Goal: Task Accomplishment & Management: Use online tool/utility

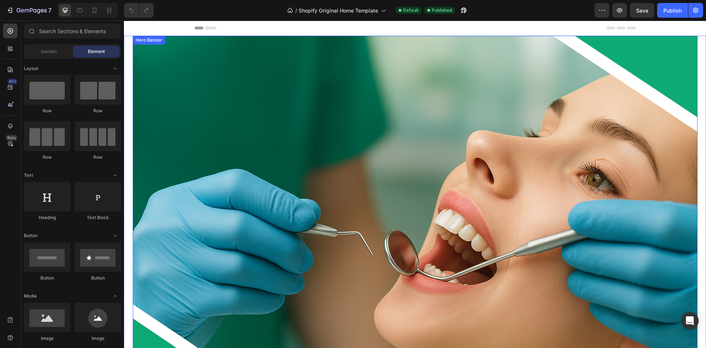
click at [331, 157] on div "Overlay" at bounding box center [415, 224] width 565 height 377
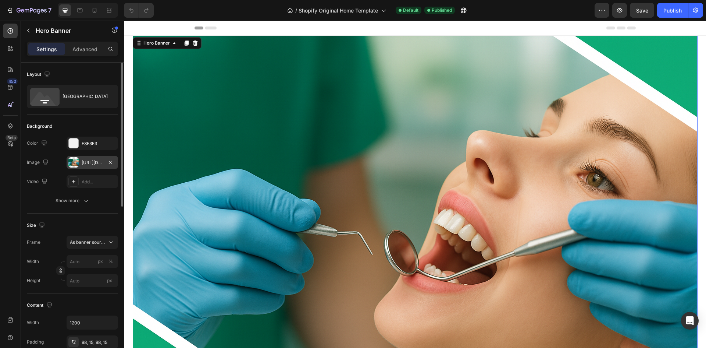
click at [85, 159] on div "https://cdn.shopify.com/s/files/1/0763/0972/5414/files/gempages_578239847261537…" at bounding box center [92, 162] width 51 height 13
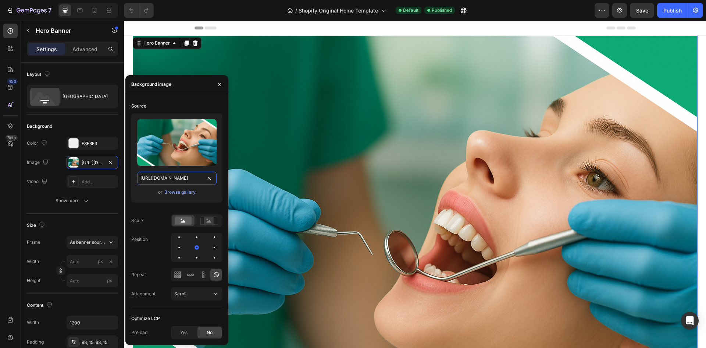
click at [183, 180] on input "https://cdn.shopify.com/s/files/1/0763/0972/5414/files/gempages_578239847261537…" at bounding box center [176, 177] width 79 height 13
click at [180, 195] on div "Browse gallery" at bounding box center [179, 192] width 31 height 7
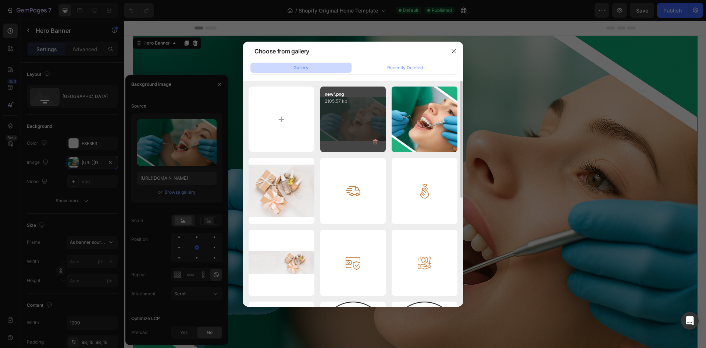
click at [333, 117] on div "new'.png 2105.57 kb" at bounding box center [353, 119] width 66 height 66
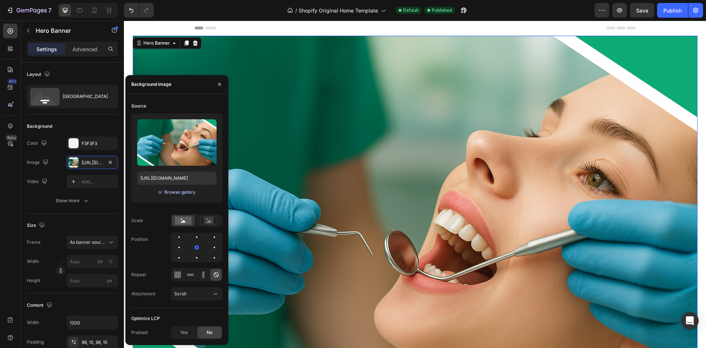
click at [183, 191] on div "Browse gallery" at bounding box center [179, 192] width 31 height 7
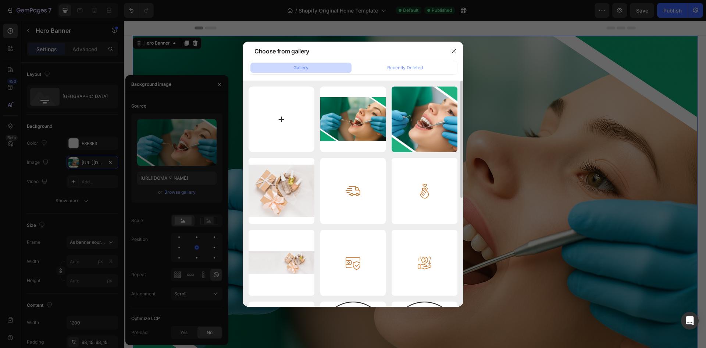
click at [275, 131] on input "file" at bounding box center [282, 119] width 66 height 66
type input "C:\fakepath\hero_with_full_logo_topleft.png"
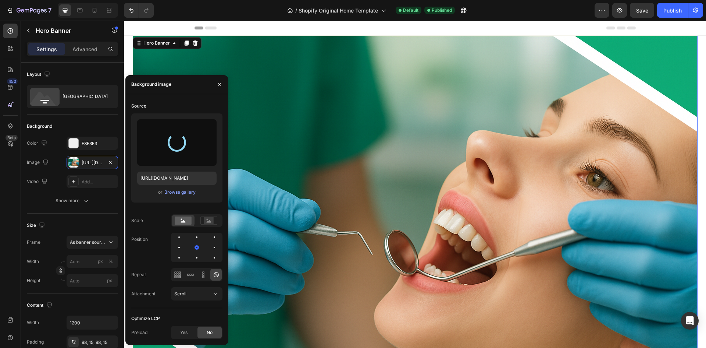
click at [172, 164] on div at bounding box center [176, 142] width 79 height 46
click at [172, 192] on div "Browse gallery" at bounding box center [179, 192] width 31 height 7
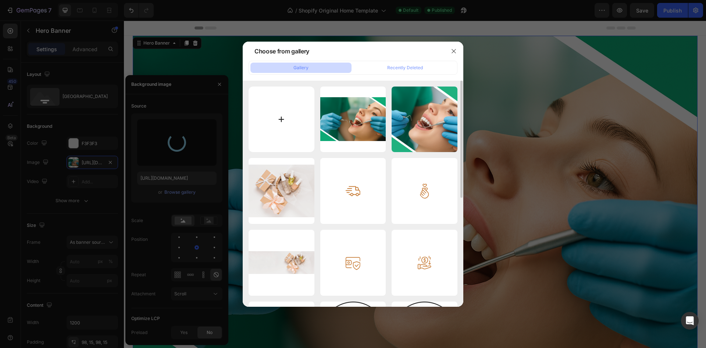
click at [296, 86] on input "file" at bounding box center [282, 119] width 66 height 66
type input "[URL][DOMAIN_NAME]"
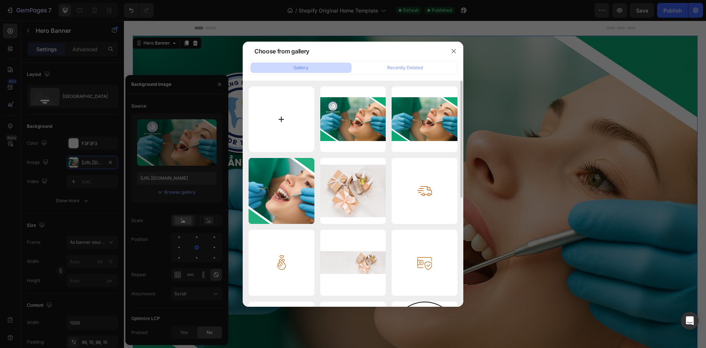
type input "C:\fakepath\Untitled design.png"
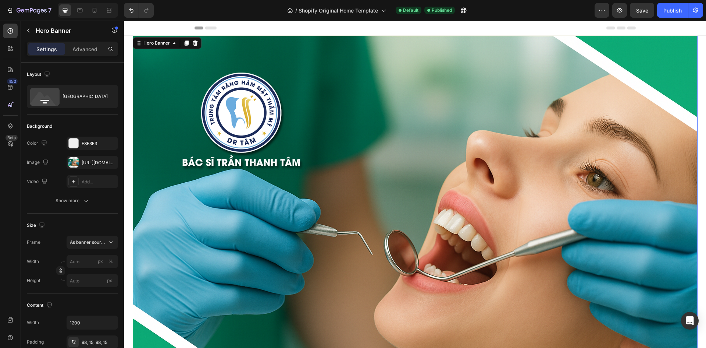
click at [330, 99] on div "Overlay" at bounding box center [415, 224] width 565 height 377
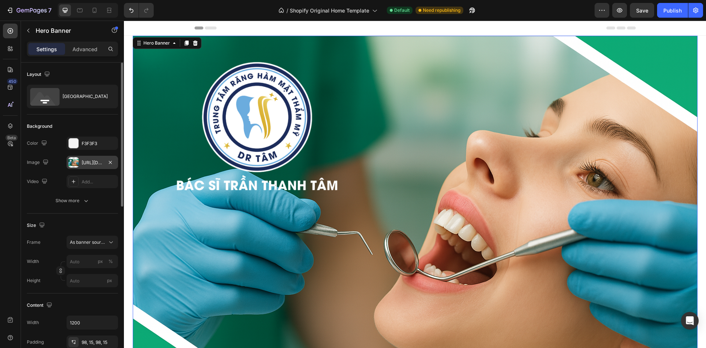
click at [89, 159] on div "[URL][DOMAIN_NAME]" at bounding box center [92, 162] width 21 height 7
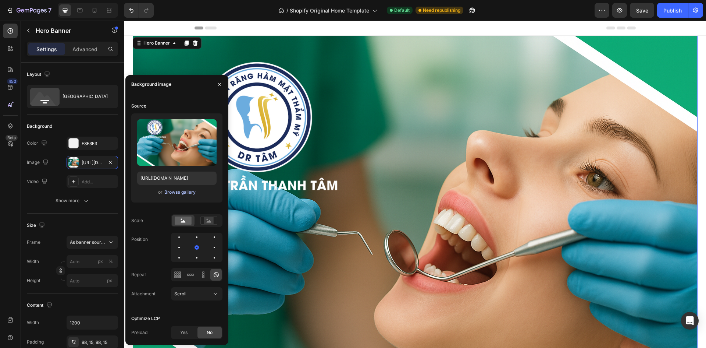
click at [173, 192] on div "Browse gallery" at bounding box center [179, 192] width 31 height 7
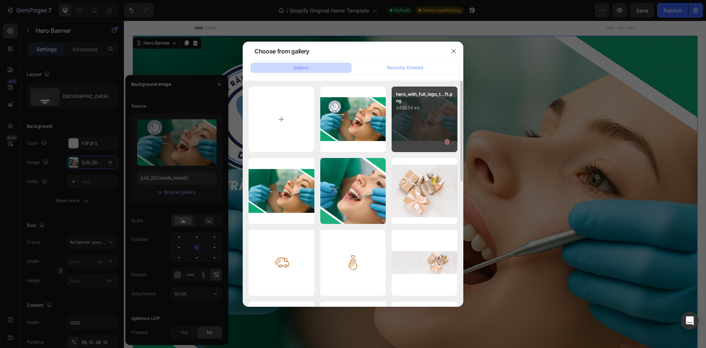
click at [419, 123] on div "hero_with_full_logo_t...ft.png 2436.54 kb" at bounding box center [425, 119] width 66 height 66
type input "[URL][DOMAIN_NAME]"
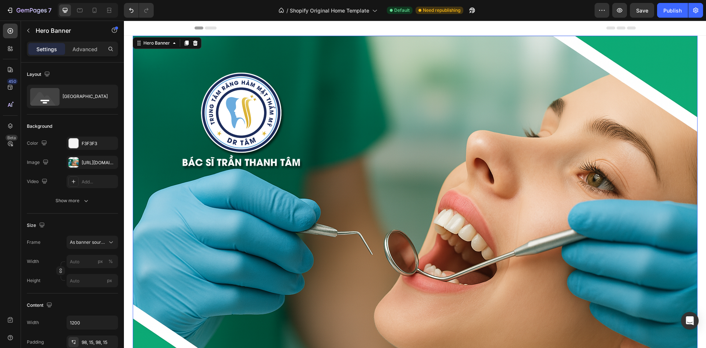
click at [401, 86] on div "Overlay" at bounding box center [415, 224] width 565 height 377
click at [278, 178] on div "Overlay" at bounding box center [415, 224] width 565 height 377
click at [19, 33] on div "450 Beta" at bounding box center [10, 184] width 21 height 327
click at [23, 33] on button "button" at bounding box center [28, 31] width 12 height 12
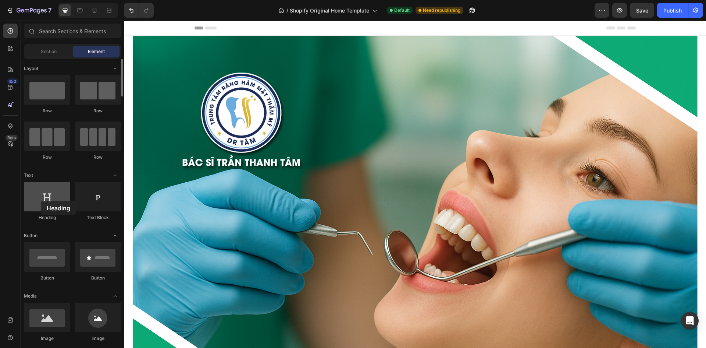
drag, startPoint x: 45, startPoint y: 195, endPoint x: 41, endPoint y: 200, distance: 6.8
click at [41, 200] on div at bounding box center [47, 196] width 46 height 29
drag, startPoint x: 88, startPoint y: 202, endPoint x: 53, endPoint y: 193, distance: 35.7
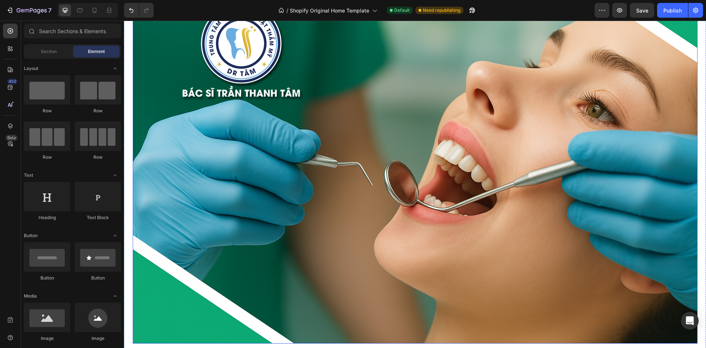
scroll to position [74, 0]
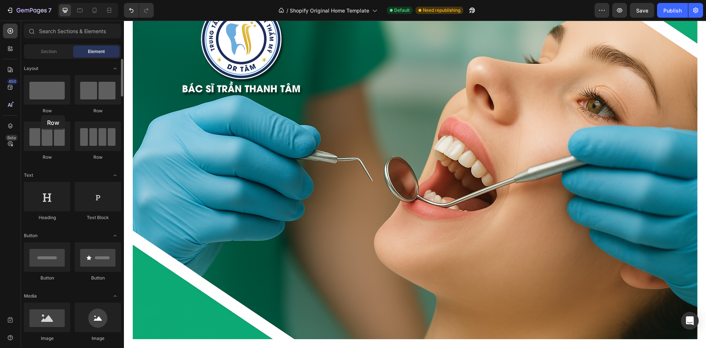
drag, startPoint x: 89, startPoint y: 95, endPoint x: 40, endPoint y: 115, distance: 53.5
click at [40, 182] on div "Row Row Row Row" at bounding box center [72, 205] width 97 height 46
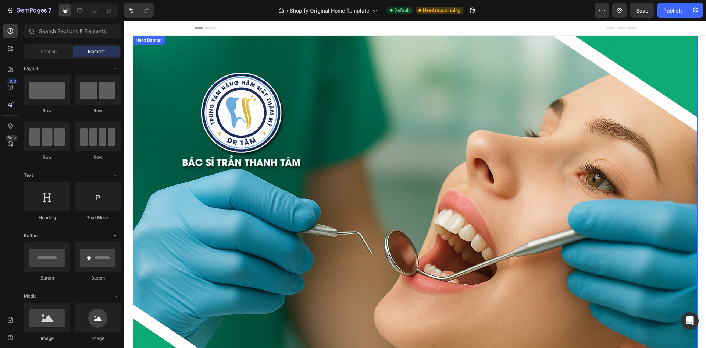
click at [344, 135] on div "Overlay" at bounding box center [415, 224] width 565 height 377
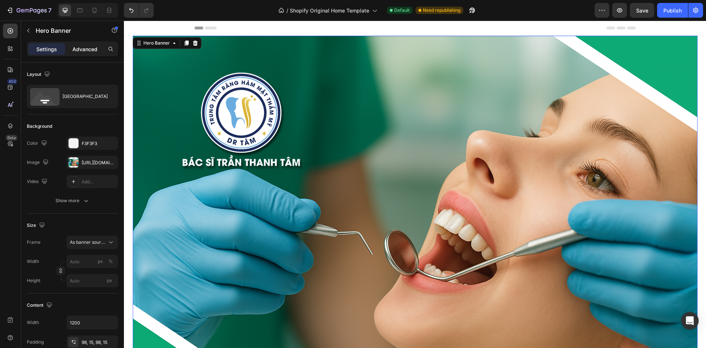
click at [88, 48] on p "Advanced" at bounding box center [84, 49] width 25 height 8
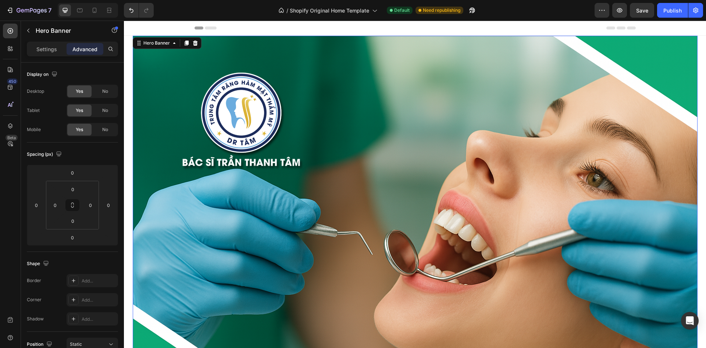
click at [361, 224] on div "Overlay" at bounding box center [415, 224] width 565 height 377
click at [25, 31] on icon "button" at bounding box center [28, 31] width 6 height 6
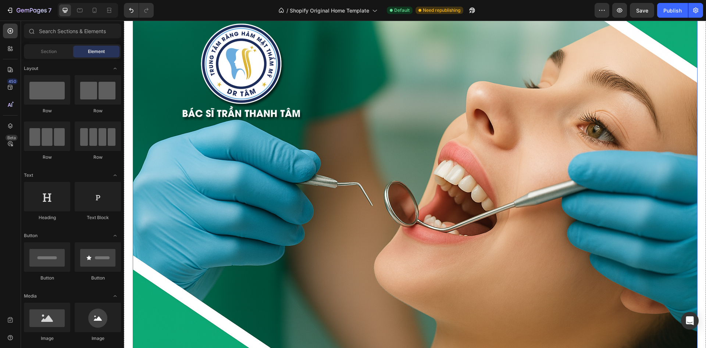
scroll to position [184, 0]
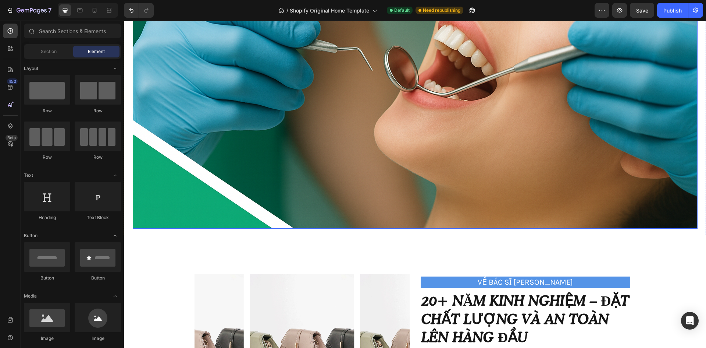
click at [388, 162] on div "Image Image Free shipping Text Block from The States Text Block Advanced List I…" at bounding box center [415, 192] width 441 height 72
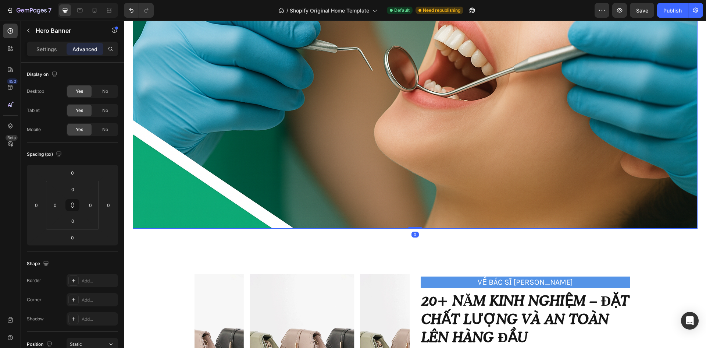
scroll to position [37, 0]
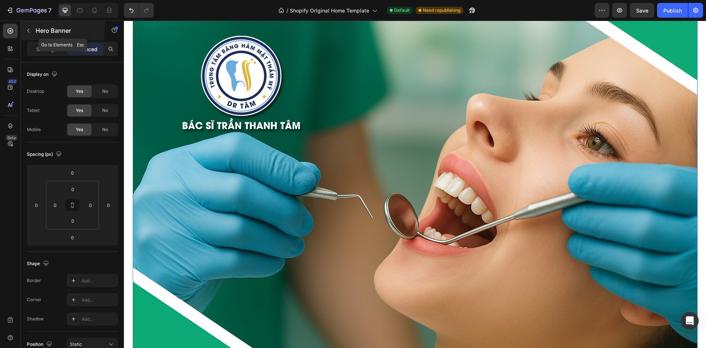
click at [32, 32] on button "button" at bounding box center [28, 31] width 12 height 12
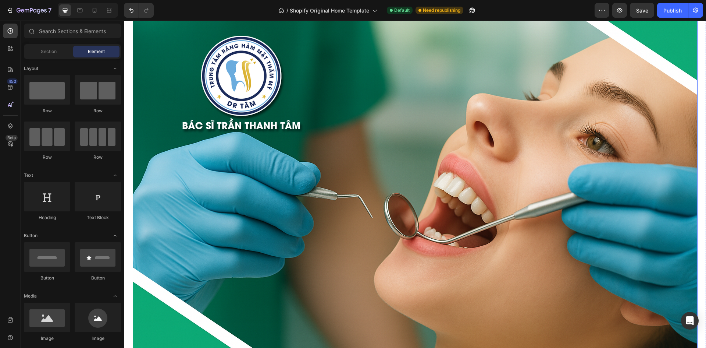
click at [414, 112] on div "Overlay" at bounding box center [415, 187] width 565 height 377
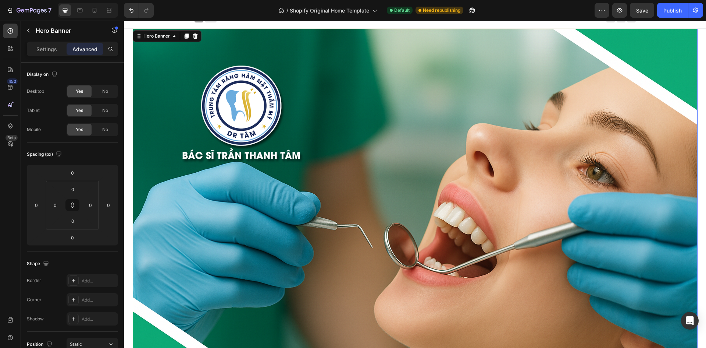
scroll to position [0, 0]
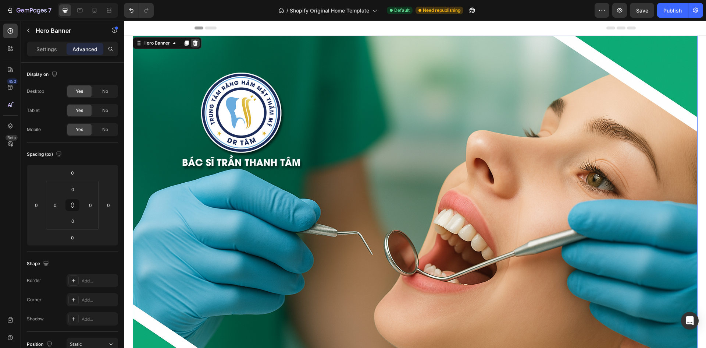
click at [193, 44] on icon at bounding box center [195, 43] width 6 height 6
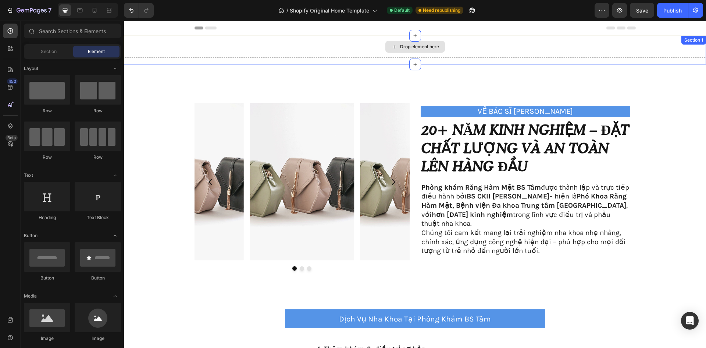
click at [267, 38] on div "Drop element here" at bounding box center [415, 47] width 582 height 22
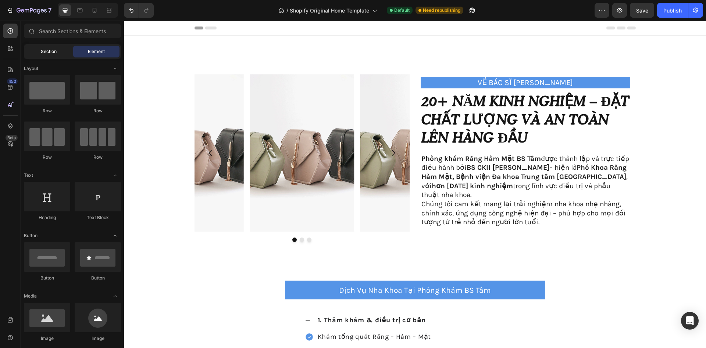
click at [44, 50] on span "Section" at bounding box center [49, 51] width 16 height 7
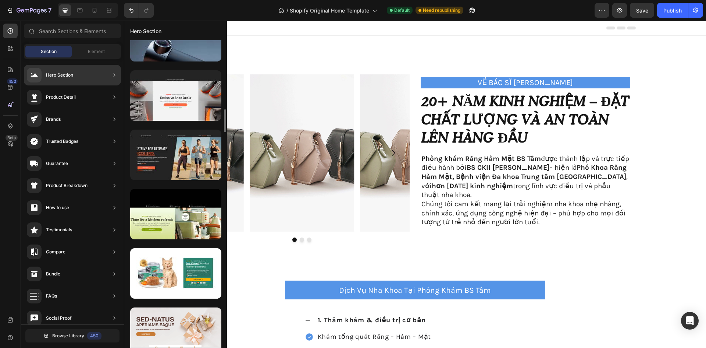
scroll to position [993, 0]
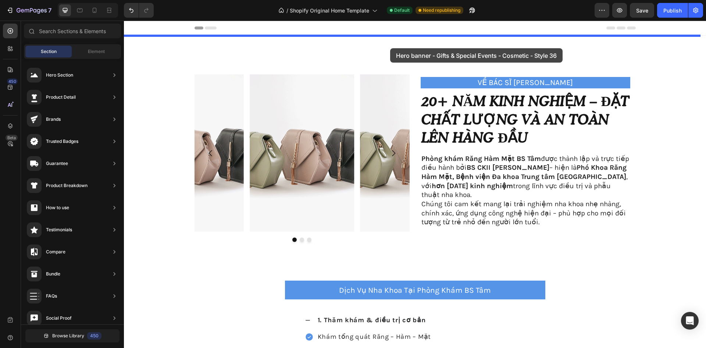
drag, startPoint x: 287, startPoint y: 285, endPoint x: 390, endPoint y: 48, distance: 258.3
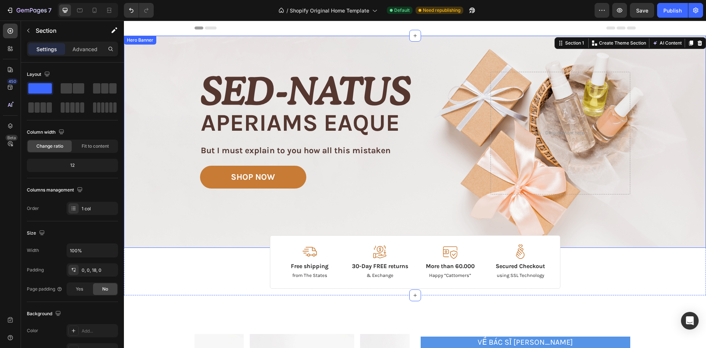
click at [160, 84] on div "Background Image" at bounding box center [415, 142] width 582 height 212
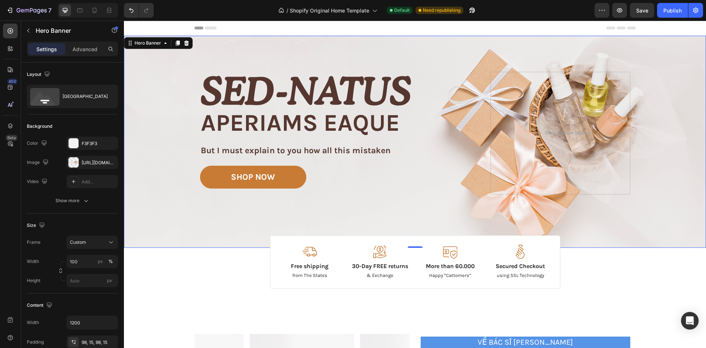
click at [160, 107] on div "Background Image" at bounding box center [415, 142] width 582 height 212
click at [243, 96] on h2 "Sed-natus" at bounding box center [340, 91] width 280 height 38
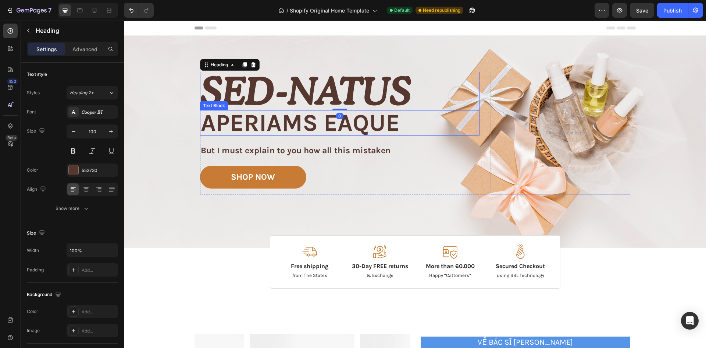
click at [229, 130] on p "aperiams eaque" at bounding box center [340, 123] width 278 height 24
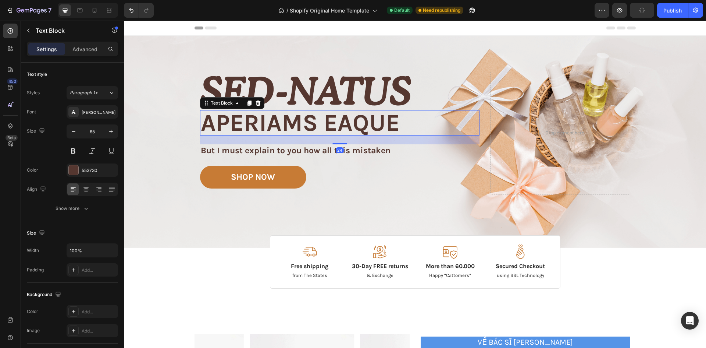
click at [202, 154] on p "But I must explain to you how all this mistaken" at bounding box center [340, 150] width 278 height 11
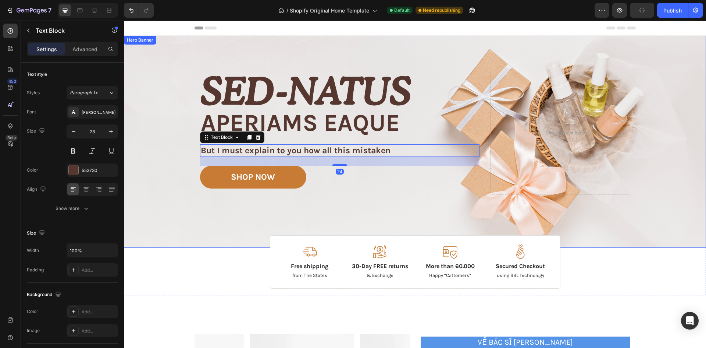
click at [160, 136] on div "Background Image" at bounding box center [415, 142] width 582 height 212
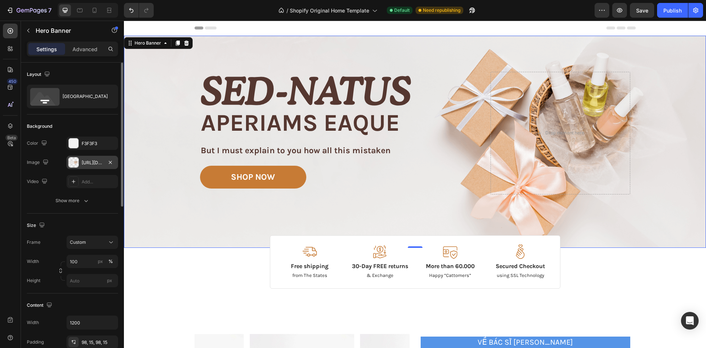
click at [87, 163] on div "https://cdn.shopify.com/s/files/1/0763/0972/5414/files/gempages_578239847261537…" at bounding box center [92, 162] width 21 height 7
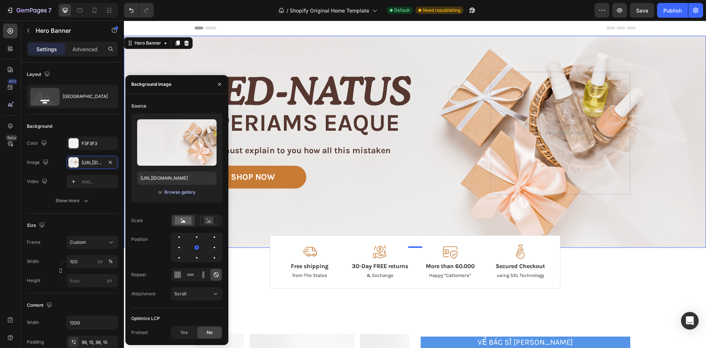
click at [180, 193] on div "Browse gallery" at bounding box center [179, 192] width 31 height 7
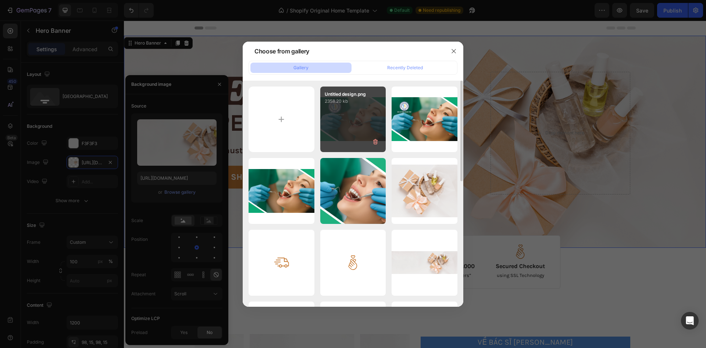
click at [347, 133] on div "Untitled design.png 2358.20 kb" at bounding box center [353, 119] width 66 height 66
type input "[URL][DOMAIN_NAME]"
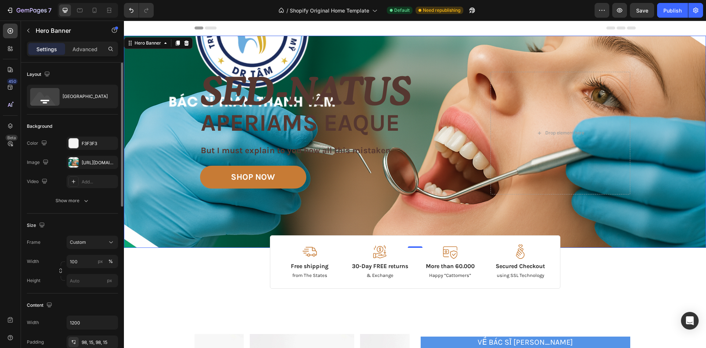
click at [61, 225] on div "Size" at bounding box center [72, 225] width 91 height 12
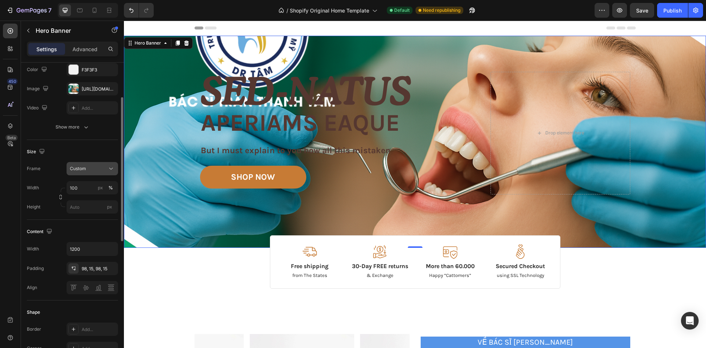
click at [107, 173] on button "Custom" at bounding box center [92, 168] width 51 height 13
click at [100, 187] on span "As banner source" at bounding box center [88, 186] width 36 height 7
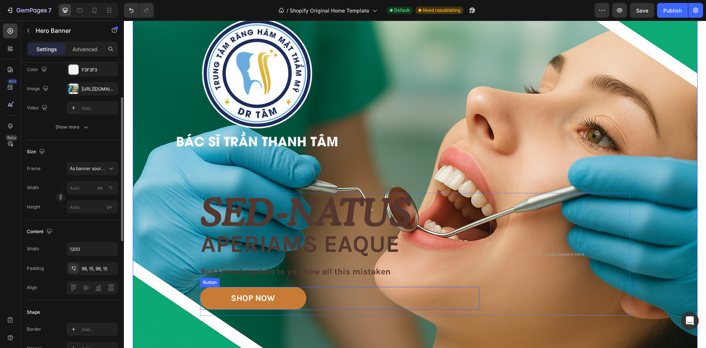
scroll to position [37, 0]
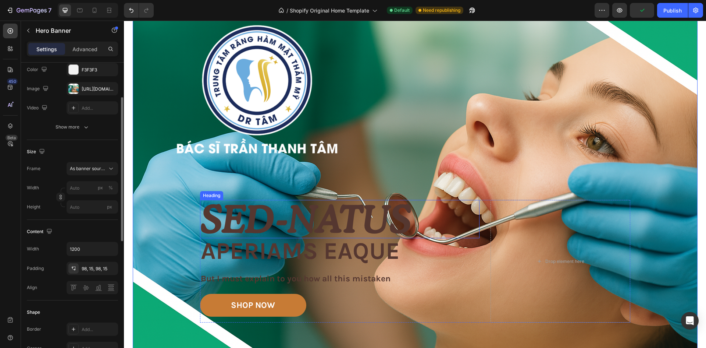
click at [271, 218] on h2 "Sed-natus" at bounding box center [340, 219] width 280 height 38
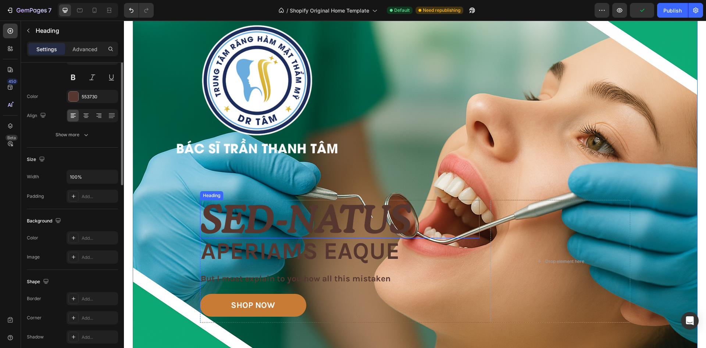
scroll to position [0, 0]
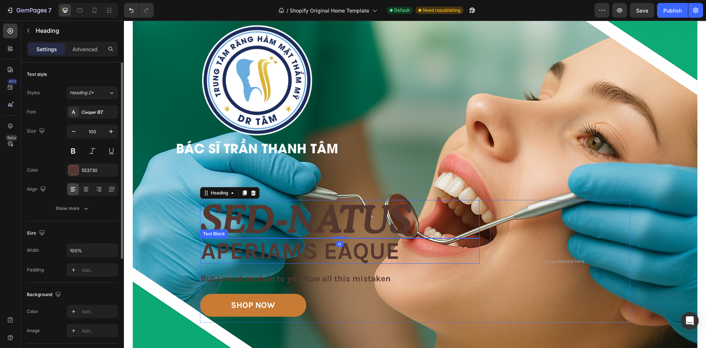
click at [252, 258] on p "aperiams eaque" at bounding box center [340, 251] width 278 height 24
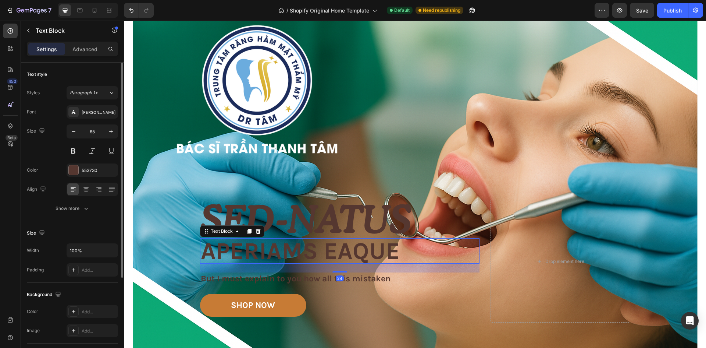
click at [260, 226] on div "Text Block" at bounding box center [232, 231] width 64 height 12
click at [295, 213] on h2 "Sed-natus" at bounding box center [340, 219] width 280 height 38
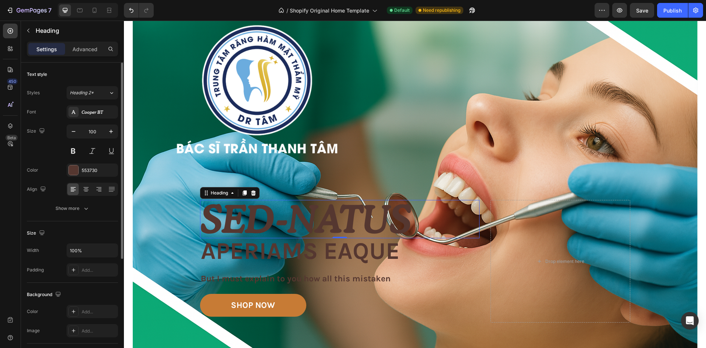
click at [263, 216] on h2 "Sed-natus" at bounding box center [340, 219] width 280 height 38
click at [333, 202] on p "Sed-natus" at bounding box center [340, 218] width 278 height 37
click at [454, 214] on p "Sed-natus" at bounding box center [340, 218] width 278 height 37
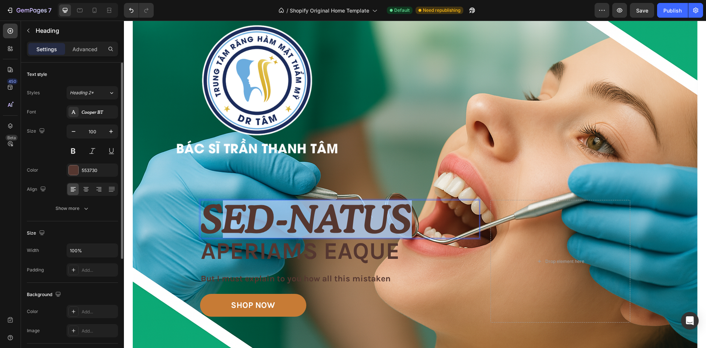
drag, startPoint x: 445, startPoint y: 217, endPoint x: 190, endPoint y: 217, distance: 254.5
click at [208, 220] on p "Sed-natus" at bounding box center [340, 218] width 278 height 37
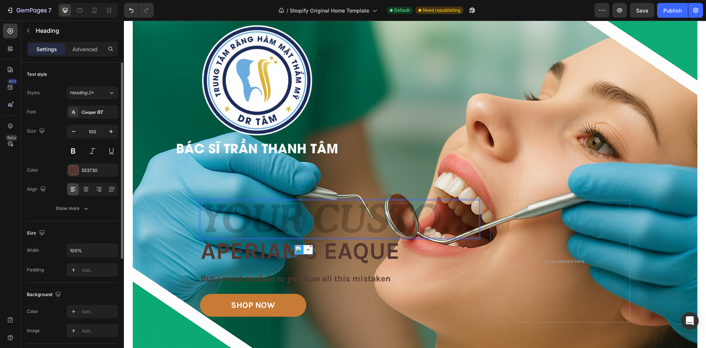
scroll to position [3, 0]
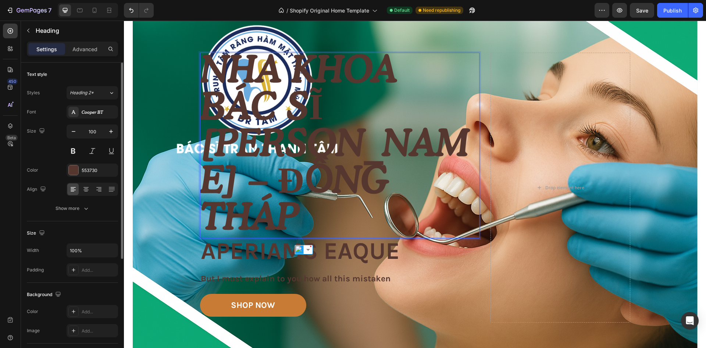
click at [428, 213] on p "Nha khoa Bác sĩ [PERSON_NAME] – Đồng Tháp" at bounding box center [340, 142] width 278 height 184
click at [352, 185] on p "Nha khoa Bác sĩ [PERSON_NAME] – Đồng Tháp" at bounding box center [340, 142] width 278 height 184
click at [404, 221] on p "Nha khoa Bác sĩ [PERSON_NAME] – Đồng Tháp" at bounding box center [340, 142] width 278 height 184
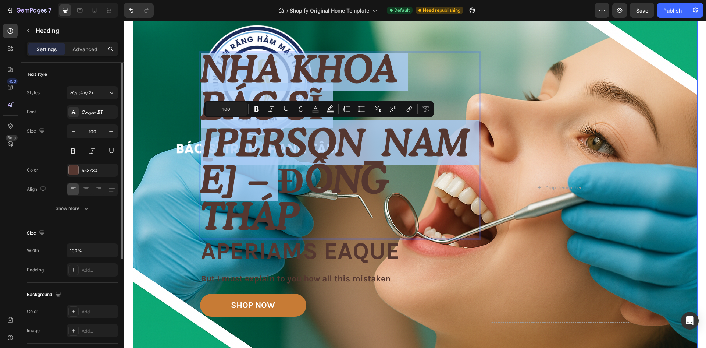
drag, startPoint x: 413, startPoint y: 220, endPoint x: 144, endPoint y: 141, distance: 279.8
click at [144, 141] on div "Image Image Free shipping Text Block from The States Text Block Advanced List I…" at bounding box center [415, 187] width 565 height 377
click at [451, 224] on p "Nha khoa Bác sĩ [PERSON_NAME] – Đồng Tháp" at bounding box center [340, 142] width 278 height 184
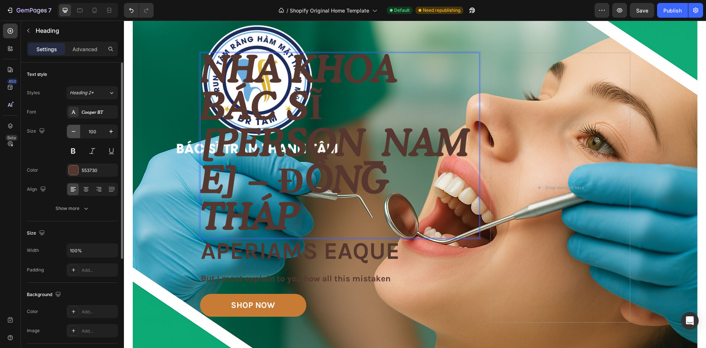
click at [71, 134] on icon "button" at bounding box center [73, 131] width 7 height 7
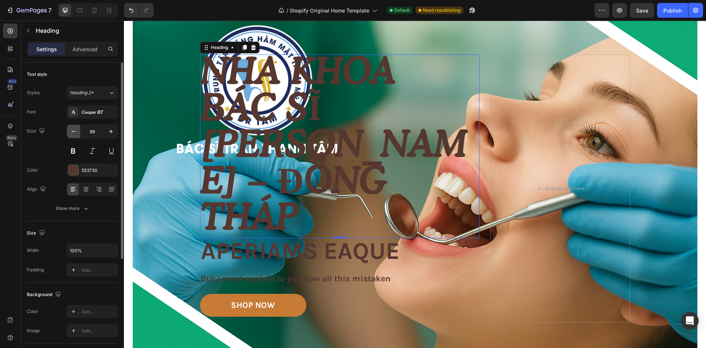
click at [71, 134] on icon "button" at bounding box center [73, 131] width 7 height 7
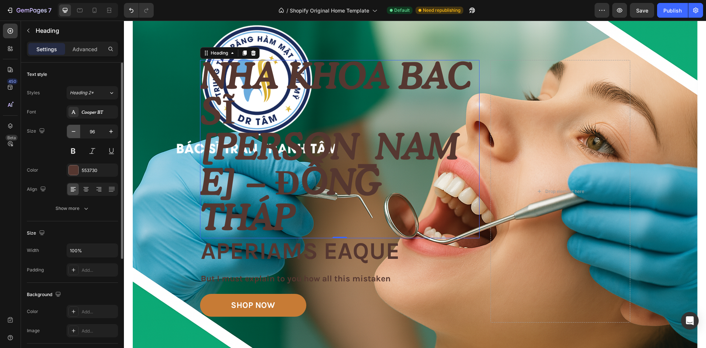
click at [71, 134] on icon "button" at bounding box center [73, 131] width 7 height 7
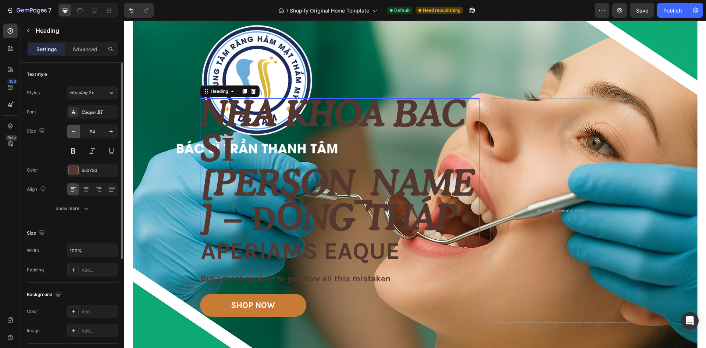
click at [71, 134] on icon "button" at bounding box center [73, 131] width 7 height 7
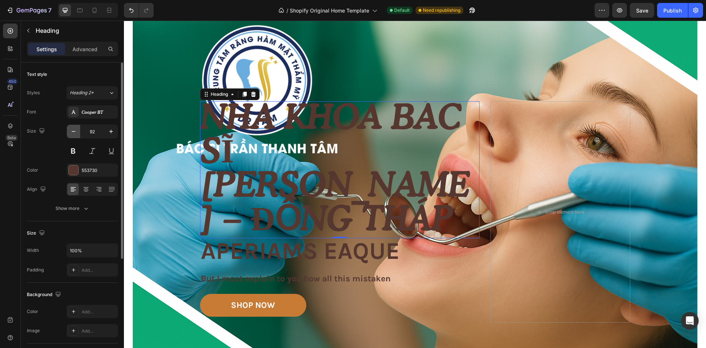
click at [71, 134] on icon "button" at bounding box center [73, 131] width 7 height 7
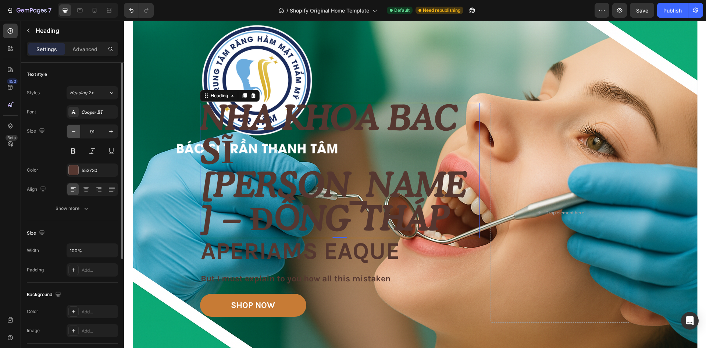
click at [71, 134] on icon "button" at bounding box center [73, 131] width 7 height 7
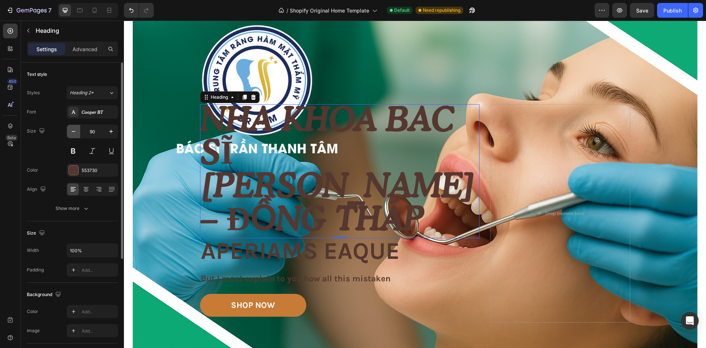
click at [71, 134] on icon "button" at bounding box center [73, 131] width 7 height 7
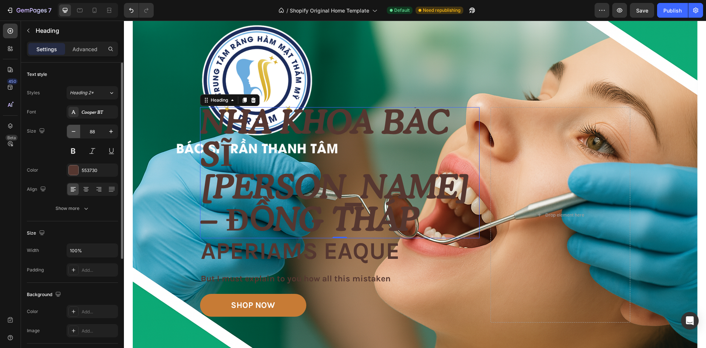
click at [71, 134] on icon "button" at bounding box center [73, 131] width 7 height 7
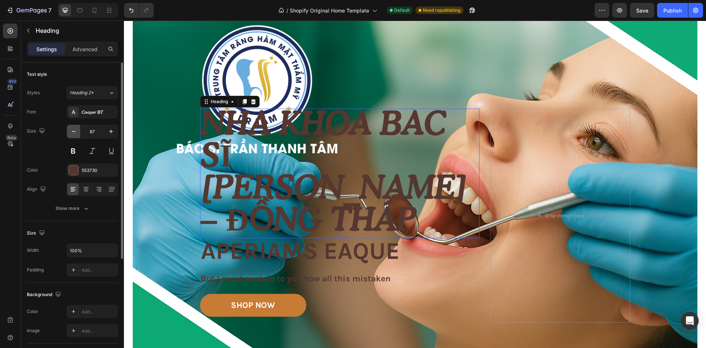
click at [71, 134] on icon "button" at bounding box center [73, 131] width 7 height 7
click at [71, 135] on icon "button" at bounding box center [73, 131] width 7 height 7
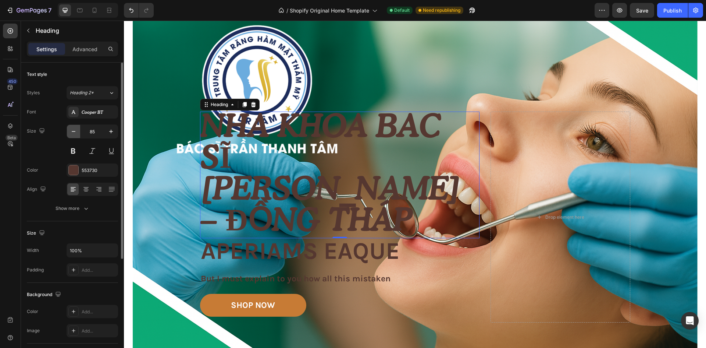
click at [71, 135] on button "button" at bounding box center [73, 131] width 13 height 13
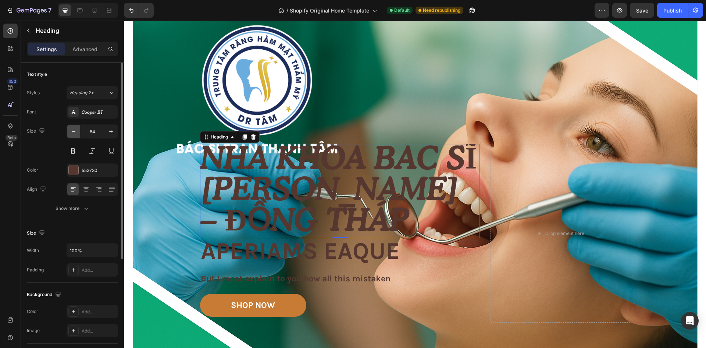
scroll to position [2, 0]
click at [71, 135] on button "button" at bounding box center [73, 131] width 13 height 13
click at [71, 136] on button "button" at bounding box center [73, 131] width 13 height 13
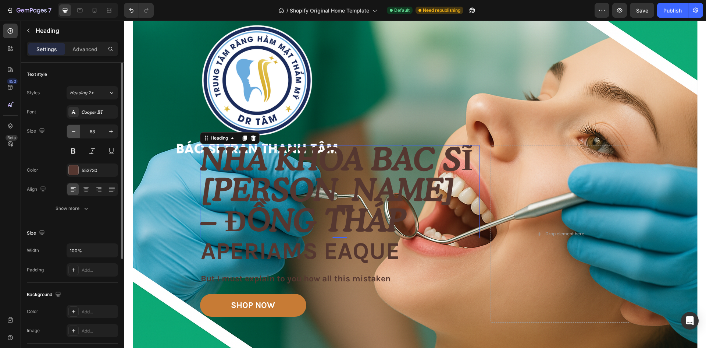
click at [71, 136] on button "button" at bounding box center [73, 131] width 13 height 13
click at [70, 136] on button "button" at bounding box center [73, 131] width 13 height 13
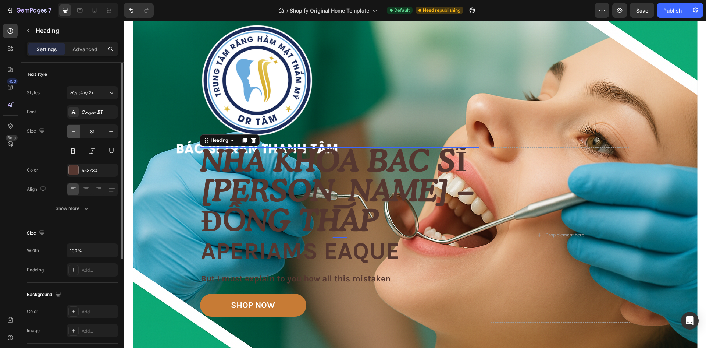
click at [70, 136] on button "button" at bounding box center [73, 131] width 13 height 13
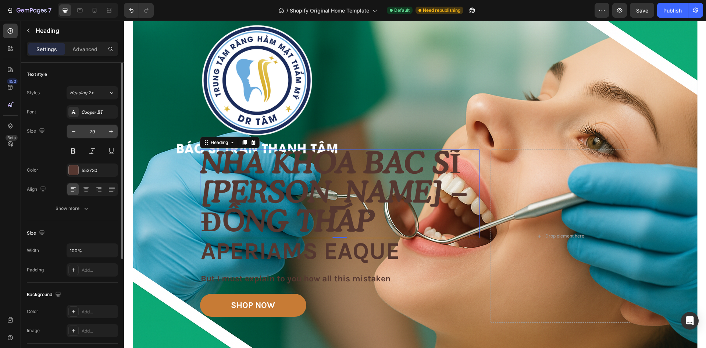
click at [102, 130] on input "79" at bounding box center [92, 131] width 24 height 13
type input "1"
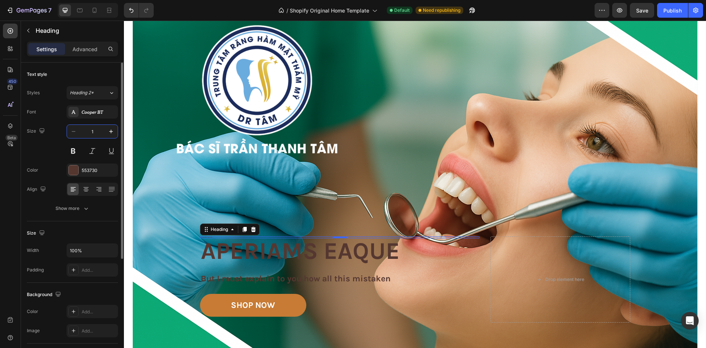
scroll to position [0, 0]
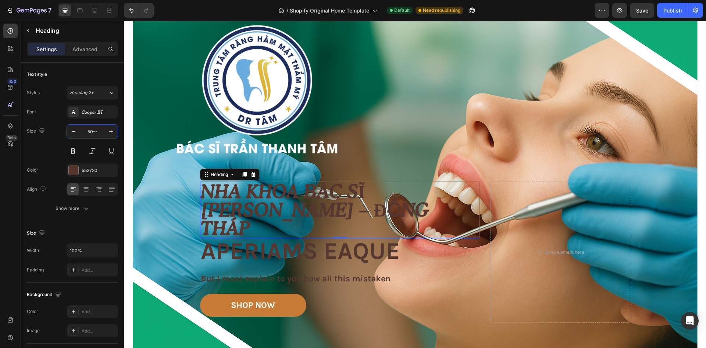
type input "50"
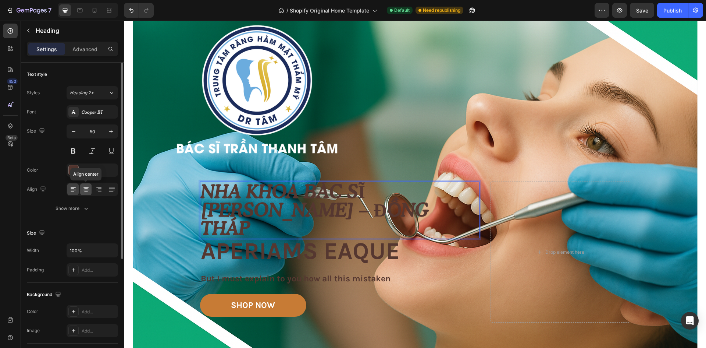
click at [86, 191] on icon at bounding box center [86, 191] width 4 height 1
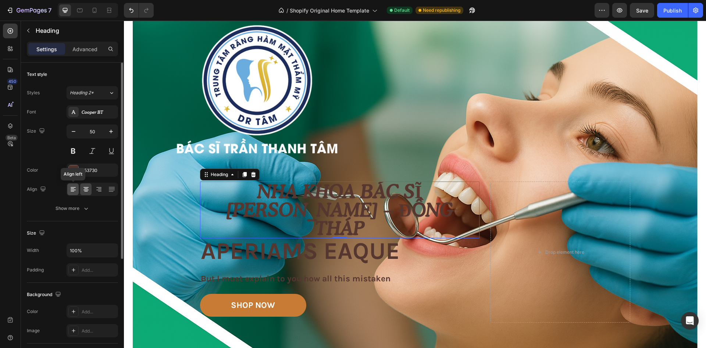
click at [74, 192] on icon at bounding box center [73, 188] width 7 height 7
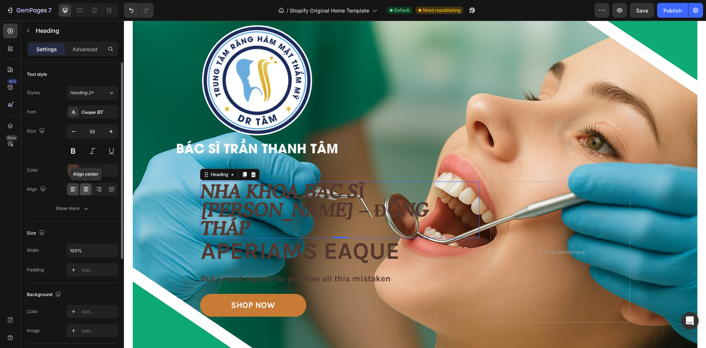
click at [86, 189] on icon at bounding box center [86, 188] width 4 height 1
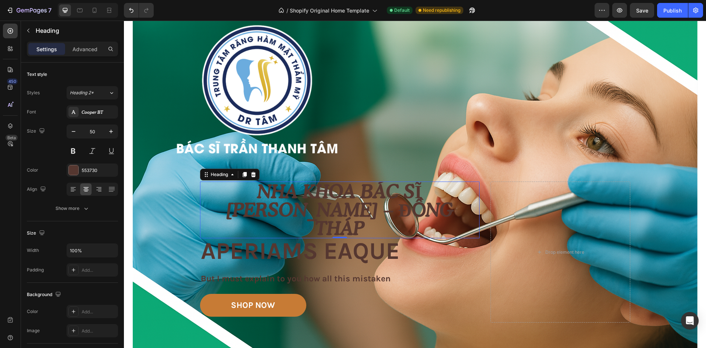
click at [404, 225] on p "Nha khoa Bác sĩ [PERSON_NAME] – Đồng Tháp" at bounding box center [340, 209] width 278 height 55
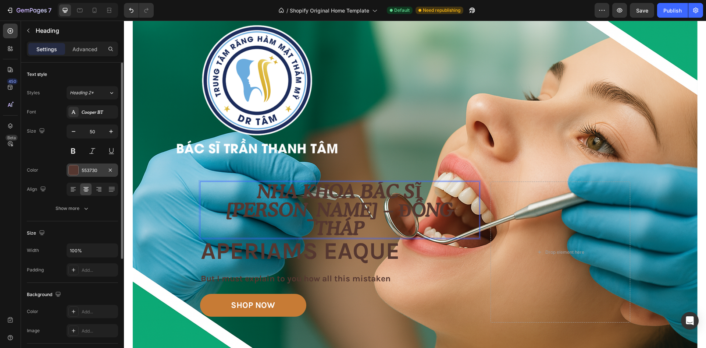
click at [87, 171] on div "553730" at bounding box center [92, 170] width 21 height 7
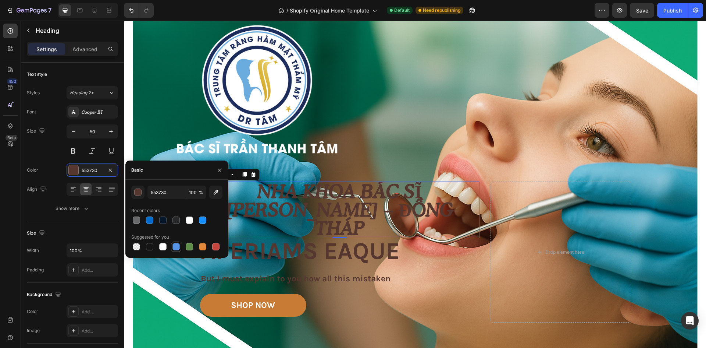
click at [178, 247] on div at bounding box center [176, 246] width 7 height 7
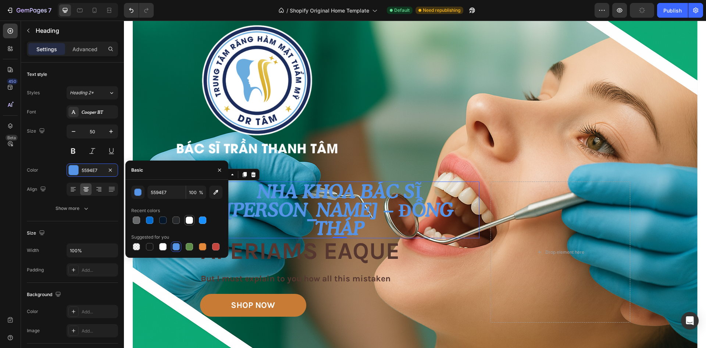
click at [189, 218] on div at bounding box center [189, 219] width 7 height 7
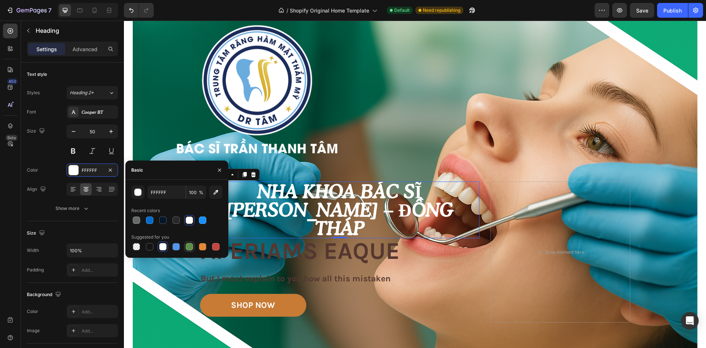
click at [186, 245] on div at bounding box center [189, 246] width 7 height 7
type input "5E8E49"
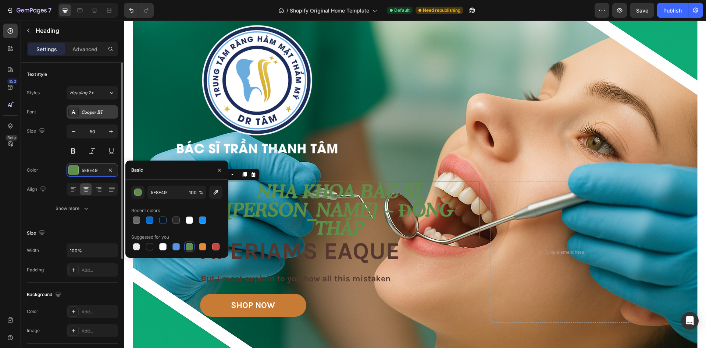
click at [93, 110] on div "Cooper BT" at bounding box center [99, 112] width 35 height 7
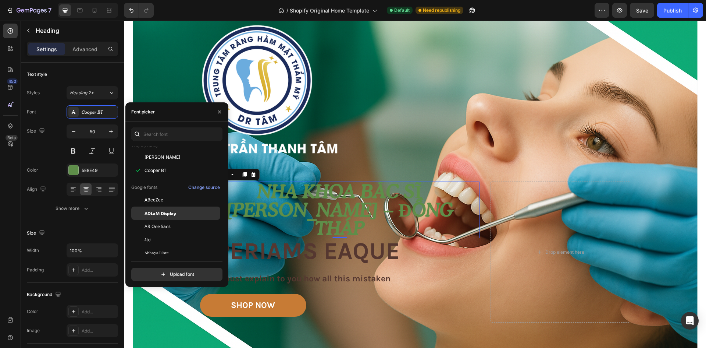
scroll to position [74, 0]
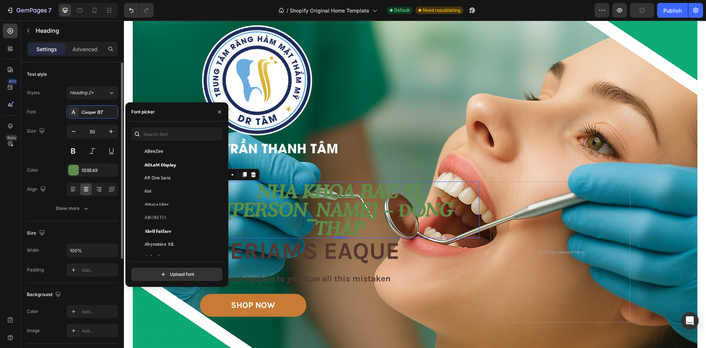
click at [40, 146] on div "Size 50" at bounding box center [72, 140] width 91 height 33
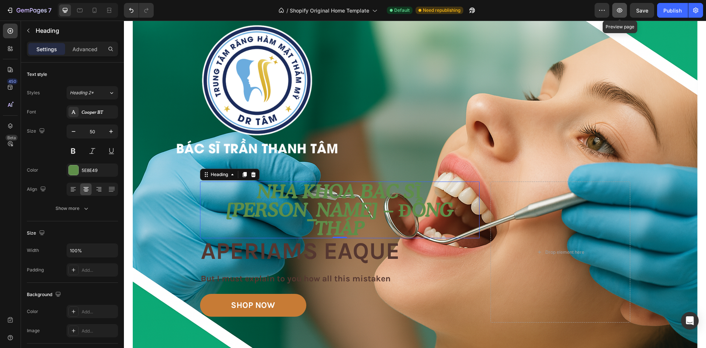
click at [623, 15] on button "button" at bounding box center [619, 10] width 15 height 15
click at [319, 246] on p "aperiams eaque" at bounding box center [340, 251] width 278 height 24
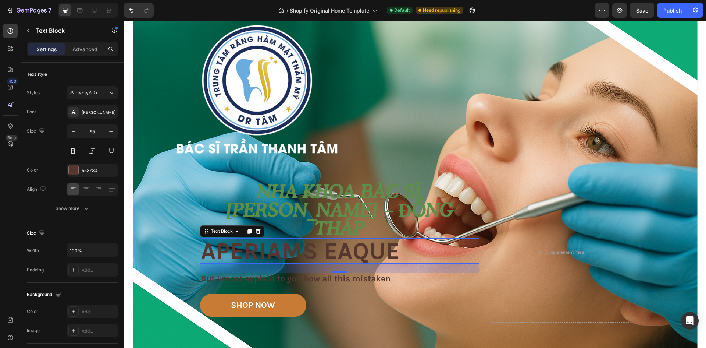
click at [376, 212] on p "Nha khoa Bác sĩ [PERSON_NAME] – Đồng Tháp" at bounding box center [340, 209] width 278 height 55
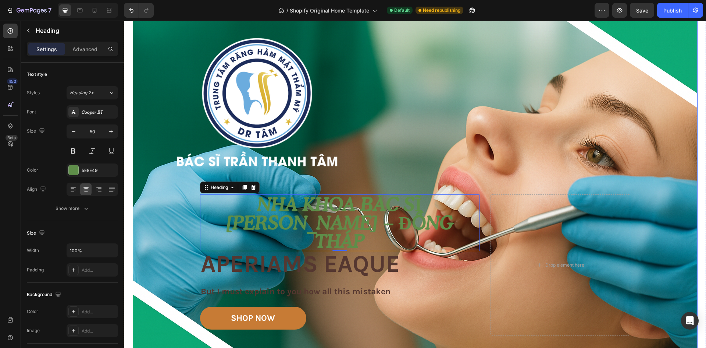
scroll to position [37, 0]
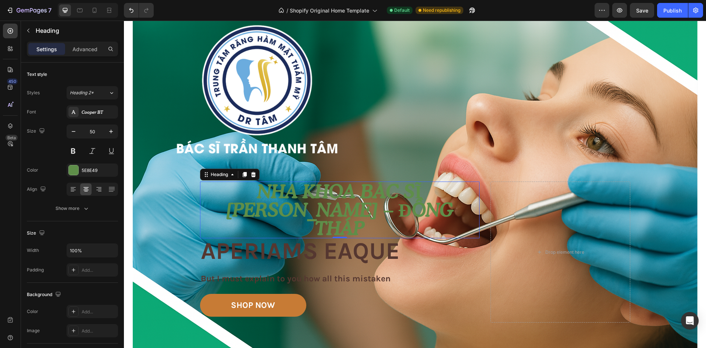
click at [298, 246] on p "aperiams eaque" at bounding box center [340, 251] width 278 height 24
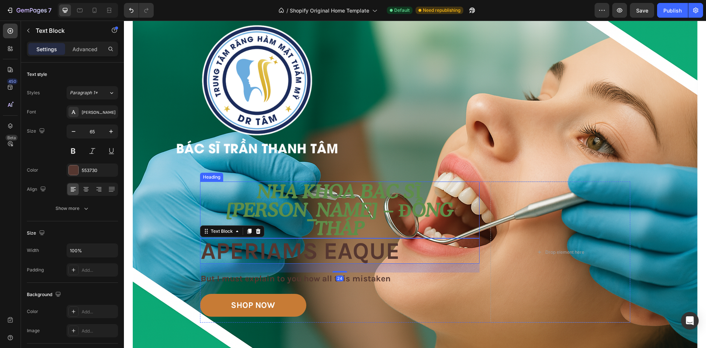
click at [408, 238] on h2 "Nha khoa Bác sĩ [PERSON_NAME] – Đồng Tháp" at bounding box center [340, 209] width 280 height 57
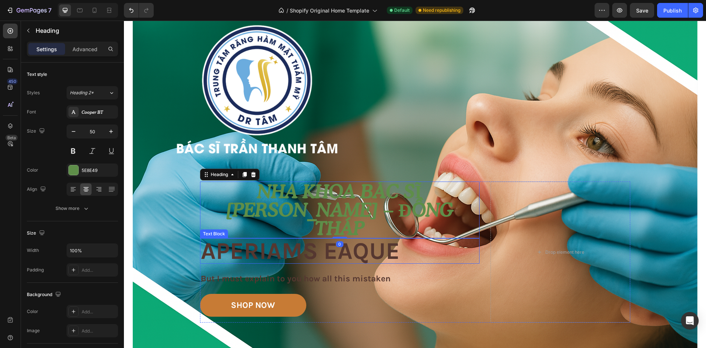
click at [410, 260] on p "aperiams eaque" at bounding box center [340, 251] width 278 height 24
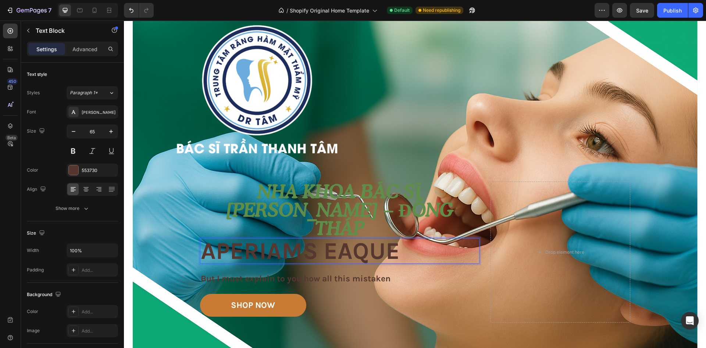
click at [404, 253] on p "aperiams eaque" at bounding box center [340, 251] width 278 height 24
click at [375, 283] on p "But I must explain to you how all this mistaken" at bounding box center [340, 278] width 278 height 11
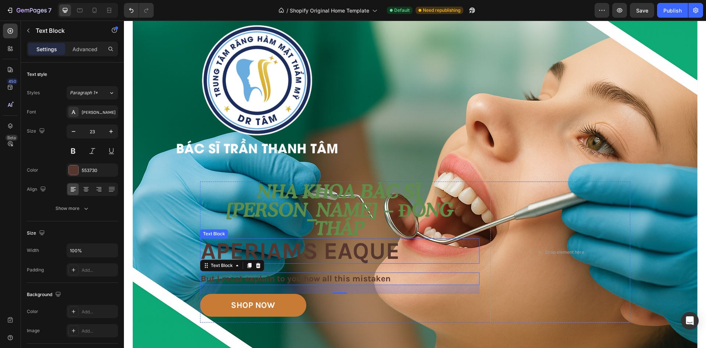
click at [355, 253] on p "aperiams eaque" at bounding box center [340, 251] width 278 height 24
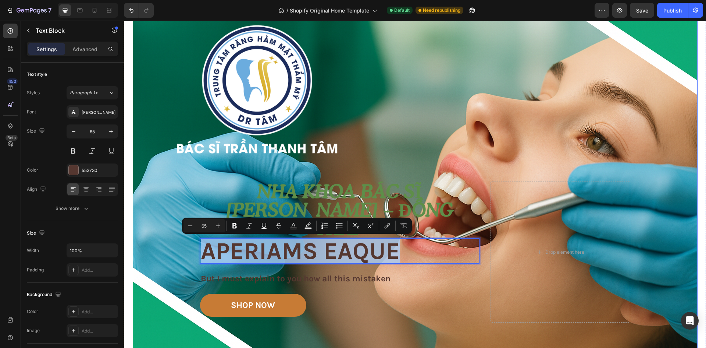
drag, startPoint x: 402, startPoint y: 255, endPoint x: 190, endPoint y: 263, distance: 212.4
click at [190, 263] on div "Image Image Free shipping Text Block from The States Text Block Advanced List I…" at bounding box center [415, 187] width 565 height 377
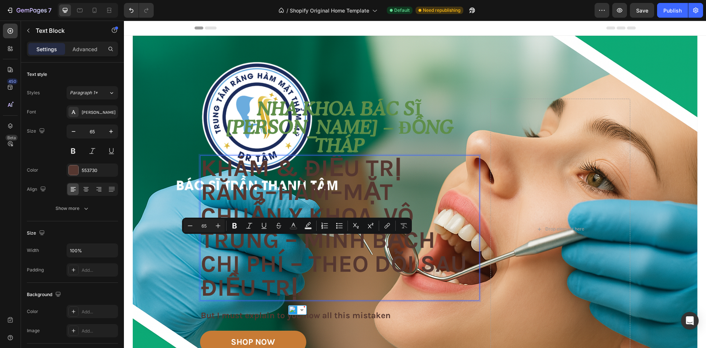
scroll to position [1, 0]
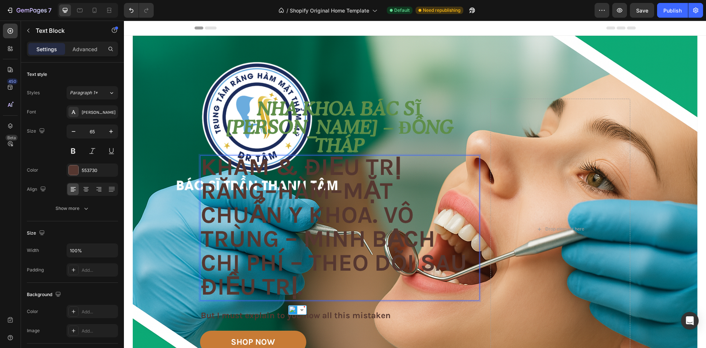
click at [309, 280] on p "Khám & điều trị Răng–Hàm–Mặt chuẩn y khoa. Vô trùng – minh bạch chi phí – theo …" at bounding box center [340, 226] width 278 height 143
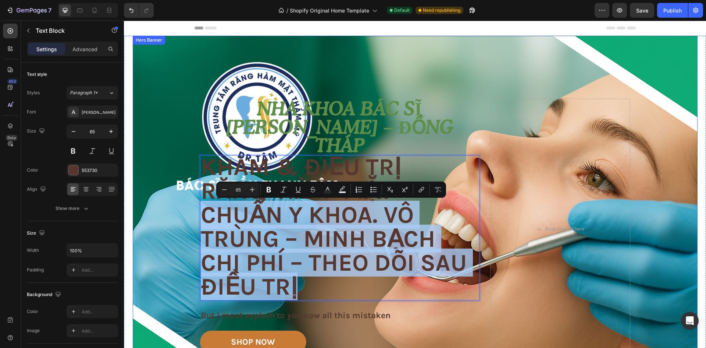
drag, startPoint x: 298, startPoint y: 290, endPoint x: 177, endPoint y: 217, distance: 141.0
click at [177, 217] on div "Image Image Free shipping Text Block from The States Text Block Advanced List I…" at bounding box center [415, 224] width 565 height 377
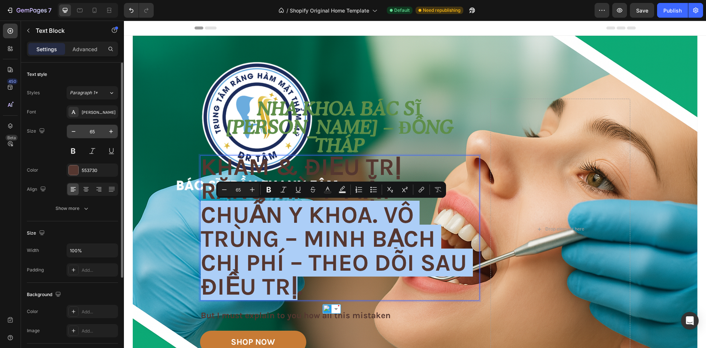
click at [97, 134] on input "65" at bounding box center [92, 131] width 24 height 13
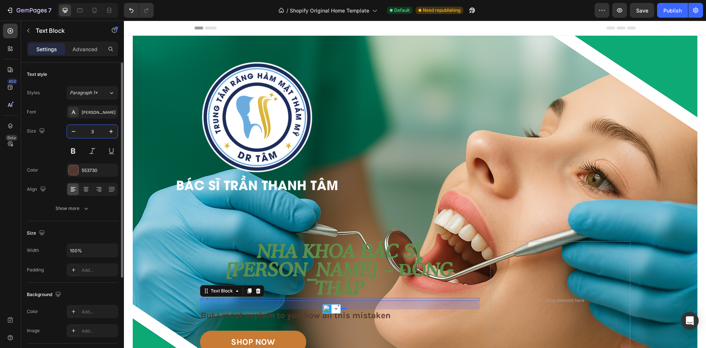
scroll to position [0, 0]
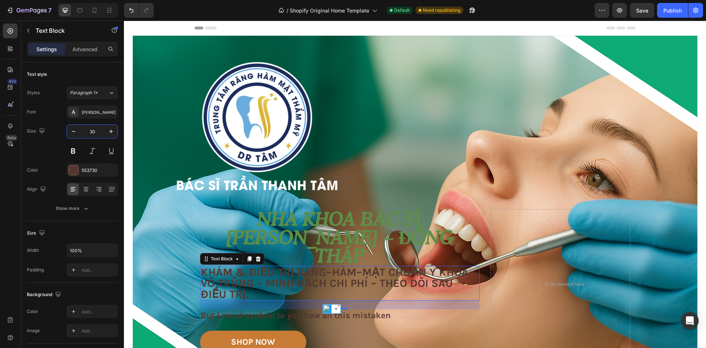
type input "30"
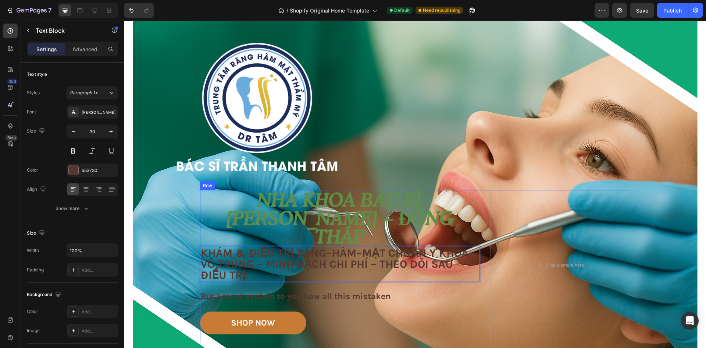
scroll to position [37, 0]
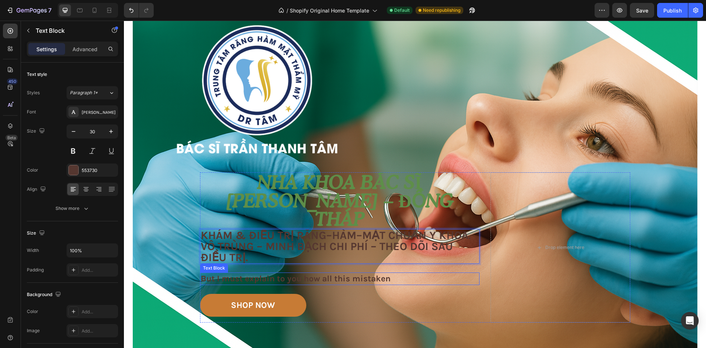
click at [377, 279] on p "But I must explain to you how all this mistaken" at bounding box center [340, 278] width 278 height 11
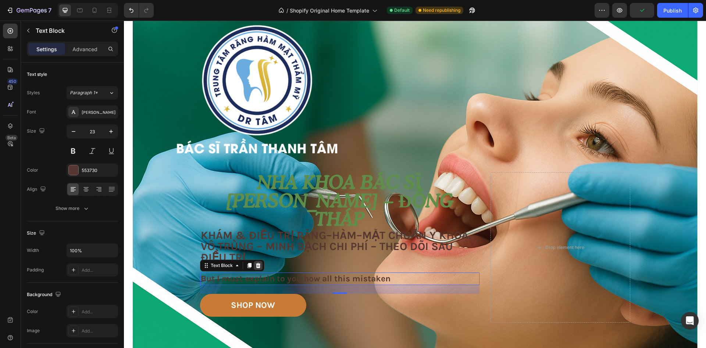
click at [255, 268] on icon at bounding box center [258, 265] width 6 height 6
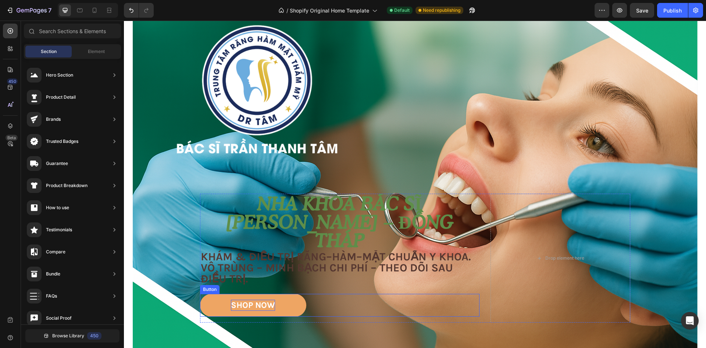
click at [247, 301] on div "SHOP NOW" at bounding box center [253, 304] width 44 height 11
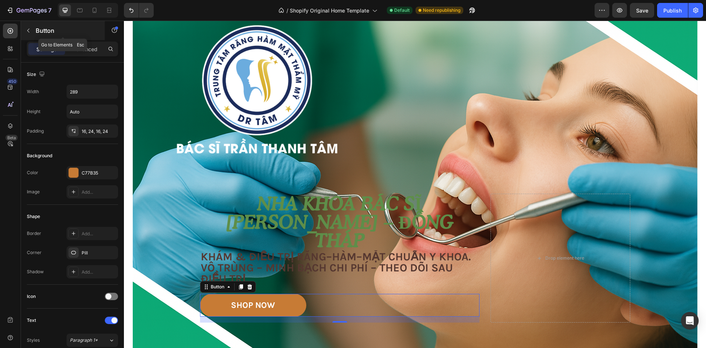
click at [29, 30] on icon "button" at bounding box center [28, 31] width 6 height 6
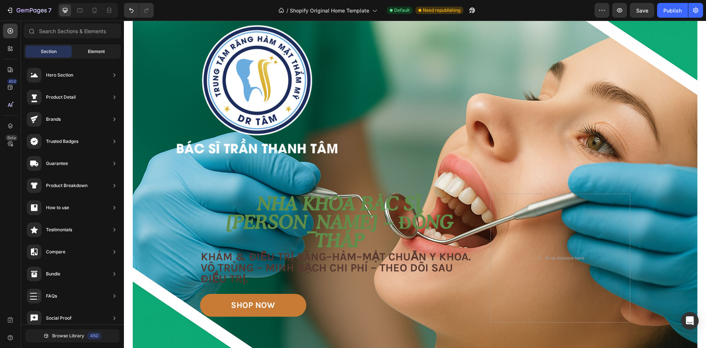
click at [101, 52] on span "Element" at bounding box center [96, 51] width 17 height 7
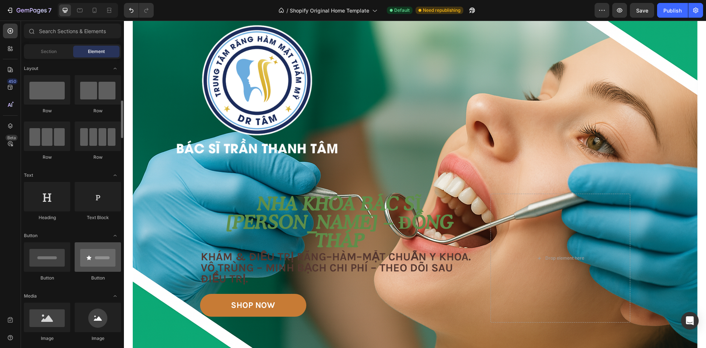
scroll to position [74, 0]
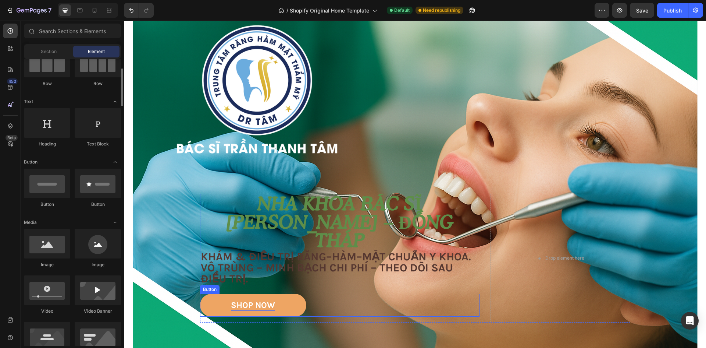
click at [245, 303] on div "SHOP NOW" at bounding box center [253, 304] width 44 height 11
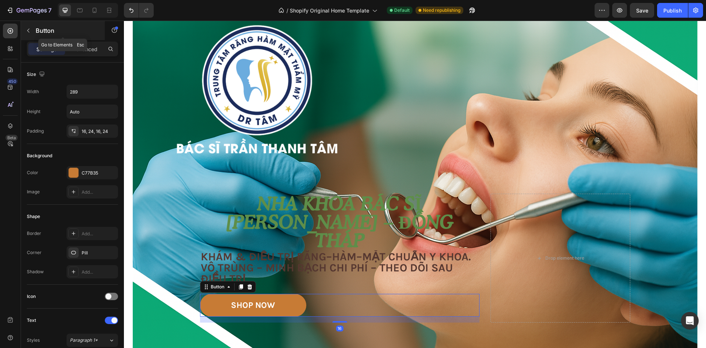
click at [29, 31] on icon "button" at bounding box center [28, 31] width 6 height 6
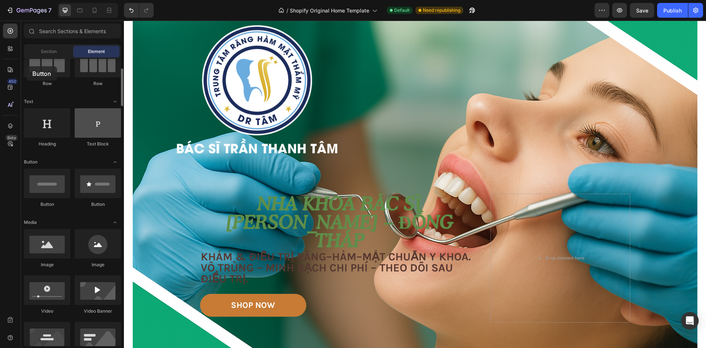
drag, startPoint x: 53, startPoint y: 186, endPoint x: 88, endPoint y: 119, distance: 75.5
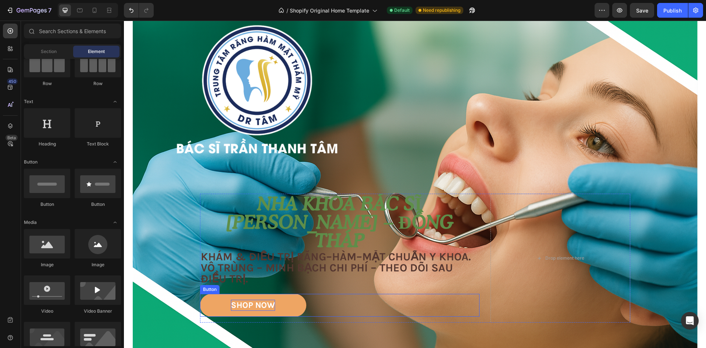
click at [254, 300] on div "SHOP NOW" at bounding box center [253, 304] width 44 height 11
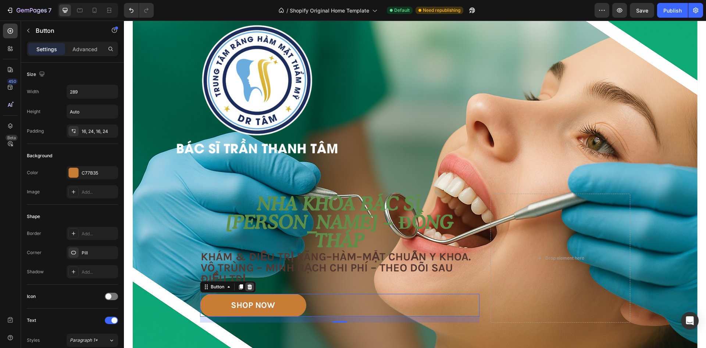
click at [247, 287] on icon at bounding box center [249, 286] width 5 height 5
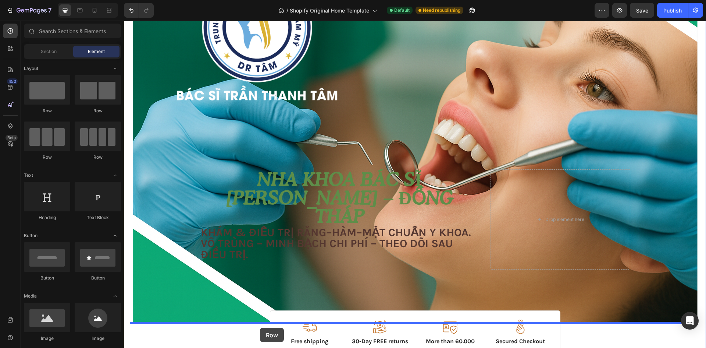
scroll to position [94, 0]
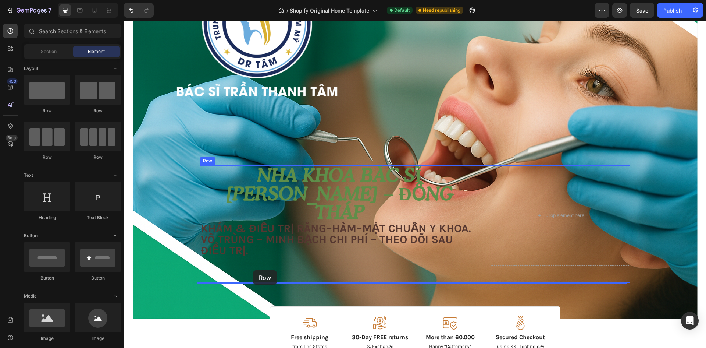
drag, startPoint x: 229, startPoint y: 132, endPoint x: 253, endPoint y: 270, distance: 140.4
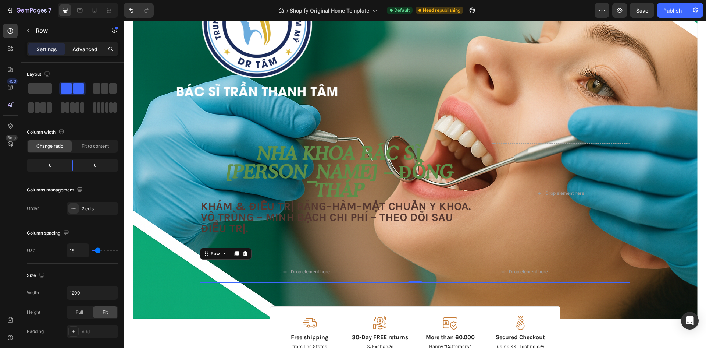
drag, startPoint x: 100, startPoint y: 44, endPoint x: 96, endPoint y: 48, distance: 6.0
click at [100, 45] on div "Advanced" at bounding box center [85, 49] width 37 height 12
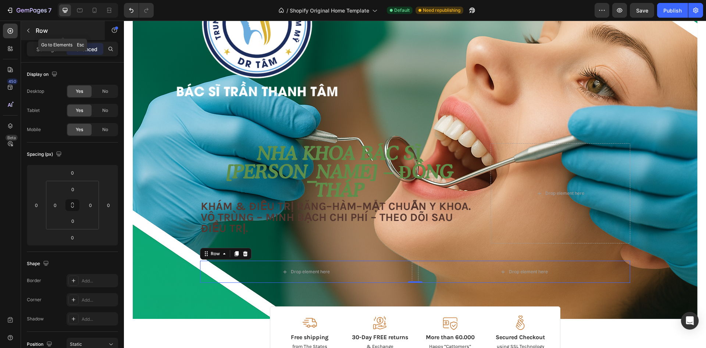
click at [25, 32] on icon "button" at bounding box center [28, 31] width 6 height 6
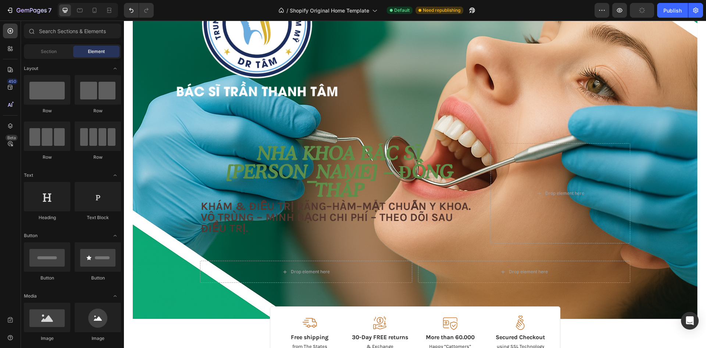
scroll to position [110, 0]
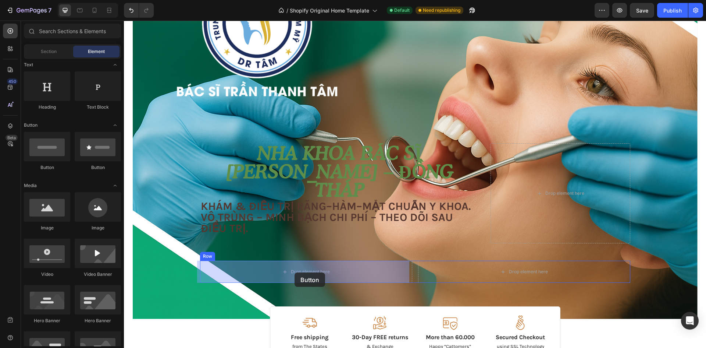
drag, startPoint x: 245, startPoint y: 175, endPoint x: 295, endPoint y: 272, distance: 108.7
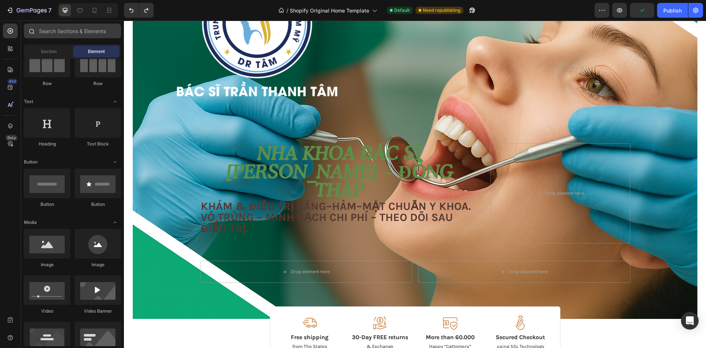
scroll to position [0, 0]
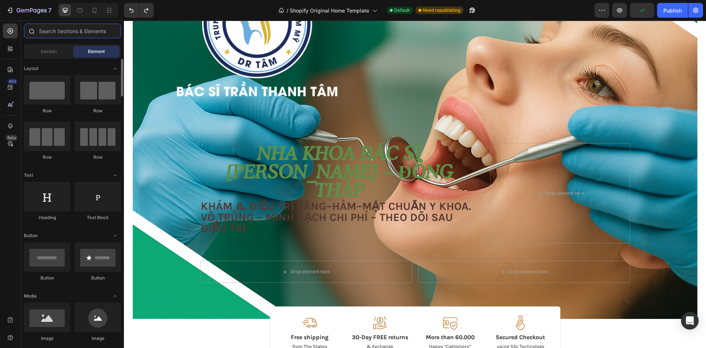
click at [60, 31] on input "text" at bounding box center [72, 31] width 97 height 15
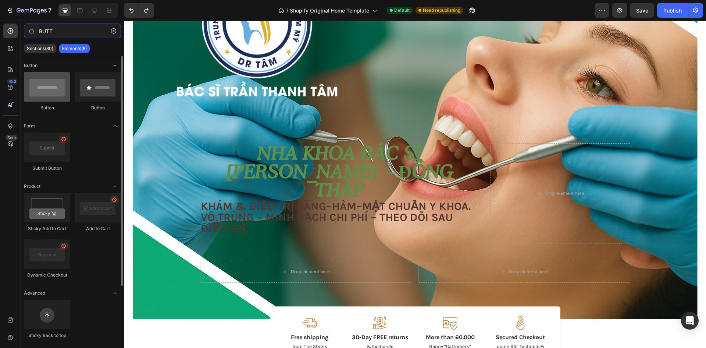
type input "BUTT"
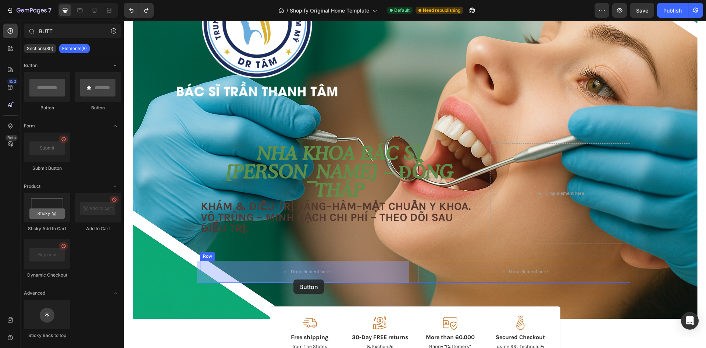
drag, startPoint x: 170, startPoint y: 115, endPoint x: 294, endPoint y: 279, distance: 205.5
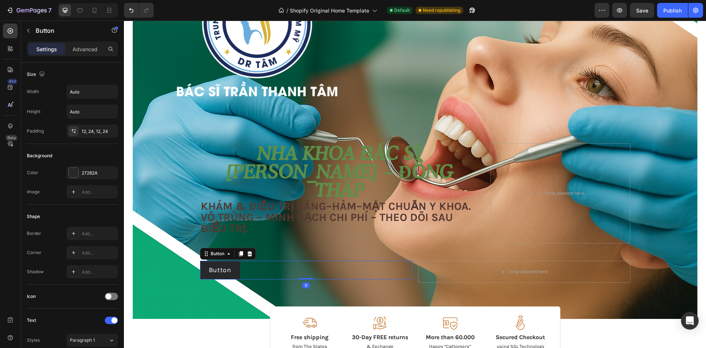
click at [285, 274] on div "Button Button 0" at bounding box center [306, 269] width 212 height 19
click at [27, 27] on button "button" at bounding box center [28, 31] width 12 height 12
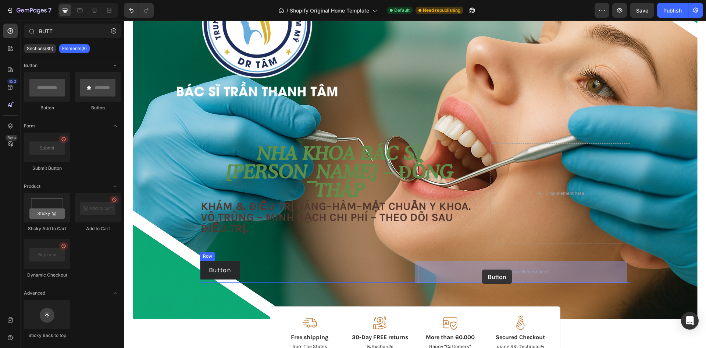
drag, startPoint x: 176, startPoint y: 111, endPoint x: 482, endPoint y: 269, distance: 344.0
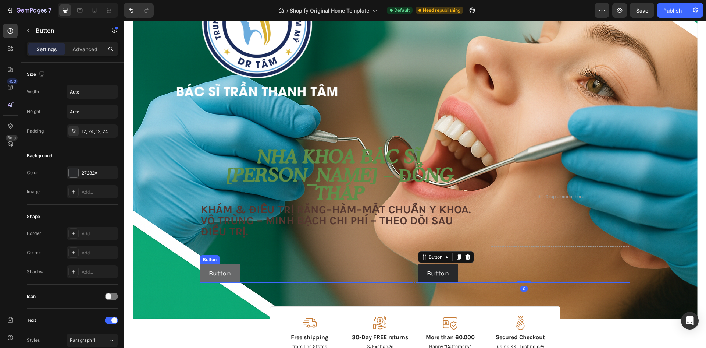
click at [223, 268] on button "Button" at bounding box center [220, 273] width 40 height 19
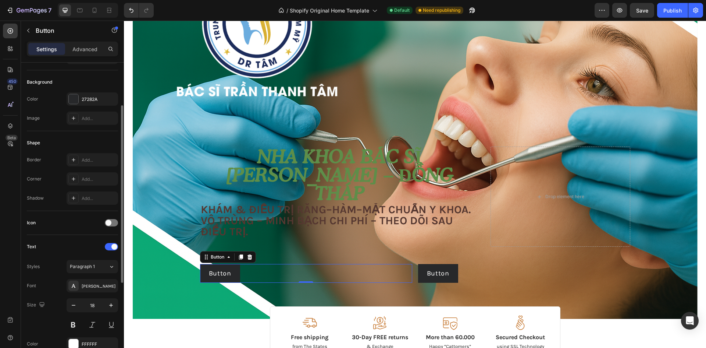
scroll to position [221, 0]
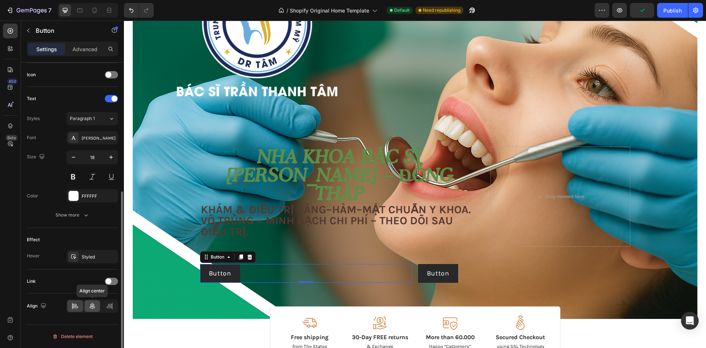
click at [91, 306] on icon at bounding box center [92, 305] width 7 height 7
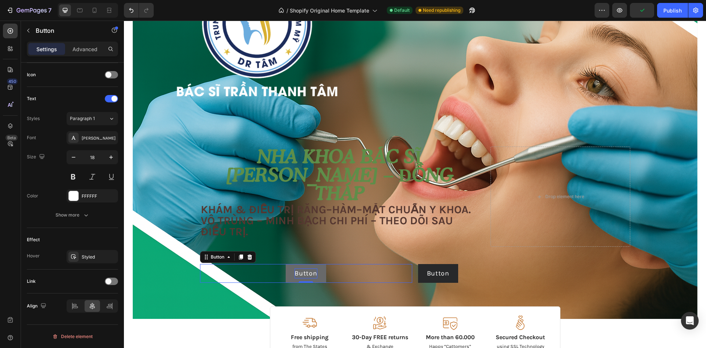
click at [306, 271] on p "Button" at bounding box center [306, 273] width 22 height 10
click at [316, 273] on button "Button" at bounding box center [306, 273] width 40 height 19
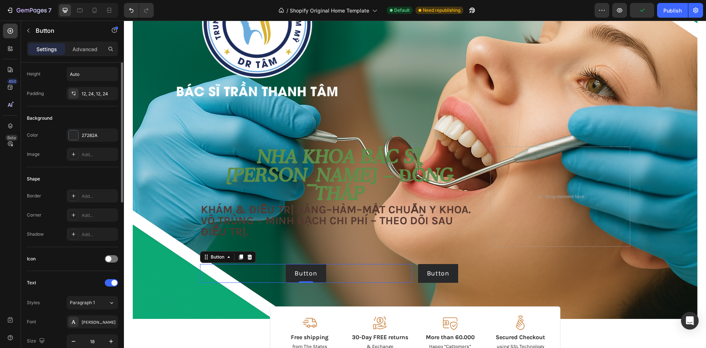
scroll to position [0, 0]
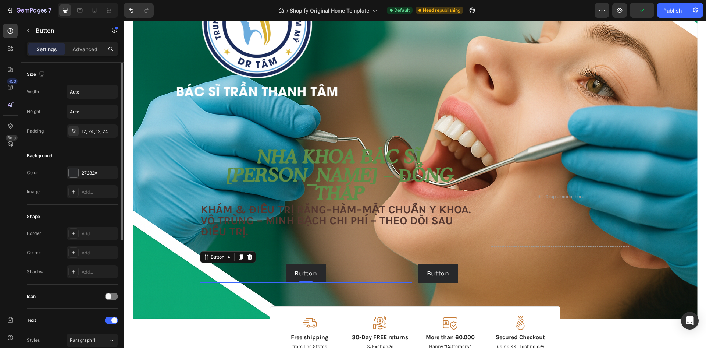
click at [222, 275] on div "Button Button 0" at bounding box center [306, 273] width 212 height 19
click at [114, 132] on button "button" at bounding box center [110, 131] width 9 height 9
click at [76, 131] on icon at bounding box center [74, 131] width 6 height 6
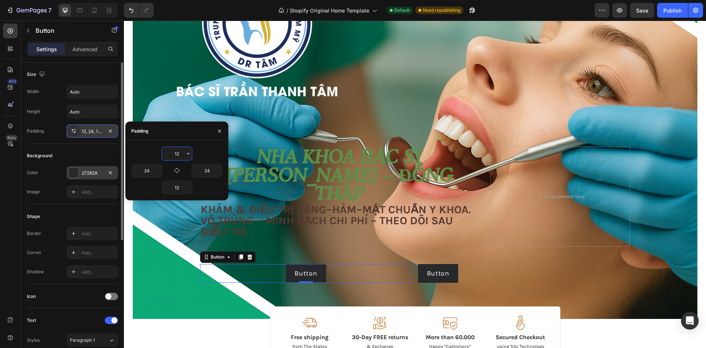
click at [77, 175] on div at bounding box center [74, 173] width 10 height 10
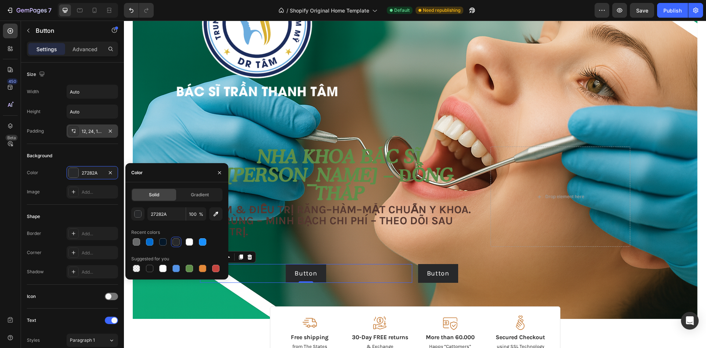
click at [380, 280] on div "Button Button 0" at bounding box center [306, 273] width 212 height 19
click at [219, 174] on icon "button" at bounding box center [220, 173] width 6 height 6
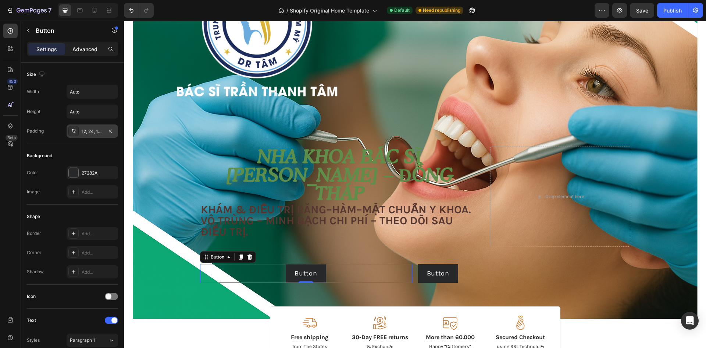
click at [83, 50] on p "Advanced" at bounding box center [84, 49] width 25 height 8
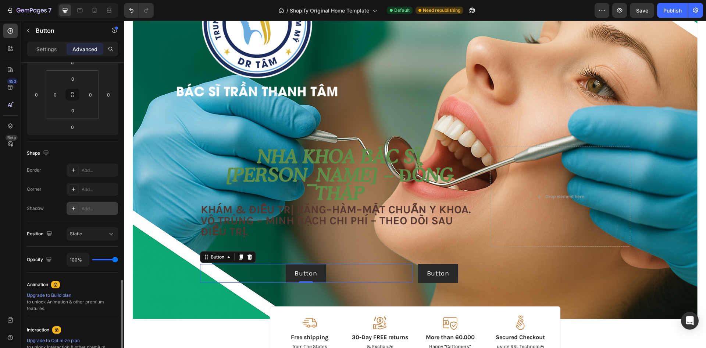
scroll to position [205, 0]
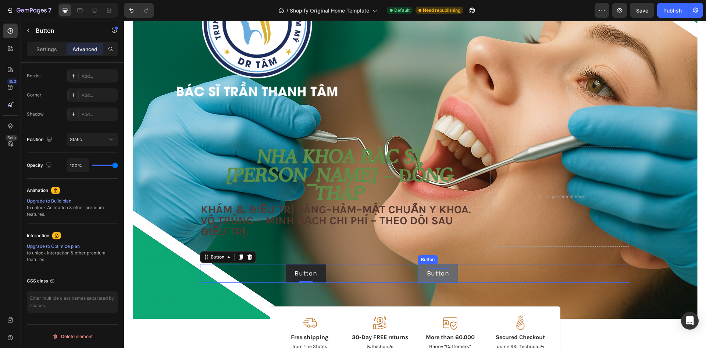
click at [434, 270] on p "Button" at bounding box center [438, 273] width 22 height 10
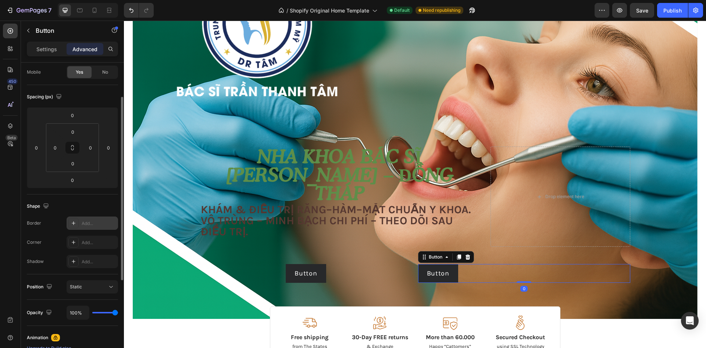
scroll to position [0, 0]
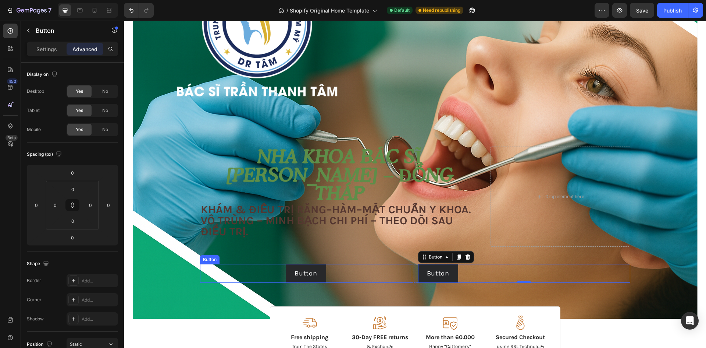
click at [247, 272] on div "Button Button" at bounding box center [306, 273] width 212 height 19
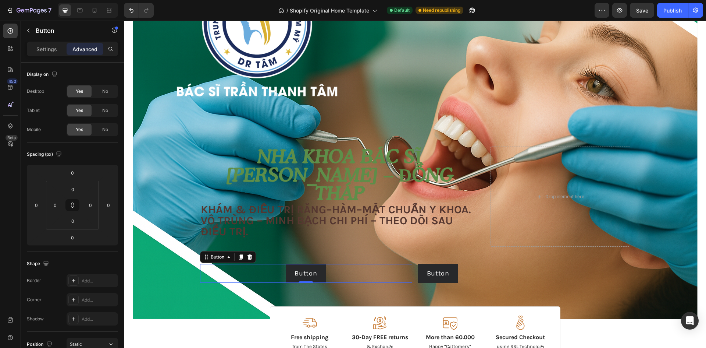
click at [408, 272] on div "Button Button 0" at bounding box center [306, 273] width 212 height 19
drag, startPoint x: 302, startPoint y: 282, endPoint x: 306, endPoint y: 274, distance: 9.1
click at [306, 274] on div "Button Button 0" at bounding box center [306, 273] width 212 height 19
click at [410, 277] on div "Button Button 0 Button Button Row" at bounding box center [415, 273] width 430 height 19
click at [407, 273] on div "Button Button" at bounding box center [306, 273] width 212 height 19
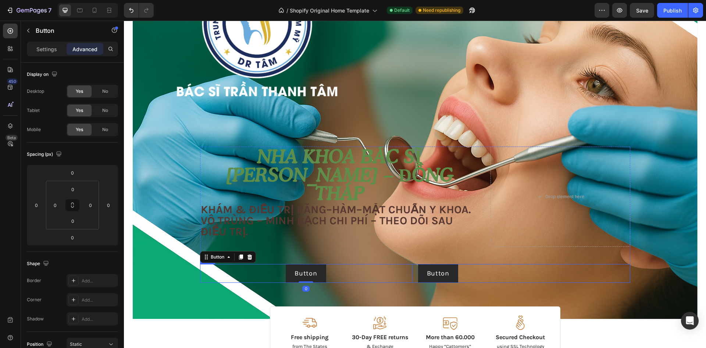
click at [410, 273] on div "Button Button 0 Button Button Row" at bounding box center [415, 273] width 430 height 19
click at [388, 274] on div "Button Button" at bounding box center [306, 273] width 212 height 19
click at [94, 7] on icon at bounding box center [94, 10] width 7 height 7
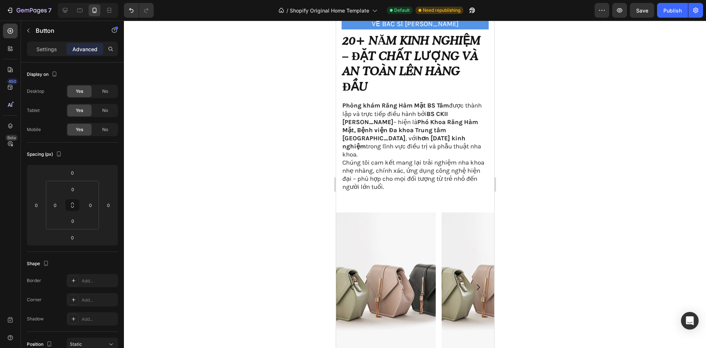
scroll to position [388, 0]
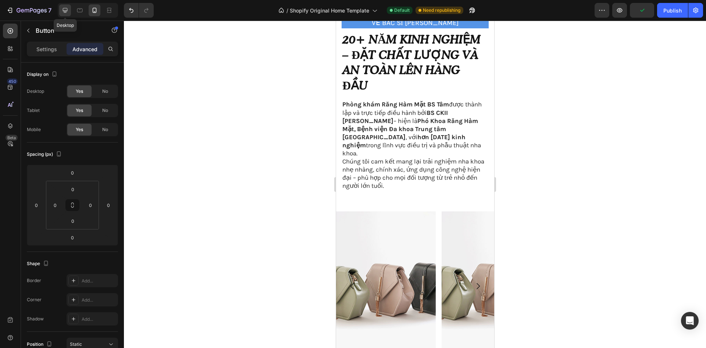
click at [65, 11] on icon at bounding box center [65, 10] width 5 height 5
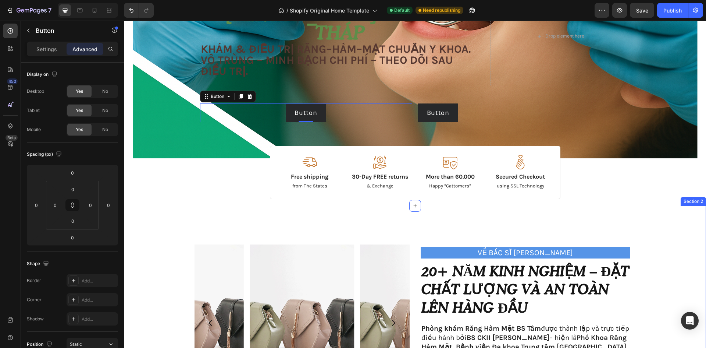
scroll to position [201, 0]
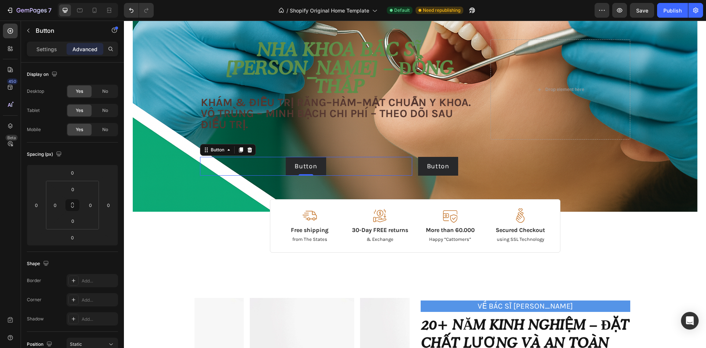
click at [394, 170] on div "Button Button 0" at bounding box center [306, 166] width 212 height 19
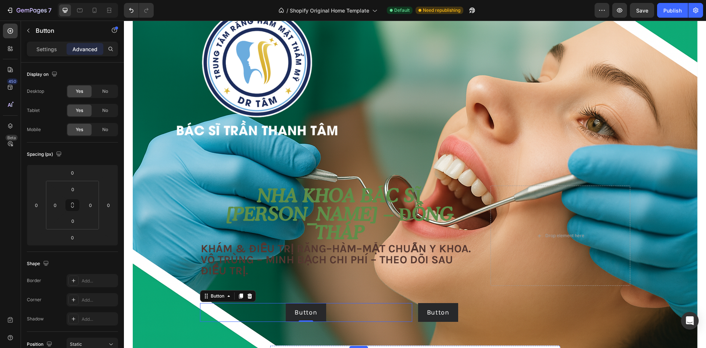
scroll to position [54, 0]
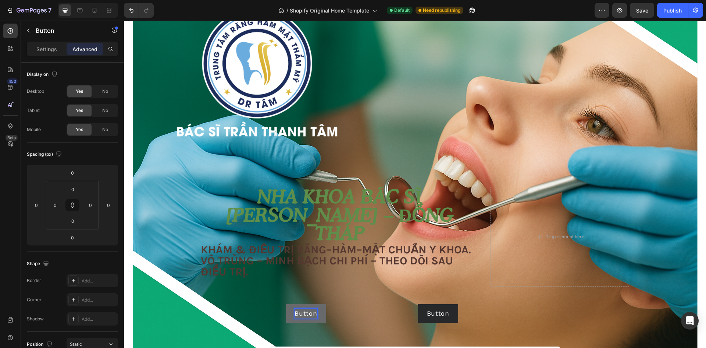
click at [310, 314] on p "Button" at bounding box center [306, 313] width 22 height 10
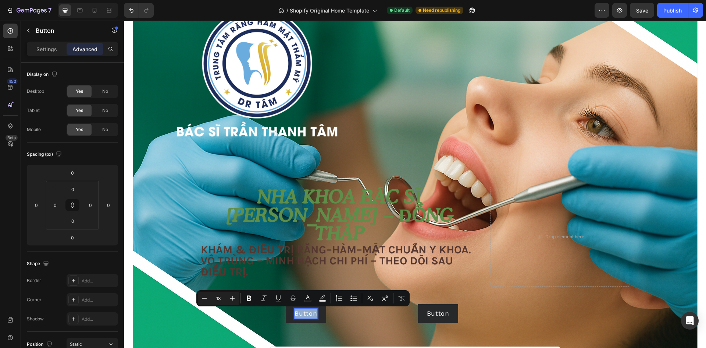
click at [363, 317] on div "Button Button 0" at bounding box center [306, 313] width 212 height 19
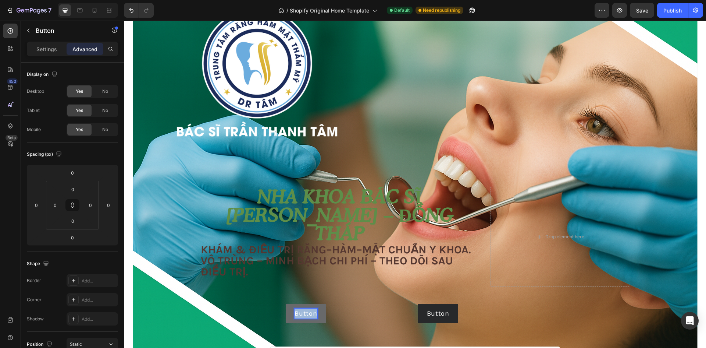
click at [302, 315] on p "Button" at bounding box center [306, 313] width 22 height 10
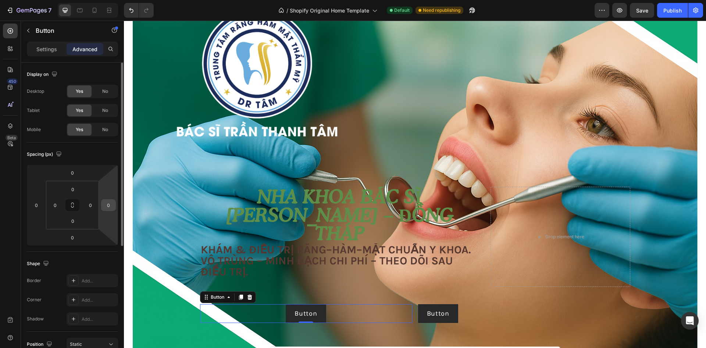
click at [107, 205] on input "0" at bounding box center [108, 204] width 11 height 11
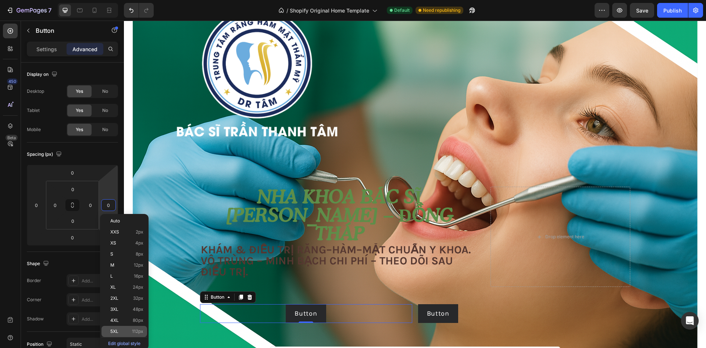
click at [110, 331] on span "5XL" at bounding box center [114, 330] width 8 height 5
type input "112"
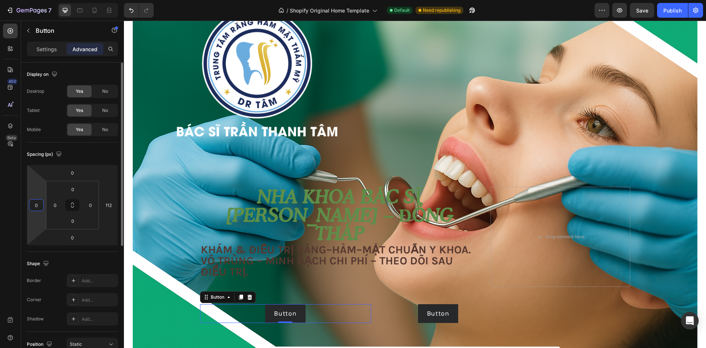
click at [35, 207] on input "0" at bounding box center [36, 204] width 11 height 11
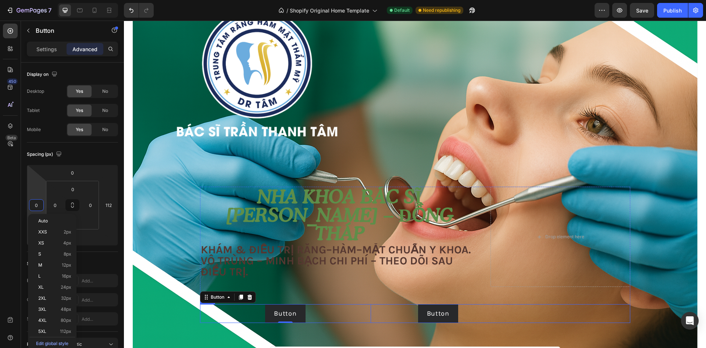
click at [383, 316] on div "Button Button 0" at bounding box center [306, 313] width 212 height 19
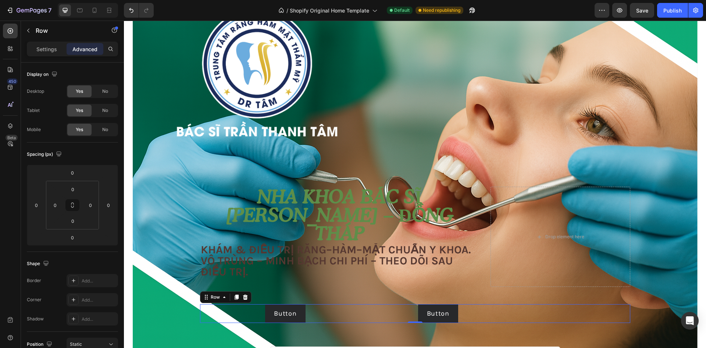
click at [384, 316] on div "Button Button" at bounding box center [306, 313] width 212 height 19
click at [345, 317] on div "Button Button" at bounding box center [285, 313] width 171 height 19
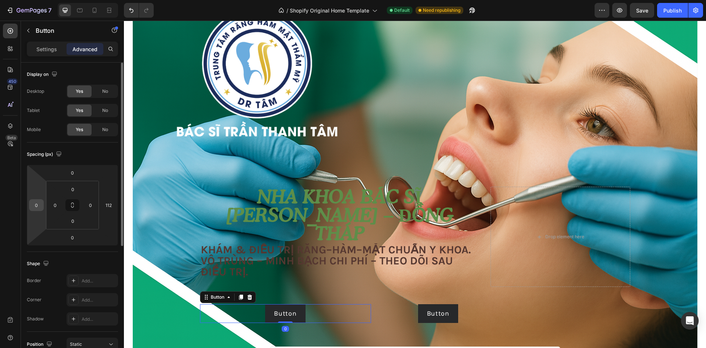
click at [38, 210] on input "0" at bounding box center [36, 204] width 11 height 11
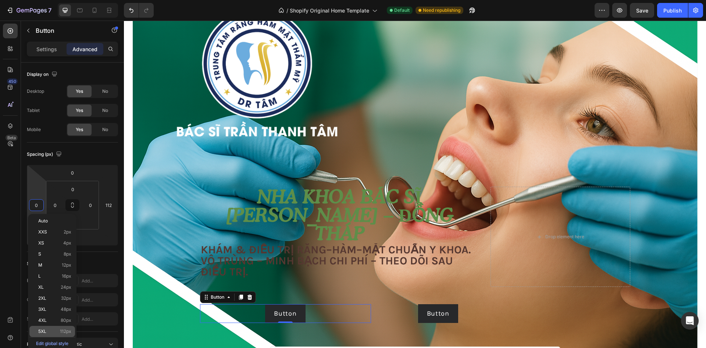
click at [45, 332] on span "5XL" at bounding box center [42, 330] width 8 height 5
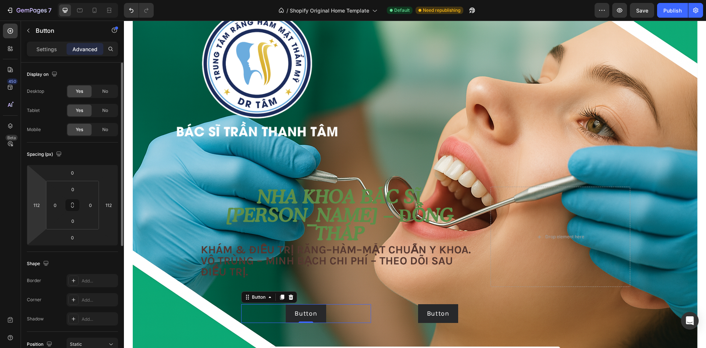
click at [44, 32] on html "7 / Shopify Original Home Template Default Need republishing Preview Save Publi…" at bounding box center [353, 16] width 706 height 32
type input "5"
click at [40, 208] on input "5" at bounding box center [36, 204] width 11 height 11
type input "0"
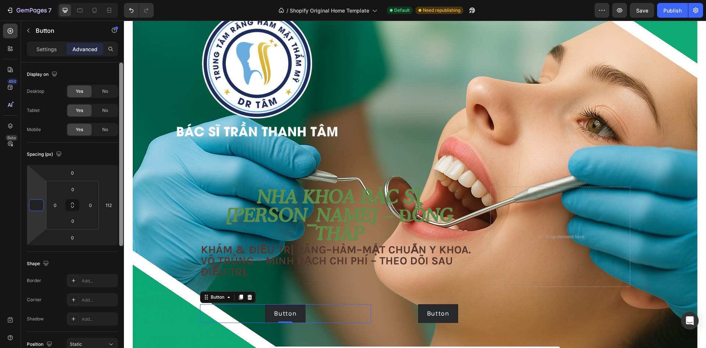
type input "0"
type input "1"
type input "-1"
type input "0"
click at [335, 310] on div "Button Button 0" at bounding box center [285, 313] width 171 height 19
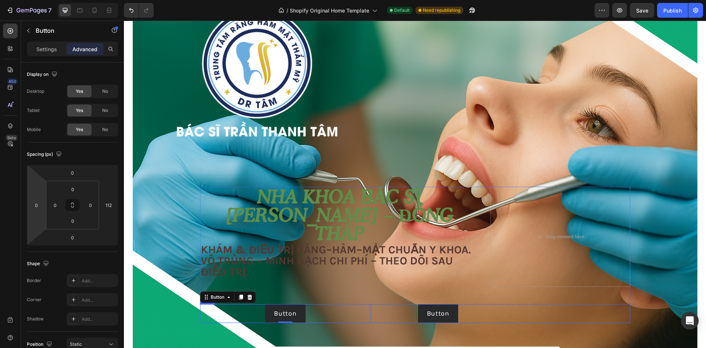
click at [371, 317] on div "Button Button 0" at bounding box center [306, 313] width 212 height 19
click at [365, 315] on div "Button Button" at bounding box center [285, 313] width 171 height 19
click at [212, 311] on div "Button Button 0" at bounding box center [285, 313] width 171 height 19
click at [399, 319] on div "Button Button 0" at bounding box center [306, 313] width 212 height 19
click at [387, 312] on div "Button Button" at bounding box center [306, 313] width 212 height 19
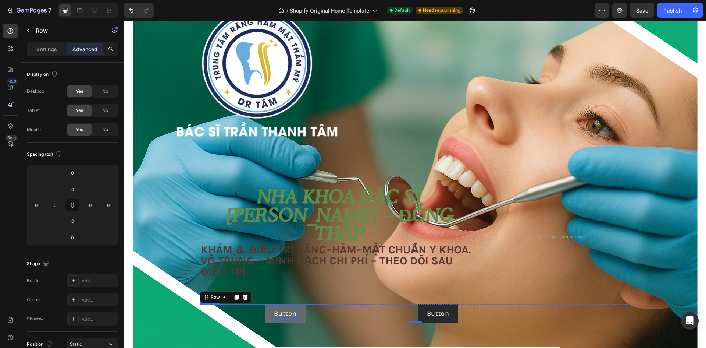
click at [282, 315] on p "Button" at bounding box center [285, 313] width 22 height 10
click at [397, 314] on div "Button Button 0" at bounding box center [306, 313] width 212 height 19
click at [92, 7] on icon at bounding box center [94, 10] width 7 height 7
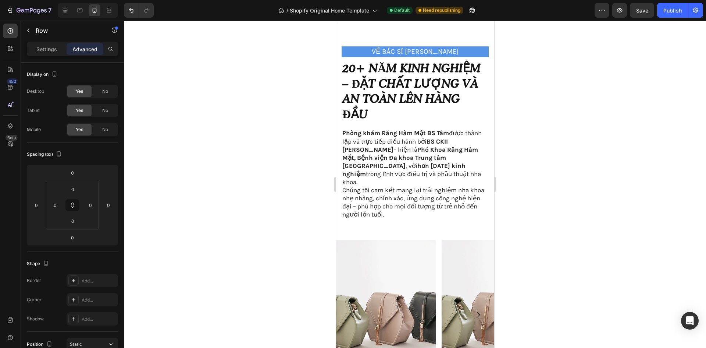
scroll to position [388, 0]
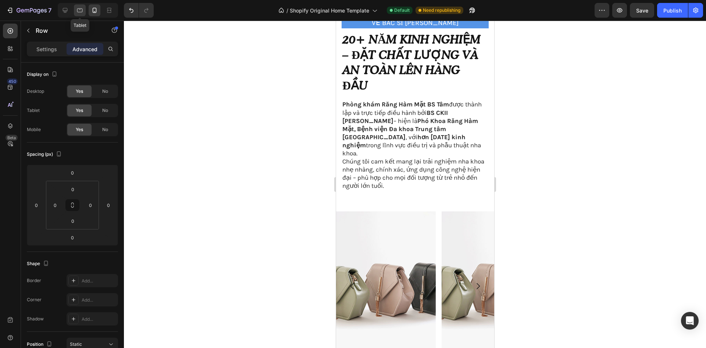
click at [79, 9] on icon at bounding box center [79, 10] width 7 height 7
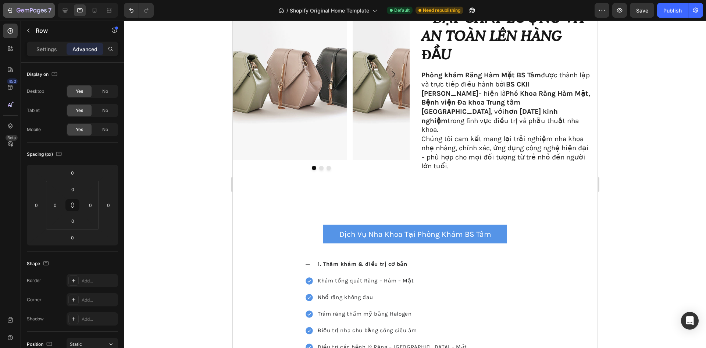
click at [46, 11] on icon "button" at bounding box center [45, 10] width 3 height 3
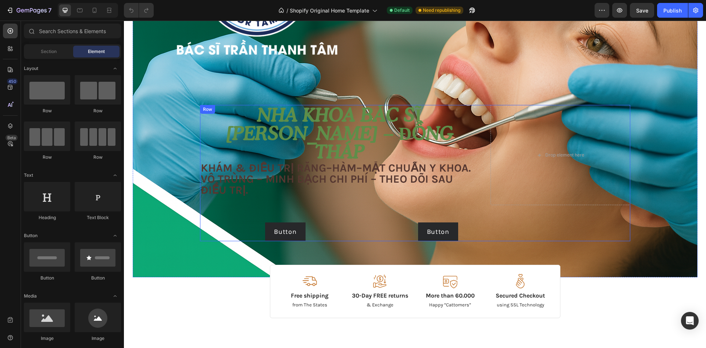
scroll to position [221, 0]
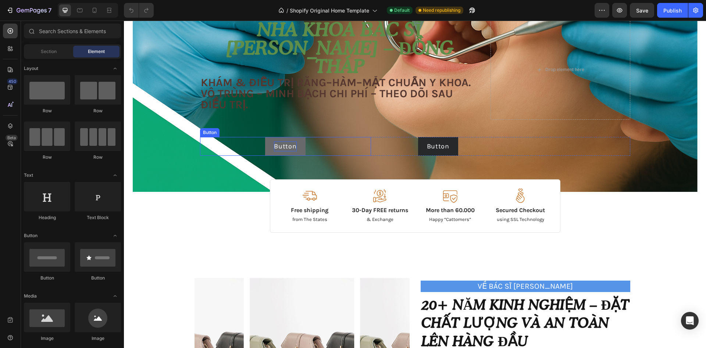
click at [277, 148] on p "Button" at bounding box center [285, 146] width 22 height 10
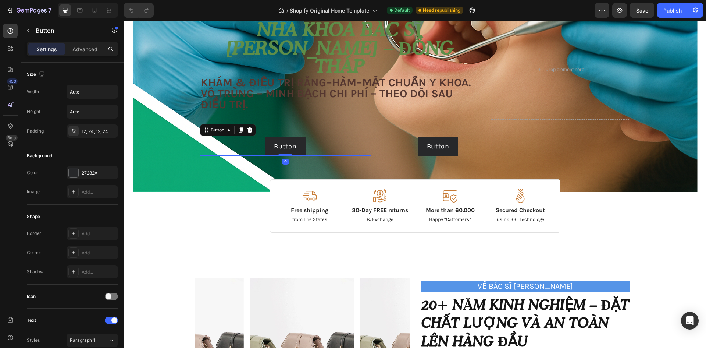
click at [396, 146] on div "Button Button 0" at bounding box center [306, 146] width 212 height 19
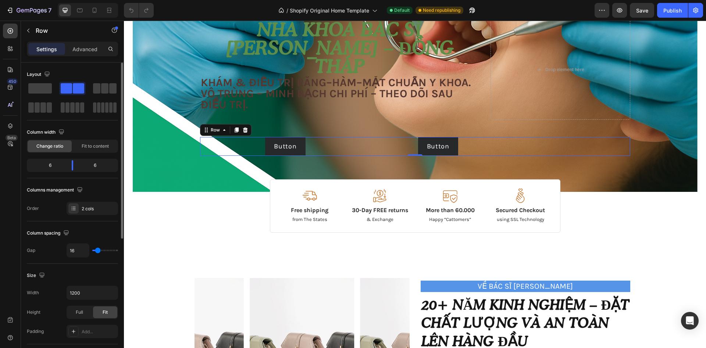
click at [92, 167] on div "6" at bounding box center [98, 165] width 38 height 10
type input "18"
type input "24"
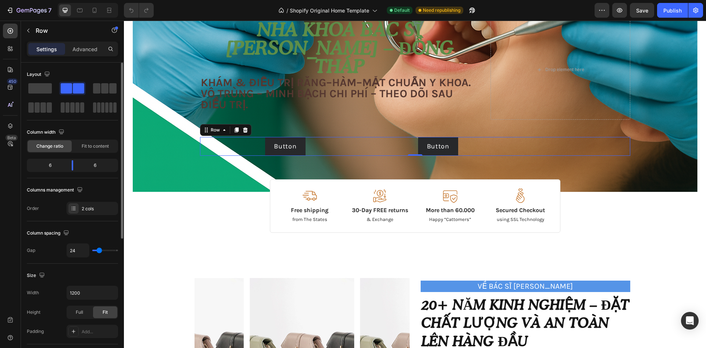
type input "33"
type input "47"
type input "60"
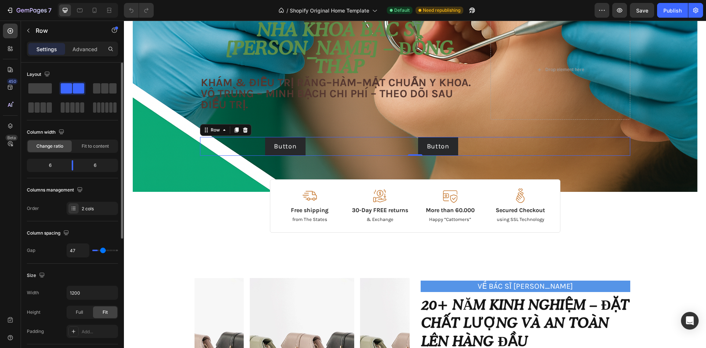
type input "60"
type input "73"
type input "84"
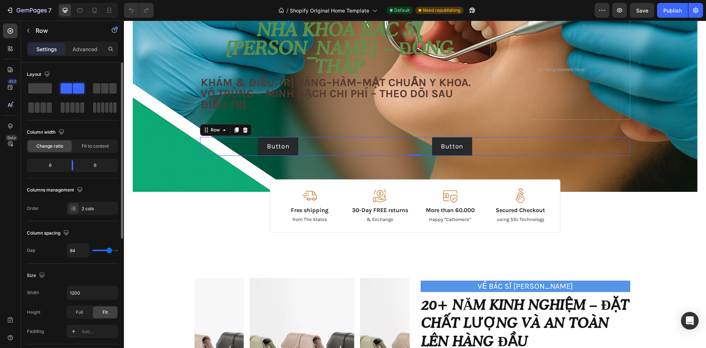
type input "93"
type input "102"
type input "107"
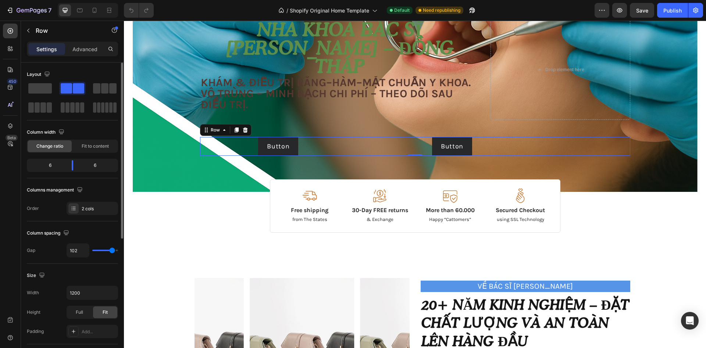
type input "107"
type input "113"
type input "116"
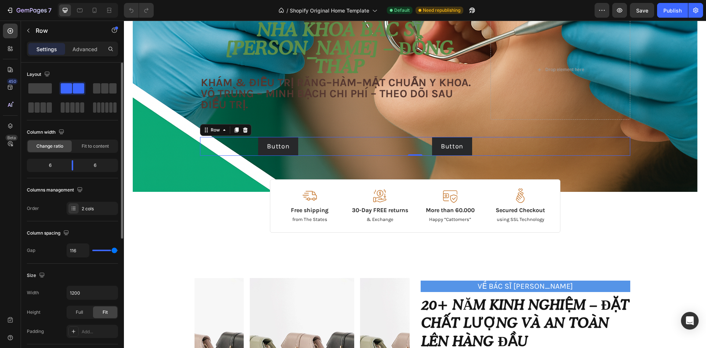
type input "120"
type input "118"
type input "98"
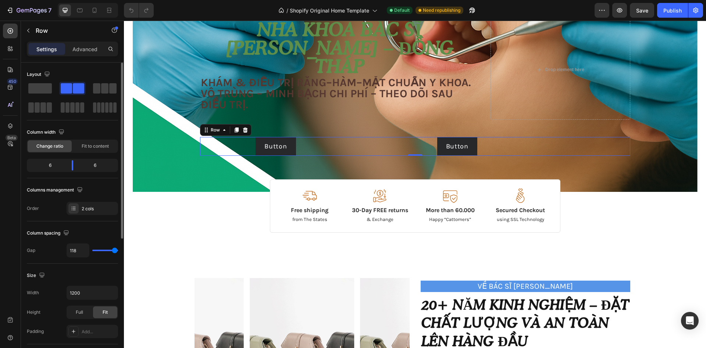
type input "98"
type input "76"
type input "53"
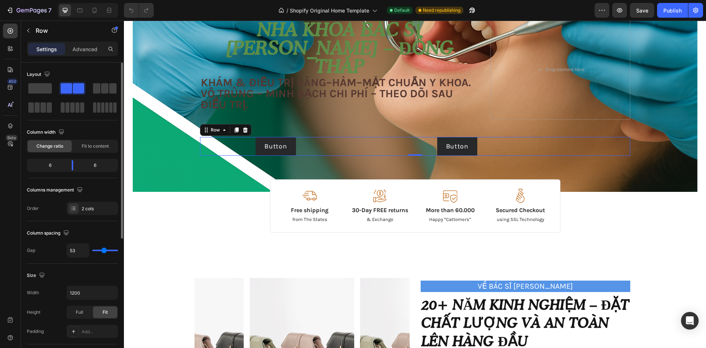
type input "29"
type input "4"
type input "0"
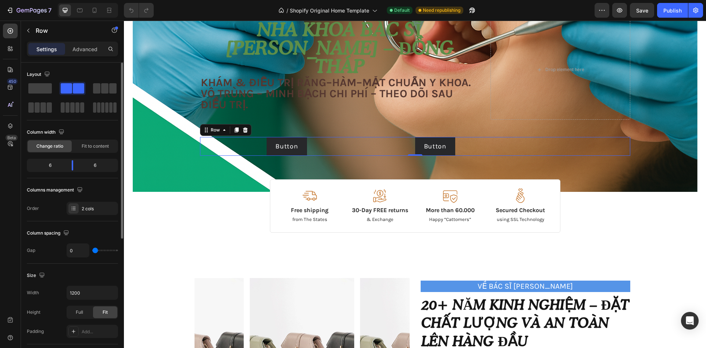
drag, startPoint x: 99, startPoint y: 251, endPoint x: 74, endPoint y: 255, distance: 25.3
type input "0"
click at [92, 251] on input "range" at bounding box center [105, 249] width 26 height 1
click at [374, 147] on div "Button Button" at bounding box center [307, 146] width 215 height 19
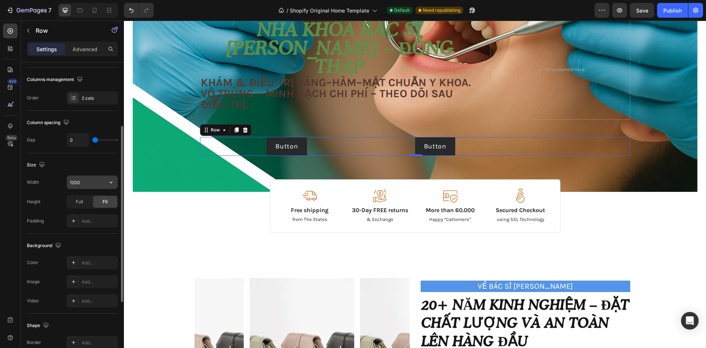
click at [99, 183] on input "1200" at bounding box center [92, 181] width 51 height 13
click at [116, 182] on button "button" at bounding box center [110, 181] width 13 height 13
click at [94, 182] on input "1200" at bounding box center [92, 181] width 51 height 13
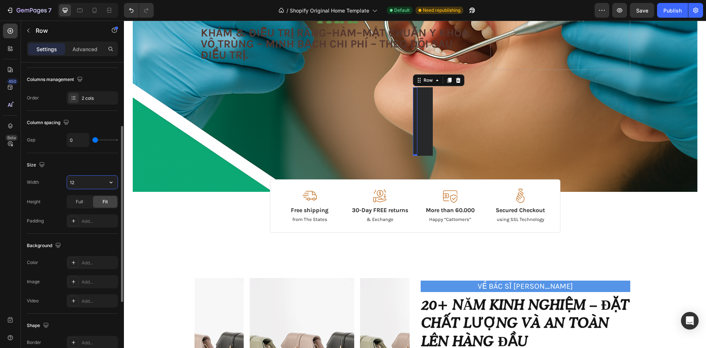
type input "1"
type input "5"
type input "6"
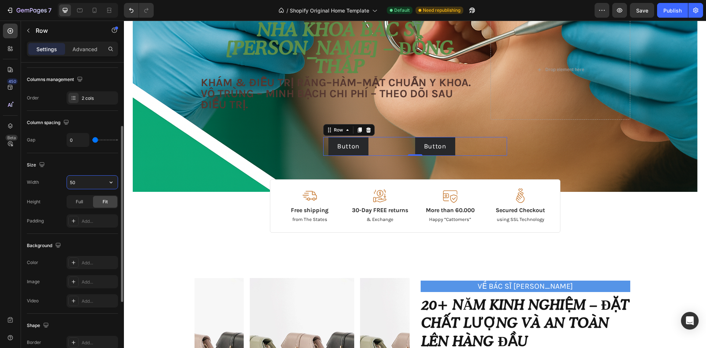
type input "5"
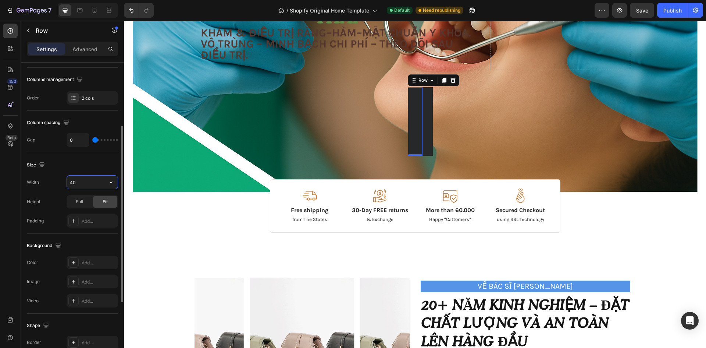
type input "4"
type input "3"
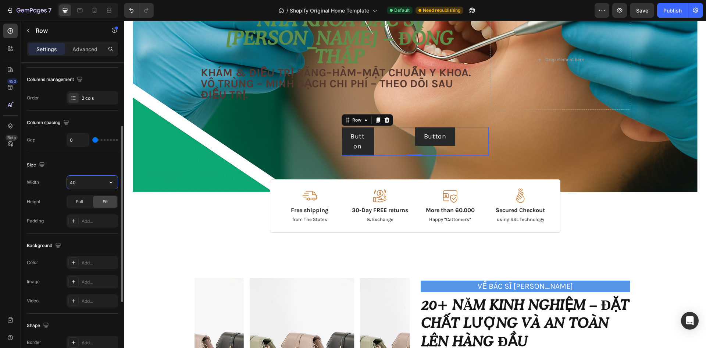
type input "4"
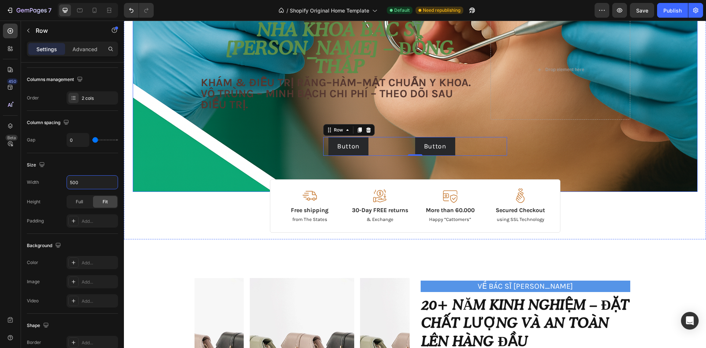
type input "500"
click at [378, 150] on div "Button Button" at bounding box center [369, 146] width 92 height 19
click at [447, 146] on button "Button" at bounding box center [435, 146] width 40 height 19
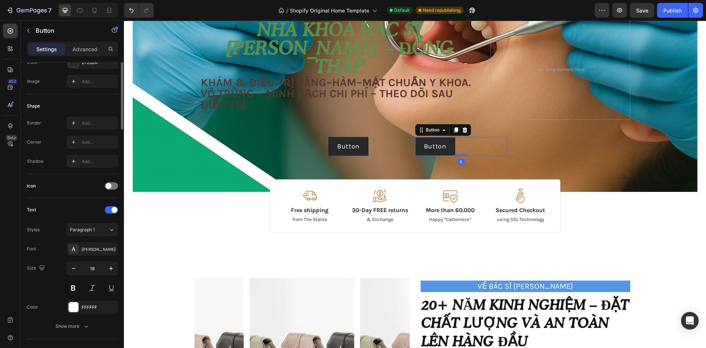
scroll to position [0, 0]
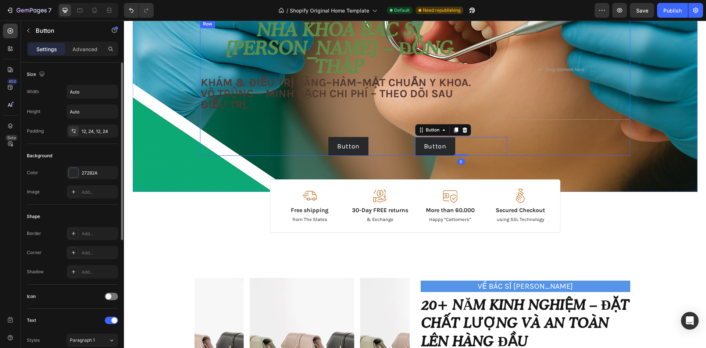
click at [357, 133] on div "Image Free shipping Text Block from The States Text Block Advanced List Image 3…" at bounding box center [415, 87] width 430 height 136
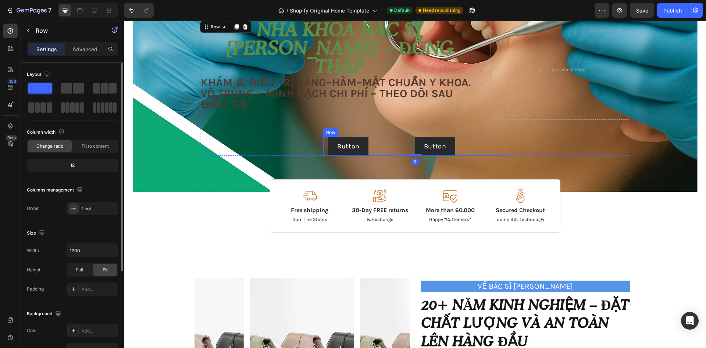
click at [395, 144] on div "Button Button" at bounding box center [369, 146] width 92 height 19
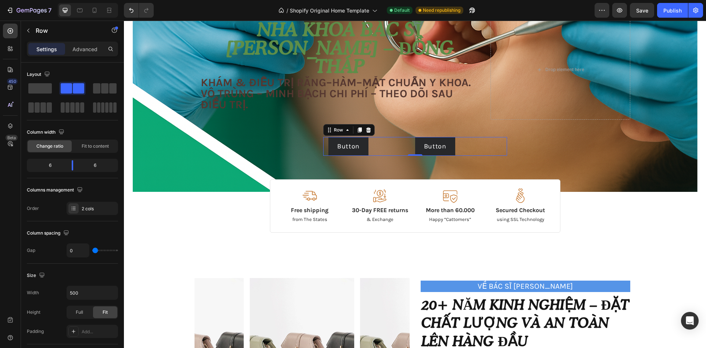
click at [373, 145] on div "Button Button" at bounding box center [369, 146] width 92 height 19
click at [400, 135] on div "Image Free shipping Text Block from The States Text Block Advanced List Image 3…" at bounding box center [415, 87] width 430 height 136
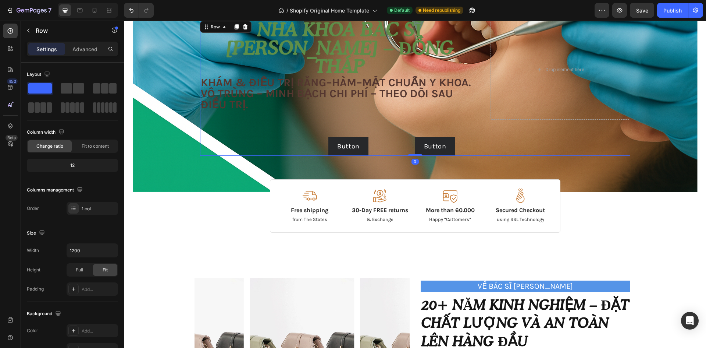
click at [323, 141] on div "Button Button" at bounding box center [348, 146] width 51 height 19
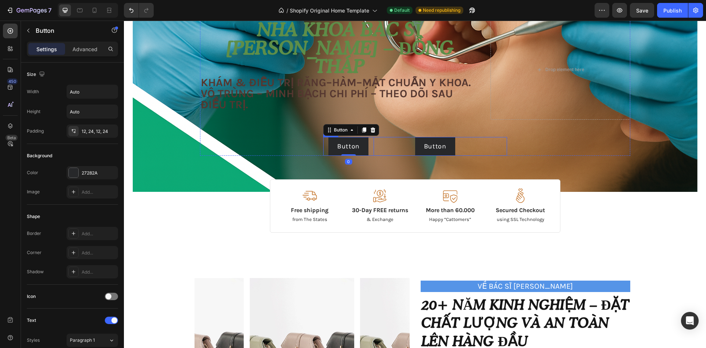
click at [389, 142] on div "Button Button 0" at bounding box center [369, 146] width 92 height 19
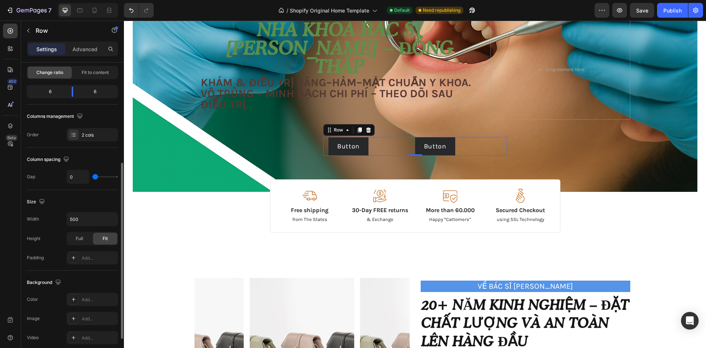
scroll to position [110, 0]
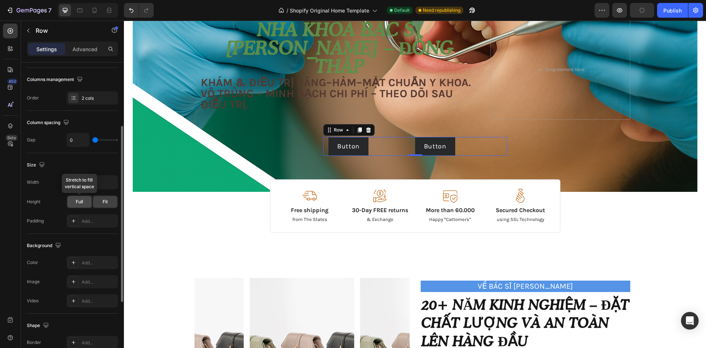
click at [71, 203] on div "Full" at bounding box center [79, 202] width 24 height 12
click at [82, 206] on div "Full" at bounding box center [79, 202] width 24 height 12
click at [103, 201] on span "Fit" at bounding box center [105, 201] width 5 height 7
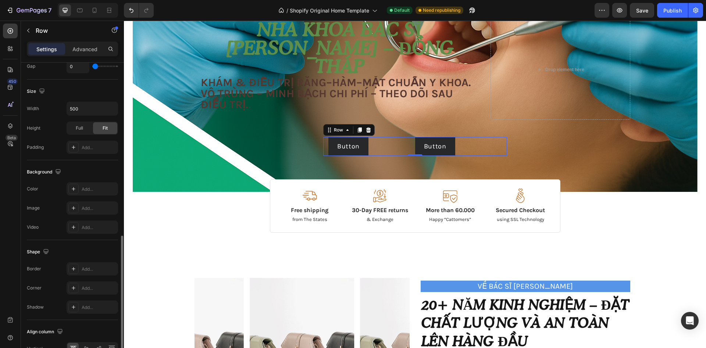
scroll to position [227, 0]
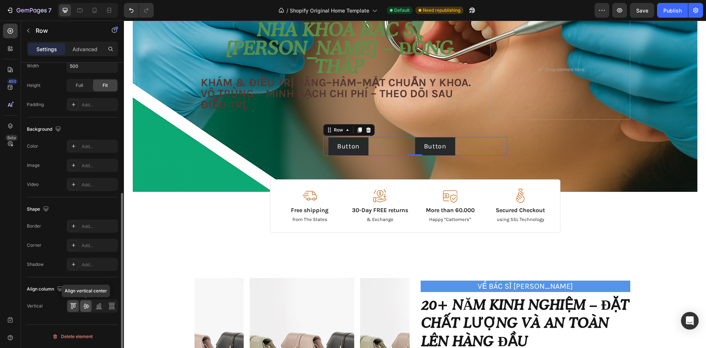
click at [91, 310] on div at bounding box center [85, 306] width 11 height 12
click at [72, 307] on icon at bounding box center [73, 305] width 7 height 7
click at [98, 304] on icon at bounding box center [98, 305] width 7 height 7
click at [107, 303] on div at bounding box center [111, 306] width 11 height 12
drag, startPoint x: 81, startPoint y: 306, endPoint x: 75, endPoint y: 306, distance: 6.6
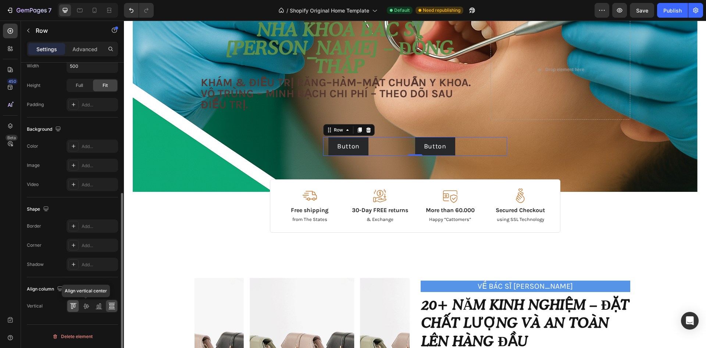
click at [81, 306] on div at bounding box center [85, 306] width 11 height 12
click at [75, 306] on icon at bounding box center [73, 305] width 7 height 7
click at [74, 306] on icon at bounding box center [73, 305] width 7 height 7
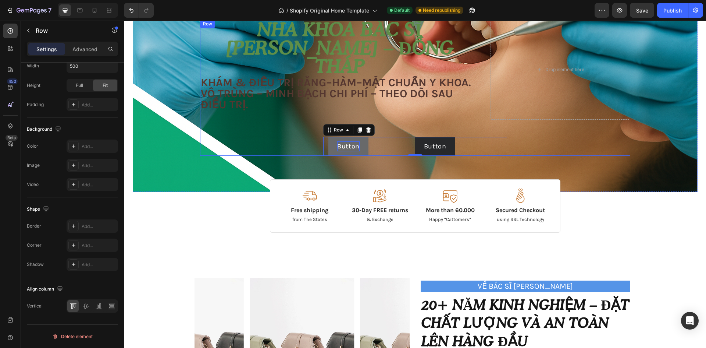
click at [357, 148] on p "Button" at bounding box center [348, 146] width 22 height 10
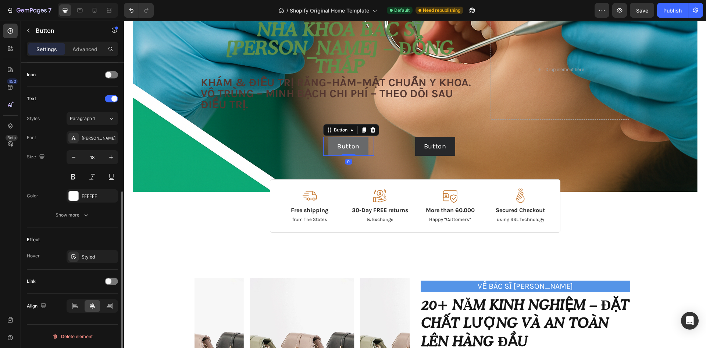
scroll to position [0, 0]
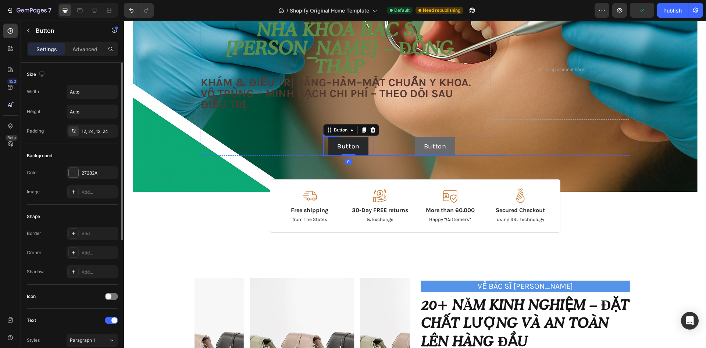
click at [415, 143] on button "Button" at bounding box center [435, 146] width 40 height 19
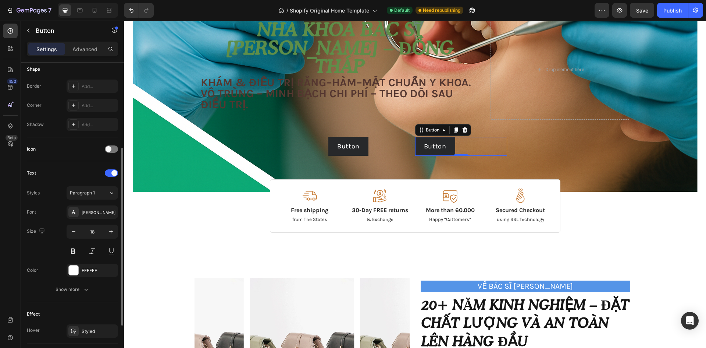
scroll to position [221, 0]
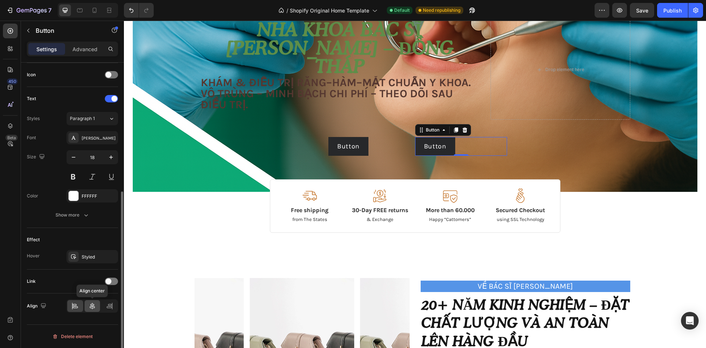
click at [88, 306] on div at bounding box center [93, 306] width 16 height 12
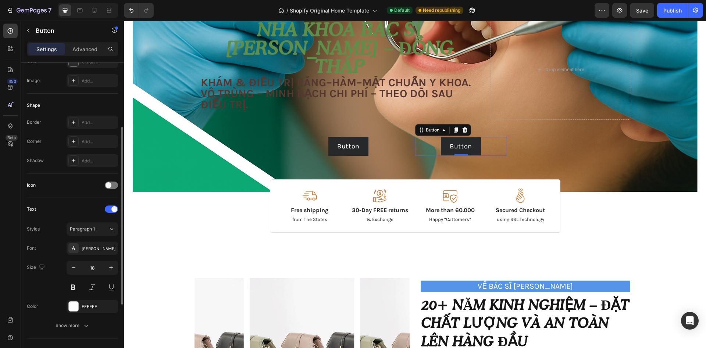
click at [380, 134] on div "Image Free shipping Text Block from The States Text Block Advanced List Image 3…" at bounding box center [415, 87] width 430 height 136
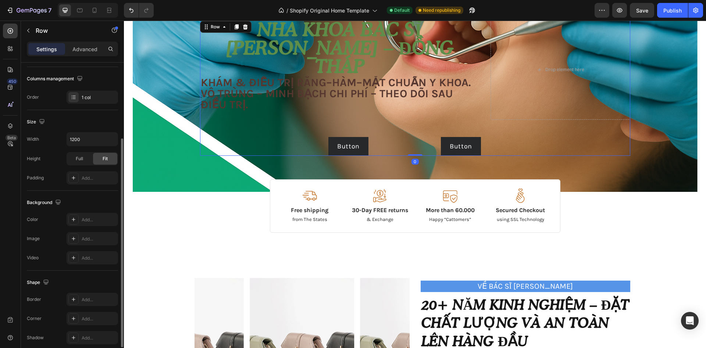
scroll to position [0, 0]
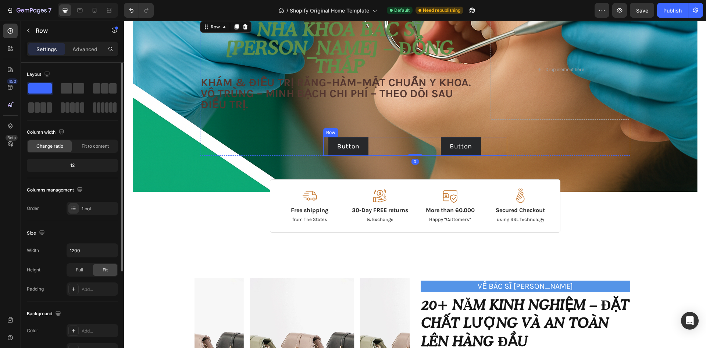
click at [387, 140] on div "Button Button" at bounding box center [369, 146] width 92 height 19
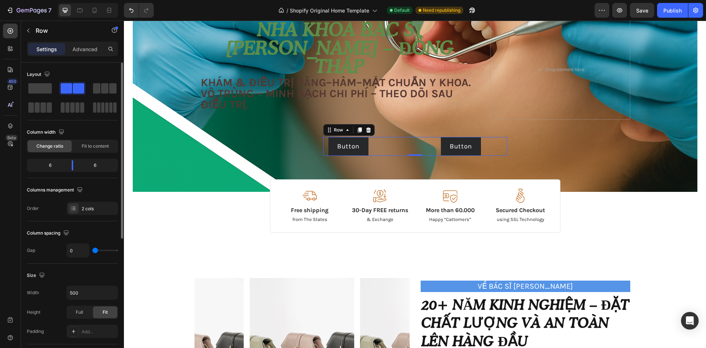
click at [392, 153] on div "Button Button" at bounding box center [369, 146] width 92 height 19
click at [93, 48] on p "Advanced" at bounding box center [84, 49] width 25 height 8
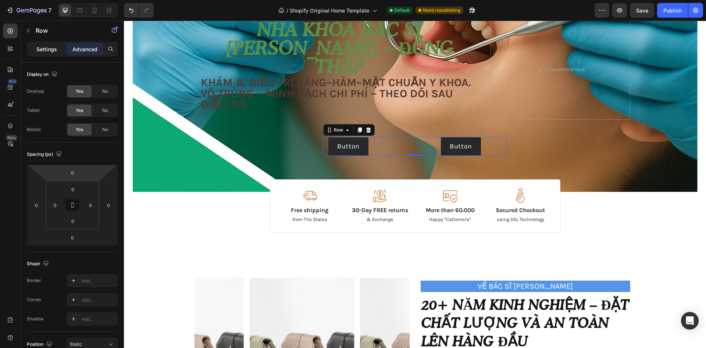
click at [55, 53] on p "Settings" at bounding box center [46, 49] width 21 height 8
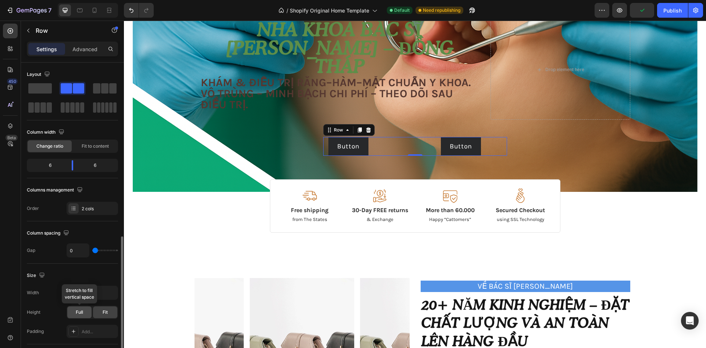
scroll to position [147, 0]
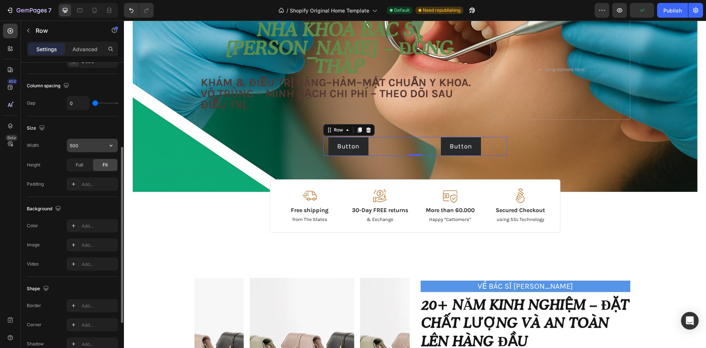
click at [86, 147] on input "500" at bounding box center [92, 145] width 51 height 13
click at [110, 149] on button "button" at bounding box center [110, 145] width 13 height 13
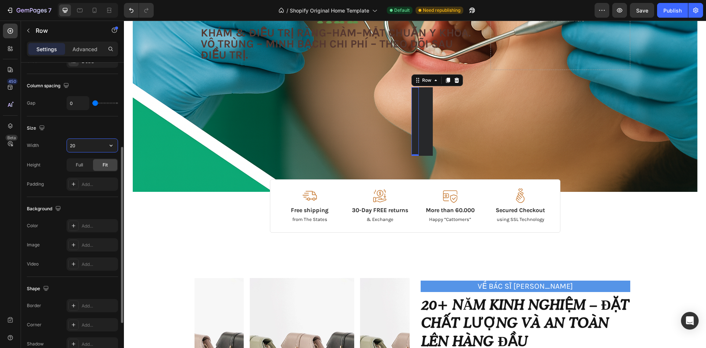
type input "2"
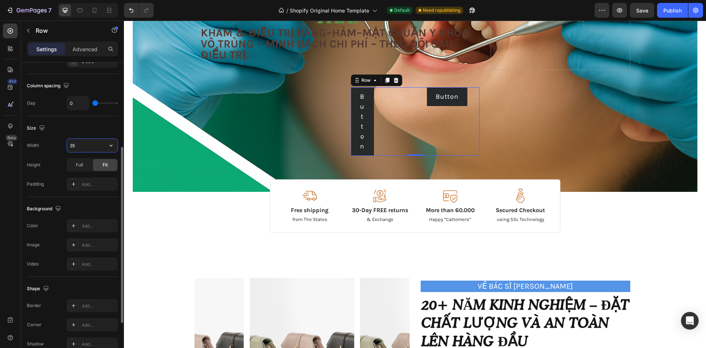
type input "3"
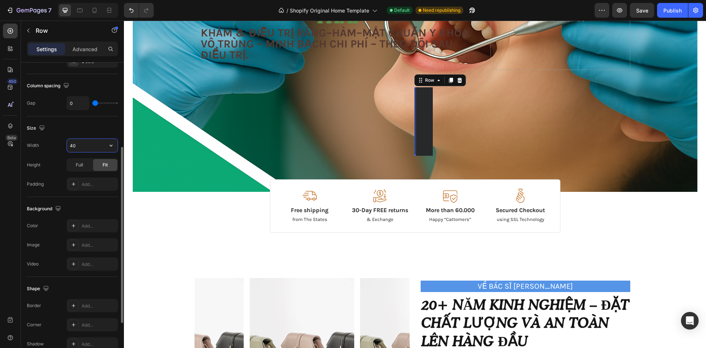
type input "400"
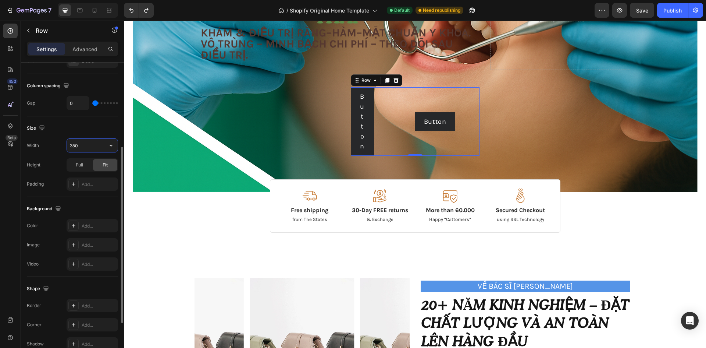
type input "300"
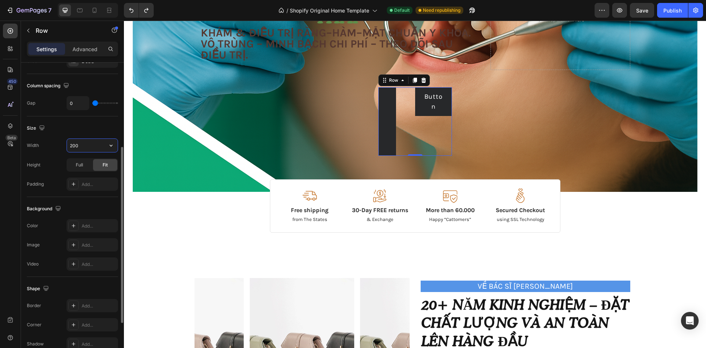
type input "500"
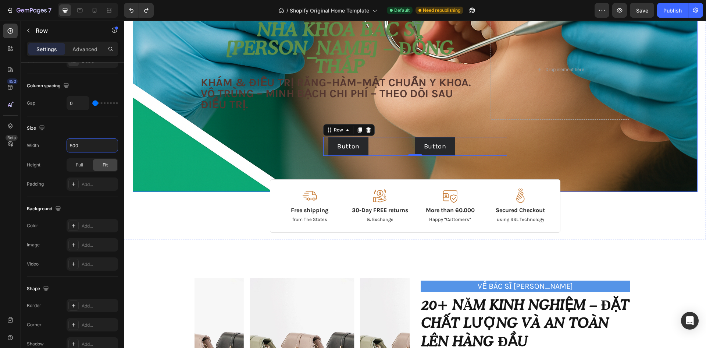
click at [161, 214] on div "Image Image Free shipping Text Block from The States Text Block Advanced List I…" at bounding box center [415, 23] width 582 height 417
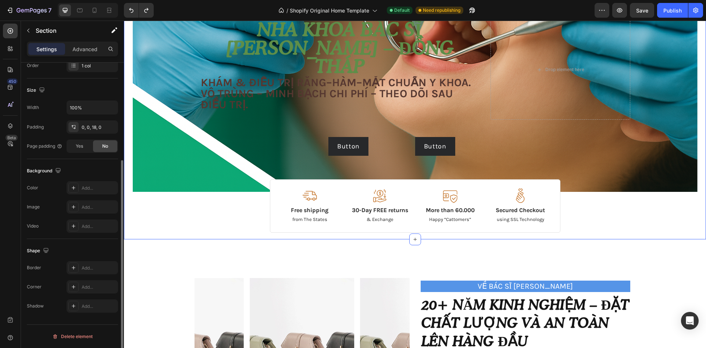
scroll to position [0, 0]
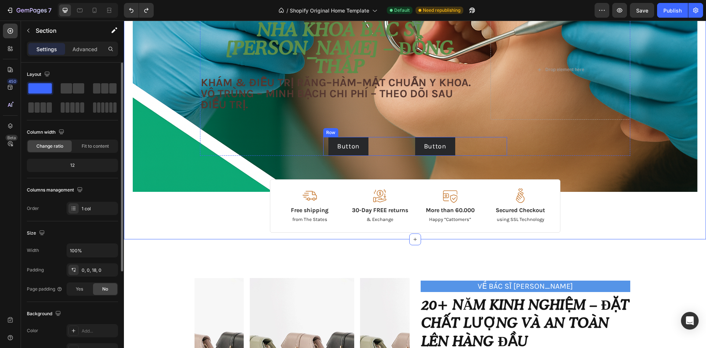
click at [390, 151] on div "Button Button" at bounding box center [369, 146] width 92 height 19
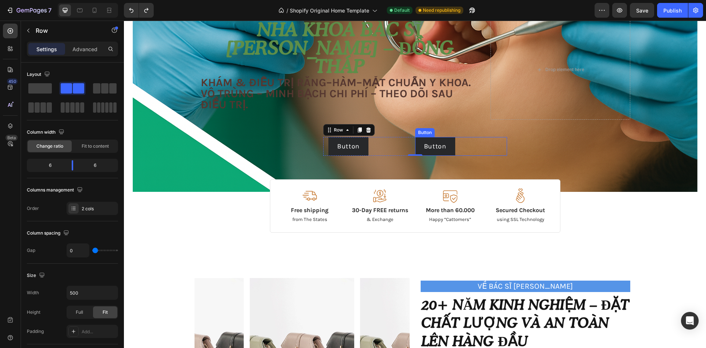
click at [465, 146] on div "Button Button" at bounding box center [461, 146] width 92 height 19
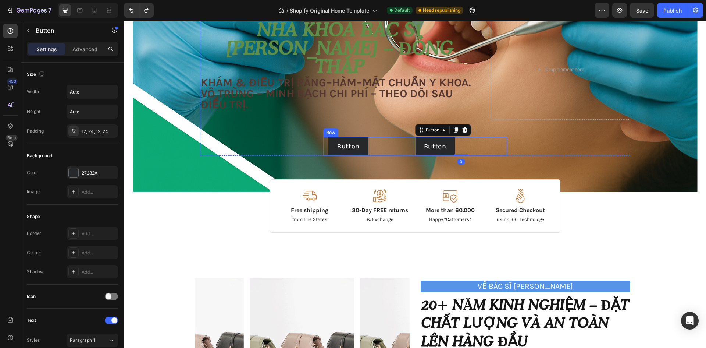
click at [393, 142] on div "Button Button" at bounding box center [369, 146] width 92 height 19
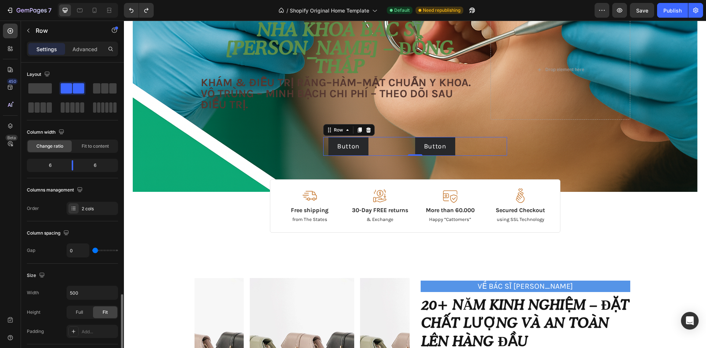
scroll to position [147, 0]
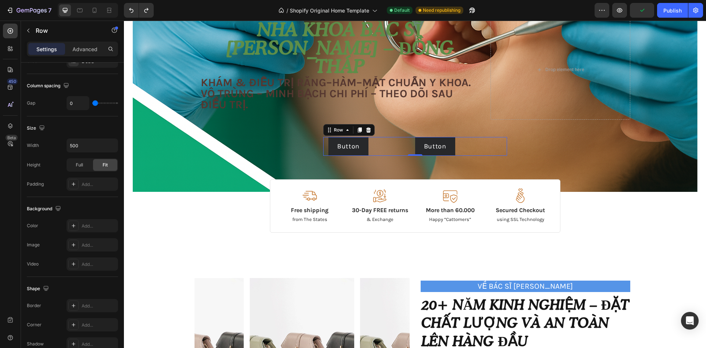
click at [380, 149] on div "Button Button" at bounding box center [369, 146] width 92 height 19
click at [78, 53] on p "Advanced" at bounding box center [84, 49] width 25 height 8
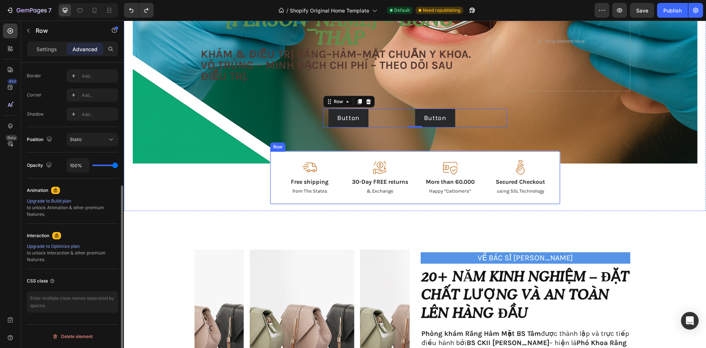
scroll to position [257, 0]
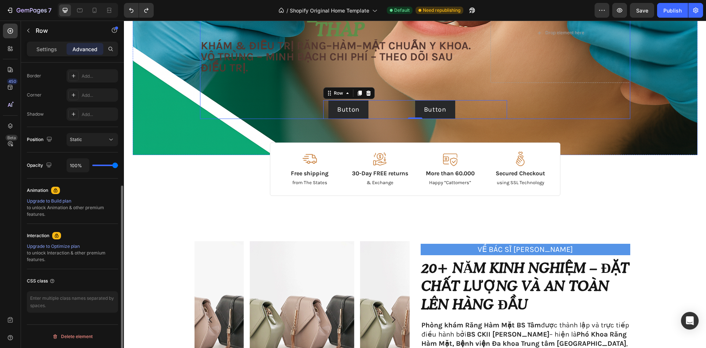
click at [369, 101] on div "Button Button" at bounding box center [348, 109] width 51 height 19
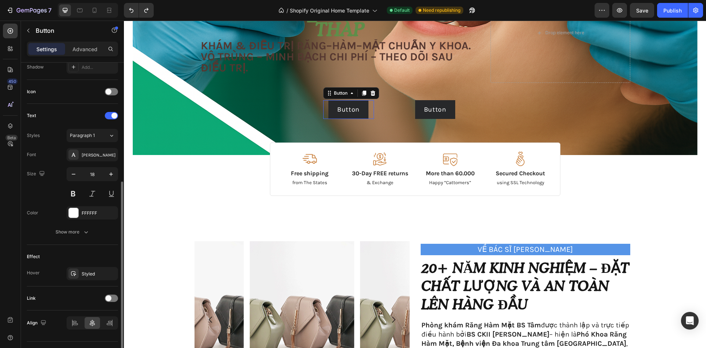
scroll to position [0, 0]
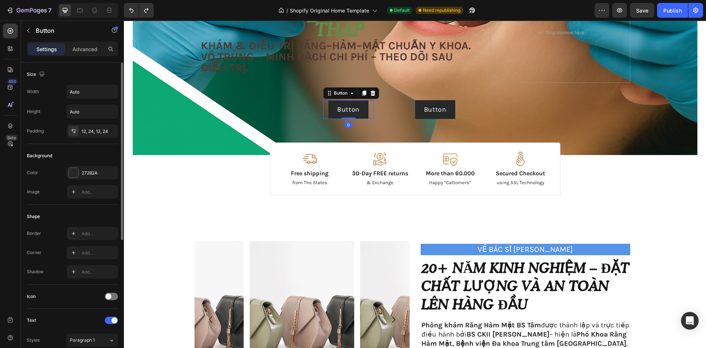
click at [366, 116] on div "Button Button 0" at bounding box center [348, 109] width 51 height 19
click at [378, 108] on div "Button Button 0" at bounding box center [369, 109] width 92 height 19
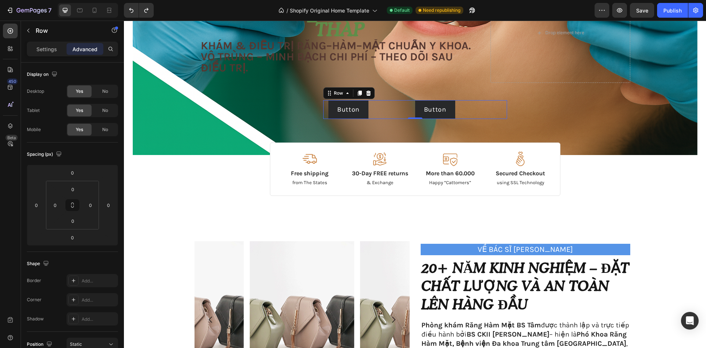
scroll to position [184, 0]
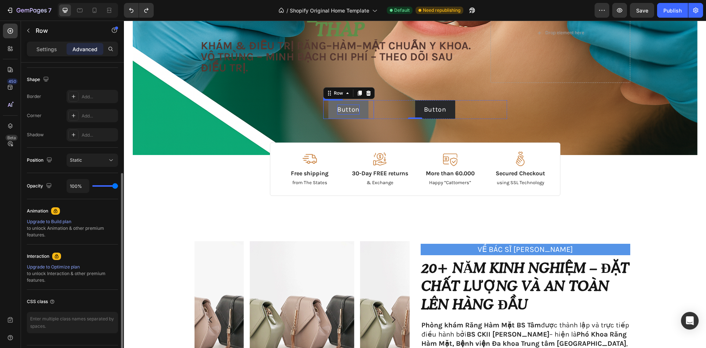
click at [351, 110] on p "Button" at bounding box center [348, 109] width 22 height 10
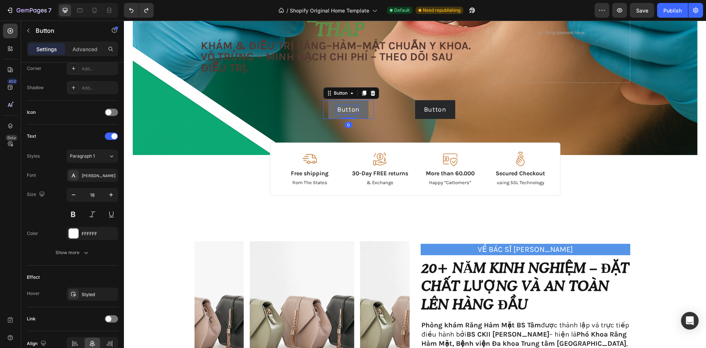
scroll to position [0, 0]
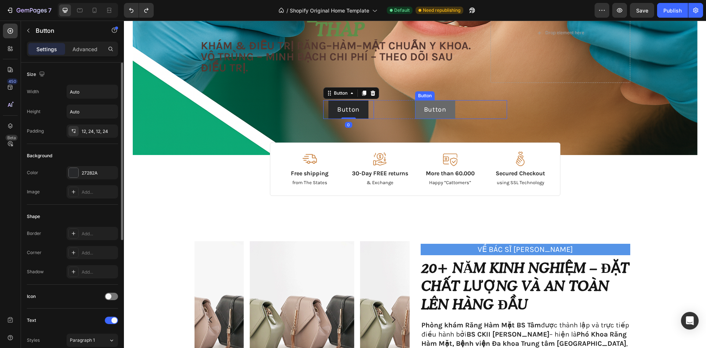
click at [447, 114] on button "Button" at bounding box center [435, 109] width 40 height 19
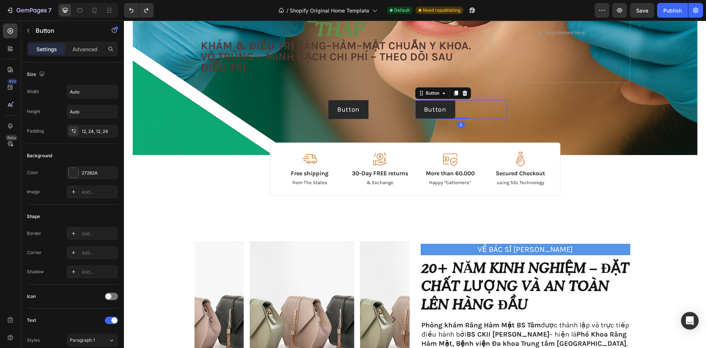
click at [389, 110] on div "Button Button" at bounding box center [369, 109] width 92 height 19
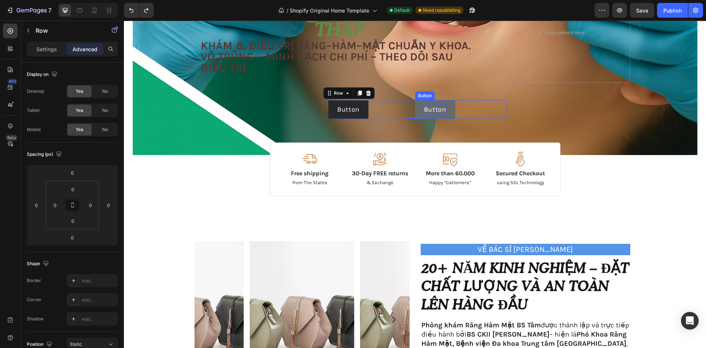
click at [442, 109] on p "Button" at bounding box center [435, 109] width 22 height 10
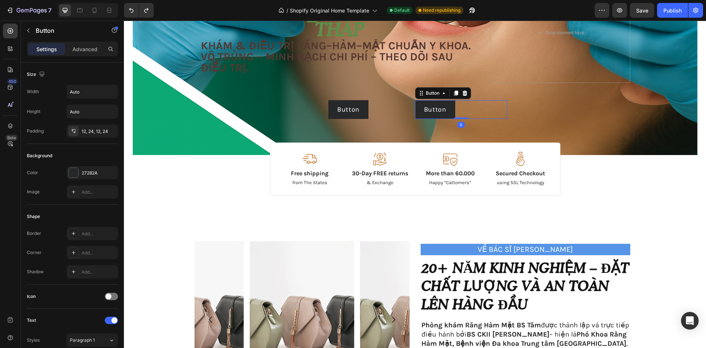
click at [476, 110] on div "Button Button 0" at bounding box center [461, 109] width 92 height 19
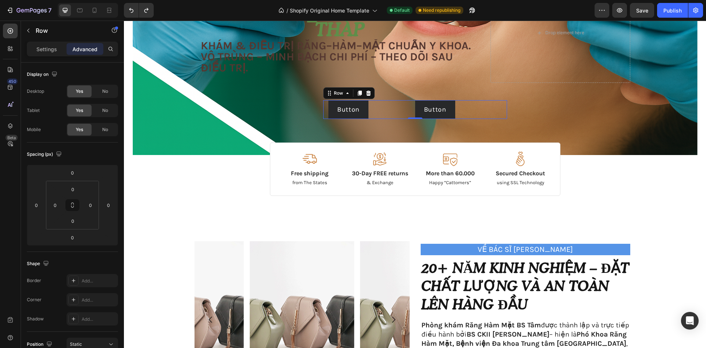
click at [378, 111] on div "Button Button" at bounding box center [369, 109] width 92 height 19
click at [466, 111] on div "Button Button" at bounding box center [461, 109] width 92 height 19
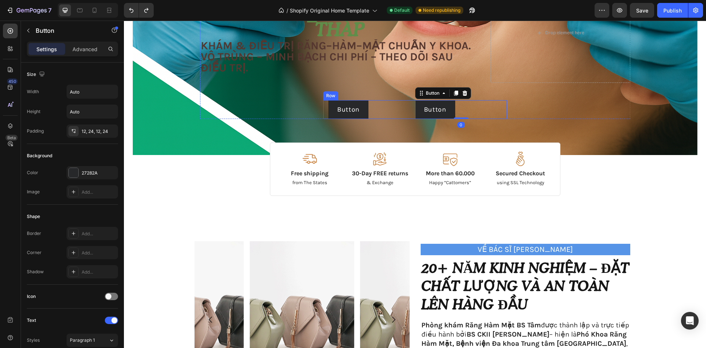
click at [380, 107] on div "Button Button" at bounding box center [369, 109] width 92 height 19
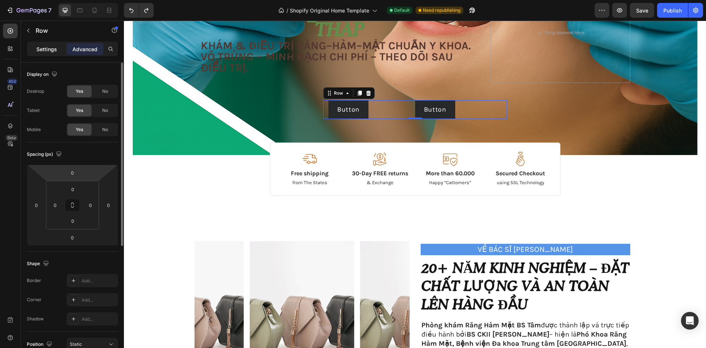
click at [57, 50] on div "Settings" at bounding box center [46, 49] width 37 height 12
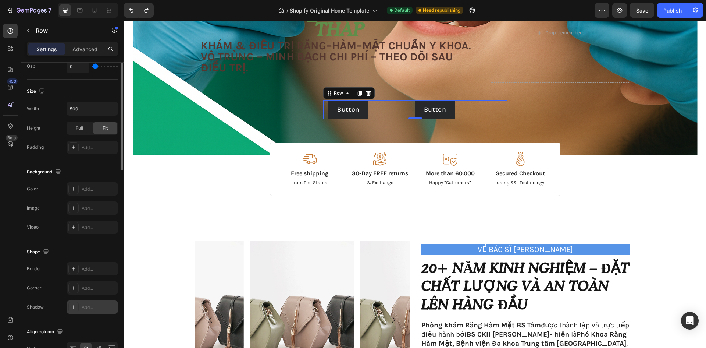
scroll to position [221, 0]
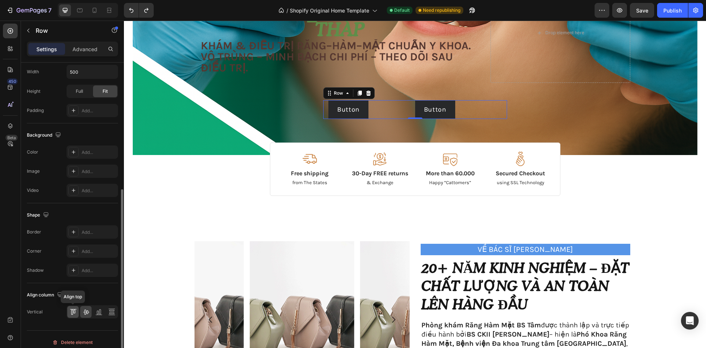
click at [72, 312] on icon at bounding box center [72, 311] width 2 height 5
click at [111, 311] on icon at bounding box center [111, 311] width 7 height 7
click at [67, 313] on div "Align top" at bounding box center [92, 311] width 51 height 13
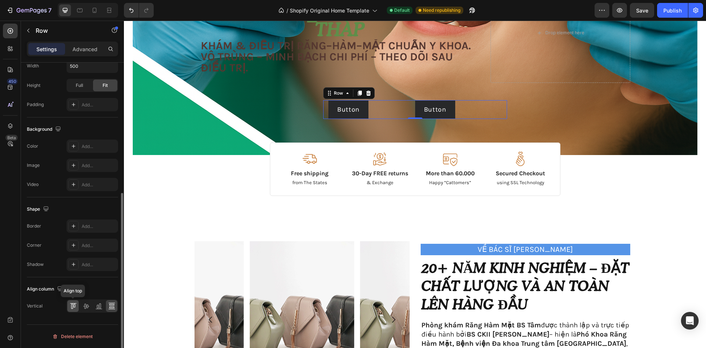
click at [71, 307] on icon at bounding box center [72, 305] width 2 height 5
click at [474, 109] on div "Button Button" at bounding box center [461, 109] width 92 height 19
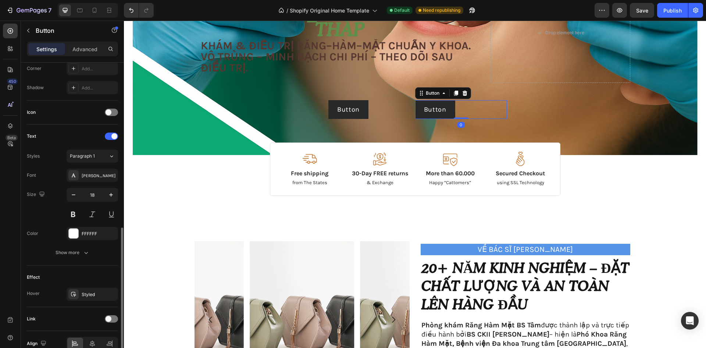
scroll to position [221, 0]
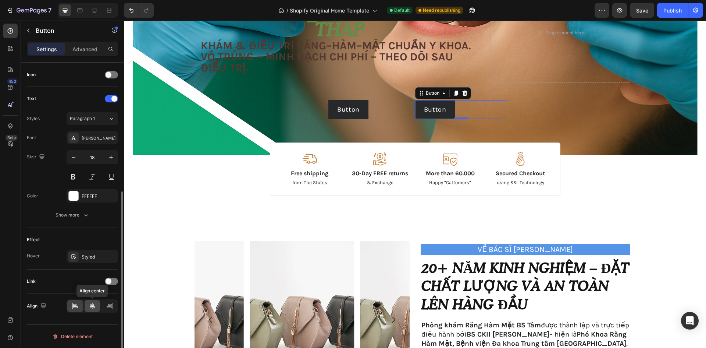
click at [88, 305] on div at bounding box center [93, 306] width 16 height 12
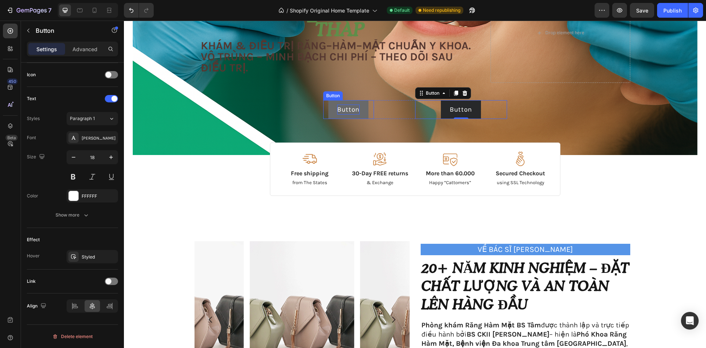
click at [353, 106] on p "Button" at bounding box center [348, 109] width 22 height 10
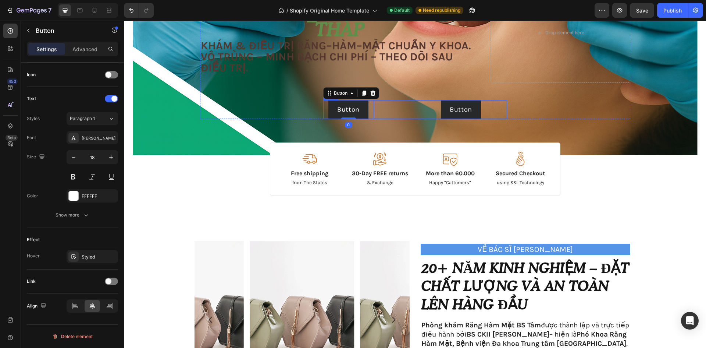
click at [381, 107] on div "Button Button 0" at bounding box center [369, 109] width 92 height 19
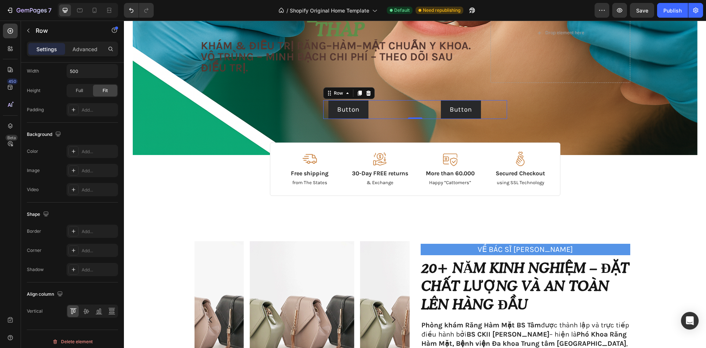
scroll to position [0, 0]
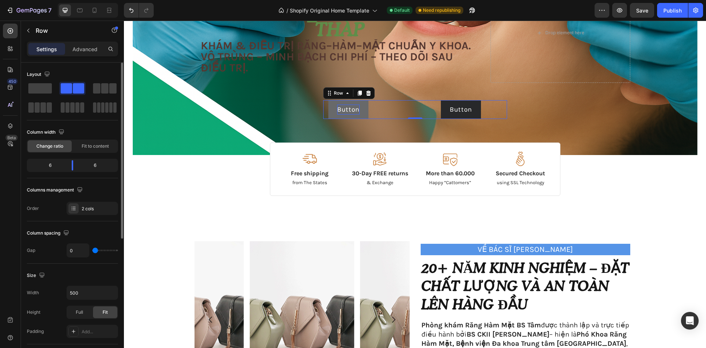
click at [353, 112] on p "Button" at bounding box center [348, 109] width 22 height 10
click at [390, 110] on div "Button Button 0" at bounding box center [369, 109] width 92 height 19
click at [375, 112] on div "Button Button" at bounding box center [369, 109] width 92 height 19
click at [418, 107] on div "Button Button" at bounding box center [461, 109] width 92 height 19
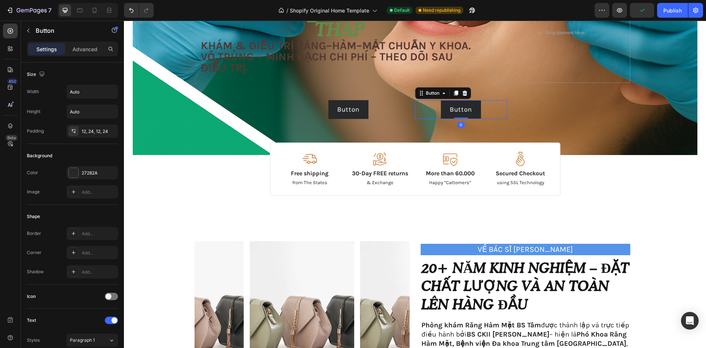
click at [402, 110] on div "Button Button" at bounding box center [369, 109] width 92 height 19
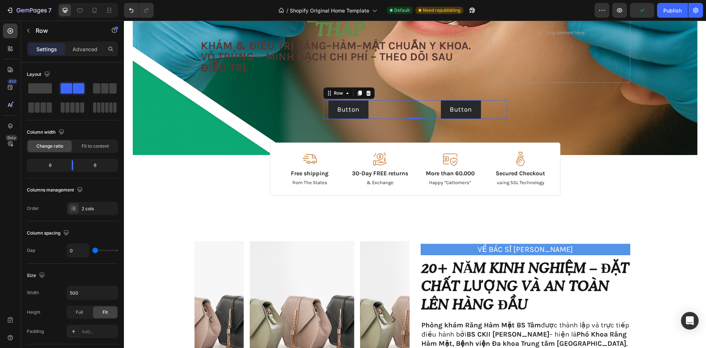
click at [403, 110] on div "Button Button" at bounding box center [369, 109] width 92 height 19
click at [352, 109] on p "Button" at bounding box center [348, 109] width 22 height 10
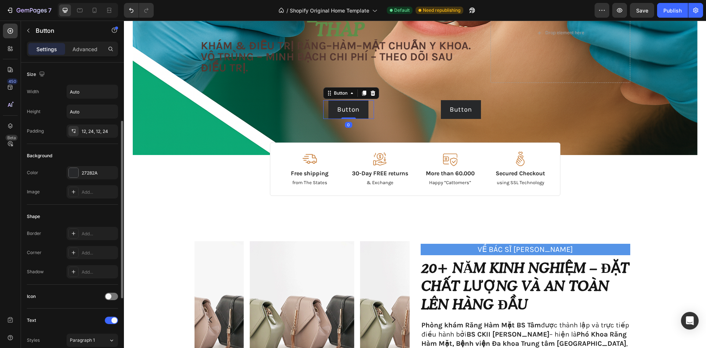
scroll to position [221, 0]
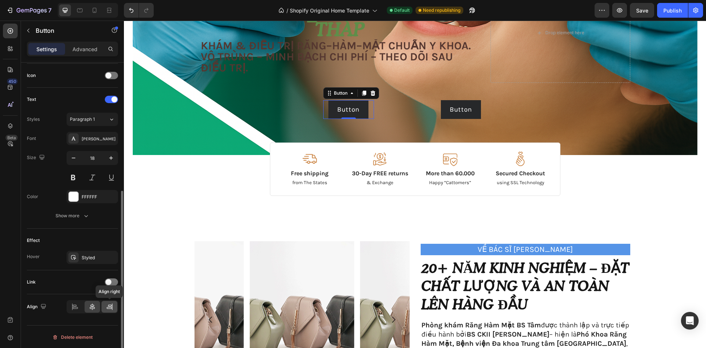
click at [109, 309] on icon at bounding box center [109, 306] width 7 height 7
click at [93, 309] on icon at bounding box center [92, 306] width 7 height 7
click at [391, 101] on div "Button Button 0" at bounding box center [369, 109] width 92 height 19
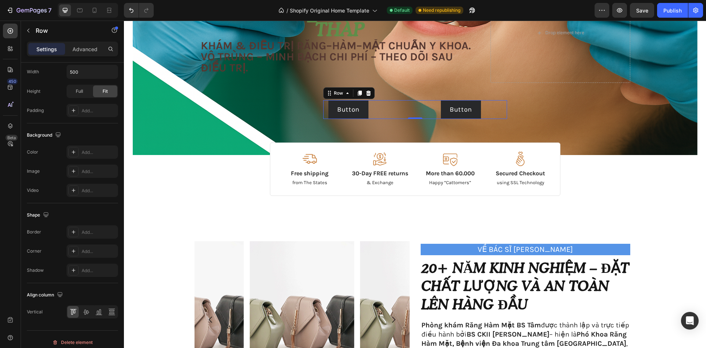
scroll to position [0, 0]
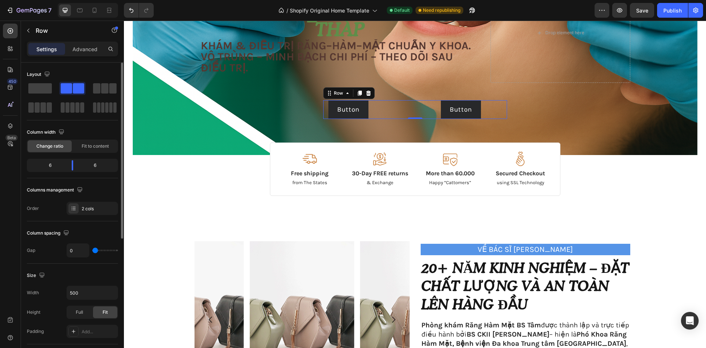
click at [390, 109] on div "Button Button" at bounding box center [369, 109] width 92 height 19
click at [95, 152] on div "Change ratio Fit to content" at bounding box center [72, 145] width 91 height 13
click at [99, 148] on span "Fit to content" at bounding box center [95, 146] width 27 height 7
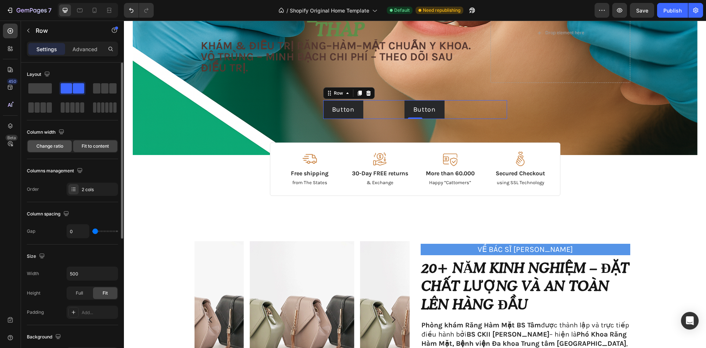
click at [53, 146] on span "Change ratio" at bounding box center [49, 146] width 27 height 7
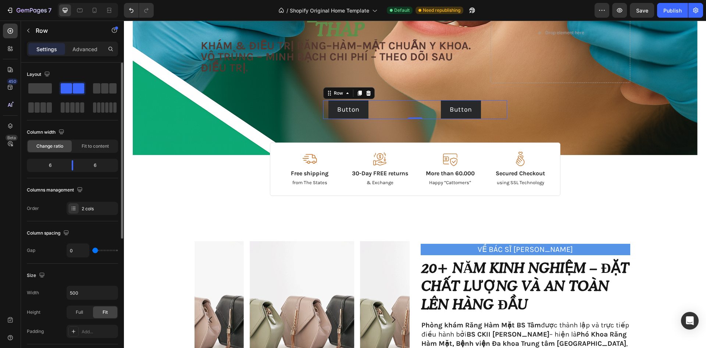
click at [93, 164] on div "6" at bounding box center [98, 165] width 38 height 10
click at [110, 167] on div "6" at bounding box center [98, 165] width 38 height 10
click at [100, 166] on div "6" at bounding box center [98, 165] width 38 height 10
click at [95, 166] on div "6" at bounding box center [98, 165] width 38 height 10
drag, startPoint x: 72, startPoint y: 163, endPoint x: 77, endPoint y: 170, distance: 7.9
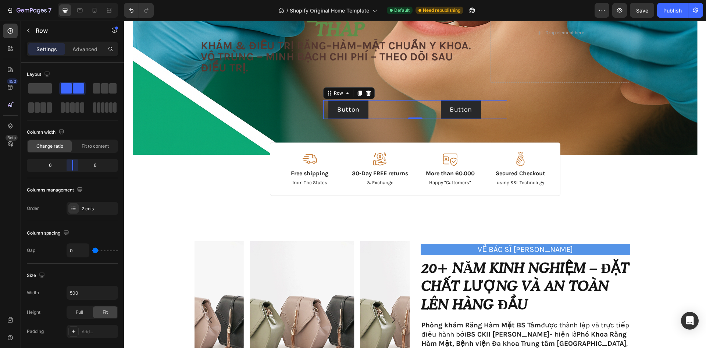
click at [77, 0] on body "7 / Shopify Original Home Template Default Need republishing Preview Save Publi…" at bounding box center [353, 0] width 706 height 0
click at [417, 107] on div "Button Button" at bounding box center [461, 109] width 92 height 19
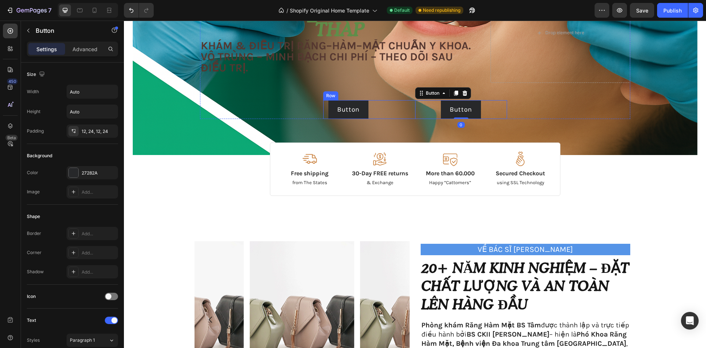
click at [391, 108] on div "Button Button" at bounding box center [369, 109] width 92 height 19
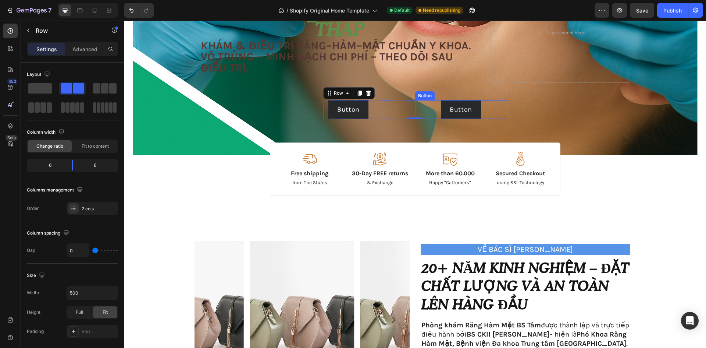
click at [433, 109] on div "Button Button" at bounding box center [461, 109] width 92 height 19
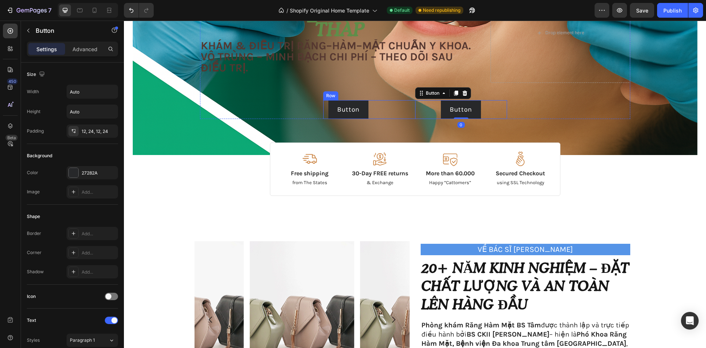
click at [402, 109] on div "Button Button" at bounding box center [369, 109] width 92 height 19
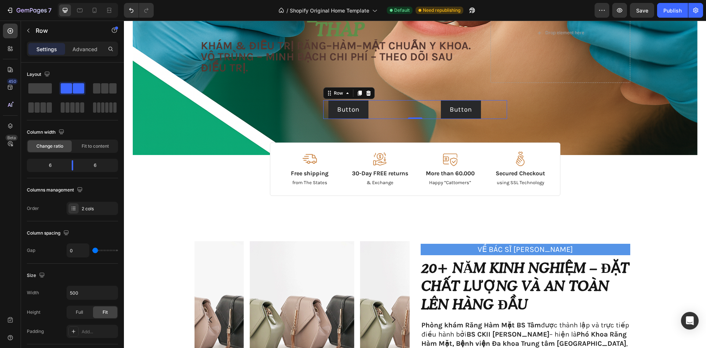
click at [388, 114] on div "Button Button" at bounding box center [369, 109] width 92 height 19
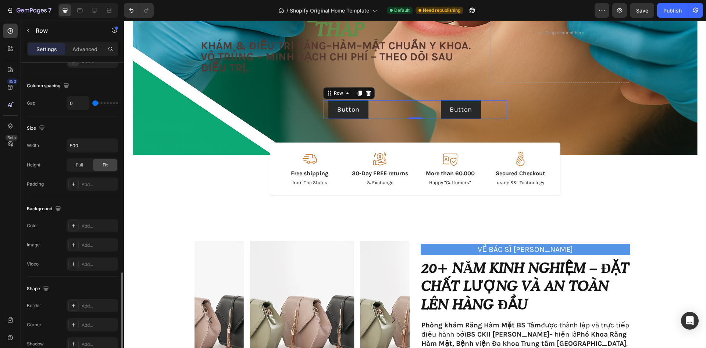
scroll to position [227, 0]
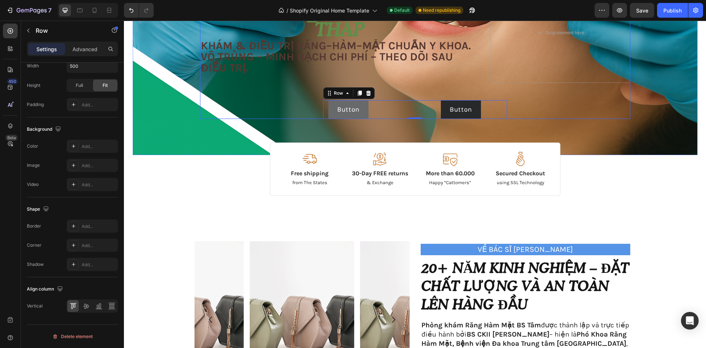
click at [349, 116] on button "Button" at bounding box center [348, 109] width 40 height 19
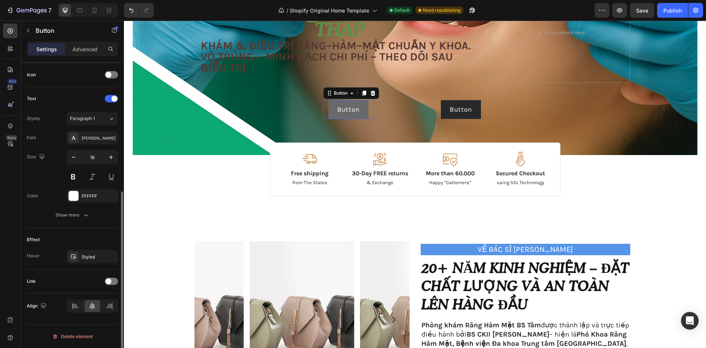
scroll to position [0, 0]
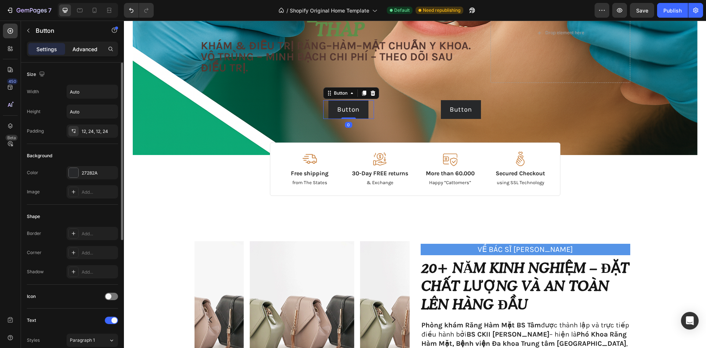
click at [85, 52] on p "Advanced" at bounding box center [84, 49] width 25 height 8
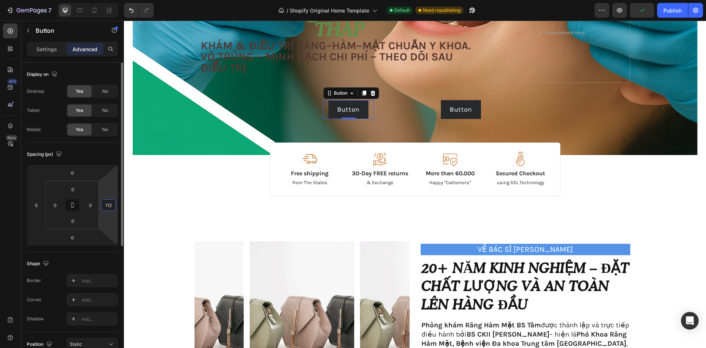
click at [113, 209] on input "112" at bounding box center [108, 204] width 11 height 11
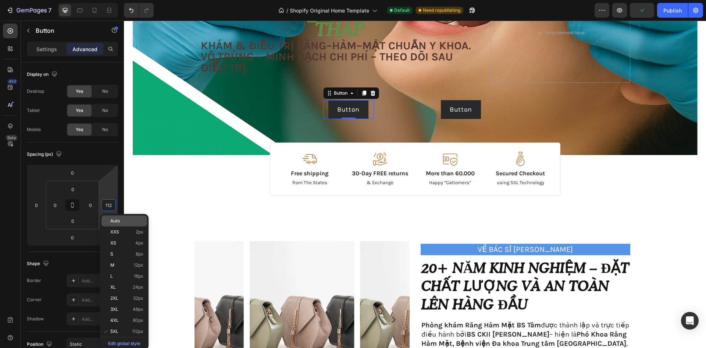
click at [118, 221] on span "Auto" at bounding box center [115, 220] width 10 height 5
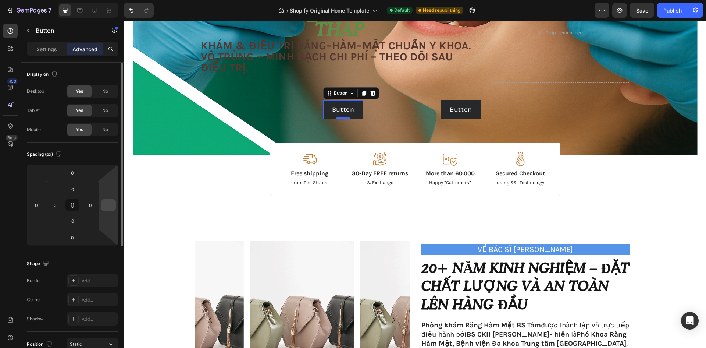
click at [111, 206] on input "number" at bounding box center [108, 204] width 11 height 11
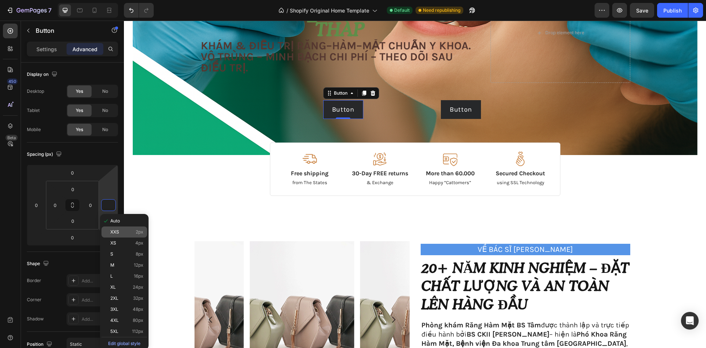
click at [115, 231] on span "XXS" at bounding box center [114, 231] width 9 height 5
type input "2"
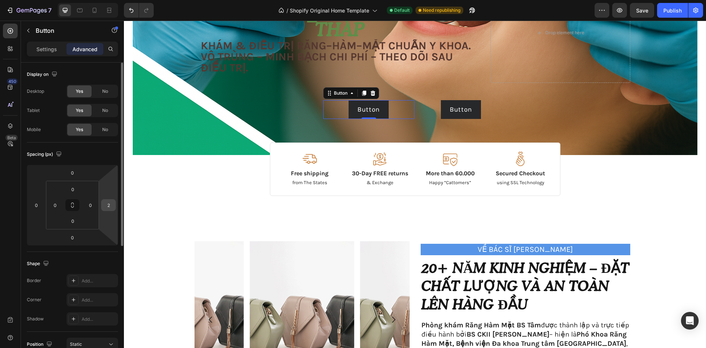
click at [113, 205] on input "2" at bounding box center [108, 204] width 11 height 11
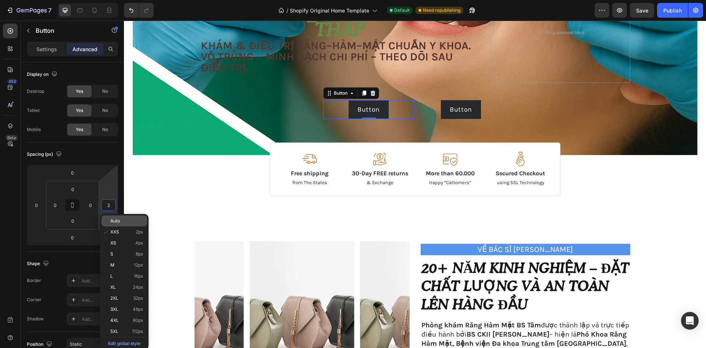
click at [119, 223] on span "Auto" at bounding box center [115, 220] width 10 height 5
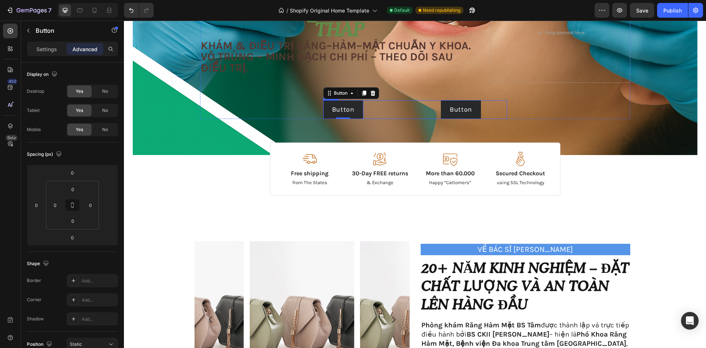
click at [376, 110] on div "Button Button 0" at bounding box center [369, 109] width 92 height 19
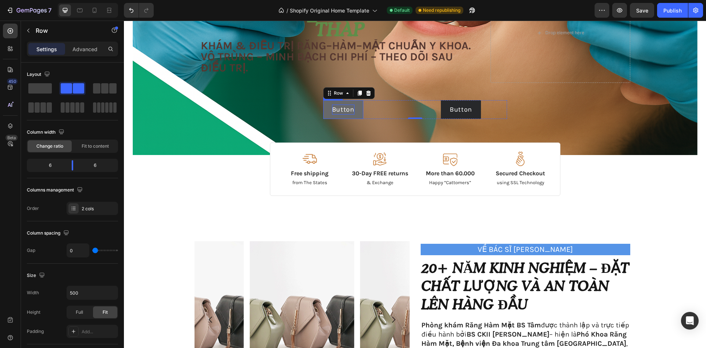
click at [347, 111] on p "Button" at bounding box center [343, 109] width 22 height 10
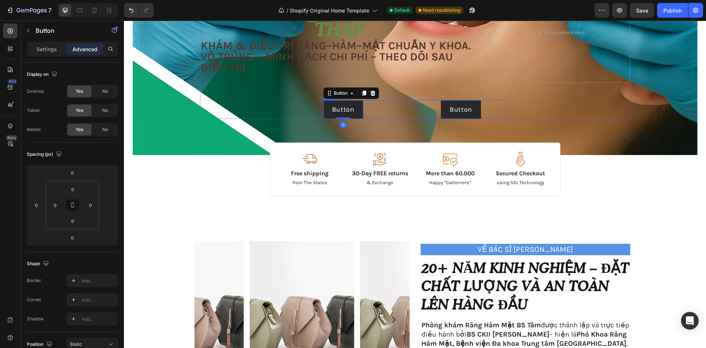
click at [388, 112] on div "Button Button 0" at bounding box center [369, 109] width 92 height 19
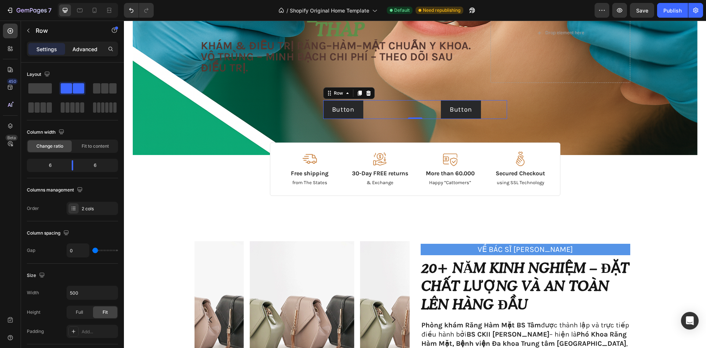
click at [86, 43] on div "Advanced" at bounding box center [85, 49] width 37 height 12
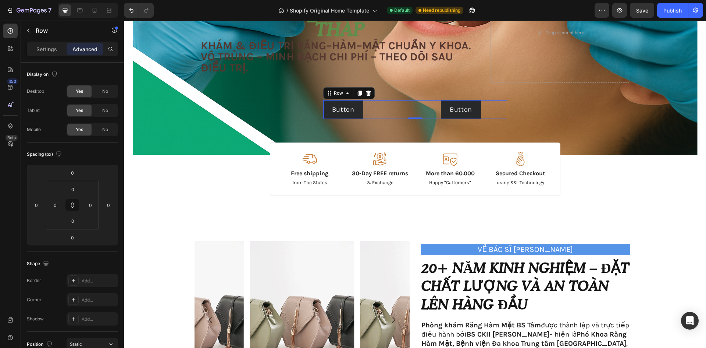
click at [86, 46] on p "Advanced" at bounding box center [84, 49] width 25 height 8
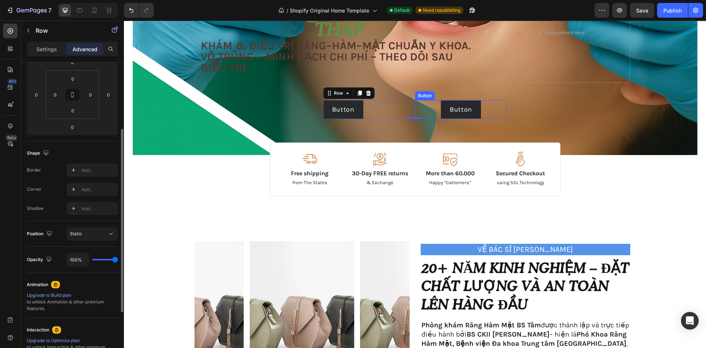
click at [417, 109] on div "Button Button" at bounding box center [461, 109] width 92 height 19
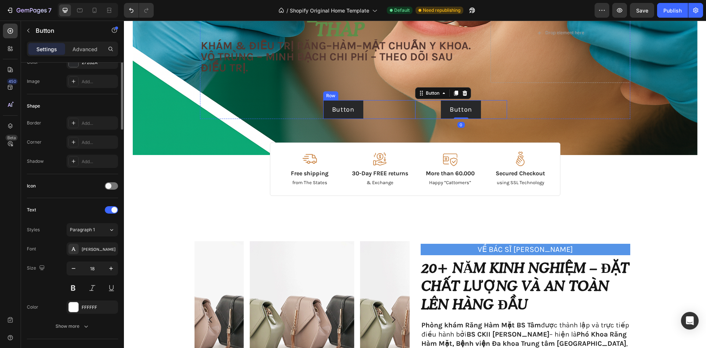
scroll to position [0, 0]
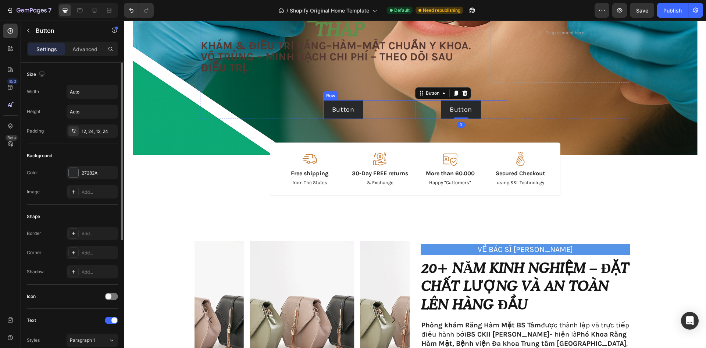
click at [396, 111] on div "Button Button" at bounding box center [369, 109] width 92 height 19
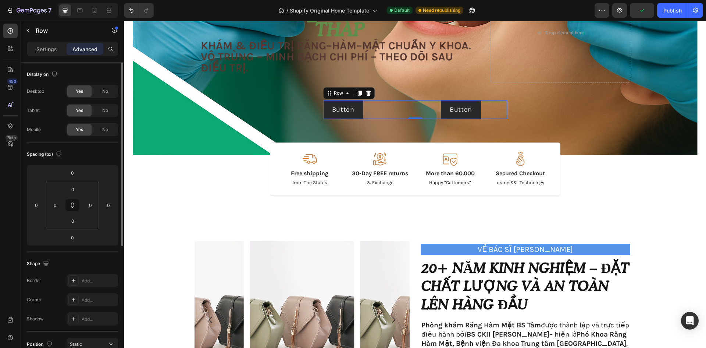
click at [395, 109] on div "Button Button" at bounding box center [369, 109] width 92 height 19
click at [415, 114] on div "Button Button" at bounding box center [461, 109] width 92 height 19
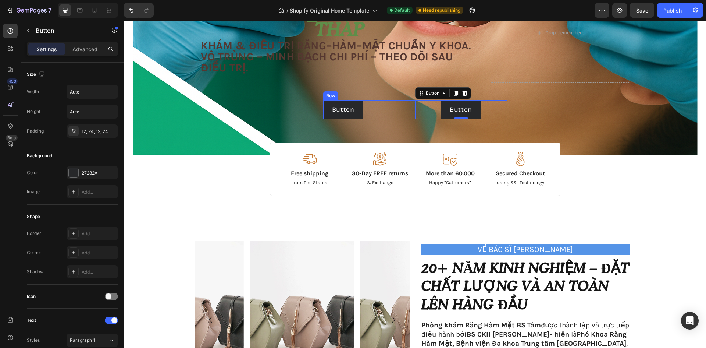
click at [379, 106] on div "Button Button" at bounding box center [369, 109] width 92 height 19
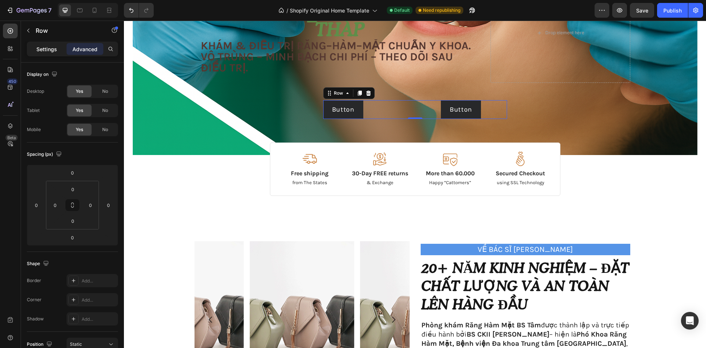
click at [47, 46] on p "Settings" at bounding box center [46, 49] width 21 height 8
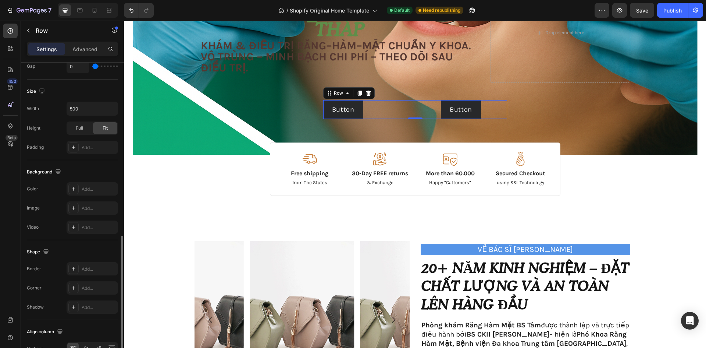
scroll to position [227, 0]
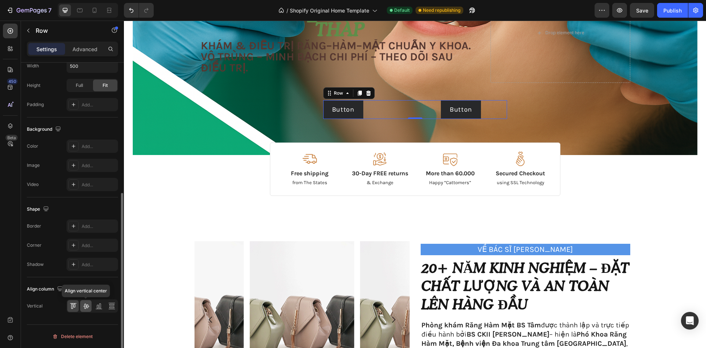
click at [84, 304] on icon at bounding box center [85, 305] width 7 height 7
click at [74, 307] on icon at bounding box center [73, 305] width 7 height 7
click at [334, 110] on p "Button" at bounding box center [343, 109] width 22 height 10
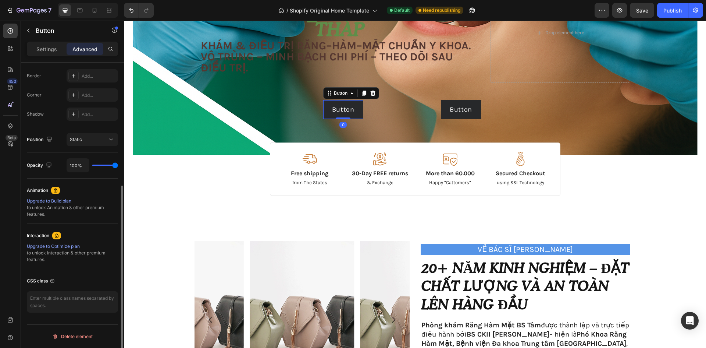
scroll to position [168, 0]
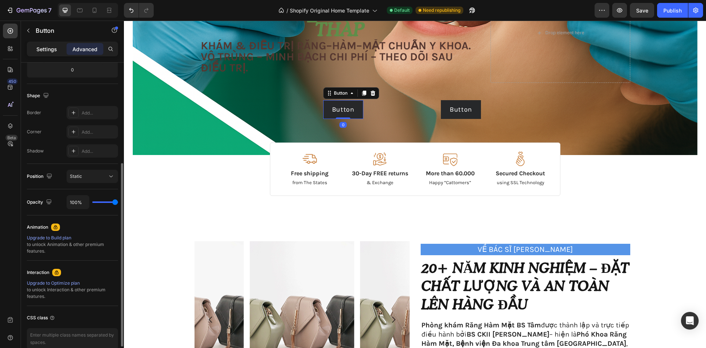
click at [56, 50] on p "Settings" at bounding box center [46, 49] width 21 height 8
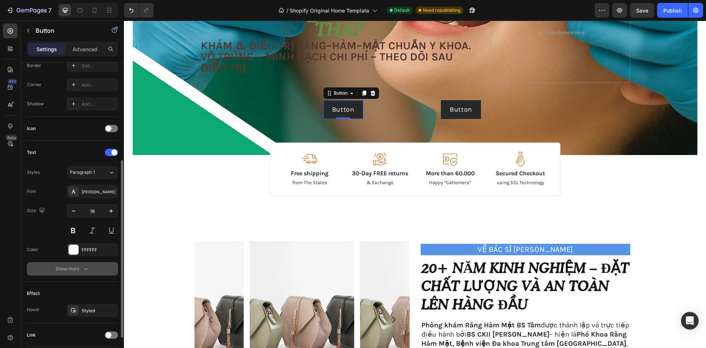
scroll to position [221, 0]
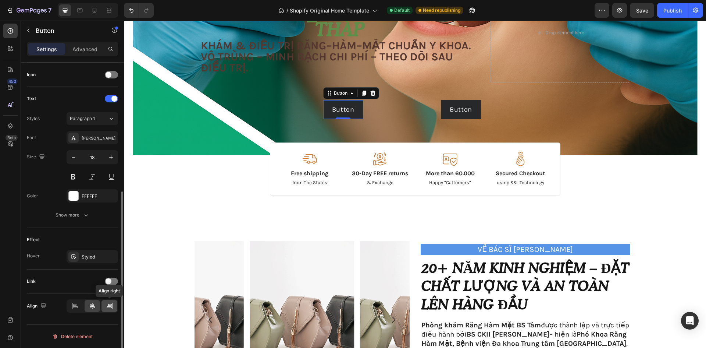
click at [112, 309] on icon at bounding box center [109, 305] width 7 height 7
click at [95, 307] on div at bounding box center [93, 306] width 16 height 12
click at [392, 113] on div "Button Button 0" at bounding box center [369, 109] width 92 height 19
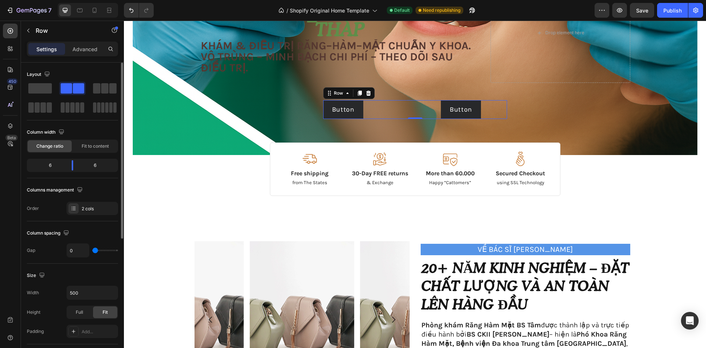
scroll to position [110, 0]
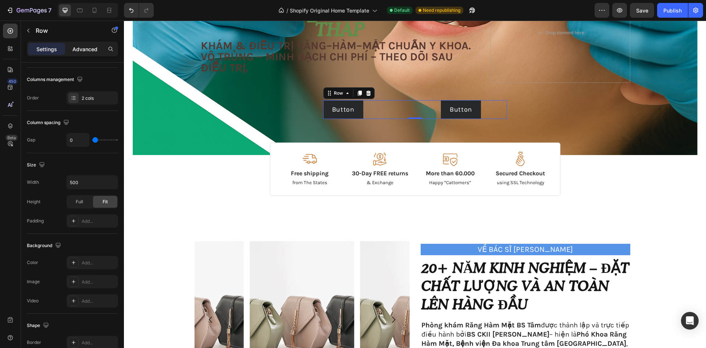
click at [93, 47] on p "Advanced" at bounding box center [84, 49] width 25 height 8
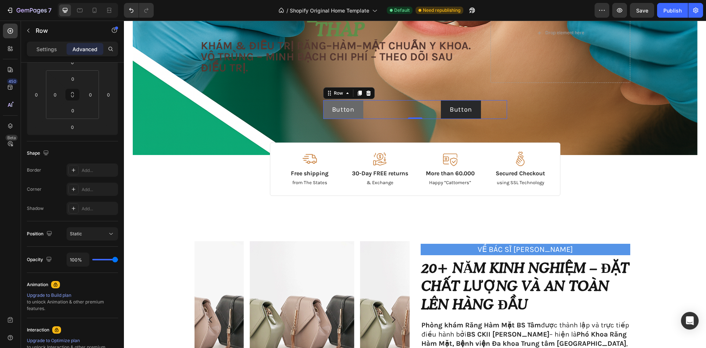
click at [357, 109] on button "Button" at bounding box center [343, 109] width 40 height 19
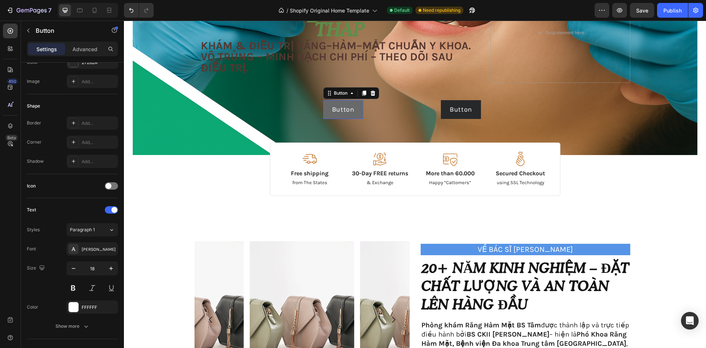
scroll to position [0, 0]
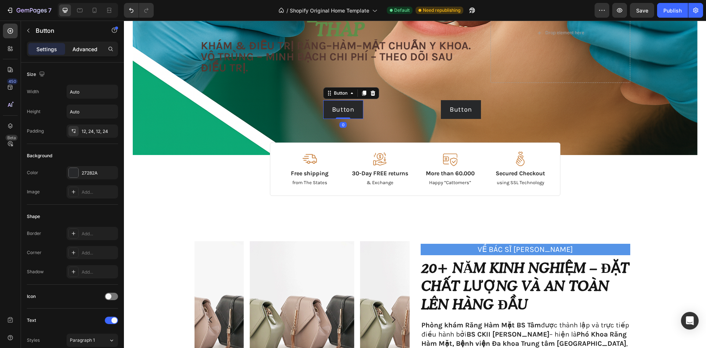
click at [85, 45] on p "Advanced" at bounding box center [84, 49] width 25 height 8
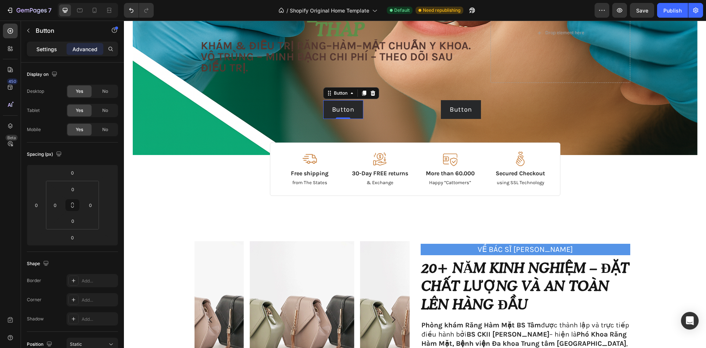
click at [54, 45] on p "Settings" at bounding box center [46, 49] width 21 height 8
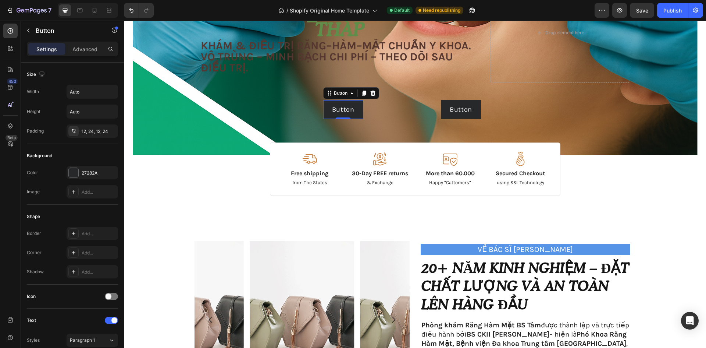
click at [399, 113] on div "Button Button 0" at bounding box center [369, 109] width 92 height 19
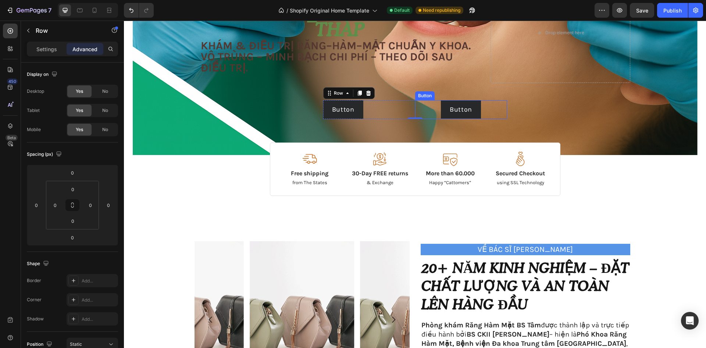
click at [493, 113] on div "Button Button" at bounding box center [461, 109] width 92 height 19
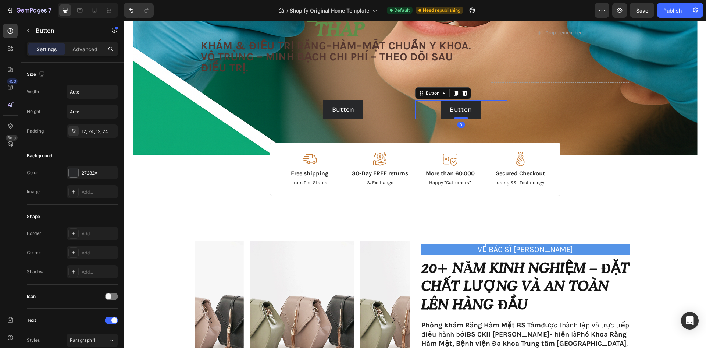
click at [418, 110] on div "Button Button 0" at bounding box center [461, 109] width 92 height 19
click at [383, 107] on div "Button Button" at bounding box center [369, 109] width 92 height 19
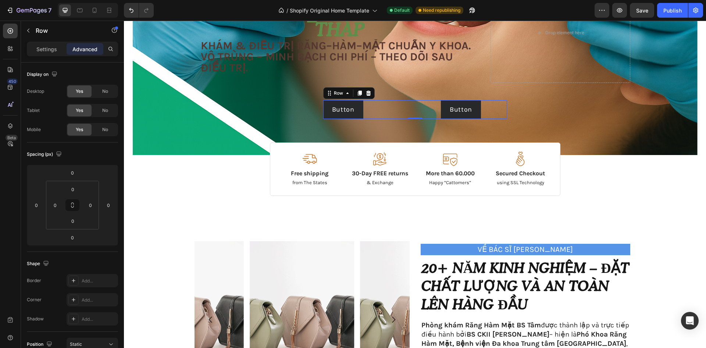
click at [415, 108] on div "Button Button" at bounding box center [461, 109] width 92 height 19
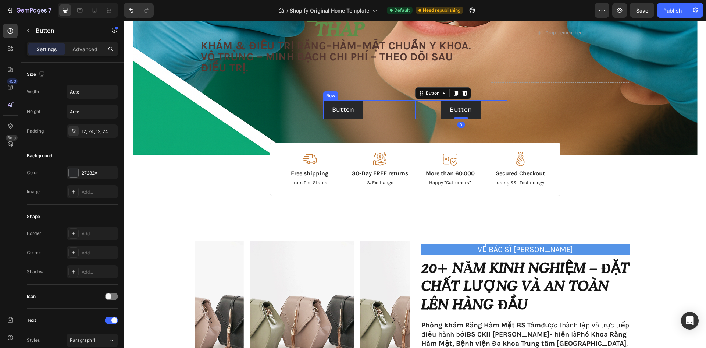
click at [391, 111] on div "Button Button" at bounding box center [369, 109] width 92 height 19
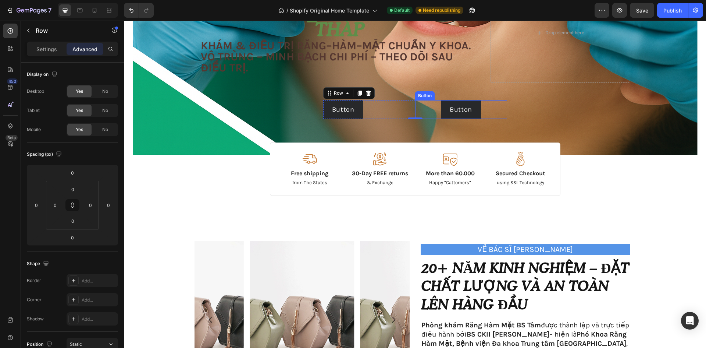
click at [420, 109] on div "Button Button" at bounding box center [461, 109] width 92 height 19
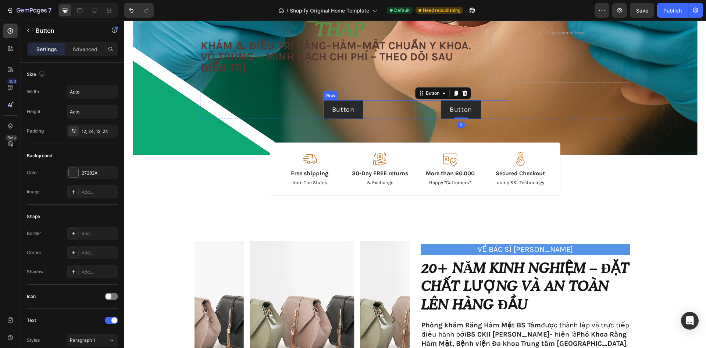
click at [406, 110] on div "Button Button" at bounding box center [369, 109] width 92 height 19
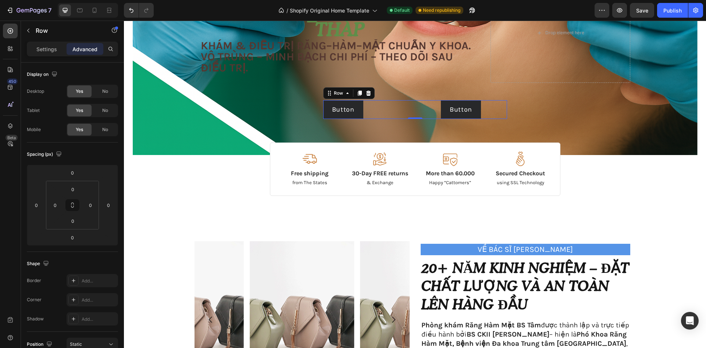
click at [406, 110] on div "Button Button" at bounding box center [369, 109] width 92 height 19
click at [351, 110] on p "Button" at bounding box center [343, 109] width 22 height 10
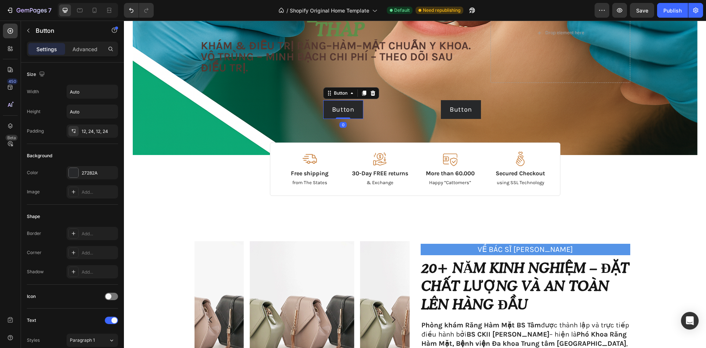
click at [386, 109] on div "Button Button 0" at bounding box center [369, 109] width 92 height 19
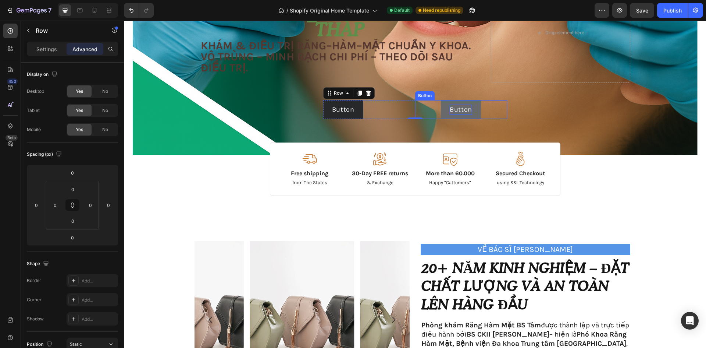
click at [451, 110] on p "Button" at bounding box center [461, 109] width 22 height 10
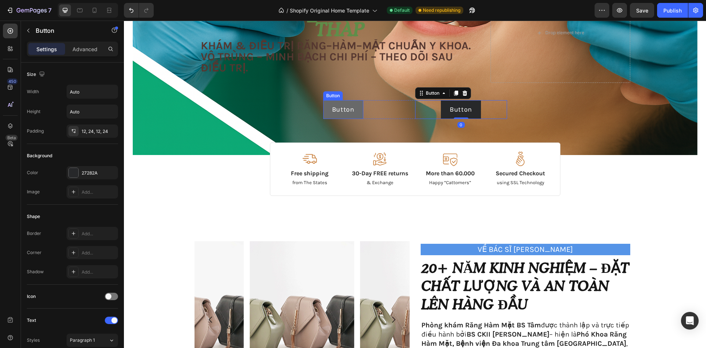
click at [327, 106] on button "Button" at bounding box center [343, 109] width 40 height 19
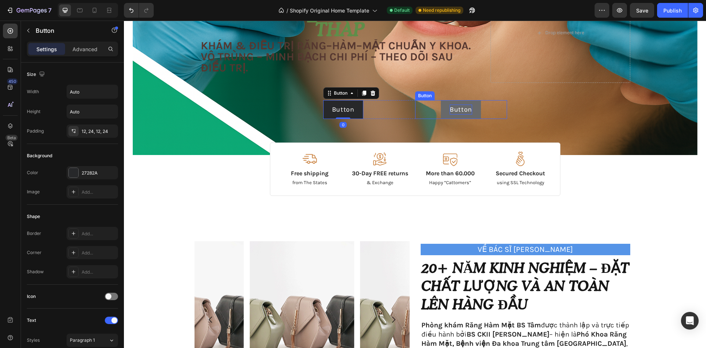
click at [453, 111] on p "Button" at bounding box center [461, 109] width 22 height 10
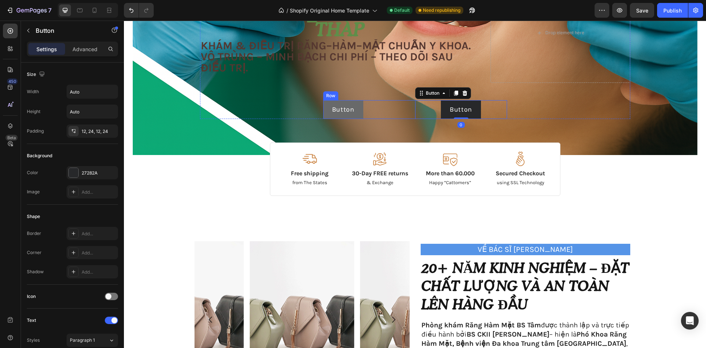
click at [352, 111] on button "Button" at bounding box center [343, 109] width 40 height 19
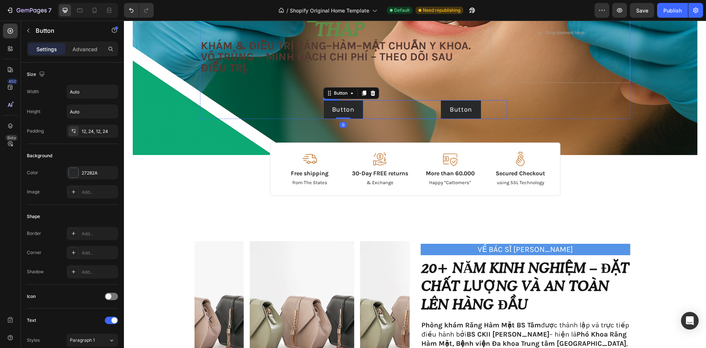
click at [394, 108] on div "Button Button 0" at bounding box center [369, 109] width 92 height 19
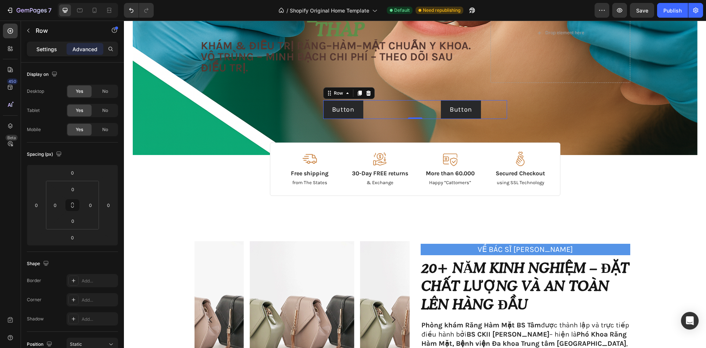
click at [48, 46] on p "Settings" at bounding box center [46, 49] width 21 height 8
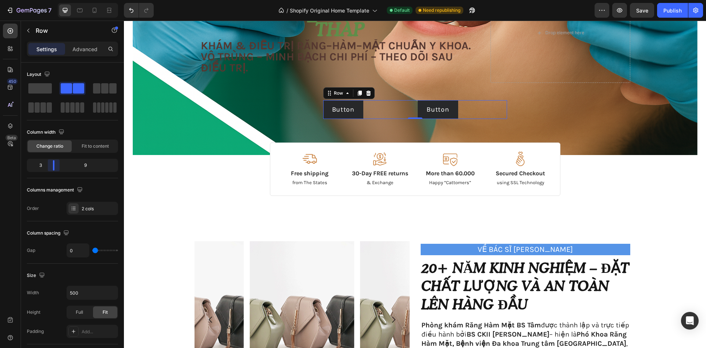
drag, startPoint x: 73, startPoint y: 166, endPoint x: 154, endPoint y: 112, distance: 97.1
click at [47, 0] on body "7 / Shopify Original Home Template Default Need republishing Preview Save Publi…" at bounding box center [353, 0] width 706 height 0
click at [385, 108] on div "Button Button" at bounding box center [438, 109] width 138 height 19
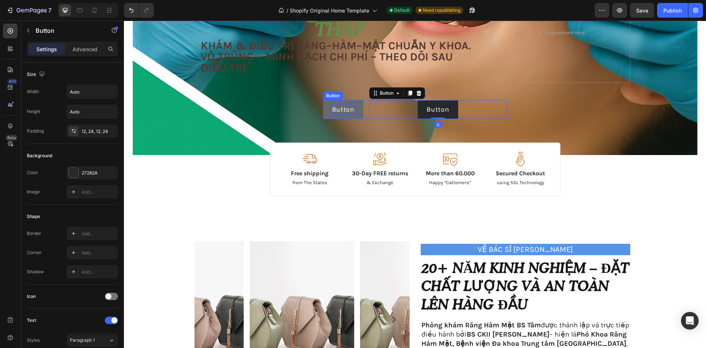
click at [338, 109] on p "Button" at bounding box center [343, 109] width 22 height 10
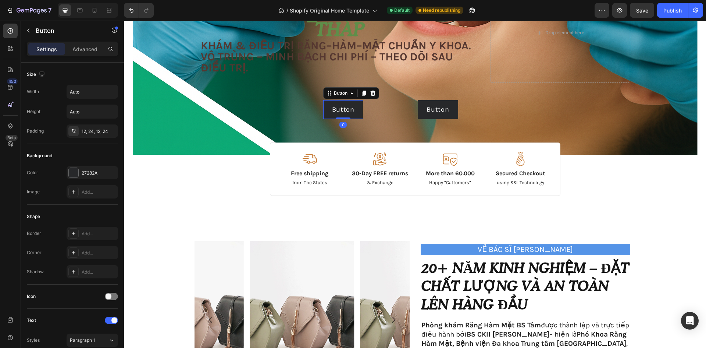
click at [362, 107] on div "Button Button 0" at bounding box center [346, 109] width 46 height 19
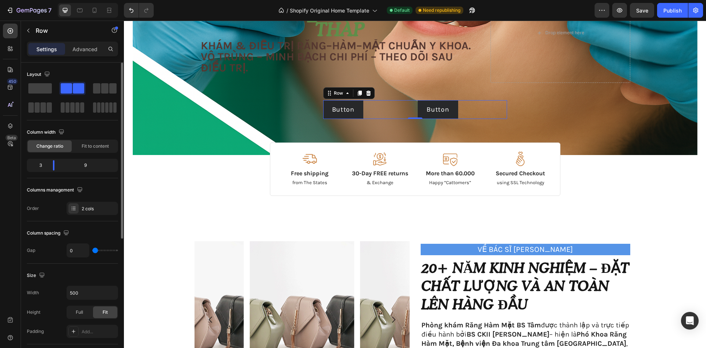
click at [93, 164] on div "9" at bounding box center [88, 165] width 56 height 10
click at [82, 163] on div "9" at bounding box center [88, 165] width 56 height 10
click at [83, 163] on div "9" at bounding box center [88, 165] width 56 height 10
click at [84, 164] on div "9" at bounding box center [88, 165] width 56 height 10
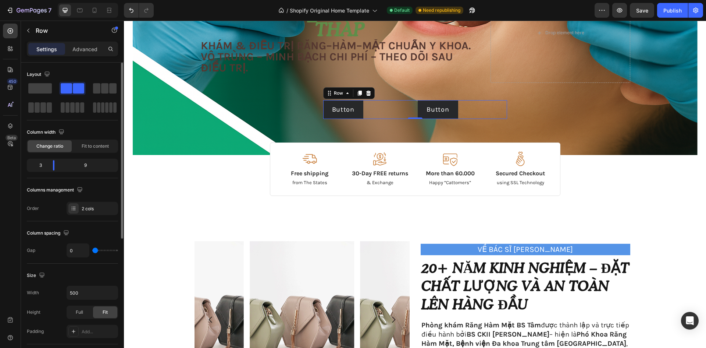
click at [84, 164] on div "9" at bounding box center [88, 165] width 56 height 10
click at [83, 48] on p "Advanced" at bounding box center [84, 49] width 25 height 8
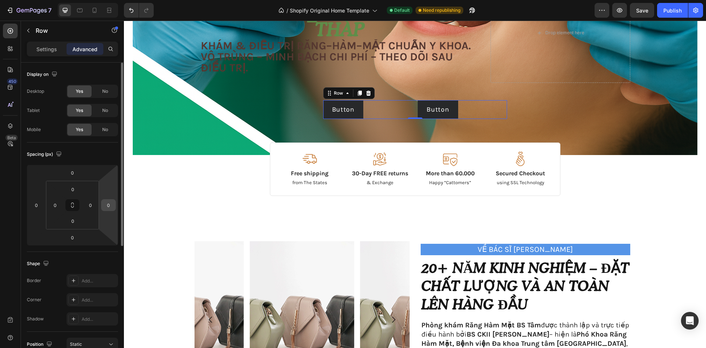
click at [115, 210] on div "0" at bounding box center [108, 205] width 15 height 12
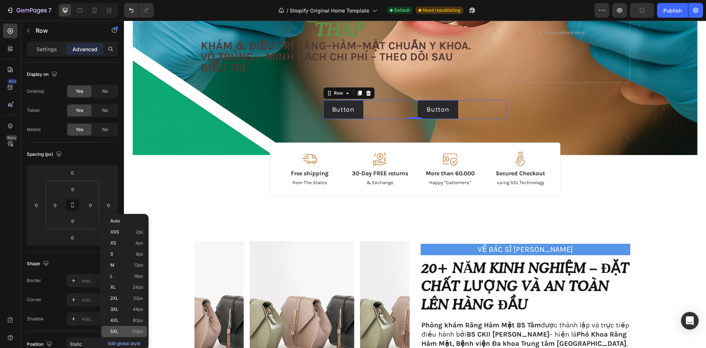
click at [136, 329] on span "112px" at bounding box center [137, 330] width 11 height 5
type input "112"
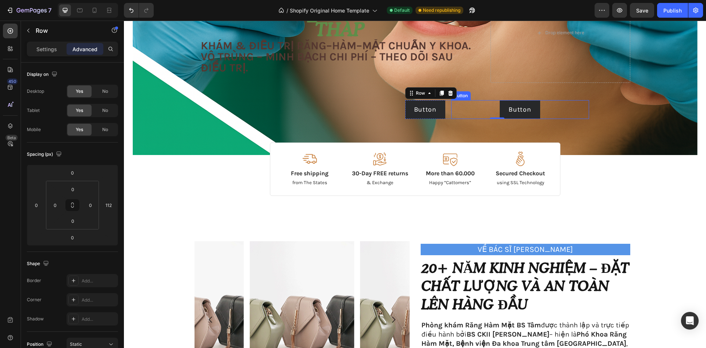
click at [493, 109] on div "Button Button" at bounding box center [520, 109] width 138 height 19
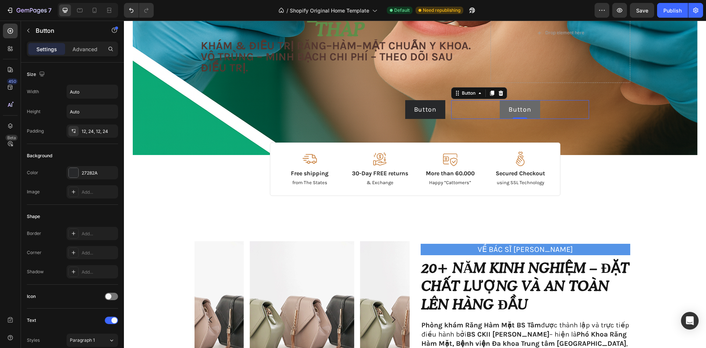
click at [536, 110] on button "Button" at bounding box center [520, 109] width 40 height 19
click at [103, 49] on div "Settings Advanced" at bounding box center [72, 49] width 88 height 12
click at [97, 49] on div "Advanced" at bounding box center [85, 49] width 37 height 12
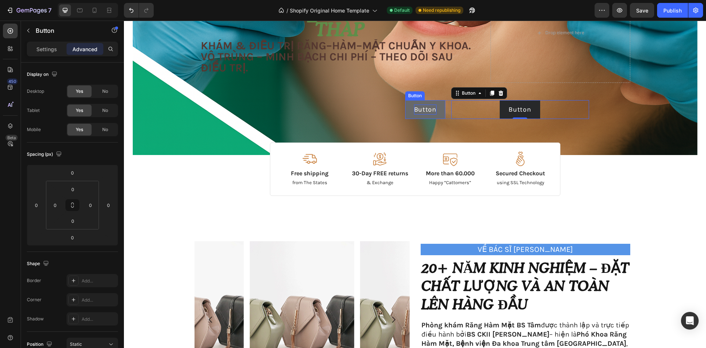
click at [433, 111] on p "Button" at bounding box center [425, 109] width 22 height 10
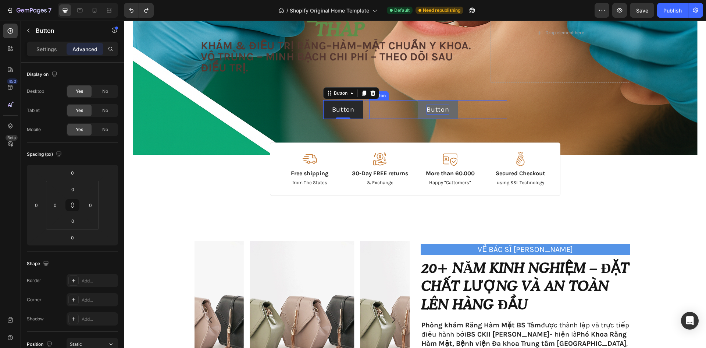
click at [436, 105] on p "Button" at bounding box center [438, 109] width 22 height 10
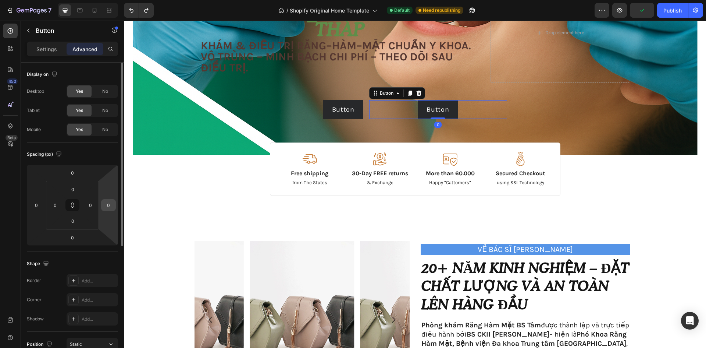
click at [114, 209] on div "0" at bounding box center [108, 205] width 15 height 12
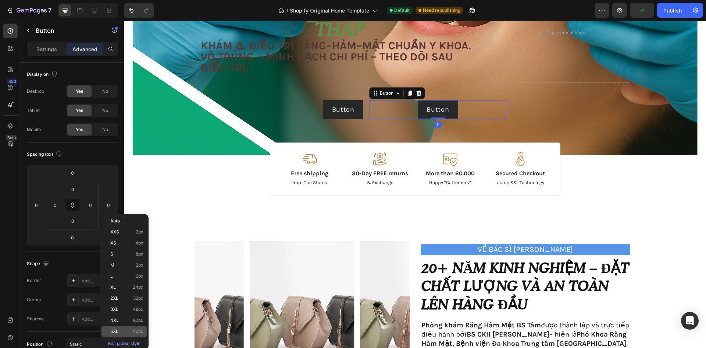
click at [121, 331] on p "5XL 112px" at bounding box center [126, 330] width 33 height 5
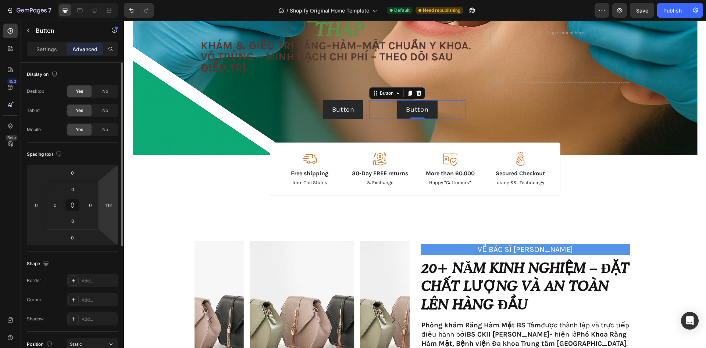
click at [112, 32] on html "7 / Shopify Original Home Template Default Need republishing Preview Save Publi…" at bounding box center [353, 16] width 706 height 32
type input "5"
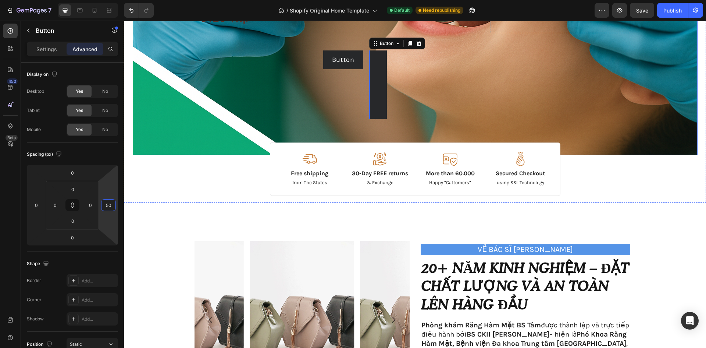
type input "5"
type input "4"
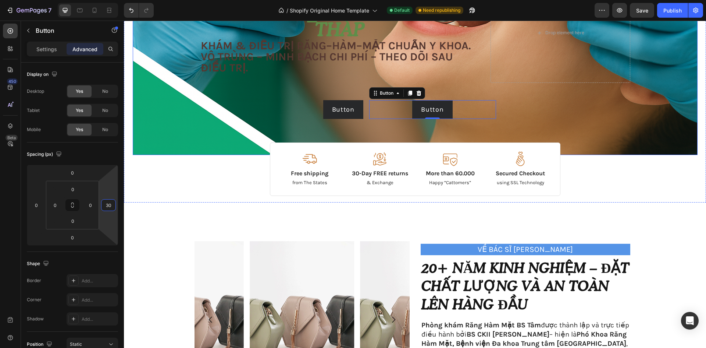
type input "3"
type input "2"
type input "6"
type input "9"
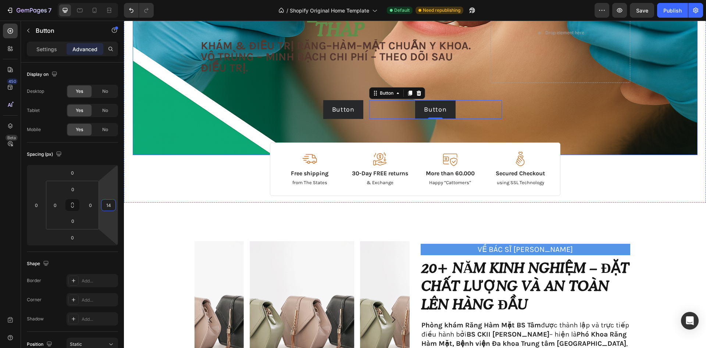
type input "1"
type input "2"
type input "260"
click at [477, 100] on div "Image Free shipping Text Block from The States Text Block Advanced List Image 3…" at bounding box center [415, 51] width 430 height 136
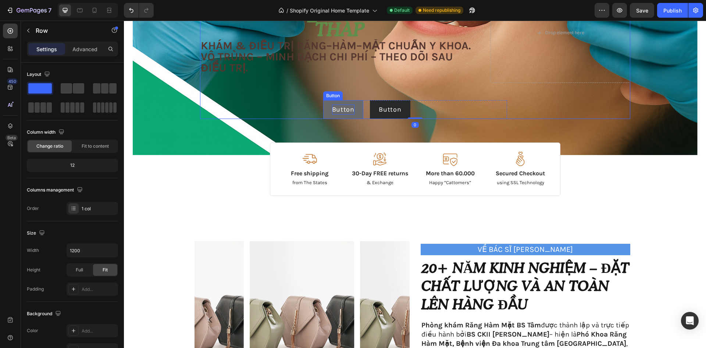
click at [336, 110] on p "Button" at bounding box center [343, 109] width 22 height 10
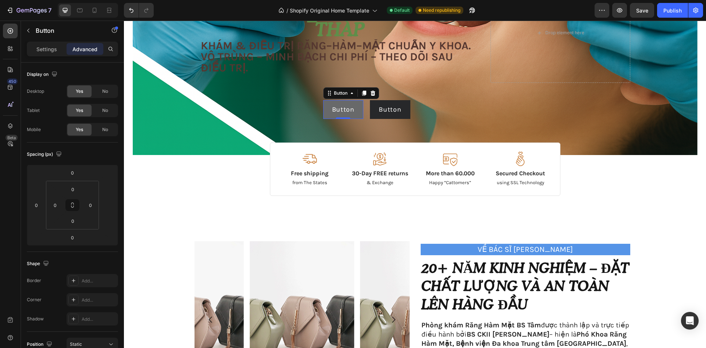
click at [353, 114] on button "Button" at bounding box center [343, 109] width 40 height 19
click at [348, 108] on p "Button" at bounding box center [343, 109] width 22 height 10
click at [346, 108] on p "Button" at bounding box center [343, 109] width 22 height 10
click at [351, 110] on p "Button" at bounding box center [343, 109] width 22 height 10
drag, startPoint x: 351, startPoint y: 110, endPoint x: 299, endPoint y: 108, distance: 51.5
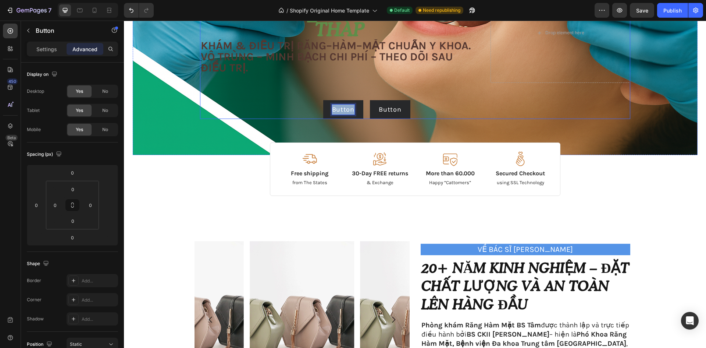
click at [300, 108] on div "Image Free shipping Text Block from The States Text Block Advanced List Image 3…" at bounding box center [415, 51] width 430 height 136
click at [323, 100] on button "ĐẶT" at bounding box center [338, 109] width 31 height 19
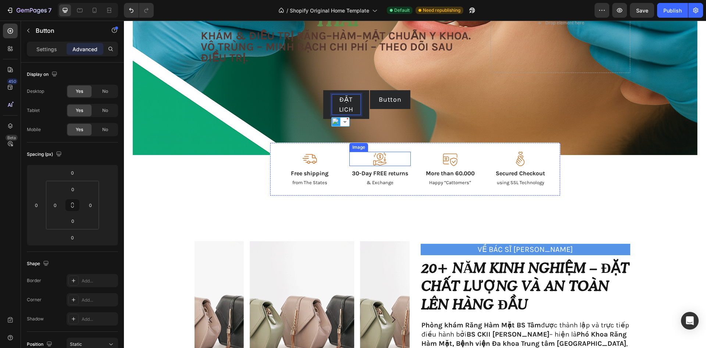
scroll to position [248, 0]
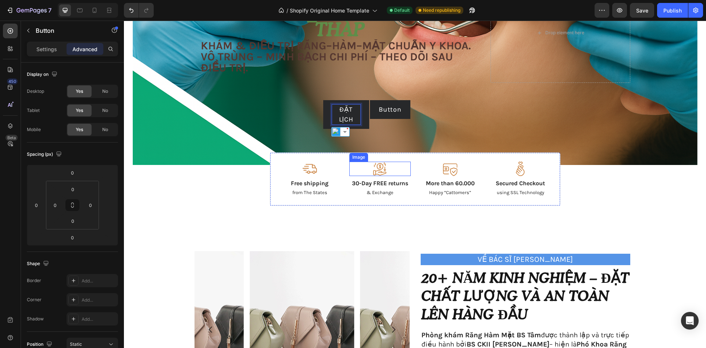
click at [323, 100] on button "ĐẶT LỊCH" at bounding box center [346, 114] width 46 height 29
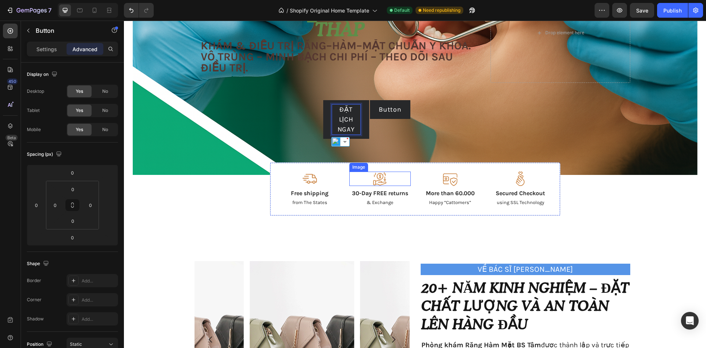
click at [323, 100] on button "ĐẶT LỊCH NGAY" at bounding box center [346, 119] width 46 height 39
click at [384, 105] on p "Button" at bounding box center [390, 109] width 22 height 10
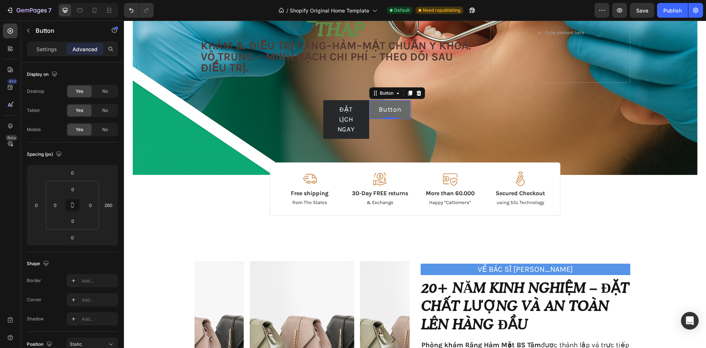
click at [394, 104] on button "Button" at bounding box center [390, 109] width 40 height 19
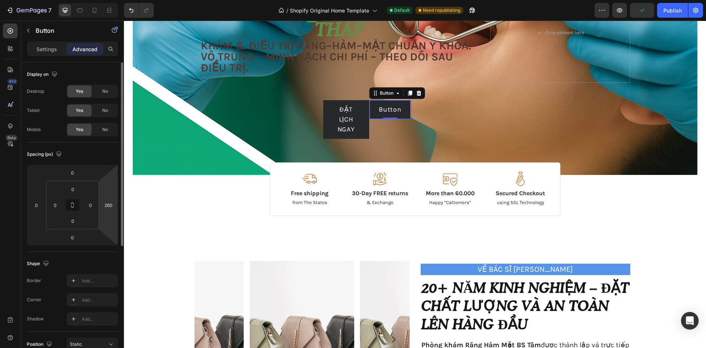
click at [118, 32] on html "7 / Shopify Original Home Template Default Need republishing Preview Publish 45…" at bounding box center [353, 16] width 706 height 32
click at [114, 206] on div "260" at bounding box center [108, 205] width 15 height 12
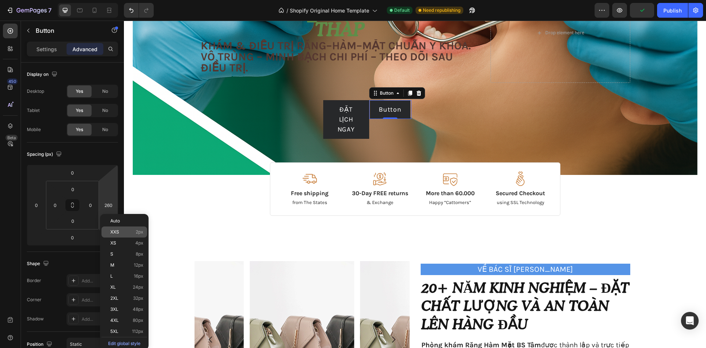
click at [122, 229] on p "XXS 2px" at bounding box center [126, 231] width 33 height 5
type input "2"
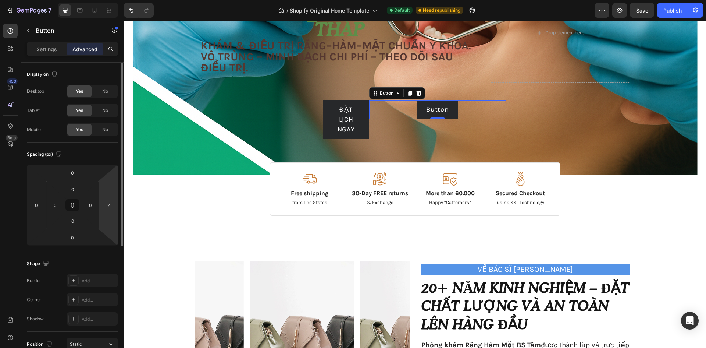
click at [109, 32] on html "7 / Shopify Original Home Template Default Need republishing Preview Save Publi…" at bounding box center [353, 16] width 706 height 32
click at [113, 205] on input "2" at bounding box center [108, 204] width 11 height 11
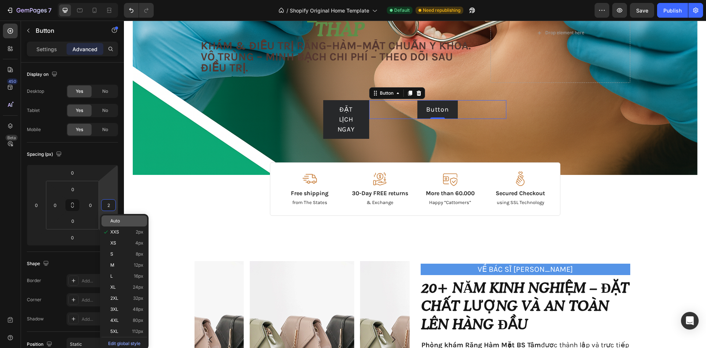
click at [122, 221] on p "Auto" at bounding box center [126, 220] width 33 height 5
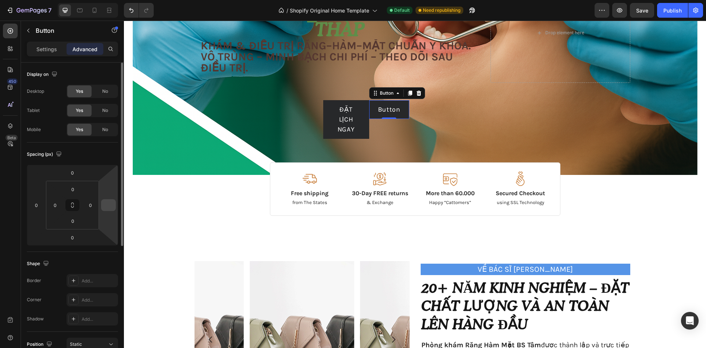
click at [109, 205] on input "number" at bounding box center [108, 204] width 11 height 11
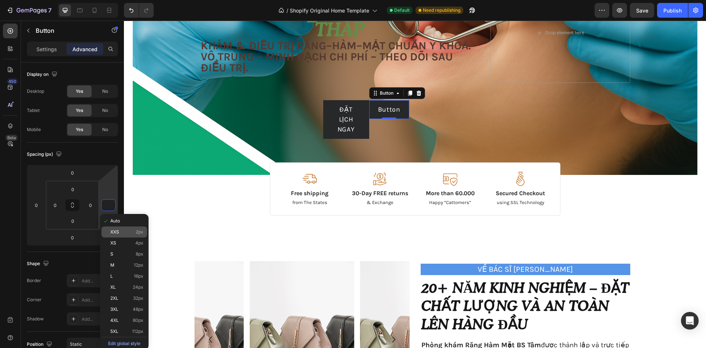
click at [123, 232] on p "XXS 2px" at bounding box center [126, 231] width 33 height 5
type input "2"
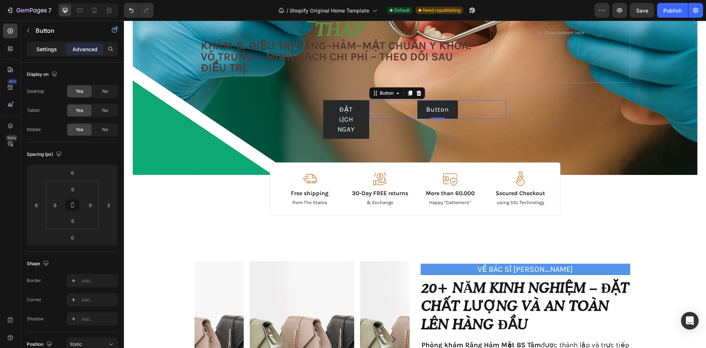
click at [51, 47] on p "Settings" at bounding box center [46, 49] width 21 height 8
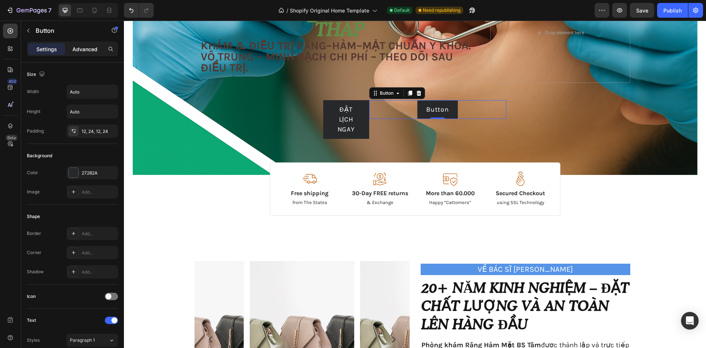
click at [78, 49] on p "Advanced" at bounding box center [84, 49] width 25 height 8
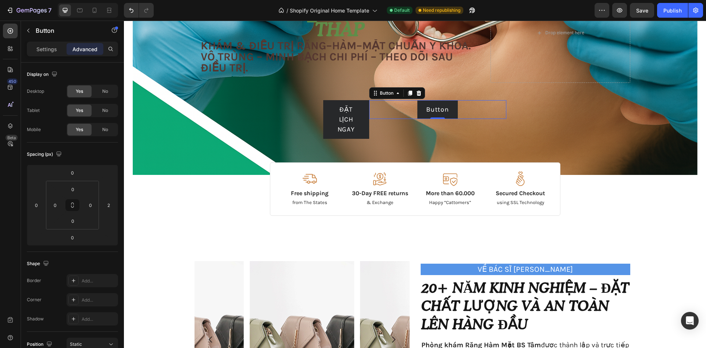
click at [51, 57] on div "Settings Advanced" at bounding box center [72, 52] width 103 height 21
click at [50, 50] on p "Settings" at bounding box center [46, 49] width 21 height 8
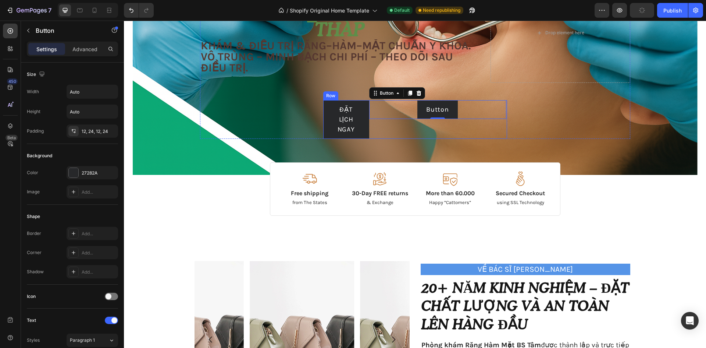
click at [384, 132] on div "Button Button 0" at bounding box center [438, 119] width 138 height 39
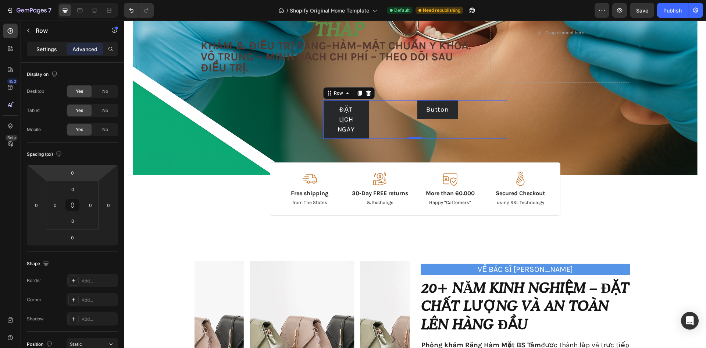
click at [46, 45] on p "Settings" at bounding box center [46, 49] width 21 height 8
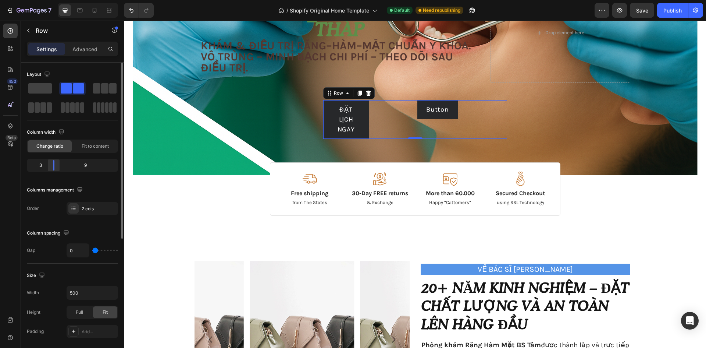
click at [50, 168] on div at bounding box center [53, 165] width 13 height 10
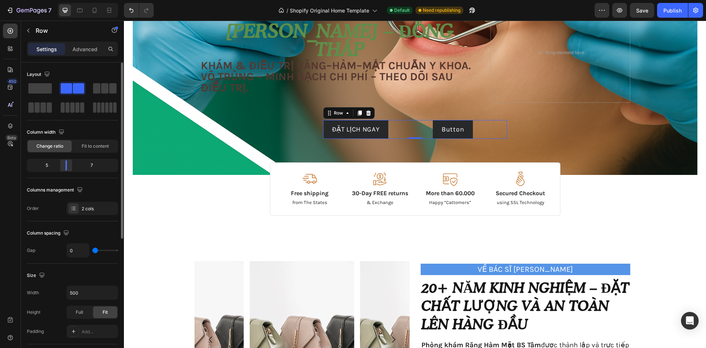
drag, startPoint x: 53, startPoint y: 168, endPoint x: 264, endPoint y: 94, distance: 224.2
click at [67, 169] on div at bounding box center [66, 165] width 13 height 10
click at [378, 131] on p "ĐẶT LỊCH NGAY" at bounding box center [356, 129] width 48 height 10
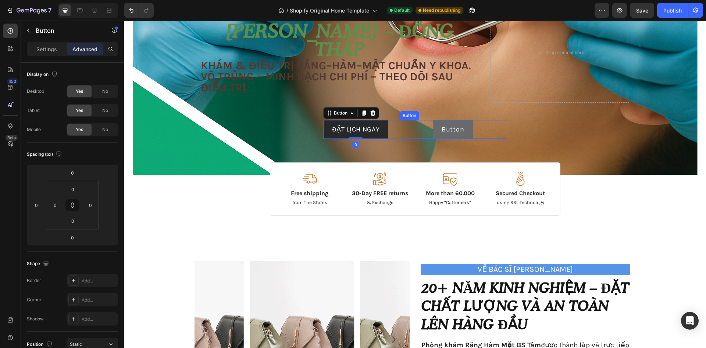
click at [465, 129] on button "Button" at bounding box center [453, 129] width 40 height 19
click at [454, 128] on p "Button" at bounding box center [453, 129] width 22 height 10
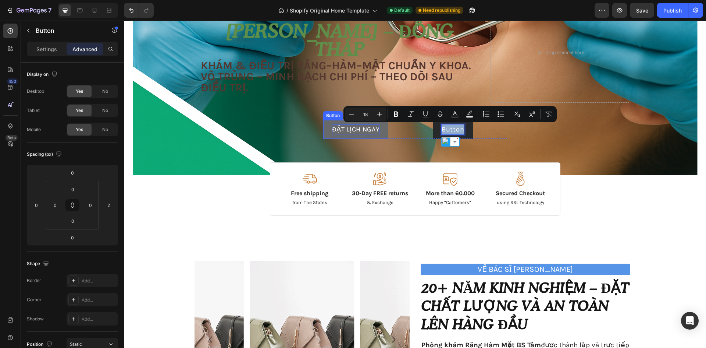
click at [354, 130] on p "ĐẶT LỊCH NGAY" at bounding box center [356, 129] width 48 height 10
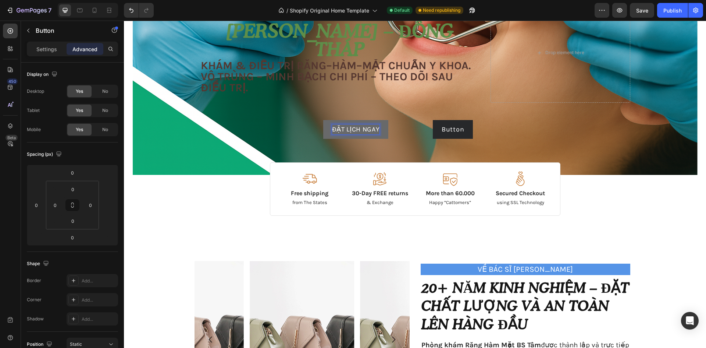
click at [373, 129] on p "ĐẶT LỊCH NGAY" at bounding box center [356, 129] width 48 height 10
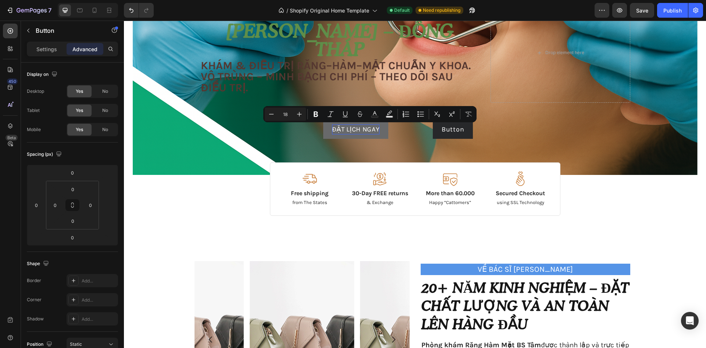
click at [384, 128] on button "ĐẶT LỊCH NGAY" at bounding box center [355, 129] width 65 height 19
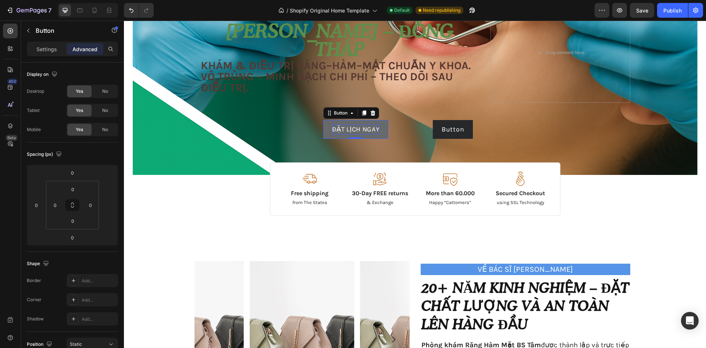
click at [381, 129] on button "ĐẶT LỊCH NGAY" at bounding box center [355, 129] width 65 height 19
click at [448, 129] on p "Button" at bounding box center [453, 129] width 22 height 10
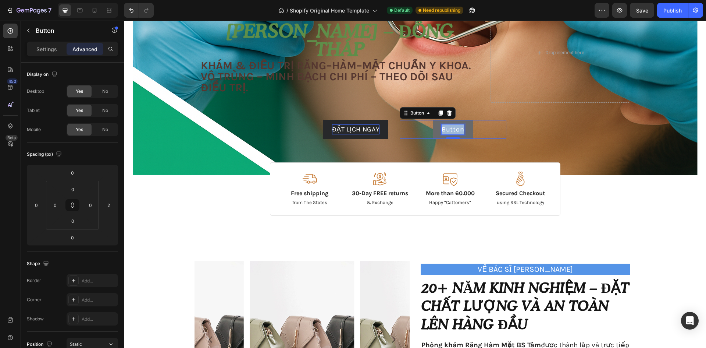
click at [454, 128] on p "Button" at bounding box center [453, 129] width 22 height 10
click at [472, 127] on button "Xem bảng giá" at bounding box center [453, 129] width 63 height 19
click at [469, 129] on p "Xem bảng giá" at bounding box center [453, 129] width 45 height 10
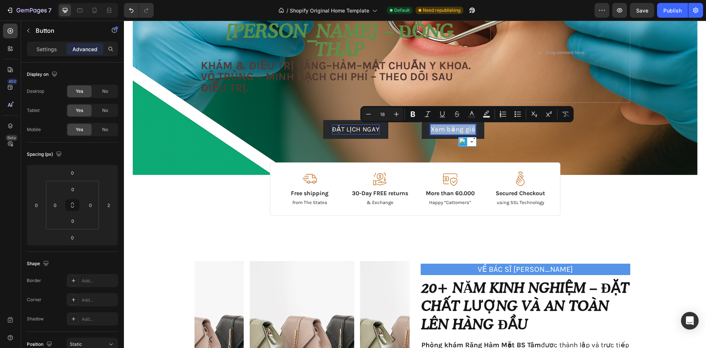
click at [469, 129] on p "Xem bảng giá" at bounding box center [453, 129] width 45 height 10
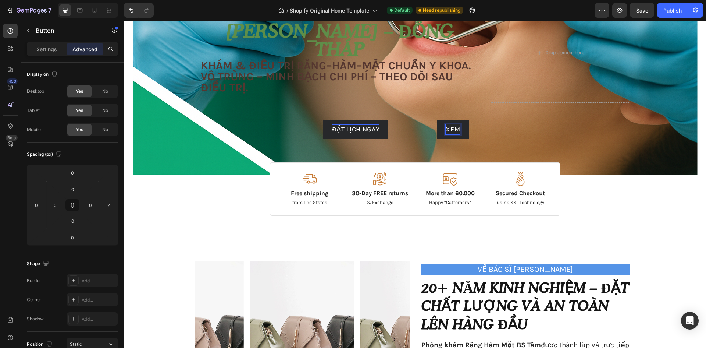
click at [437, 120] on button "XEM" at bounding box center [453, 129] width 32 height 19
click at [427, 120] on button "XEM BẢNG" at bounding box center [453, 129] width 52 height 19
click at [482, 128] on button "XEM BẢNG GIÁ" at bounding box center [453, 129] width 64 height 19
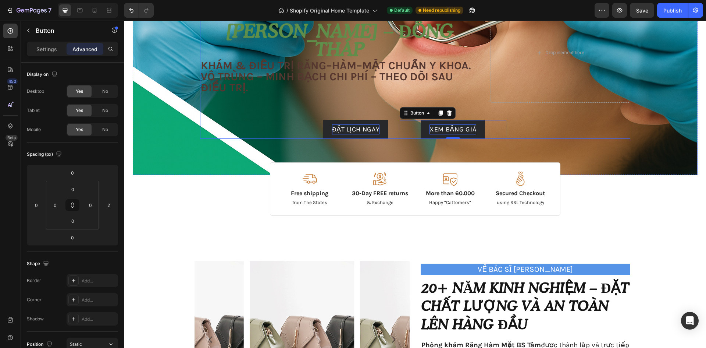
click at [556, 134] on div "Image Free shipping Text Block from The States Text Block Advanced List Image 3…" at bounding box center [415, 71] width 430 height 136
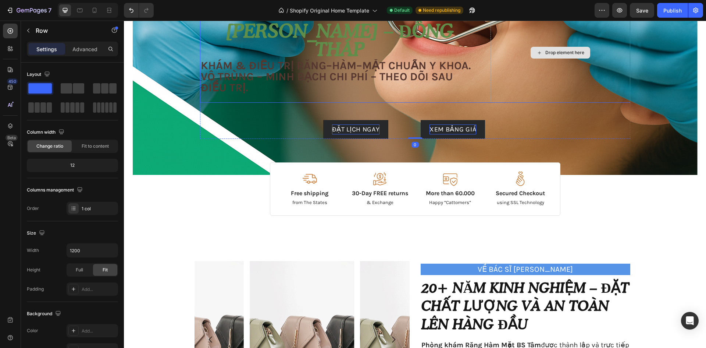
scroll to position [164, 0]
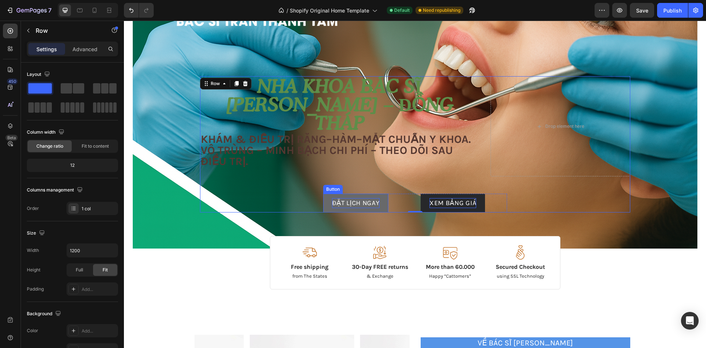
click at [351, 209] on button "ĐẶT LỊCH NGAY" at bounding box center [355, 202] width 65 height 19
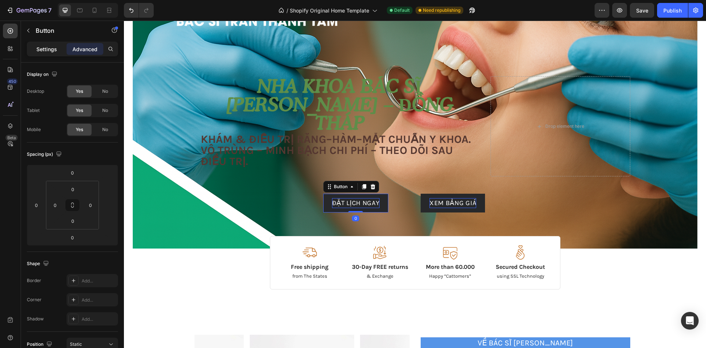
click at [54, 52] on p "Settings" at bounding box center [46, 49] width 21 height 8
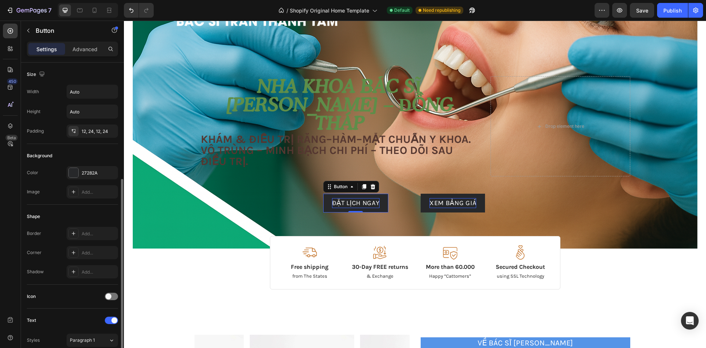
scroll to position [147, 0]
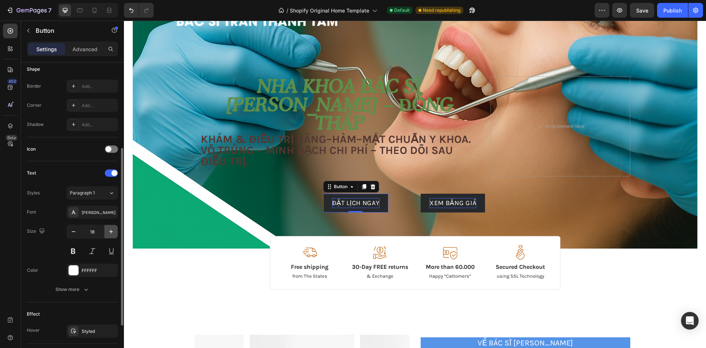
click at [109, 235] on button "button" at bounding box center [110, 231] width 13 height 13
click at [110, 235] on button "button" at bounding box center [110, 231] width 13 height 13
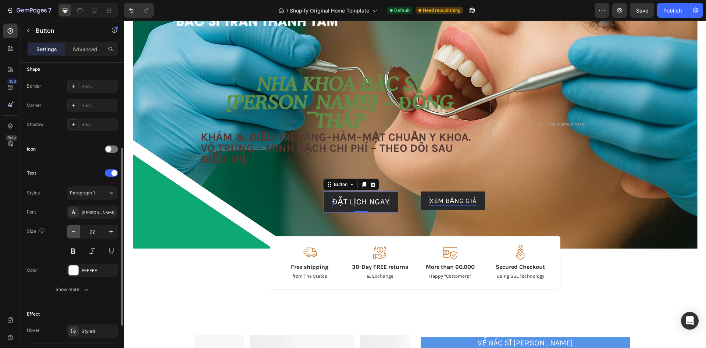
click at [69, 231] on button "button" at bounding box center [73, 231] width 13 height 13
type input "21"
click at [405, 205] on div "XEM BẢNG GIÁ Button" at bounding box center [453, 201] width 107 height 19
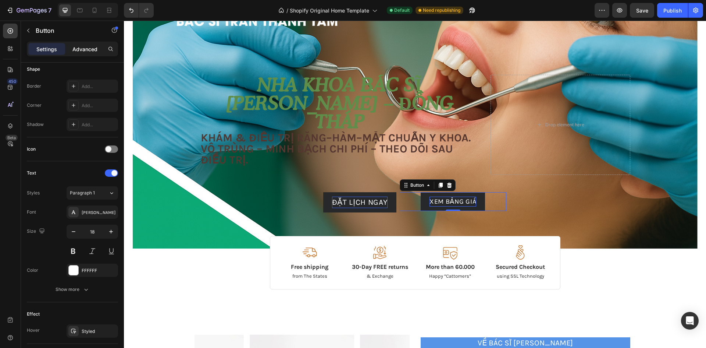
click at [89, 48] on p "Advanced" at bounding box center [84, 49] width 25 height 8
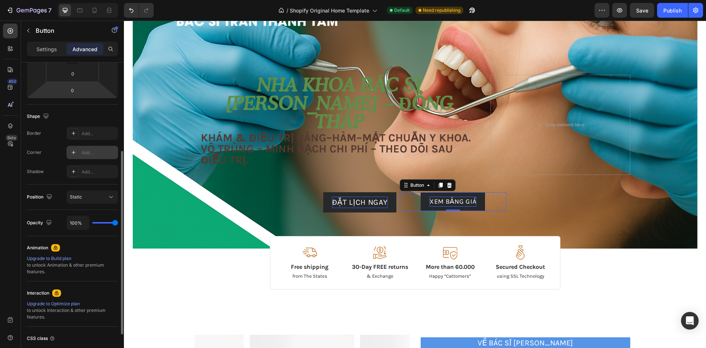
scroll to position [74, 0]
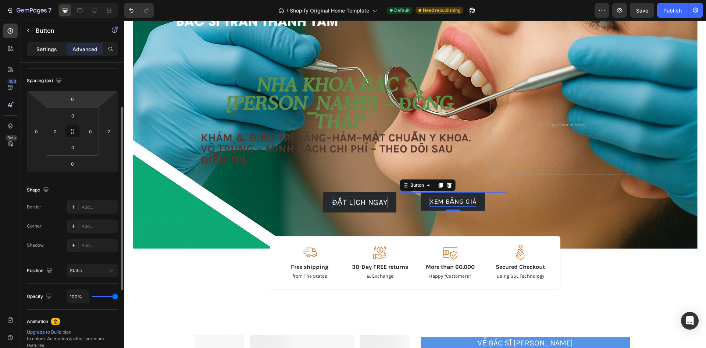
click at [53, 46] on p "Settings" at bounding box center [46, 49] width 21 height 8
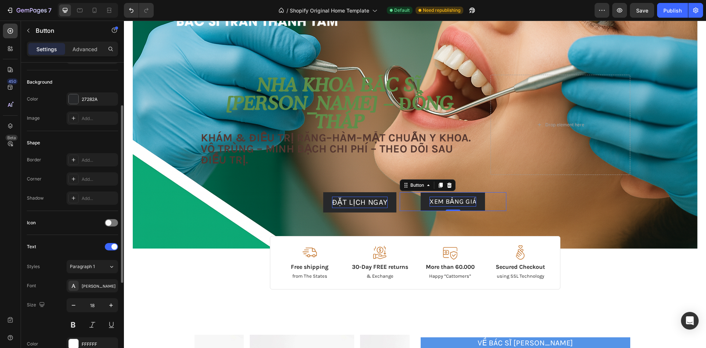
scroll to position [0, 0]
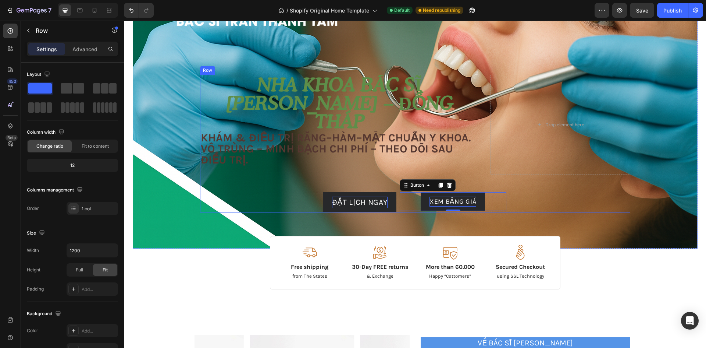
click at [525, 203] on div "Image Free shipping Text Block from The States Text Block Advanced List Image 3…" at bounding box center [415, 144] width 430 height 138
click at [470, 204] on p "XEM BẢNG GIÁ" at bounding box center [453, 201] width 47 height 10
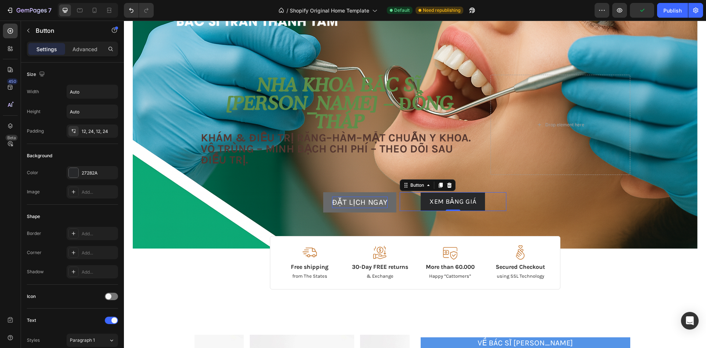
click at [388, 210] on button "ĐẶT LỊCH NGAY" at bounding box center [360, 202] width 74 height 21
drag, startPoint x: 357, startPoint y: 200, endPoint x: 327, endPoint y: 202, distance: 29.8
click at [327, 202] on button "ĐẶT LỊCH NGAY" at bounding box center [360, 202] width 74 height 21
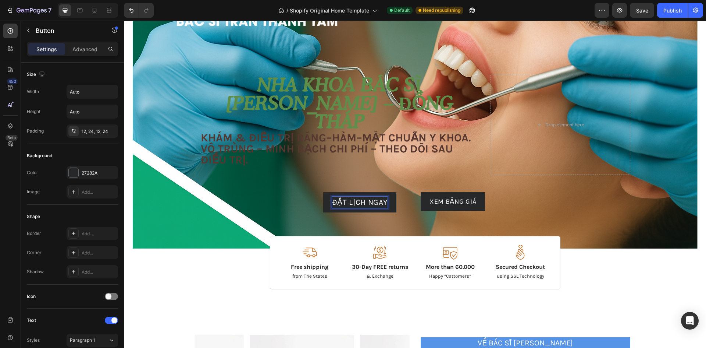
click at [379, 207] on p "ĐẶT LỊCH NGAY" at bounding box center [360, 202] width 56 height 12
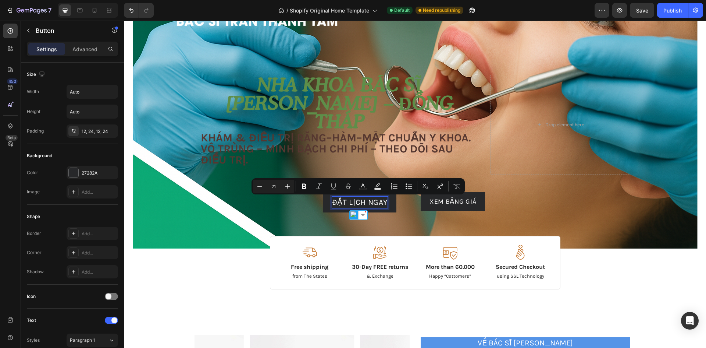
click at [401, 207] on div "XEM BẢNG GIÁ Button" at bounding box center [453, 201] width 107 height 19
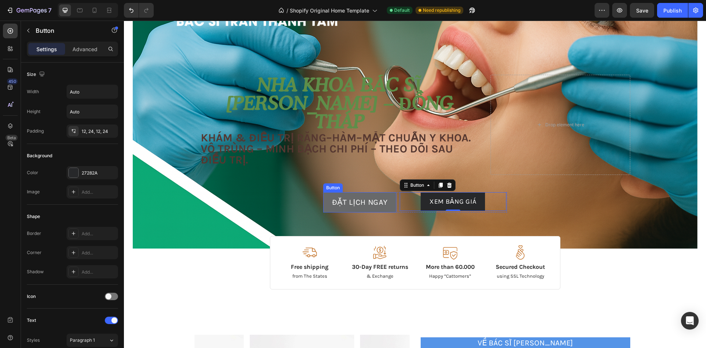
click at [390, 208] on button "ĐẶT LỊCH NGAY" at bounding box center [360, 202] width 74 height 21
click at [388, 207] on button "ĐẶT LỊCH NGAY" at bounding box center [360, 202] width 74 height 21
click at [384, 202] on p "ĐẶT LỊCH NGAY" at bounding box center [360, 202] width 56 height 12
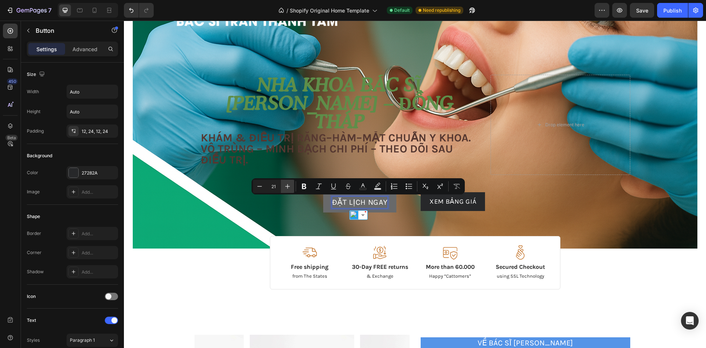
click at [289, 187] on icon "Editor contextual toolbar" at bounding box center [287, 185] width 7 height 7
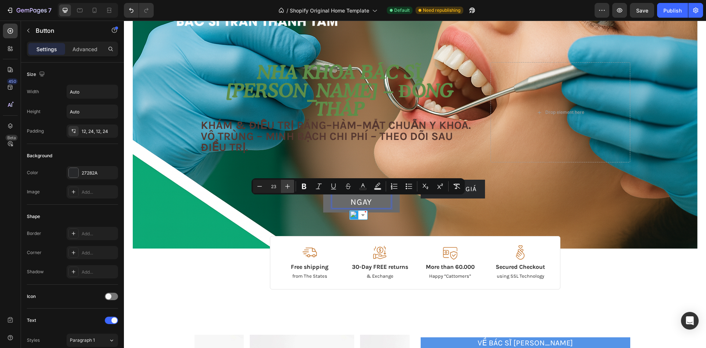
click at [289, 187] on icon "Editor contextual toolbar" at bounding box center [287, 185] width 7 height 7
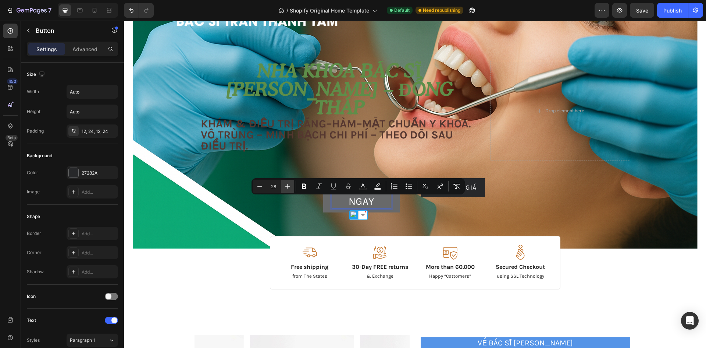
click at [289, 187] on icon "Editor contextual toolbar" at bounding box center [287, 185] width 7 height 7
click at [262, 189] on icon "Editor contextual toolbar" at bounding box center [259, 185] width 7 height 7
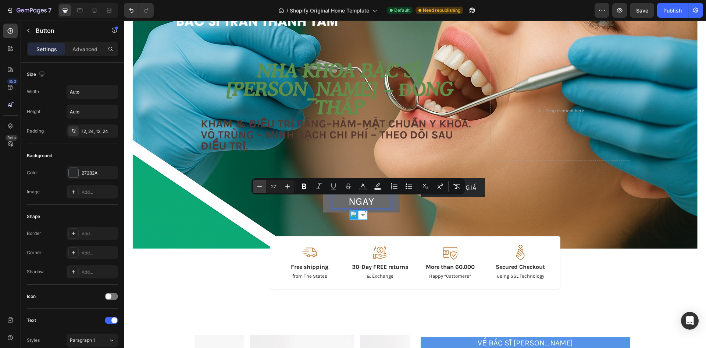
click at [262, 189] on icon "Editor contextual toolbar" at bounding box center [259, 185] width 7 height 7
type input "25"
click at [469, 192] on p "XEM BẢNG GIÁ" at bounding box center [453, 188] width 47 height 10
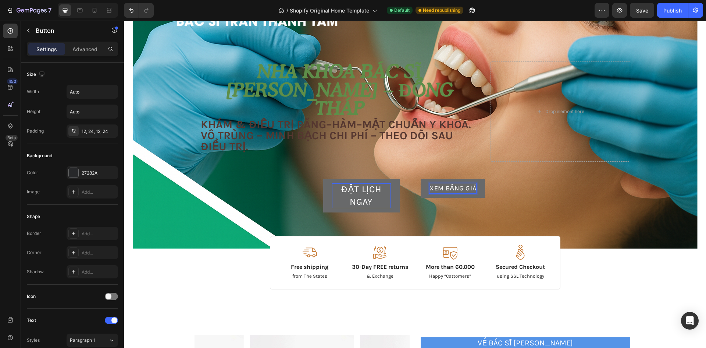
click at [459, 191] on p "XEM BẢNG GIÁ" at bounding box center [453, 188] width 47 height 10
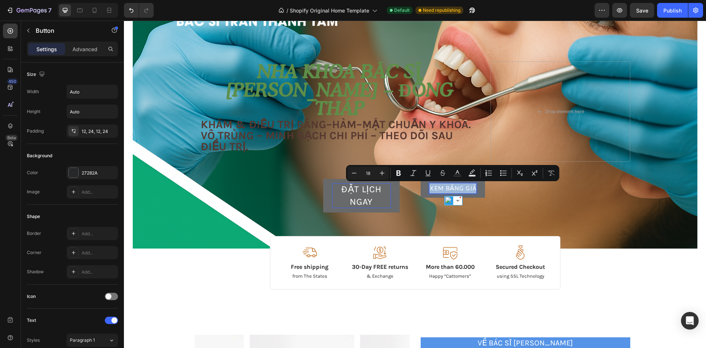
click at [459, 191] on p "XEM BẢNG GIÁ" at bounding box center [453, 188] width 47 height 10
click at [378, 173] on icon "Editor contextual toolbar" at bounding box center [379, 172] width 7 height 7
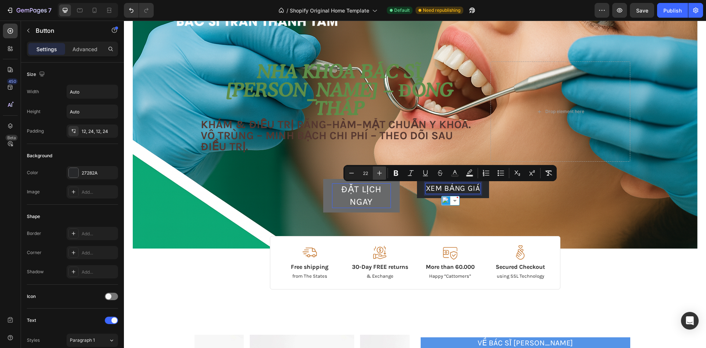
click at [378, 173] on icon "Editor contextual toolbar" at bounding box center [379, 172] width 7 height 7
type input "25"
click at [517, 201] on div "Image Free shipping Text Block from The States Text Block Advanced List Image 3…" at bounding box center [415, 136] width 430 height 151
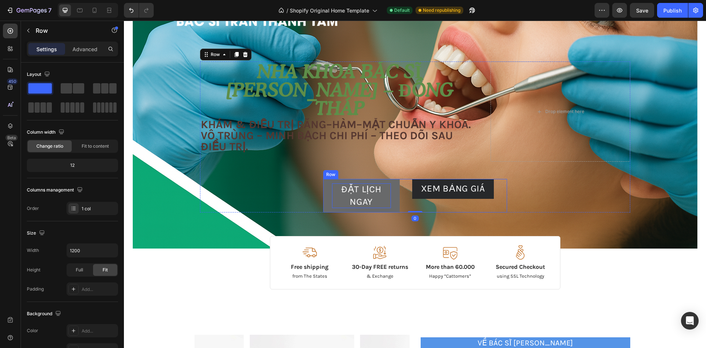
click at [453, 202] on div "XEM BẢNG GIÁ Button" at bounding box center [453, 195] width 107 height 33
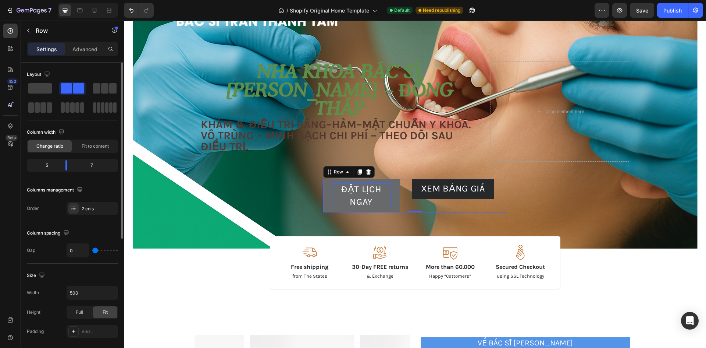
type input "29"
type input "49"
type input "56"
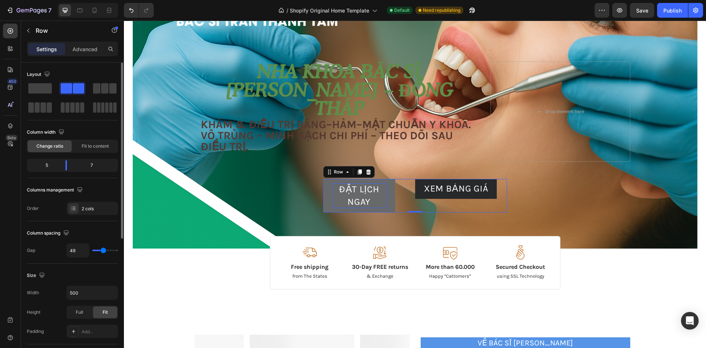
type input "56"
type input "62"
type input "64"
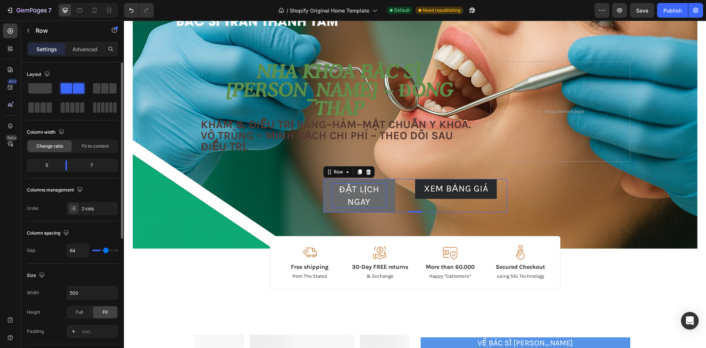
type input "71"
type input "73"
type input "76"
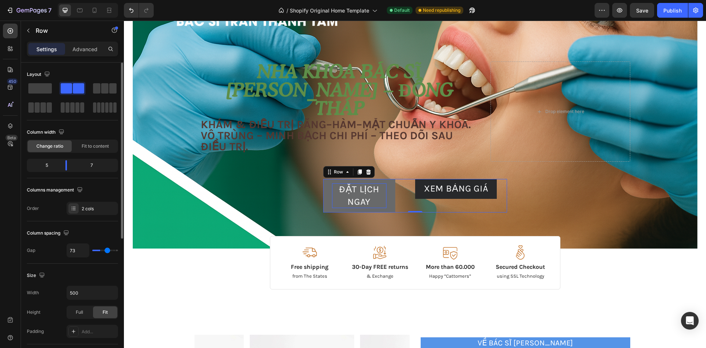
type input "76"
type input "80"
type input "82"
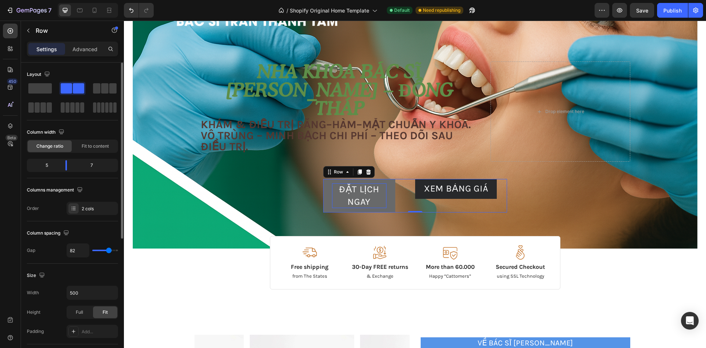
type input "84"
type input "89"
type input "67"
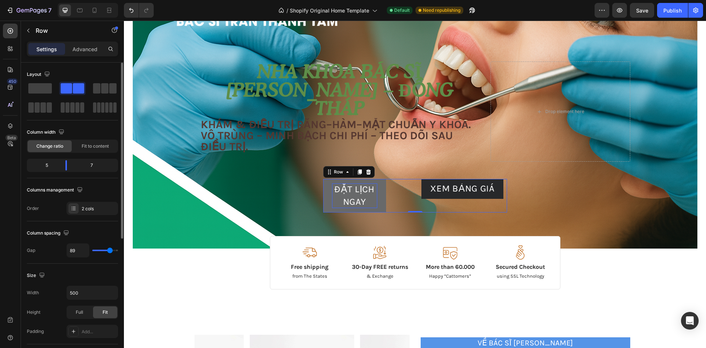
type input "67"
type input "56"
type input "49"
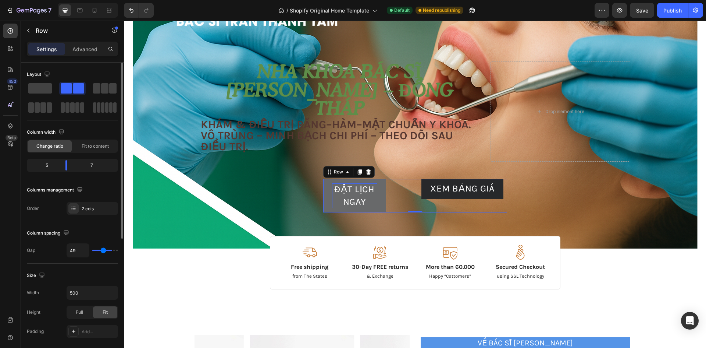
type input "44"
type input "40"
type input "38"
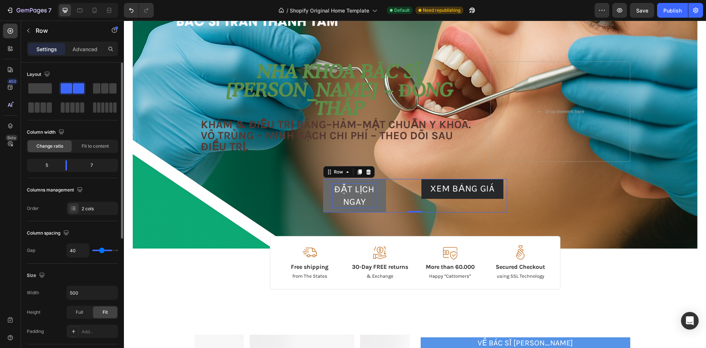
type input "38"
type input "36"
type input "0"
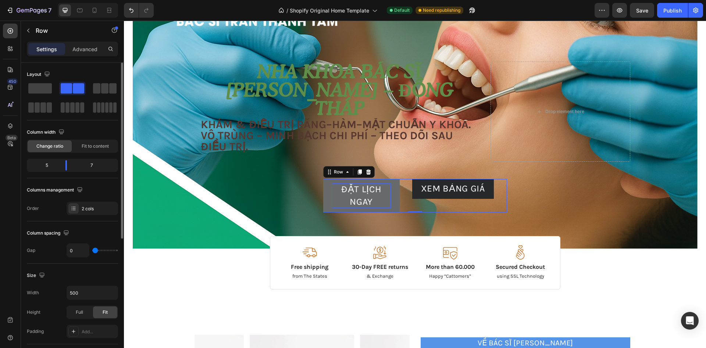
drag, startPoint x: 96, startPoint y: 251, endPoint x: 83, endPoint y: 259, distance: 14.8
click at [92, 251] on input "range" at bounding box center [105, 249] width 26 height 1
click at [89, 289] on input "500" at bounding box center [92, 292] width 51 height 13
click at [114, 292] on icon "button" at bounding box center [110, 292] width 7 height 7
click at [89, 313] on p "Default 1200px" at bounding box center [91, 311] width 42 height 7
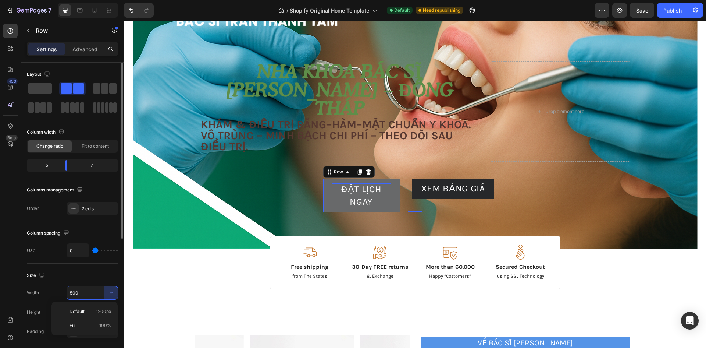
type input "1200"
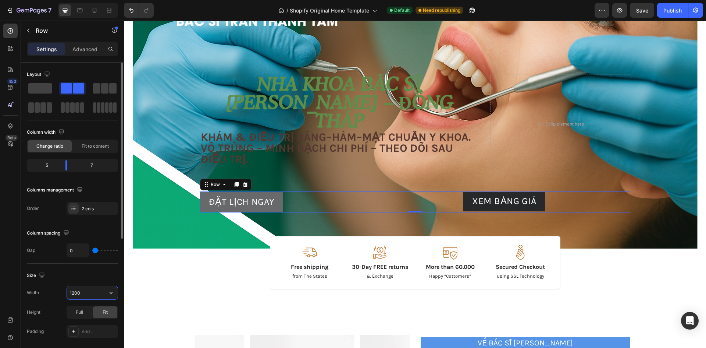
click at [89, 294] on input "1200" at bounding box center [92, 292] width 51 height 13
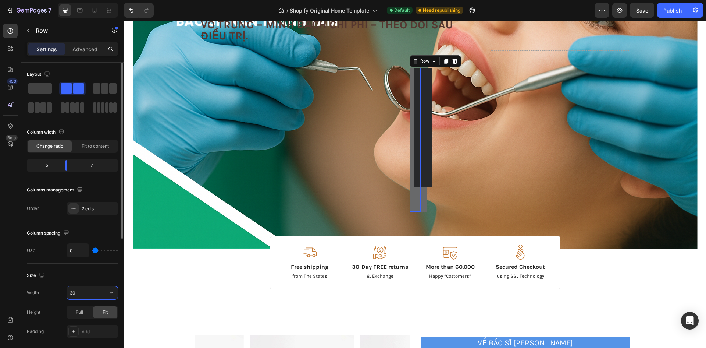
type input "3"
type input "700"
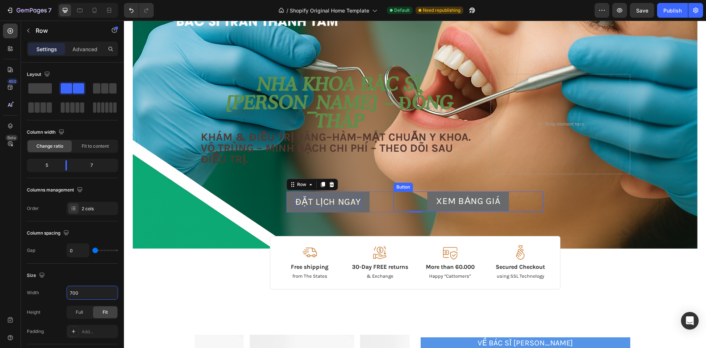
click at [448, 193] on button "XEM BẢNG GIÁ" at bounding box center [468, 201] width 82 height 20
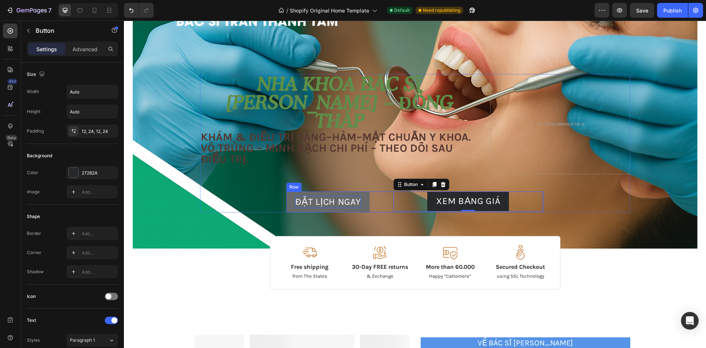
click at [378, 197] on div "ĐẶT LỊCH NGAY Button" at bounding box center [340, 201] width 107 height 21
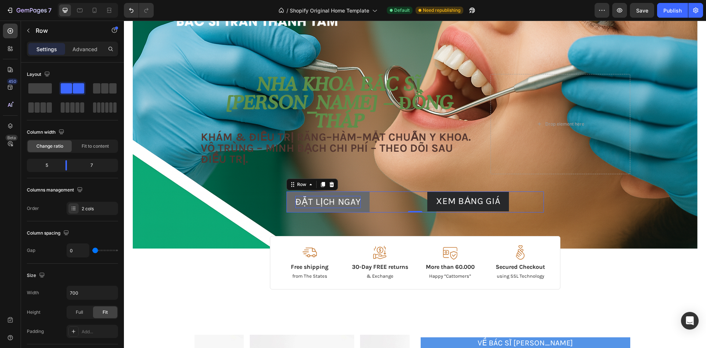
click at [383, 199] on div "ĐẶT LỊCH NGAY Button" at bounding box center [340, 201] width 107 height 21
click at [513, 199] on div "XEM BẢNG GIÁ Button" at bounding box center [468, 201] width 149 height 20
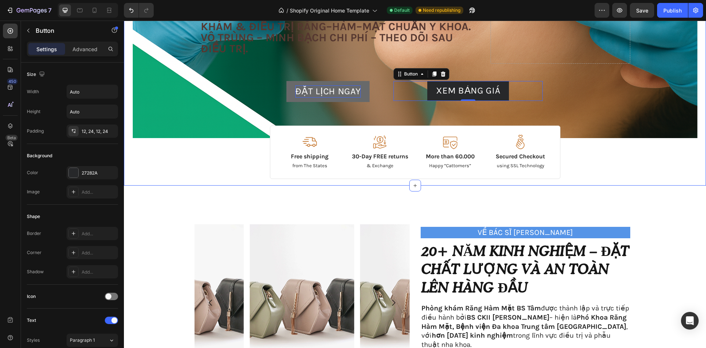
scroll to position [127, 0]
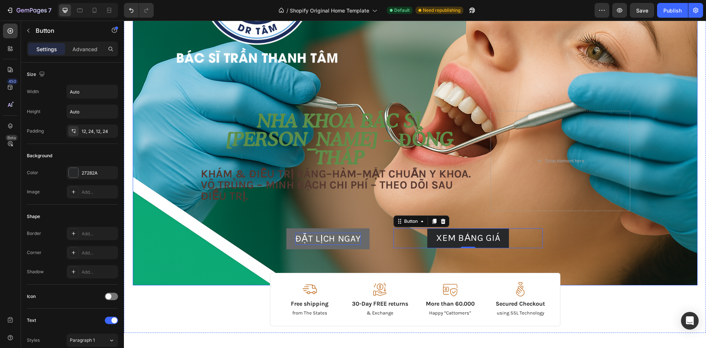
click at [182, 110] on div "Background Image" at bounding box center [415, 96] width 565 height 377
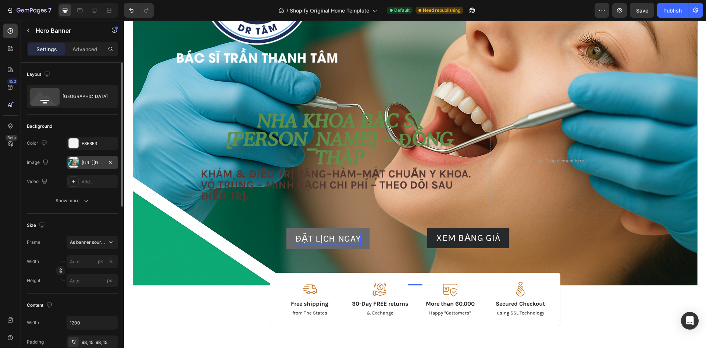
click at [77, 163] on div at bounding box center [73, 162] width 10 height 10
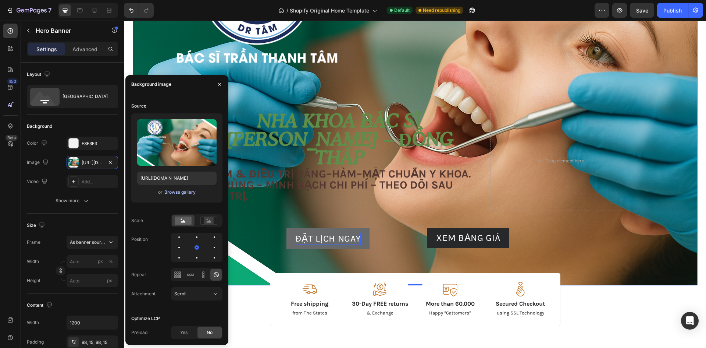
click at [182, 189] on div "Browse gallery" at bounding box center [179, 192] width 31 height 7
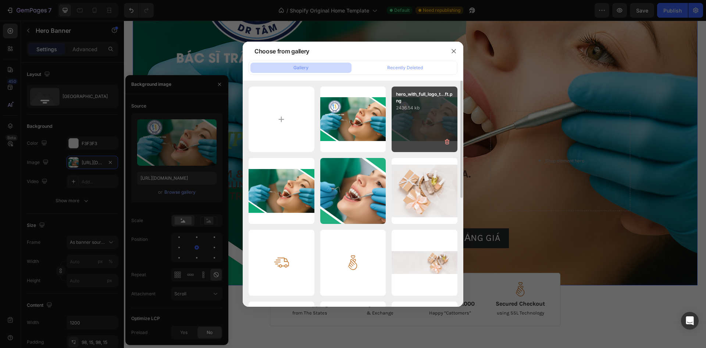
click at [423, 111] on p "2436.54 kb" at bounding box center [424, 107] width 57 height 7
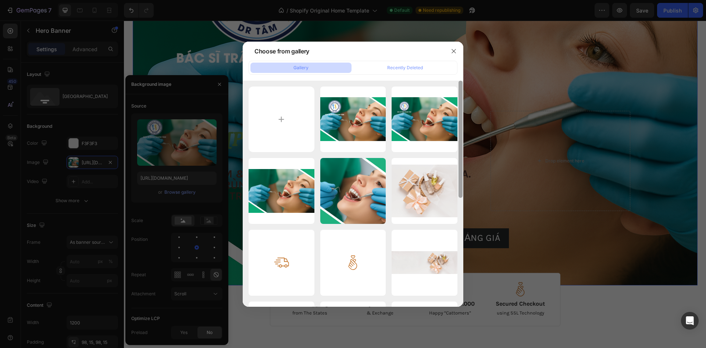
type input "[URL][DOMAIN_NAME]"
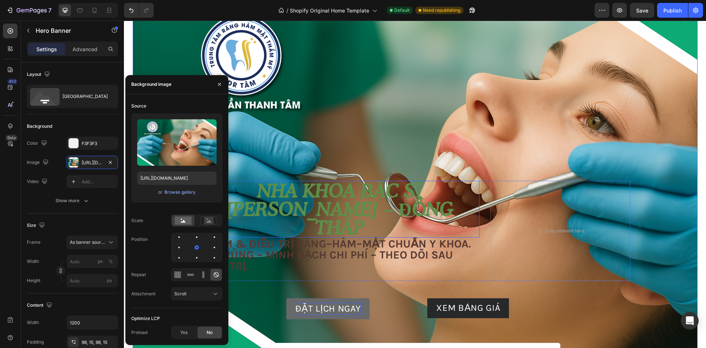
scroll to position [0, 0]
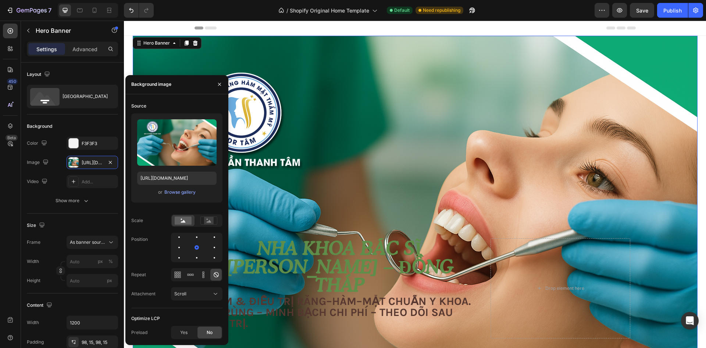
click at [376, 112] on div "Background Image" at bounding box center [415, 224] width 565 height 377
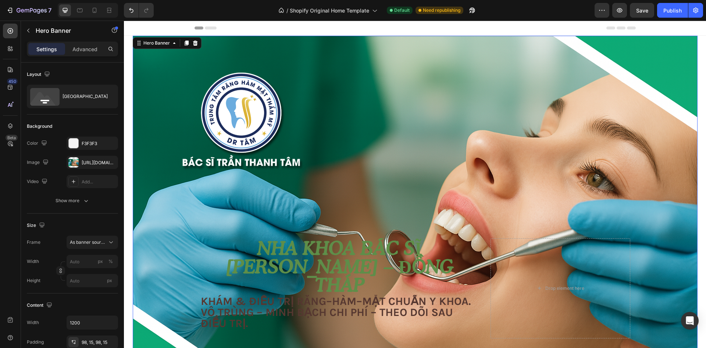
click at [457, 167] on div "Background Image" at bounding box center [415, 224] width 565 height 377
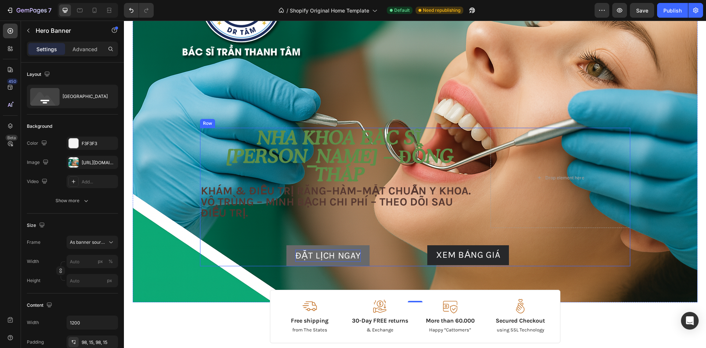
scroll to position [184, 0]
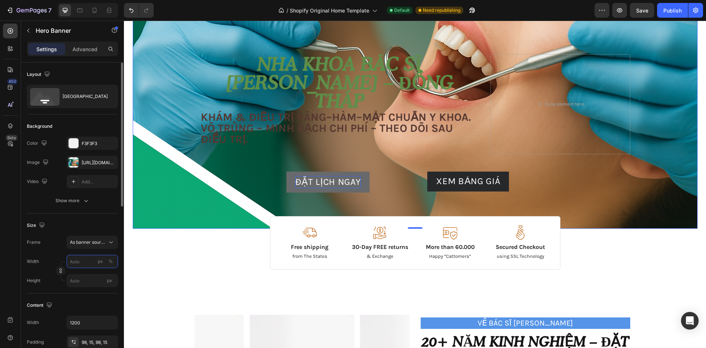
click at [88, 265] on input "px %" at bounding box center [92, 261] width 51 height 13
click at [86, 291] on p "Default 1200px" at bounding box center [91, 292] width 43 height 7
type input "1200"
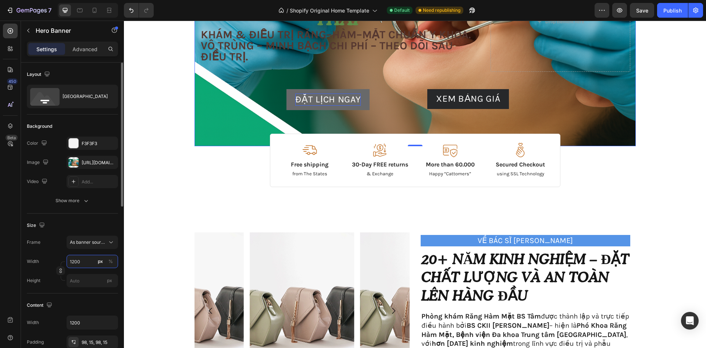
click at [85, 259] on input "1200" at bounding box center [92, 261] width 51 height 13
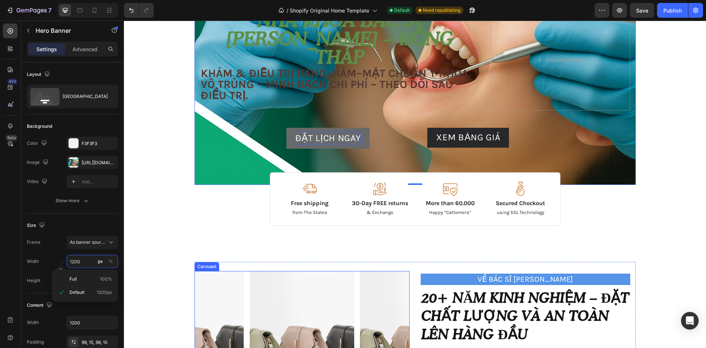
scroll to position [37, 0]
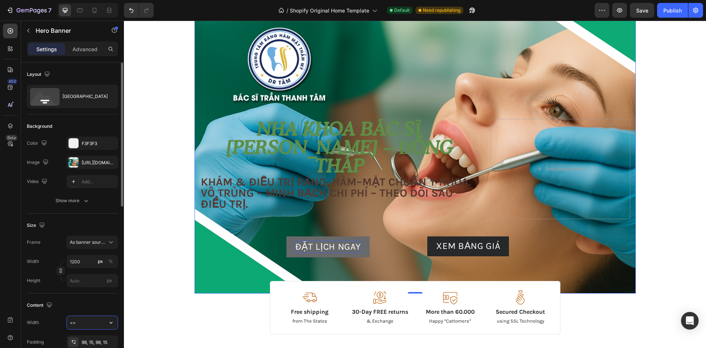
type input "="
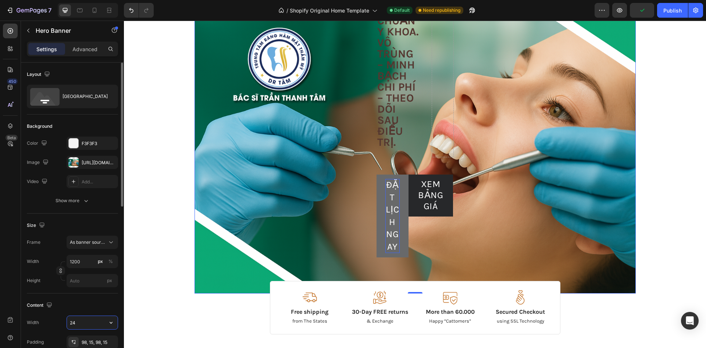
type input "2"
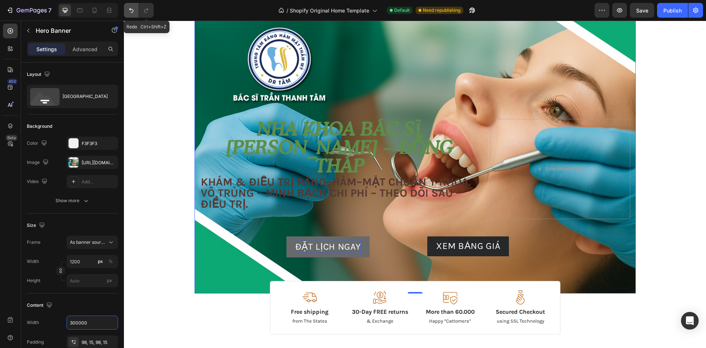
click at [129, 10] on icon "Undo/Redo" at bounding box center [131, 10] width 7 height 7
type input "1200"
click at [129, 10] on icon "Undo/Redo" at bounding box center [131, 10] width 7 height 7
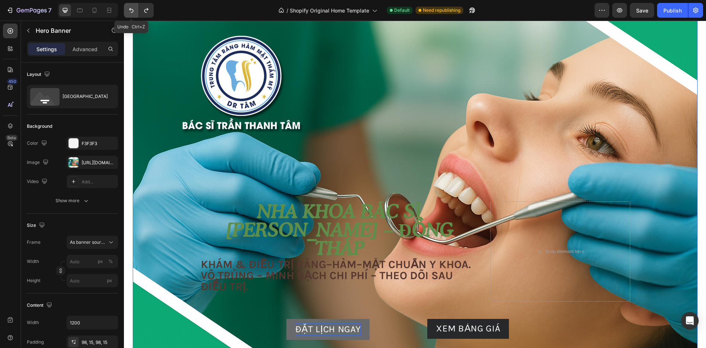
click at [129, 10] on icon "Undo/Redo" at bounding box center [131, 10] width 7 height 7
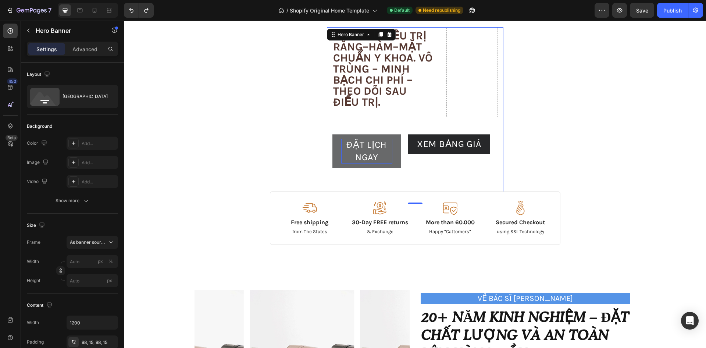
scroll to position [0, 0]
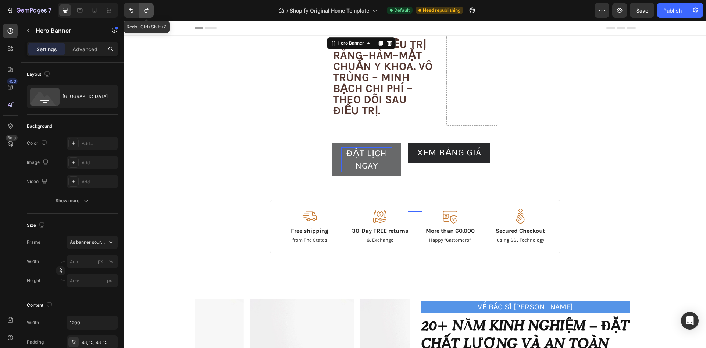
click at [141, 9] on button "Undo/Redo" at bounding box center [146, 10] width 15 height 15
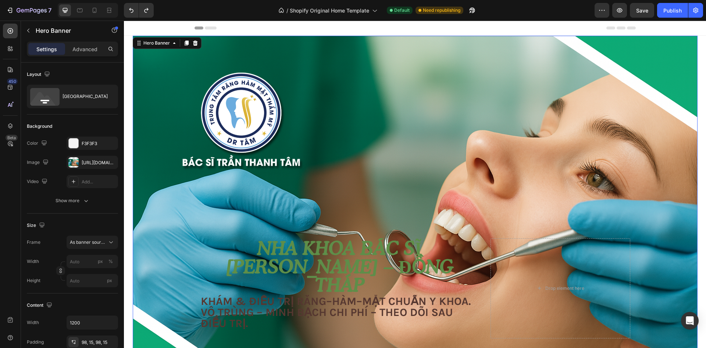
scroll to position [184, 0]
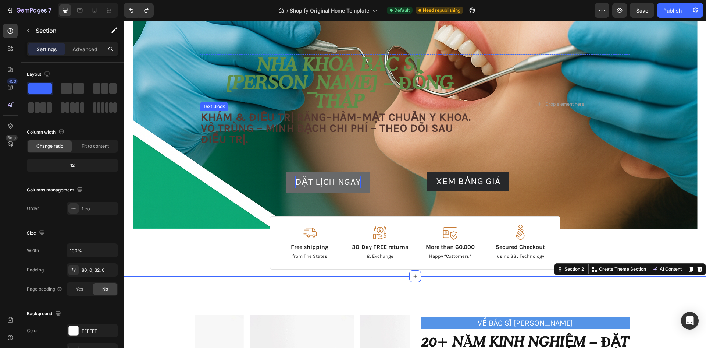
scroll to position [74, 0]
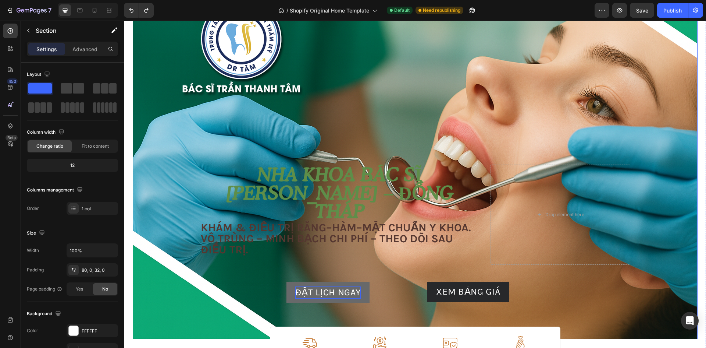
click at [626, 98] on div "Background Image" at bounding box center [415, 150] width 565 height 377
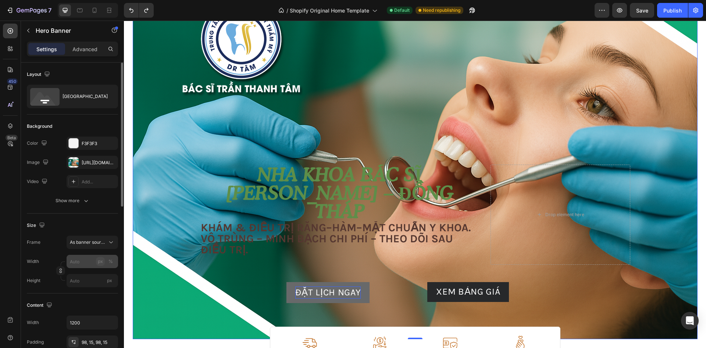
click at [100, 262] on div "px" at bounding box center [100, 261] width 5 height 7
click at [76, 261] on input "px %" at bounding box center [92, 261] width 51 height 13
click at [97, 292] on p "Default 1200px" at bounding box center [91, 292] width 43 height 7
type input "1200"
click at [79, 262] on input "px %" at bounding box center [92, 261] width 51 height 13
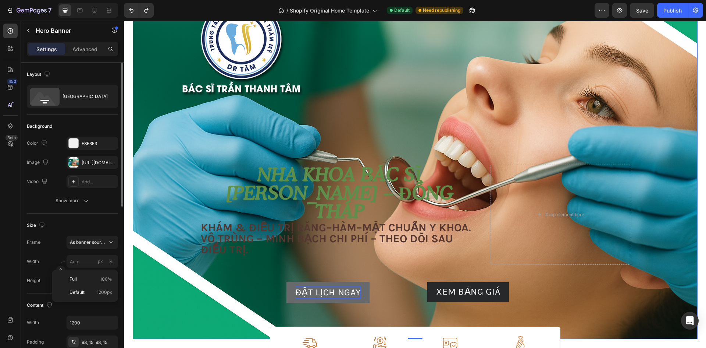
click at [50, 250] on div "Frame As banner source Width px % Height px" at bounding box center [72, 260] width 91 height 51
click at [97, 314] on div "Content Width 1200 Padding 98, 15, 98, 15 Align" at bounding box center [72, 333] width 91 height 81
click at [183, 60] on div "Background Image" at bounding box center [415, 150] width 565 height 377
click at [173, 61] on div "Background Image" at bounding box center [415, 150] width 565 height 377
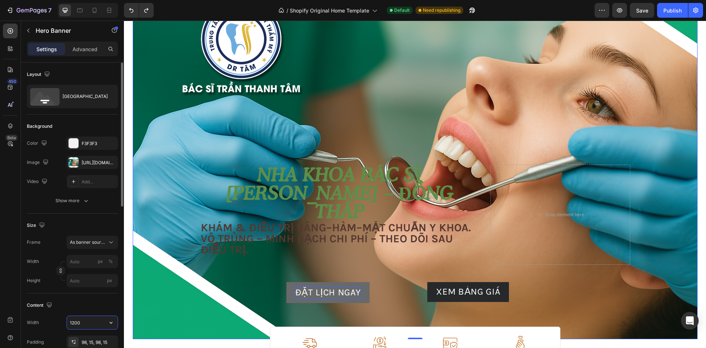
click at [86, 322] on input "1200" at bounding box center [92, 322] width 51 height 13
click at [122, 328] on div at bounding box center [121, 216] width 6 height 306
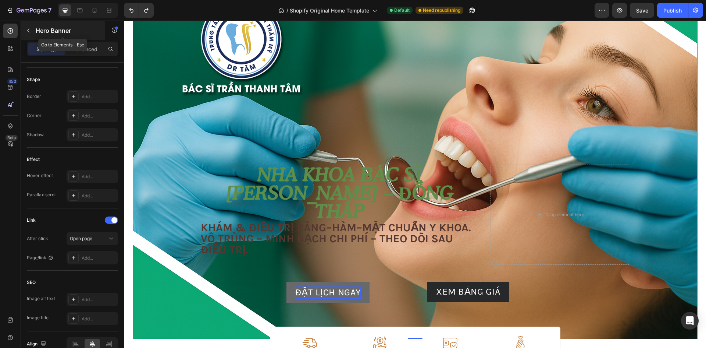
click at [25, 28] on icon "button" at bounding box center [28, 31] width 6 height 6
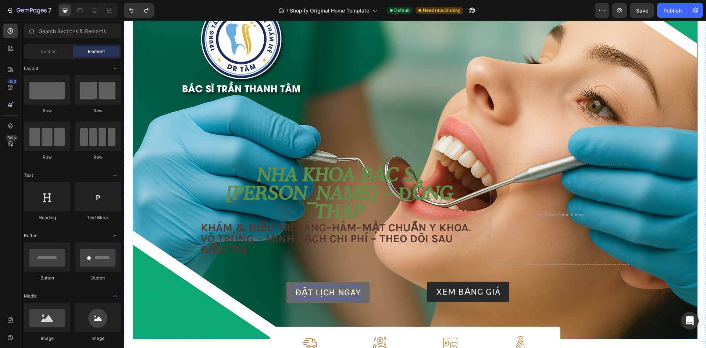
click at [151, 54] on div "Background Image" at bounding box center [415, 150] width 565 height 377
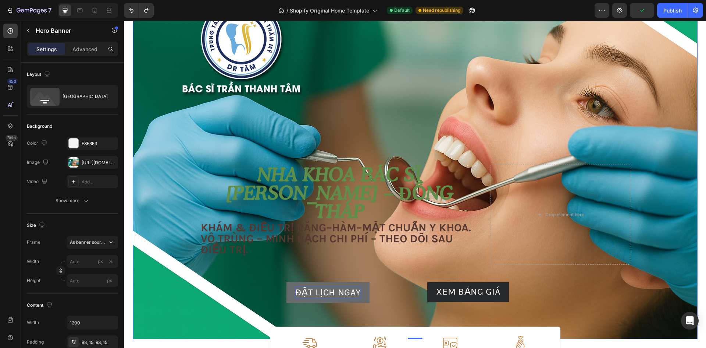
click at [151, 54] on div "Background Image" at bounding box center [415, 150] width 565 height 377
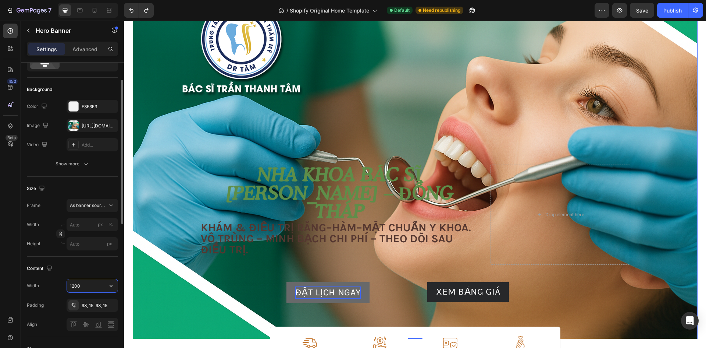
click at [86, 286] on input "1200" at bounding box center [92, 285] width 51 height 13
click at [114, 283] on icon "button" at bounding box center [110, 285] width 7 height 7
click at [86, 278] on div "Content Width 1200 Padding 98, 15, 98, 15 Align" at bounding box center [72, 296] width 91 height 81
click at [88, 290] on input "1200" at bounding box center [92, 285] width 51 height 13
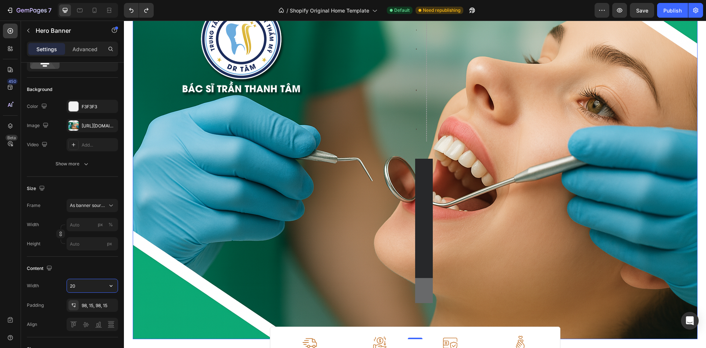
type input "2"
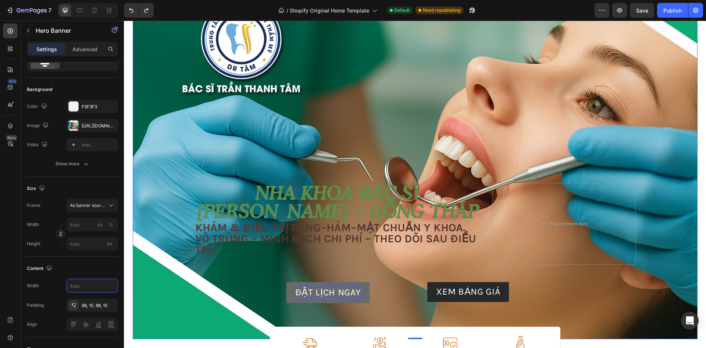
click at [97, 273] on div "Content" at bounding box center [72, 268] width 91 height 12
click at [130, 15] on button "Undo/Redo" at bounding box center [131, 10] width 15 height 15
type input "1200"
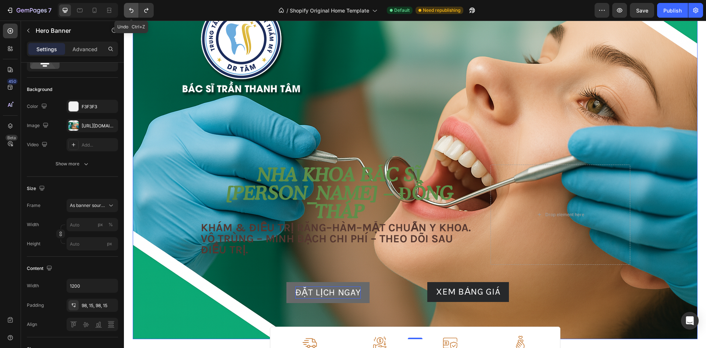
click at [130, 15] on button "Undo/Redo" at bounding box center [131, 10] width 15 height 15
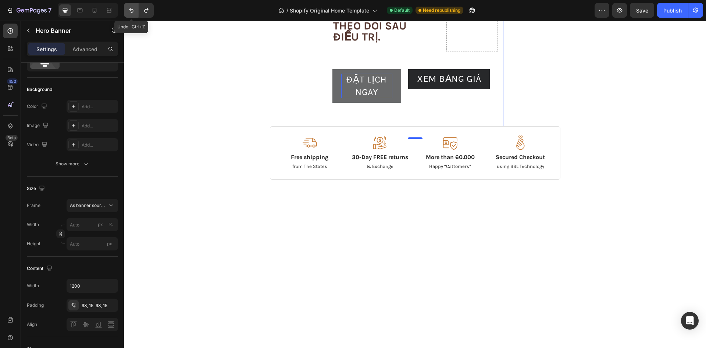
click at [130, 15] on button "Undo/Redo" at bounding box center [131, 10] width 15 height 15
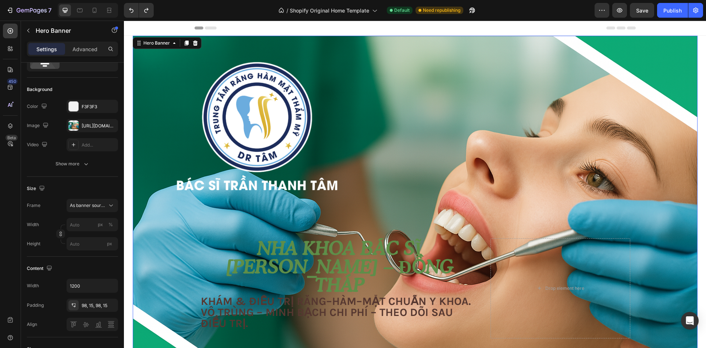
scroll to position [110, 0]
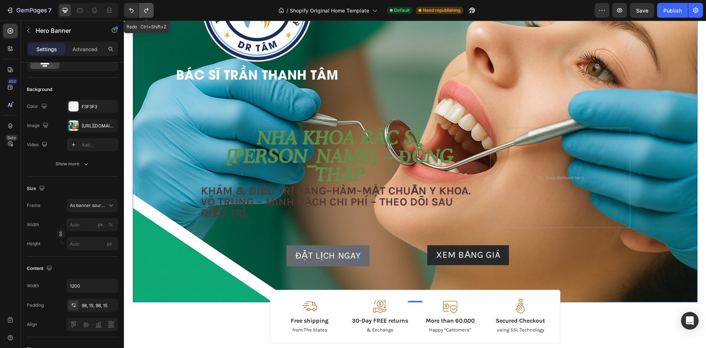
click at [145, 12] on icon "Undo/Redo" at bounding box center [146, 10] width 7 height 7
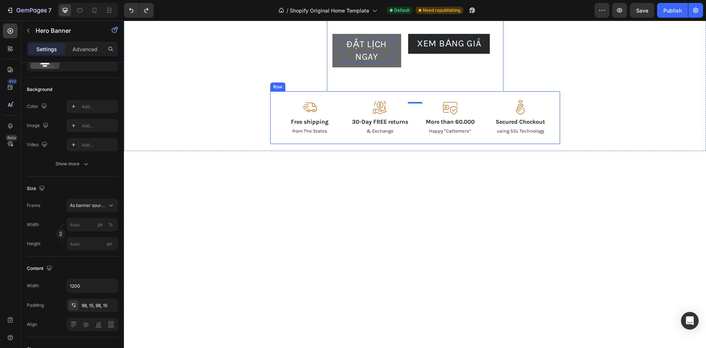
scroll to position [0, 0]
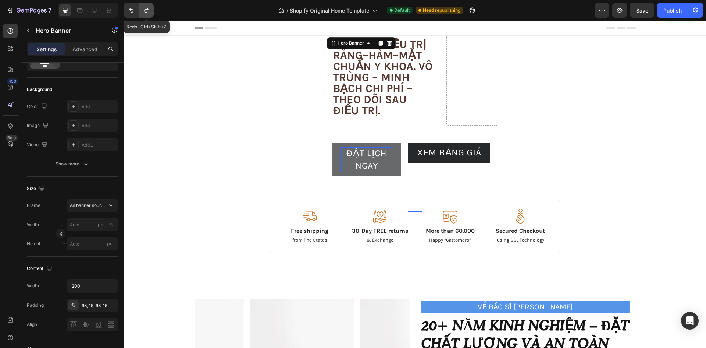
click at [147, 8] on icon "Undo/Redo" at bounding box center [146, 10] width 7 height 7
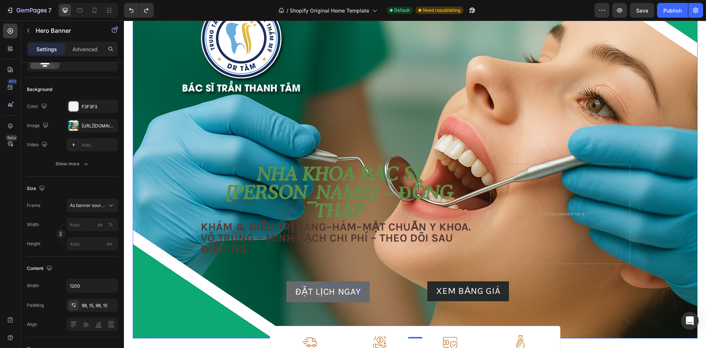
scroll to position [74, 0]
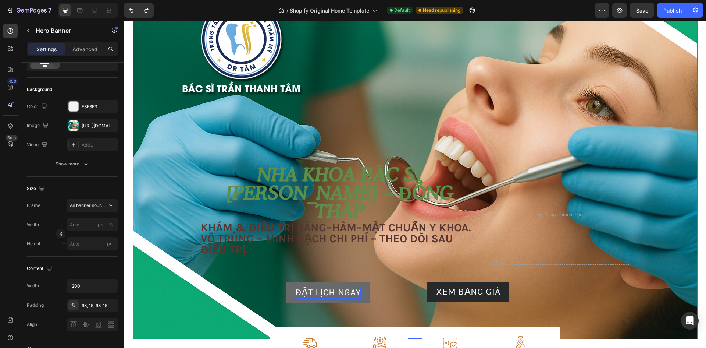
click at [363, 119] on div "Background Image" at bounding box center [415, 150] width 565 height 377
click at [106, 226] on button "%" at bounding box center [110, 224] width 9 height 9
click at [111, 223] on div "%" at bounding box center [111, 224] width 4 height 7
click at [103, 225] on button "px" at bounding box center [100, 224] width 9 height 9
click at [109, 223] on div "%" at bounding box center [111, 224] width 4 height 7
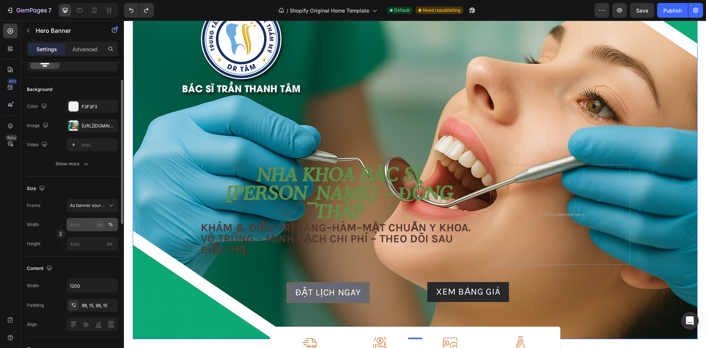
click at [103, 225] on button "px" at bounding box center [100, 224] width 9 height 9
click at [80, 225] on input "px %" at bounding box center [92, 224] width 51 height 13
click at [81, 256] on span "Default" at bounding box center [77, 255] width 15 height 7
type input "1200"
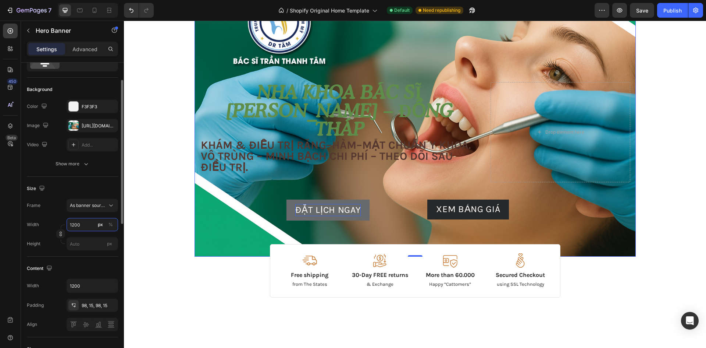
click at [81, 230] on input "1200" at bounding box center [92, 224] width 51 height 13
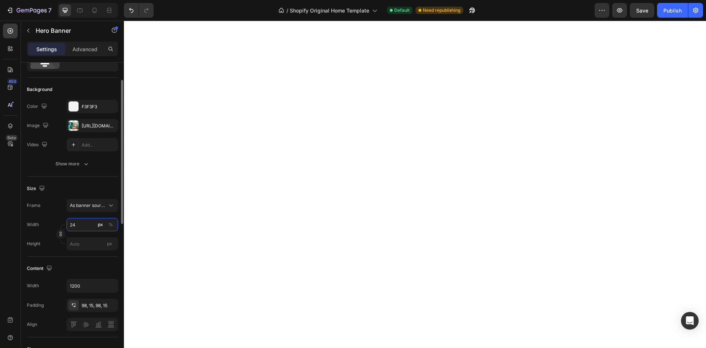
type input "2"
type input "3"
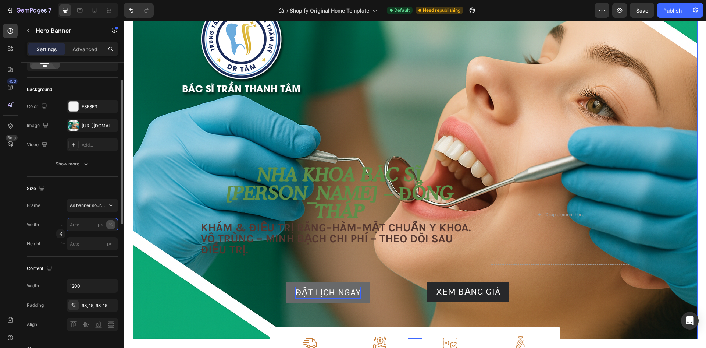
drag, startPoint x: 234, startPoint y: 243, endPoint x: 409, endPoint y: 109, distance: 220.9
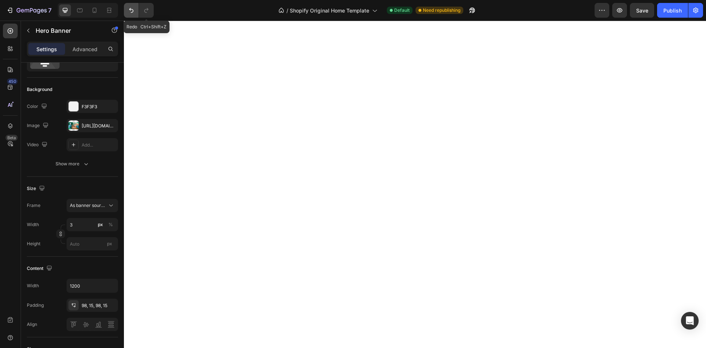
click at [131, 9] on icon "Undo/Redo" at bounding box center [131, 10] width 7 height 7
click at [131, 10] on icon "Undo/Redo" at bounding box center [131, 10] width 4 height 5
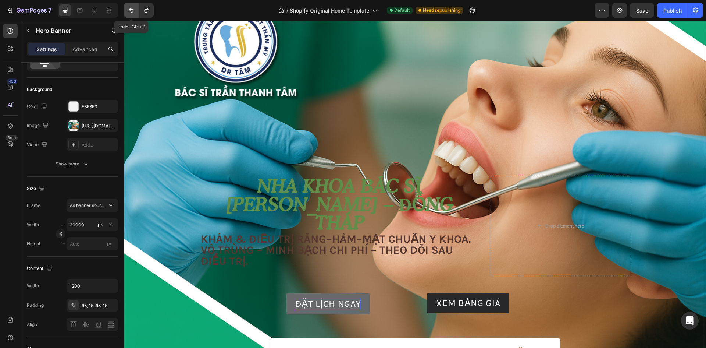
click at [131, 10] on icon "Undo/Redo" at bounding box center [131, 10] width 4 height 5
type input "1200"
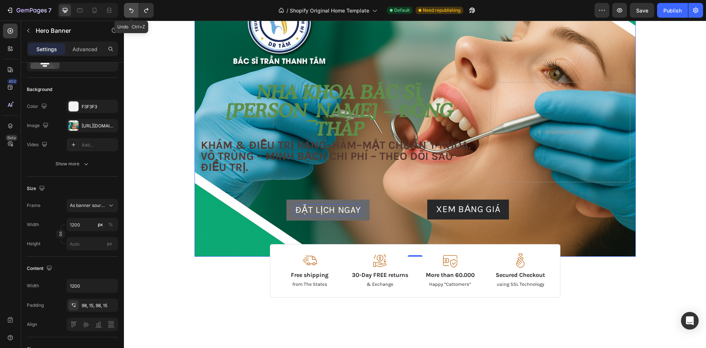
click at [131, 10] on icon "Undo/Redo" at bounding box center [131, 10] width 4 height 5
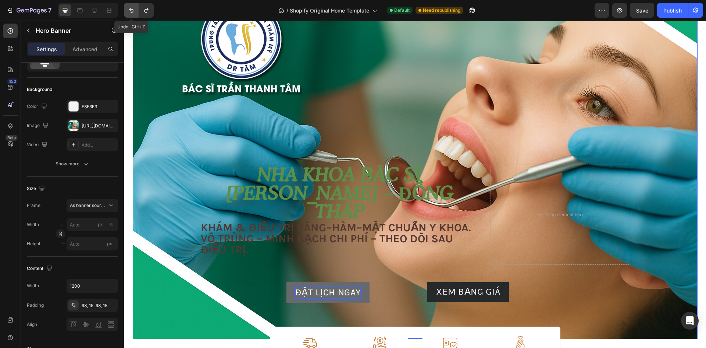
click at [131, 10] on icon "Undo/Redo" at bounding box center [131, 10] width 4 height 5
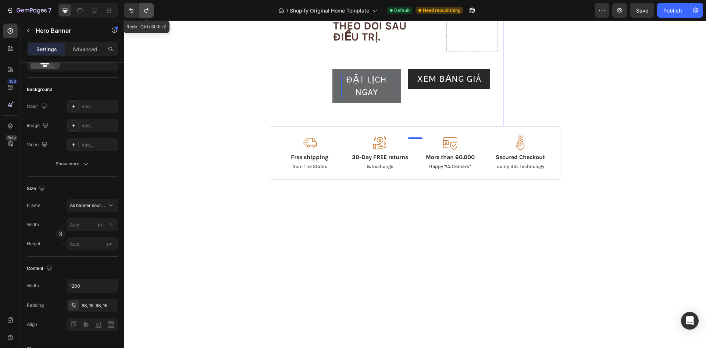
click at [145, 10] on icon "Undo/Redo" at bounding box center [146, 10] width 4 height 5
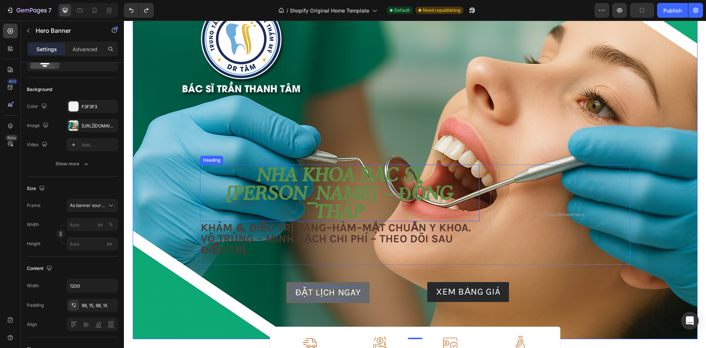
click at [227, 192] on h2 "Nha khoa Bác sĩ [PERSON_NAME] – Đồng Tháp" at bounding box center [340, 192] width 280 height 57
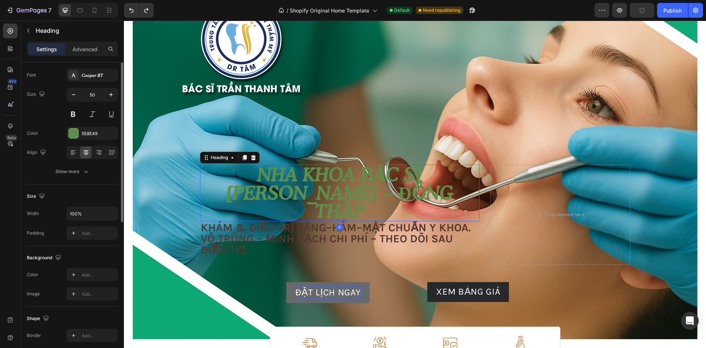
scroll to position [0, 0]
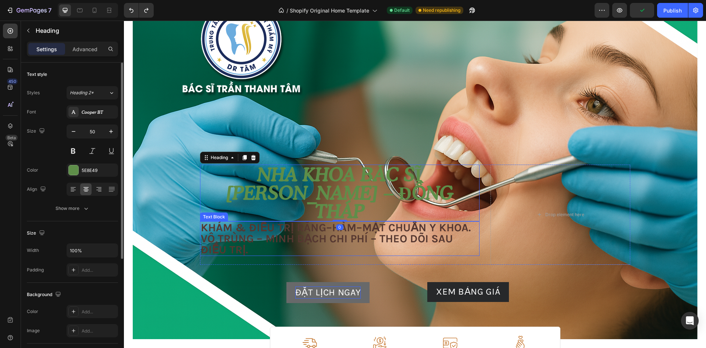
click at [203, 233] on p "Khám & điều trị Răng–Hàm–Mặt chuẩn y khoa. Vô trùng – minh bạch chi phí – theo …" at bounding box center [340, 238] width 278 height 33
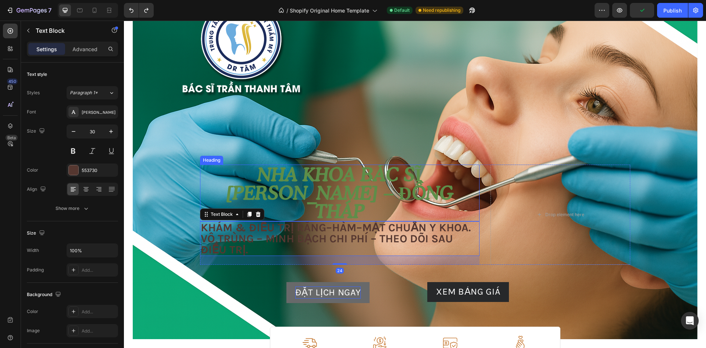
click at [202, 186] on h2 "Nha khoa Bác sĩ [PERSON_NAME] – Đồng Tháp" at bounding box center [340, 192] width 280 height 57
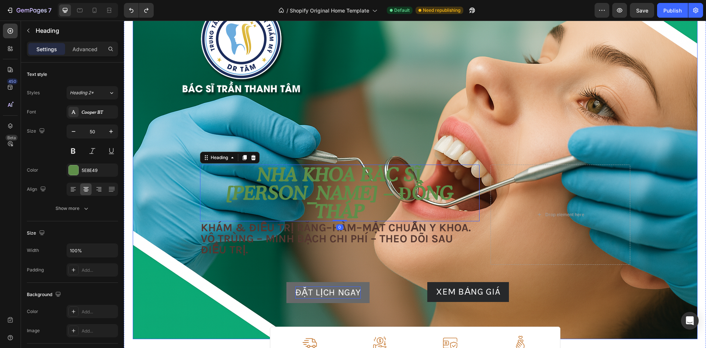
click at [198, 167] on div "Image Image Free shipping Text Block from The States Text Block Advanced List I…" at bounding box center [415, 233] width 441 height 211
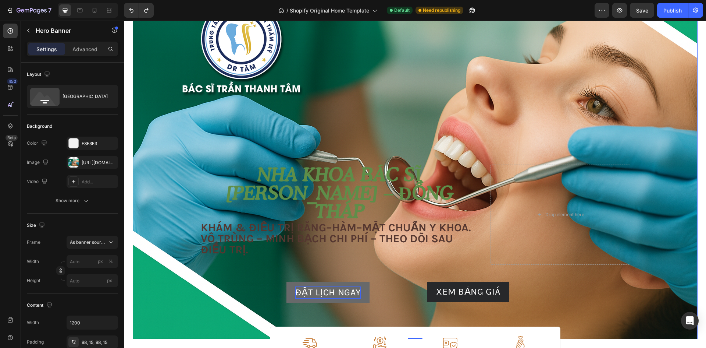
click at [189, 171] on div "Background Image" at bounding box center [415, 150] width 565 height 377
click at [207, 180] on div "Image Image Free shipping Text Block from The States Text Block Advanced List I…" at bounding box center [415, 233] width 441 height 211
click at [200, 189] on h2 "Nha khoa Bác sĩ [PERSON_NAME] – Đồng Tháp" at bounding box center [340, 192] width 280 height 57
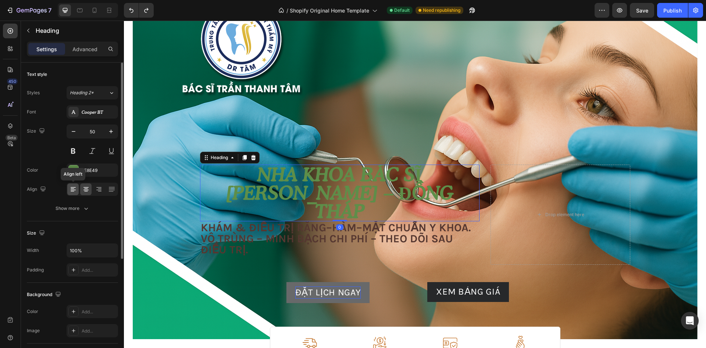
click at [72, 192] on icon at bounding box center [73, 188] width 7 height 7
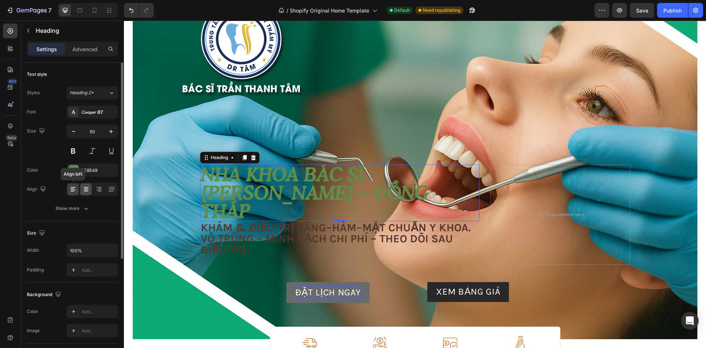
click at [86, 193] on div at bounding box center [85, 189] width 11 height 12
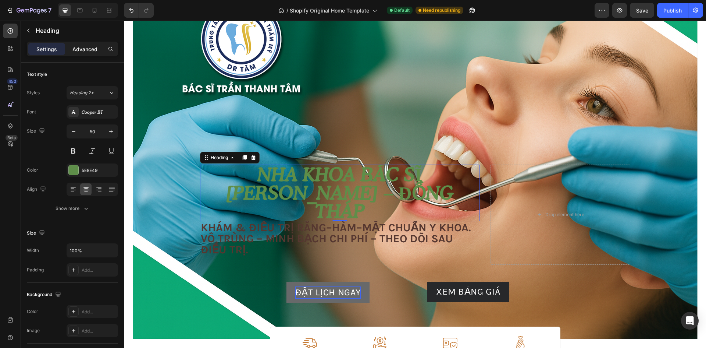
click at [82, 47] on p "Advanced" at bounding box center [84, 49] width 25 height 8
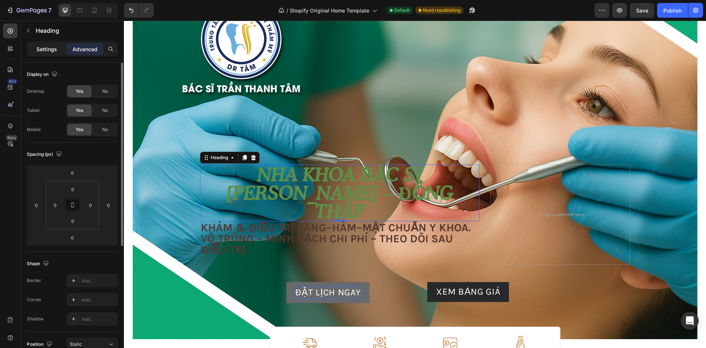
click at [45, 54] on div "Settings" at bounding box center [46, 49] width 37 height 12
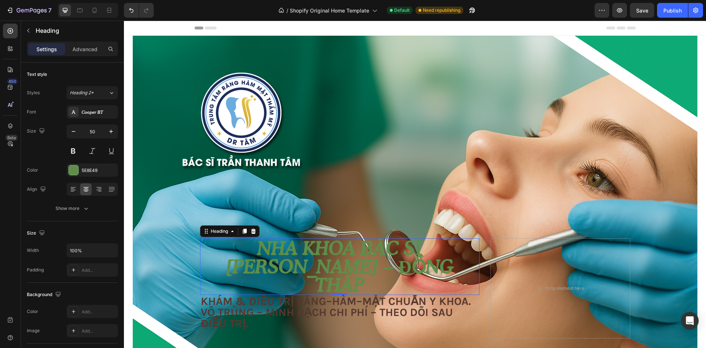
scroll to position [74, 0]
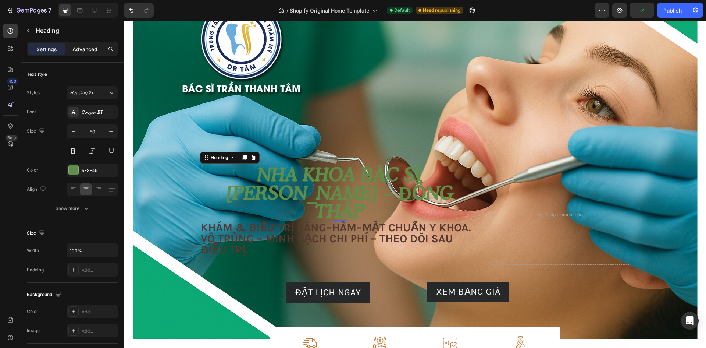
click at [85, 45] on p "Advanced" at bounding box center [84, 49] width 25 height 8
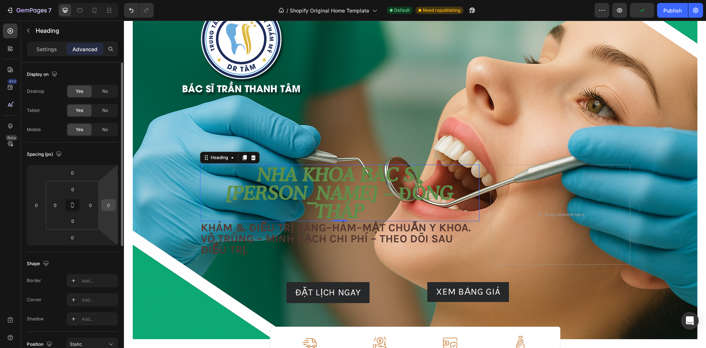
click at [110, 208] on input "0" at bounding box center [108, 204] width 11 height 11
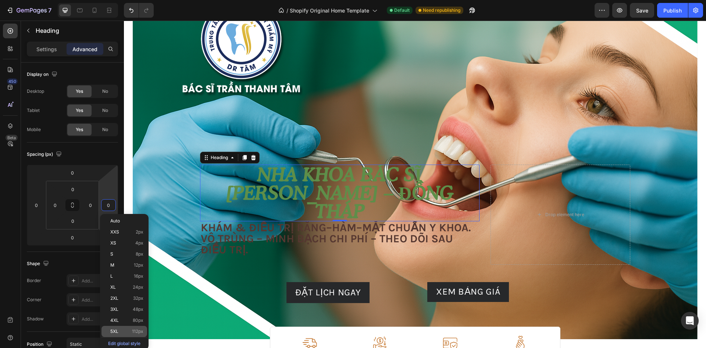
click at [131, 328] on div "5XL 112px" at bounding box center [125, 331] width 46 height 11
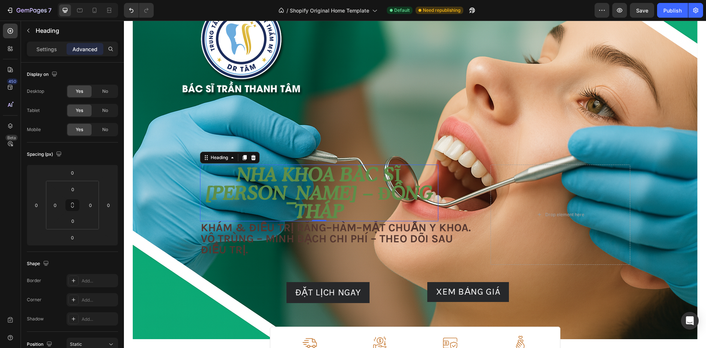
type input "112"
click at [430, 206] on h2 "Nha khoa Bác sĩ [PERSON_NAME] – Đồng Tháp" at bounding box center [319, 192] width 238 height 57
click at [446, 227] on p "Khám & điều trị Răng–Hàm–Mặt chuẩn y khoa. Vô trùng – minh bạch chi phí – theo …" at bounding box center [340, 238] width 278 height 33
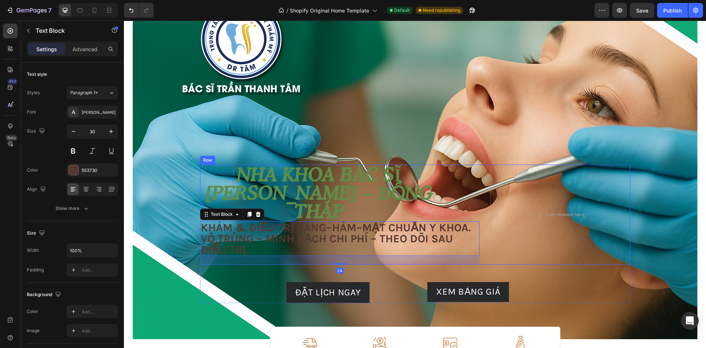
click at [454, 203] on div "Nha khoa Bác sĩ Tâm – Đồng Tháp Heading Khám & điều trị Răng–Hàm–Mặt chuẩn y kh…" at bounding box center [340, 214] width 280 height 100
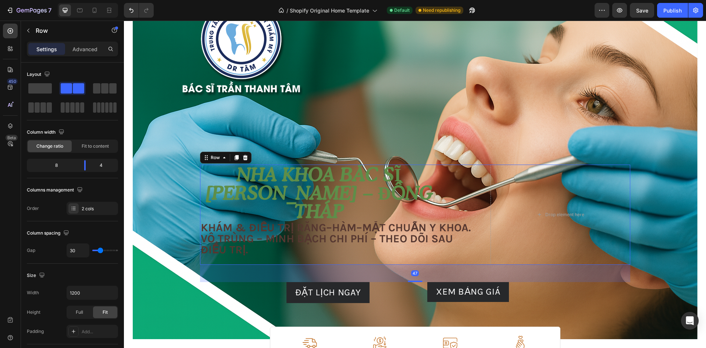
click at [454, 201] on div "Nha khoa Bác sĩ Tâm – Đồng Tháp Heading Khám & điều trị Răng–Hàm–Mặt chuẩn y kh…" at bounding box center [340, 214] width 280 height 100
click at [481, 206] on div "Nha khoa Bác sĩ Tâm – Đồng Tháp Heading Khám & điều trị Răng–Hàm–Mặt chuẩn y kh…" at bounding box center [415, 214] width 430 height 100
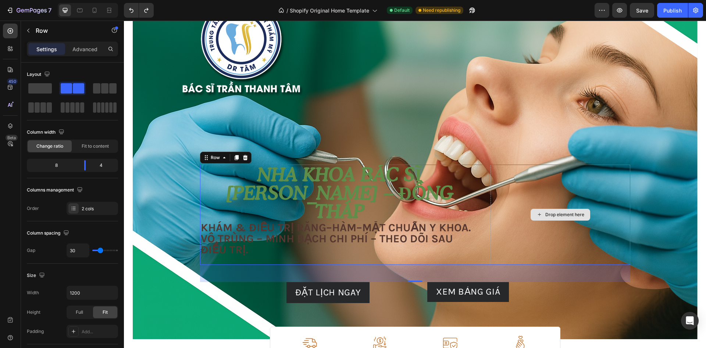
click at [534, 194] on div "Drop element here" at bounding box center [561, 214] width 140 height 100
click at [531, 193] on div "Drop element here" at bounding box center [561, 214] width 140 height 100
click at [86, 46] on p "Advanced" at bounding box center [84, 49] width 25 height 8
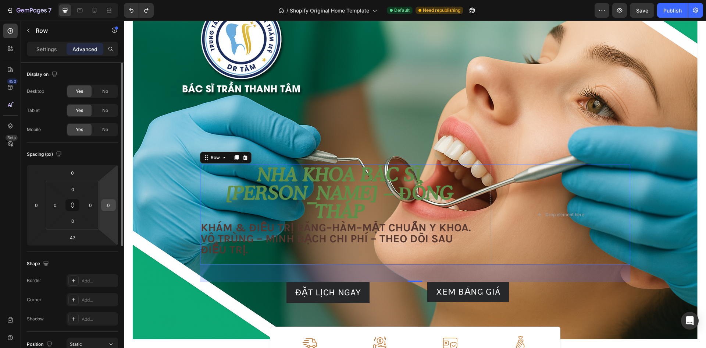
click at [110, 205] on input "0" at bounding box center [108, 204] width 11 height 11
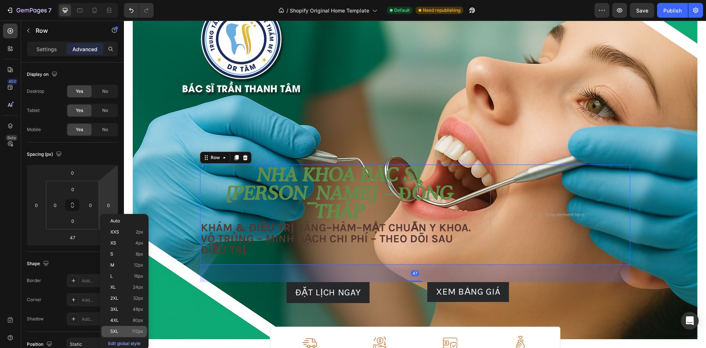
click at [116, 334] on div "5XL 112px" at bounding box center [125, 331] width 46 height 11
type input "112"
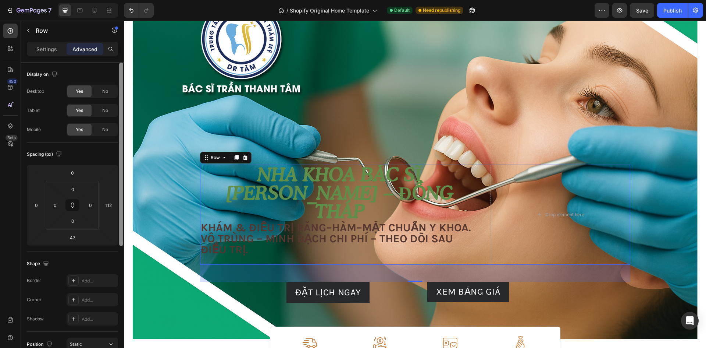
click at [119, 206] on div at bounding box center [121, 216] width 6 height 306
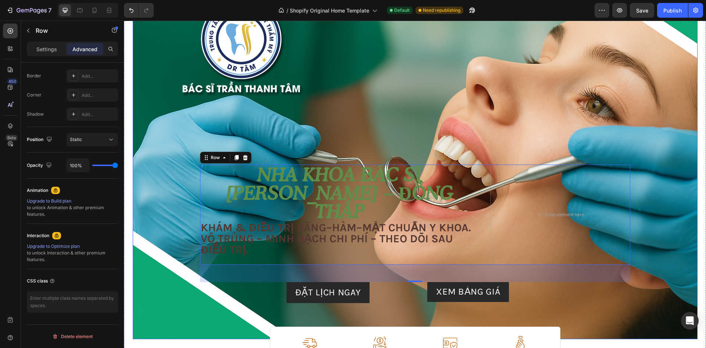
click at [629, 206] on div "Image Image Free shipping Text Block from The States Text Block Advanced List I…" at bounding box center [415, 233] width 441 height 211
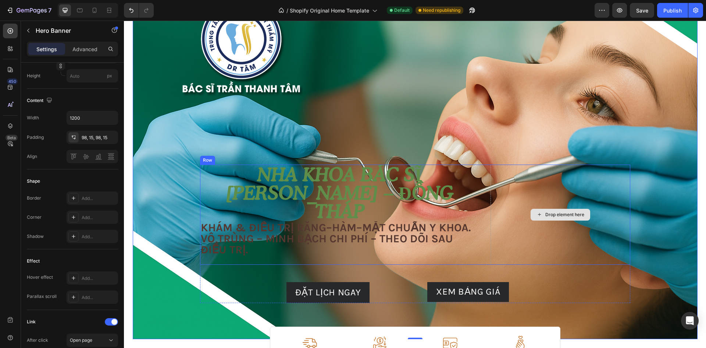
scroll to position [0, 0]
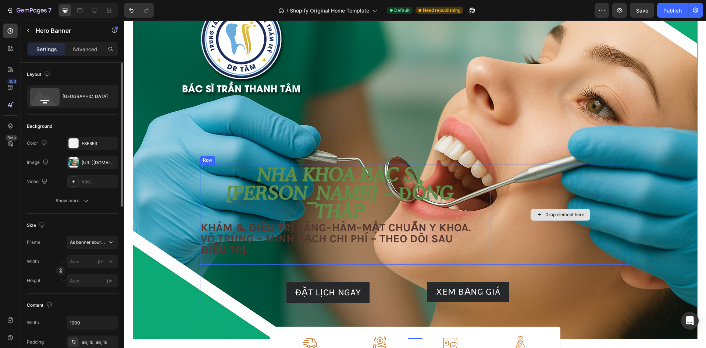
click at [621, 206] on div "Drop element here" at bounding box center [561, 214] width 140 height 100
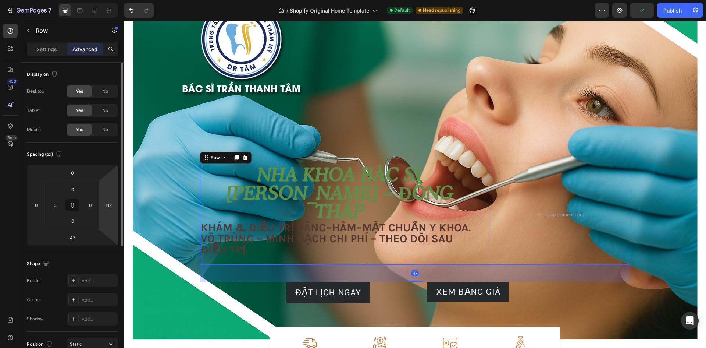
click at [113, 32] on html "7 / Shopify Original Home Template Default Need republishing Preview Publish 45…" at bounding box center [353, 16] width 706 height 32
click at [114, 203] on div "5" at bounding box center [108, 205] width 15 height 12
click at [114, 204] on div "5" at bounding box center [108, 205] width 15 height 12
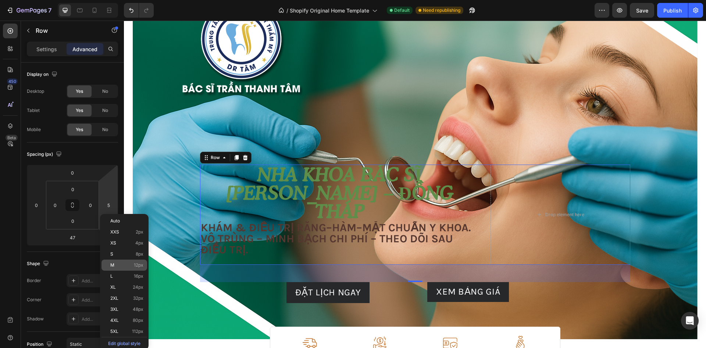
click at [122, 270] on div "M 12px" at bounding box center [125, 264] width 46 height 11
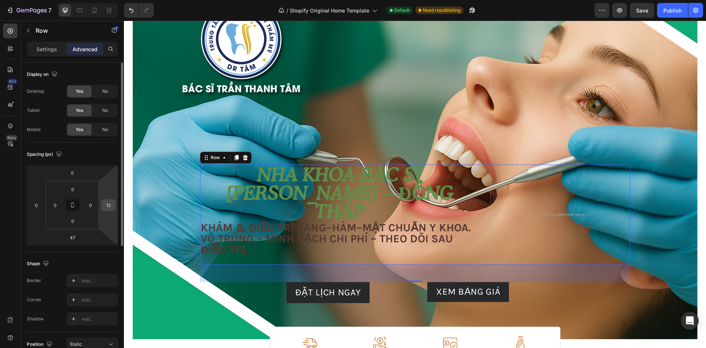
click at [112, 207] on input "12" at bounding box center [108, 204] width 11 height 11
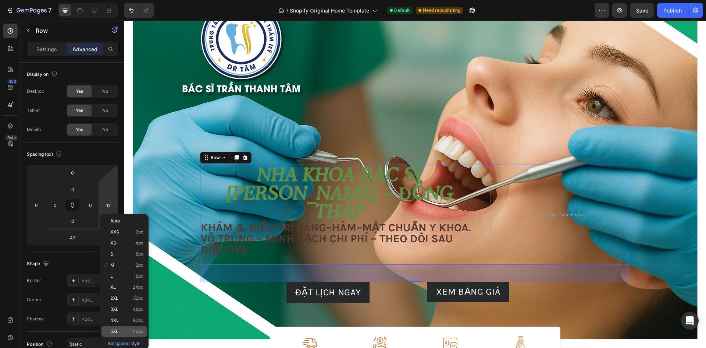
click at [127, 329] on p "5XL 112px" at bounding box center [126, 330] width 33 height 5
type input "112"
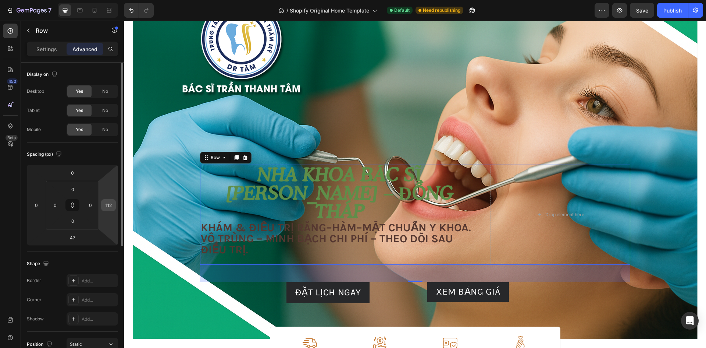
click at [115, 206] on div "112" at bounding box center [108, 205] width 15 height 12
click at [110, 204] on input "112" at bounding box center [108, 204] width 11 height 11
type input "500"
click at [294, 134] on div "Background Image" at bounding box center [415, 150] width 565 height 377
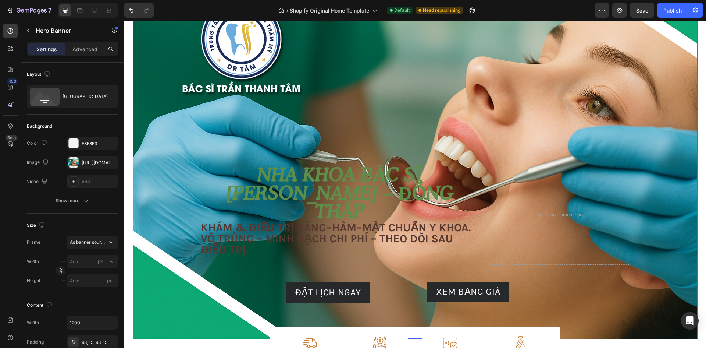
click at [217, 198] on p "Nha khoa Bác sĩ [PERSON_NAME] – Đồng Tháp" at bounding box center [340, 192] width 278 height 55
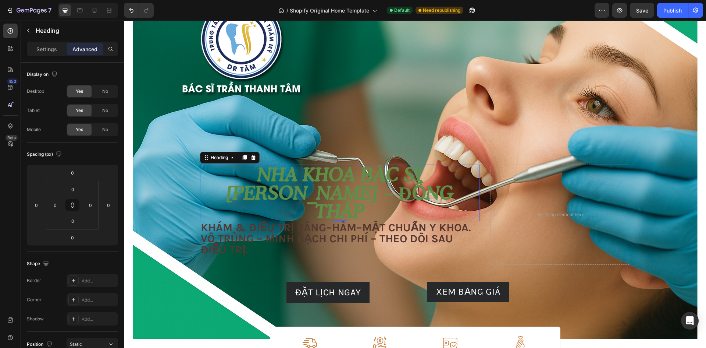
click at [481, 190] on div "Nha khoa Bác sĩ Tâm – Đồng Tháp Heading 0 Khám & điều trị Răng–Hàm–Mặt chuẩn y …" at bounding box center [415, 214] width 430 height 100
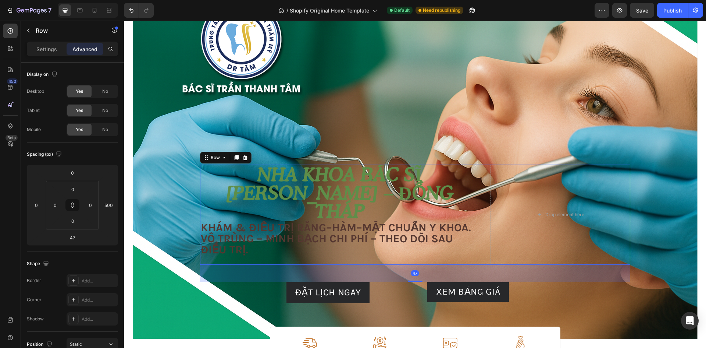
click at [413, 282] on div "XEM BẢNG GIÁ Button" at bounding box center [468, 292] width 149 height 20
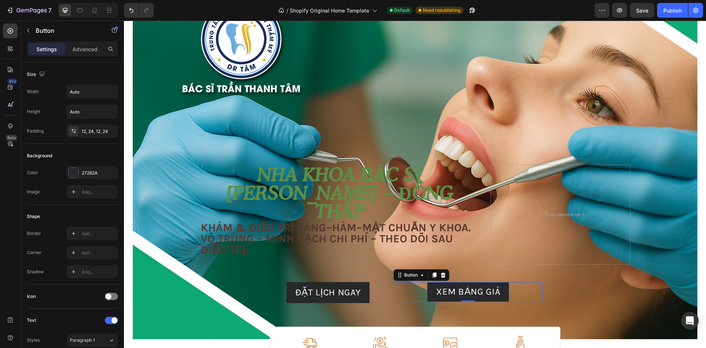
click at [355, 261] on div "Nha khoa Bác sĩ Tâm – Đồng Tháp Heading Khám & điều trị Răng–Hàm–Mặt chuẩn y kh…" at bounding box center [340, 214] width 280 height 100
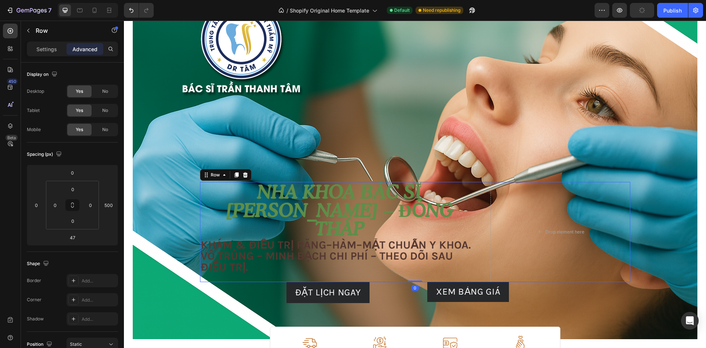
drag, startPoint x: 415, startPoint y: 280, endPoint x: 408, endPoint y: 237, distance: 43.7
click at [408, 237] on div "Nha khoa Bác sĩ Tâm – Đồng Tháp Heading Khám & điều trị Răng–Hàm–Mặt chuẩn y kh…" at bounding box center [415, 232] width 430 height 100
type input "0"
click at [611, 236] on div "Drop element here" at bounding box center [561, 232] width 140 height 100
click at [491, 238] on div "Drop element here" at bounding box center [561, 232] width 140 height 100
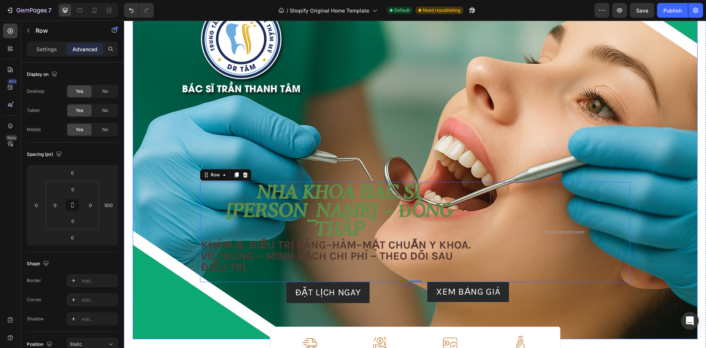
click at [268, 199] on div "Image Image Free shipping Text Block from The States Text Block Advanced List I…" at bounding box center [415, 242] width 441 height 193
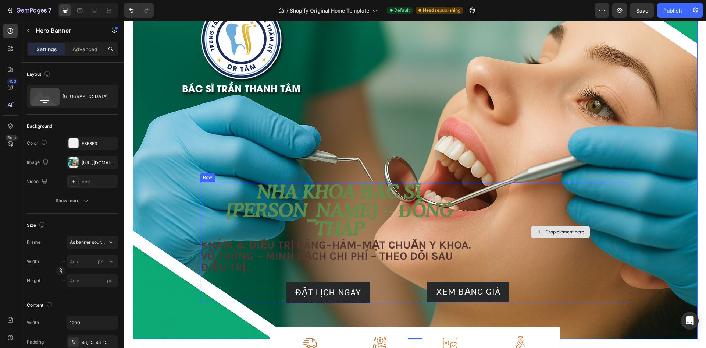
click at [545, 219] on div "Drop element here" at bounding box center [561, 232] width 140 height 100
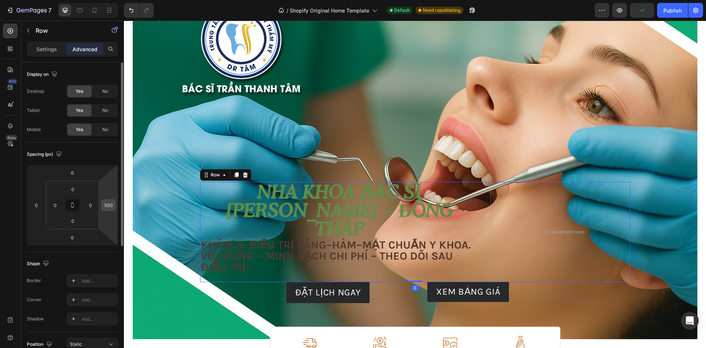
click at [115, 205] on div "500" at bounding box center [108, 205] width 15 height 12
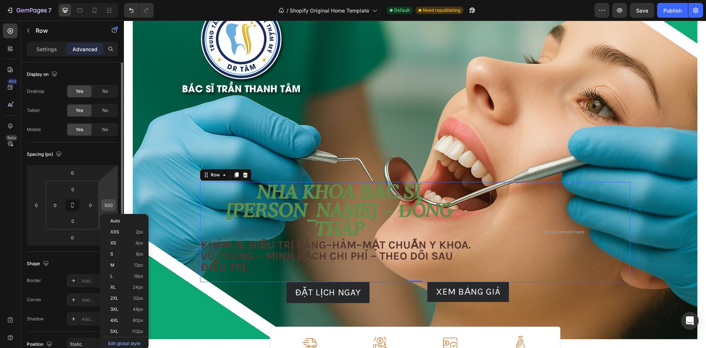
click at [113, 207] on input "500" at bounding box center [108, 204] width 11 height 11
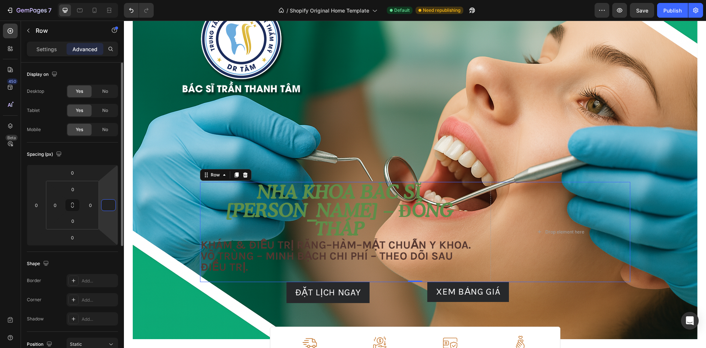
type input "0"
click at [108, 32] on html "7 / Shopify Original Home Template Default Need republishing Preview Save Publi…" at bounding box center [353, 16] width 706 height 32
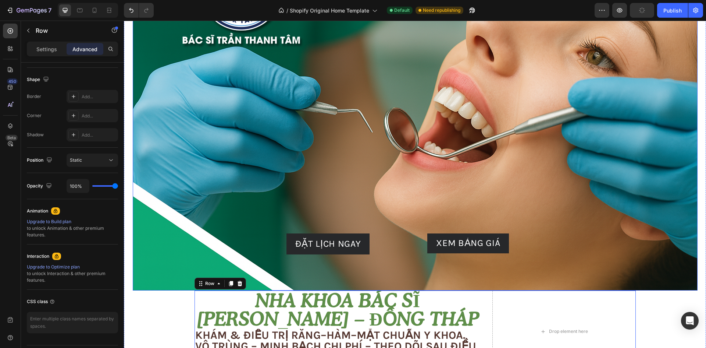
scroll to position [184, 0]
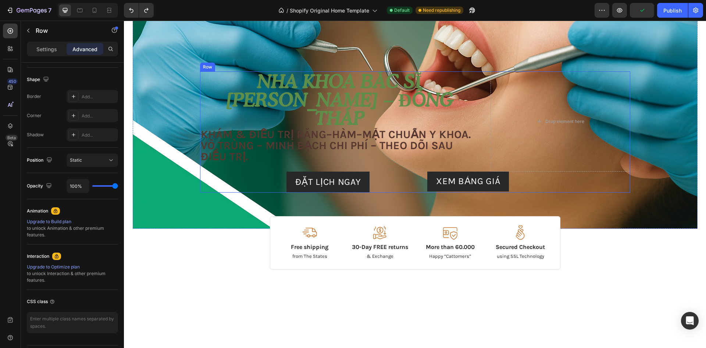
click at [259, 123] on h2 "Nha khoa Bác sĩ [PERSON_NAME] – Đồng Tháp" at bounding box center [340, 99] width 280 height 57
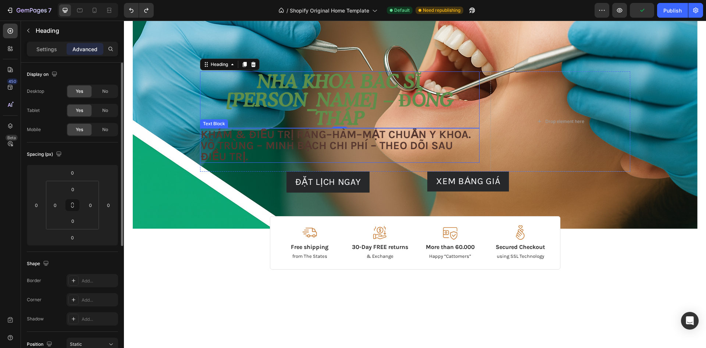
click at [227, 146] on p "Khám & điều trị Răng–Hàm–Mặt chuẩn y khoa. Vô trùng – minh bạch chi phí – theo …" at bounding box center [340, 145] width 278 height 33
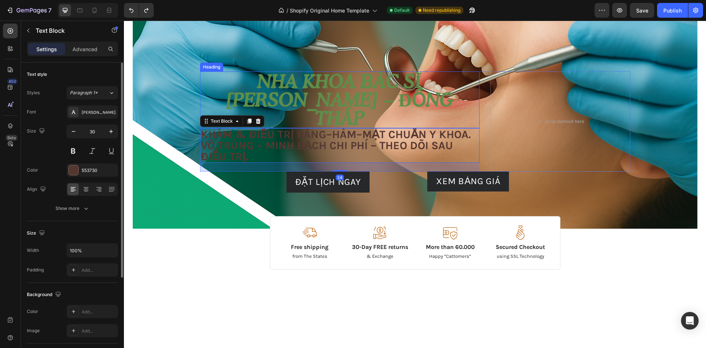
click at [228, 107] on h2 "Nha khoa Bác sĩ [PERSON_NAME] – Đồng Tháp" at bounding box center [340, 99] width 280 height 57
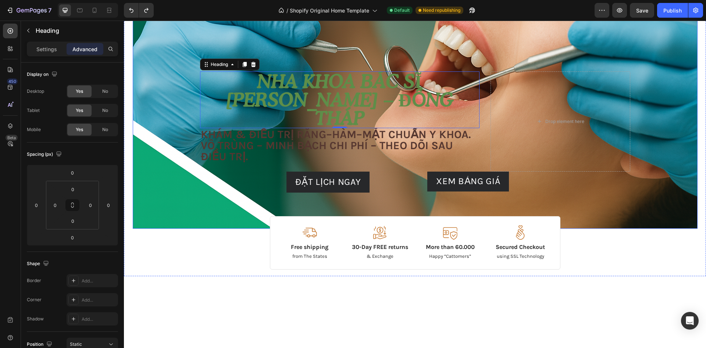
click at [191, 103] on div "Background Image" at bounding box center [415, 40] width 565 height 377
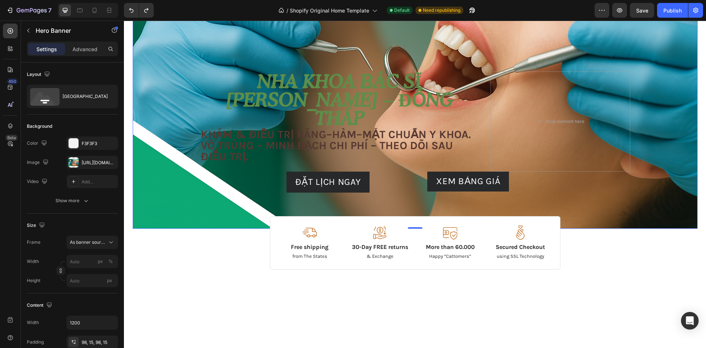
click at [191, 103] on div "Background Image" at bounding box center [415, 40] width 565 height 377
click at [195, 103] on div "Image Image Free shipping Text Block from The States Text Block Advanced List I…" at bounding box center [415, 131] width 441 height 193
click at [508, 105] on div "Drop element here" at bounding box center [561, 121] width 140 height 100
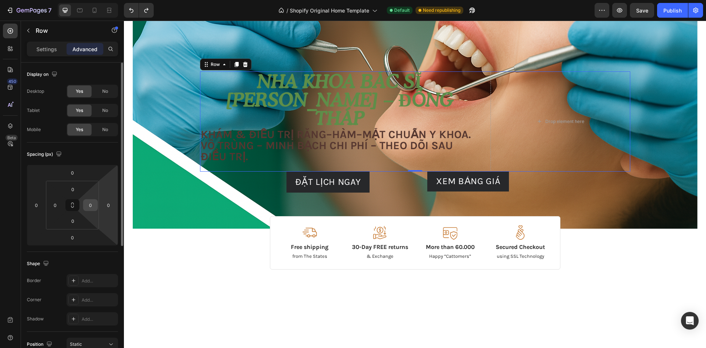
click at [95, 207] on input "0" at bounding box center [90, 204] width 11 height 11
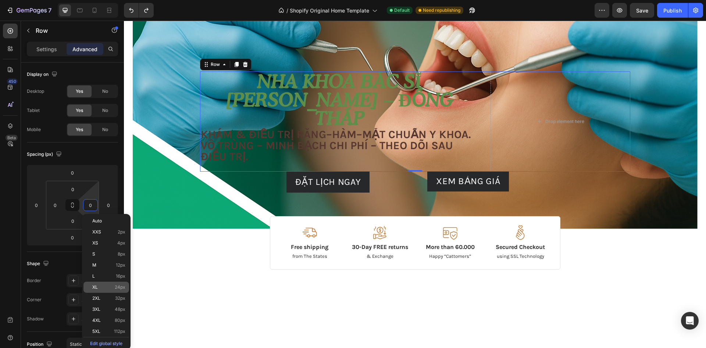
click at [109, 287] on p "XL 24px" at bounding box center [108, 286] width 33 height 5
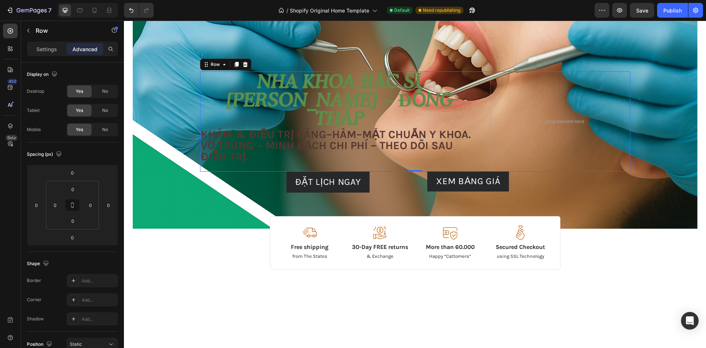
type input "24"
click at [94, 205] on input "24" at bounding box center [90, 204] width 11 height 11
type input "0"
click at [92, 156] on div "Spacing (px)" at bounding box center [72, 154] width 91 height 12
click at [113, 32] on html "7 / Shopify Original Home Template Default Need republishing Preview Save Publi…" at bounding box center [353, 16] width 706 height 32
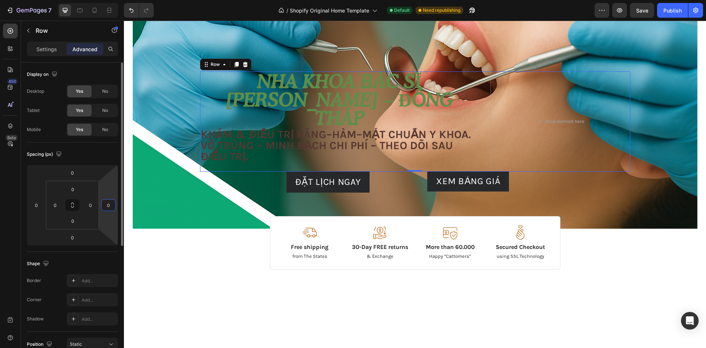
click at [110, 205] on input "0" at bounding box center [108, 204] width 11 height 11
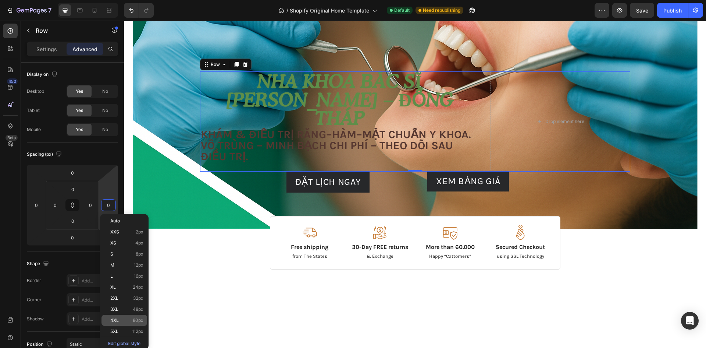
click at [129, 323] on div "4XL 80px" at bounding box center [125, 319] width 46 height 11
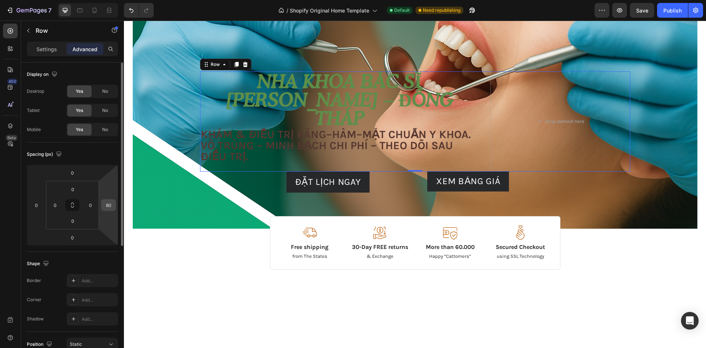
click at [110, 209] on input "80" at bounding box center [108, 204] width 11 height 11
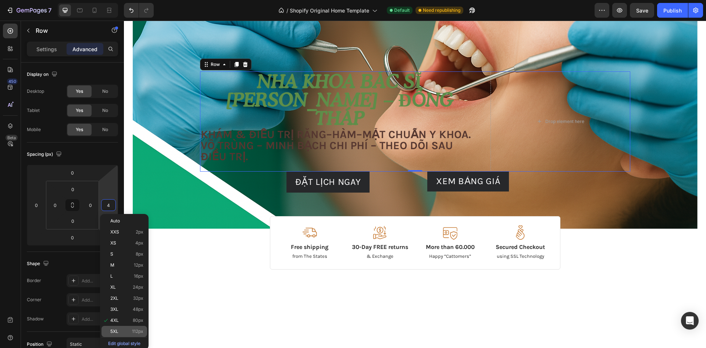
click at [126, 328] on div "5XL 112px" at bounding box center [125, 331] width 46 height 11
type input "112"
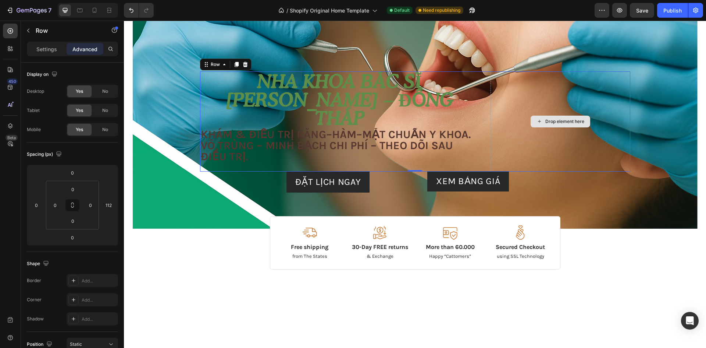
click at [539, 118] on div "Drop element here" at bounding box center [561, 121] width 140 height 100
click at [47, 47] on p "Settings" at bounding box center [46, 49] width 21 height 8
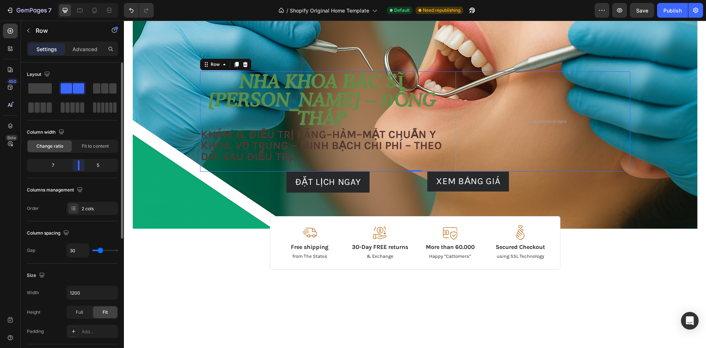
drag, startPoint x: 85, startPoint y: 168, endPoint x: 83, endPoint y: 172, distance: 4.8
click at [83, 172] on div "Column width Change ratio Fit to content 7 5" at bounding box center [72, 152] width 91 height 52
type input "40"
type input "0"
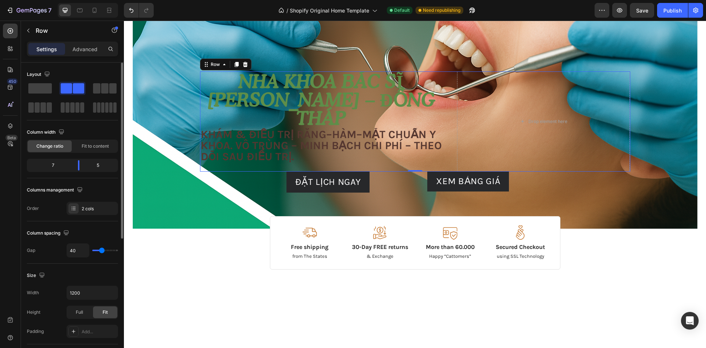
type input "0"
type input "104"
type input "120"
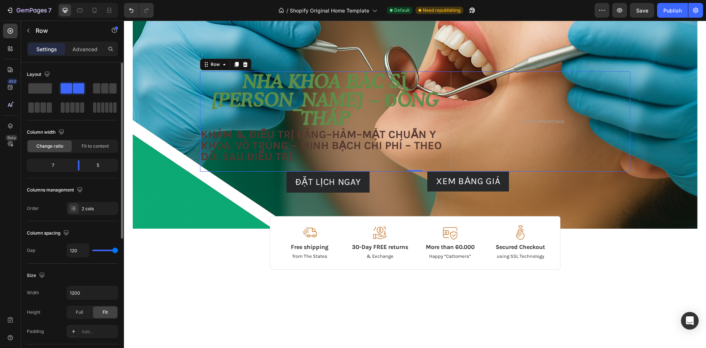
type input "0"
drag, startPoint x: 102, startPoint y: 252, endPoint x: 75, endPoint y: 258, distance: 27.6
type input "0"
click at [92, 251] on input "range" at bounding box center [105, 249] width 26 height 1
click at [88, 312] on div "Full" at bounding box center [79, 312] width 24 height 12
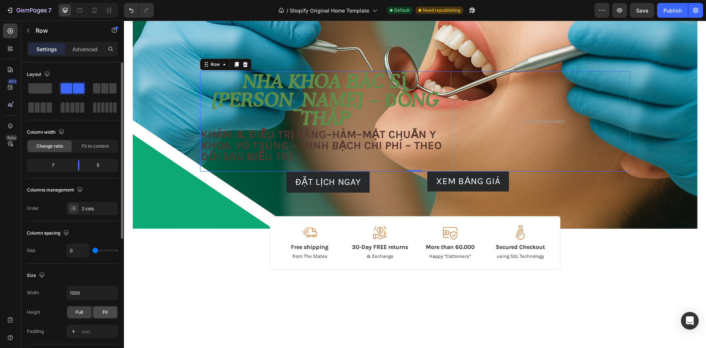
click at [109, 313] on div "Fit" at bounding box center [105, 312] width 24 height 12
click at [41, 90] on span at bounding box center [40, 88] width 24 height 10
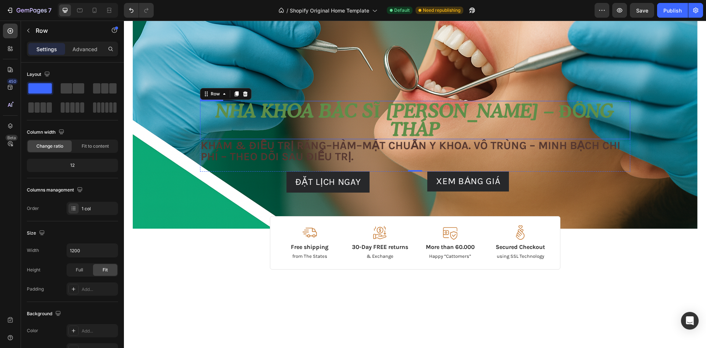
click at [607, 129] on h2 "Nha khoa Bác sĩ [PERSON_NAME] – Đồng Tháp" at bounding box center [415, 120] width 430 height 38
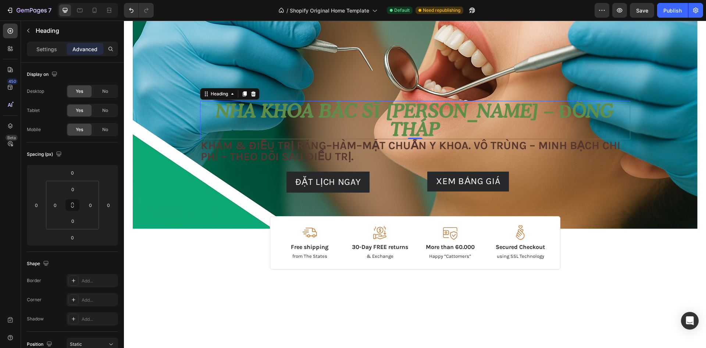
click at [607, 129] on h2 "Nha khoa Bác sĩ [PERSON_NAME] – Đồng Tháp" at bounding box center [415, 120] width 430 height 38
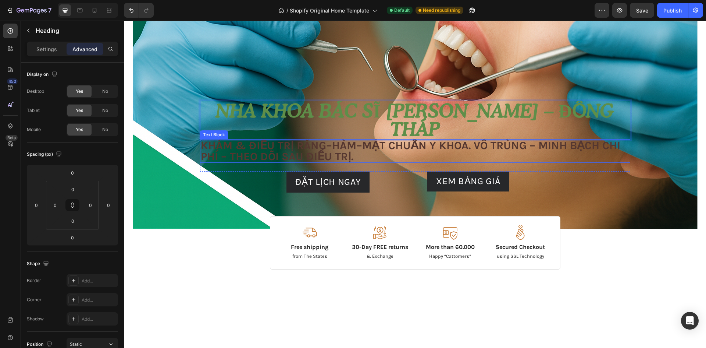
click at [593, 149] on p "Khám & điều trị Răng–Hàm–Mặt chuẩn y khoa. Vô trùng – minh bạch chi phí – theo …" at bounding box center [415, 151] width 429 height 22
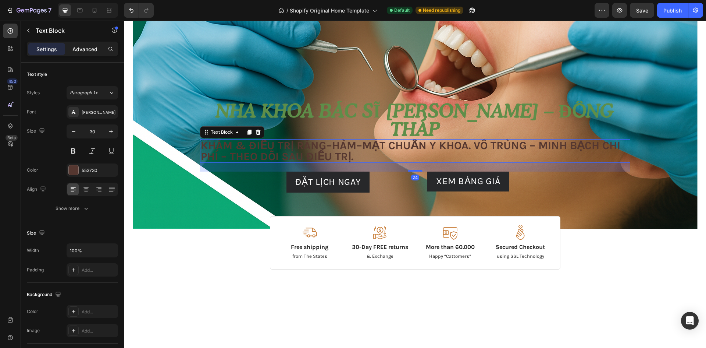
click at [92, 49] on p "Advanced" at bounding box center [84, 49] width 25 height 8
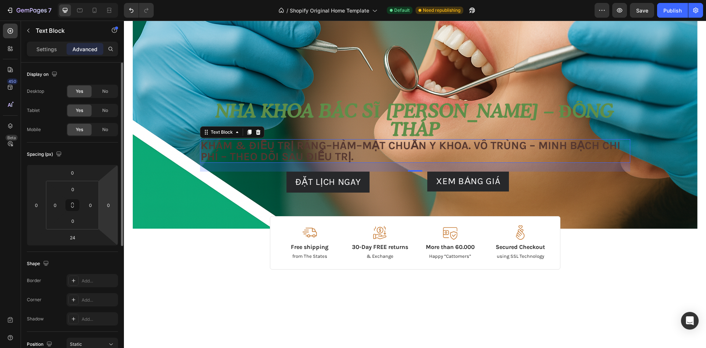
click at [110, 32] on html "7 / Shopify Original Home Template Default Need republishing Preview Save Publi…" at bounding box center [353, 16] width 706 height 32
click at [111, 204] on input "0" at bounding box center [108, 204] width 11 height 11
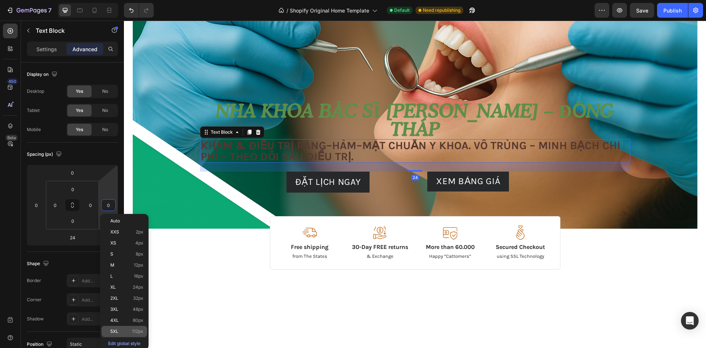
click at [128, 333] on p "5XL 112px" at bounding box center [126, 330] width 33 height 5
type input "112"
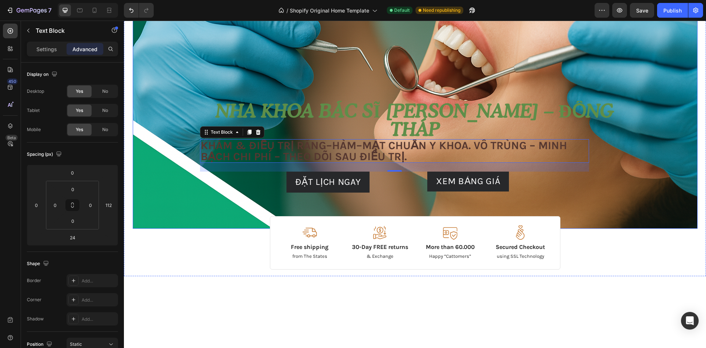
click at [182, 122] on div "Background Image" at bounding box center [415, 40] width 565 height 377
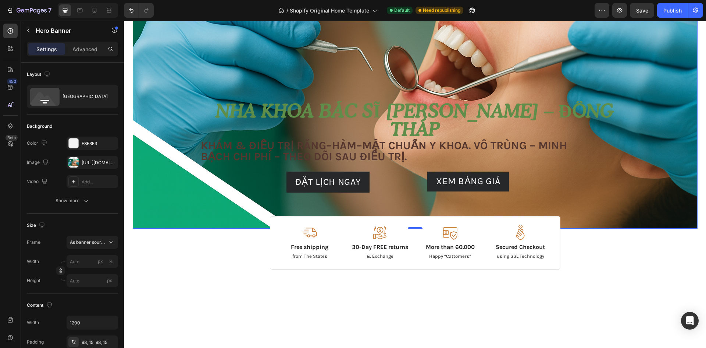
click at [201, 118] on div "Image Image Free shipping Text Block from The States Text Block Advanced List I…" at bounding box center [415, 147] width 441 height 164
click at [209, 121] on p "Nha khoa Bác sĩ [PERSON_NAME] – Đồng Tháp" at bounding box center [415, 120] width 429 height 37
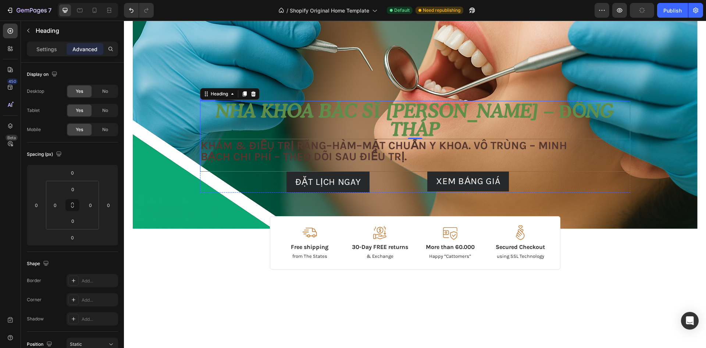
click at [623, 158] on div "Nha khoa Bác sĩ Tâm – Đồng Tháp Heading 0 Khám & điều trị Răng–Hàm–Mặt chuẩn y …" at bounding box center [415, 136] width 430 height 71
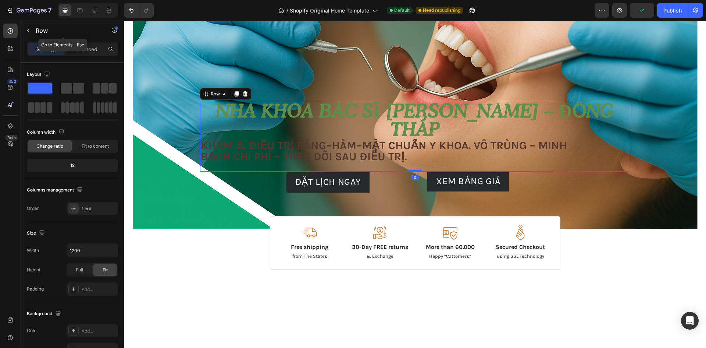
drag, startPoint x: 78, startPoint y: 36, endPoint x: 81, endPoint y: 41, distance: 5.6
click at [78, 37] on div "Row" at bounding box center [63, 30] width 84 height 19
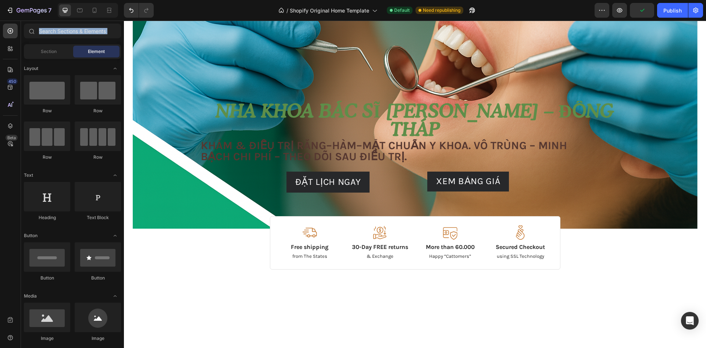
click at [81, 41] on div "Sections(18) Elements(83) Section Element Hero Section Product Detail Brands Tr…" at bounding box center [72, 185] width 103 height 322
click at [566, 163] on div "Nha khoa Bác sĩ Tâm – Đồng Tháp Heading Khám & điều trị Răng–Hàm–Mặt chuẩn y kh…" at bounding box center [415, 136] width 430 height 71
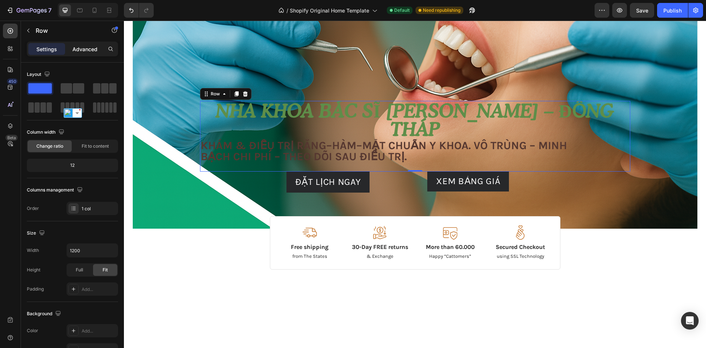
click at [85, 49] on p "Advanced" at bounding box center [84, 49] width 25 height 8
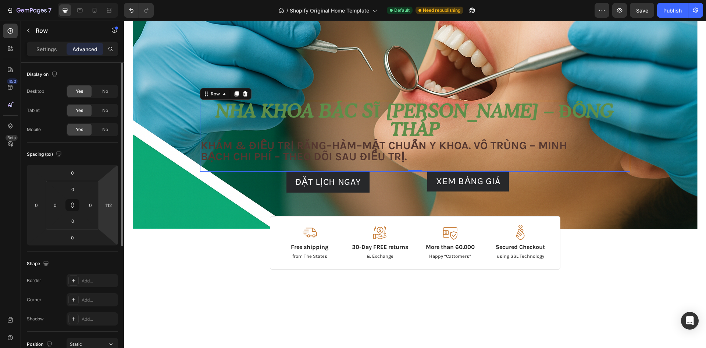
click at [110, 32] on html "7 / Shopify Original Home Template Default Need republishing Preview Save Publi…" at bounding box center [353, 16] width 706 height 32
type input "5"
type input "200"
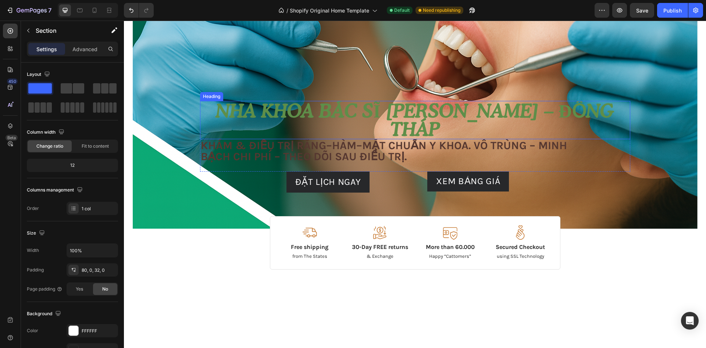
click at [573, 138] on p "Nha khoa Bác sĩ [PERSON_NAME] – Đồng Tháp" at bounding box center [415, 120] width 429 height 37
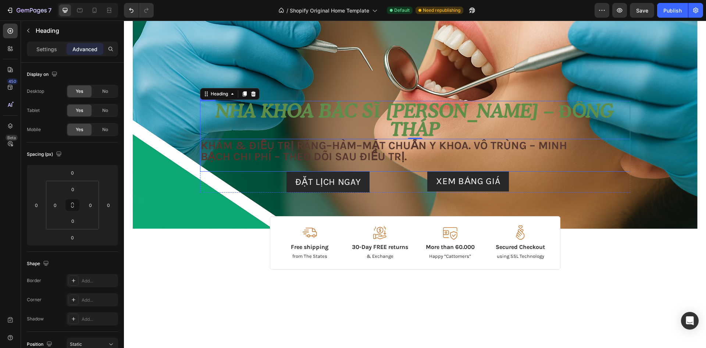
click at [609, 161] on div "Nha khoa Bác sĩ Tâm – Đồng Tháp Heading 0 Khám & điều trị Răng–Hàm–Mặt chuẩn y …" at bounding box center [415, 136] width 430 height 71
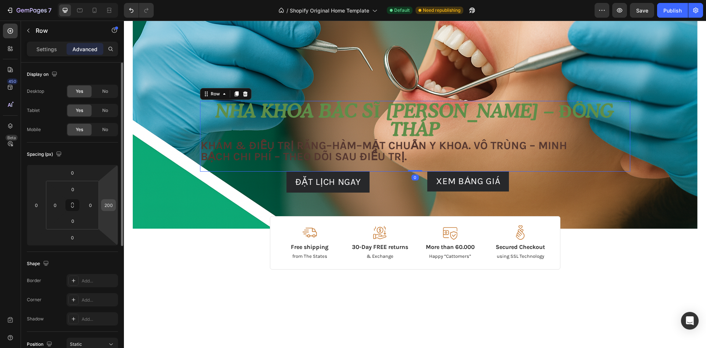
click at [113, 205] on input "200" at bounding box center [108, 204] width 11 height 11
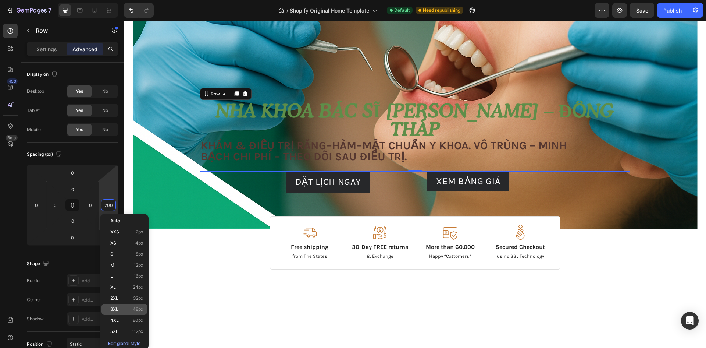
click at [134, 306] on span "48px" at bounding box center [138, 308] width 11 height 5
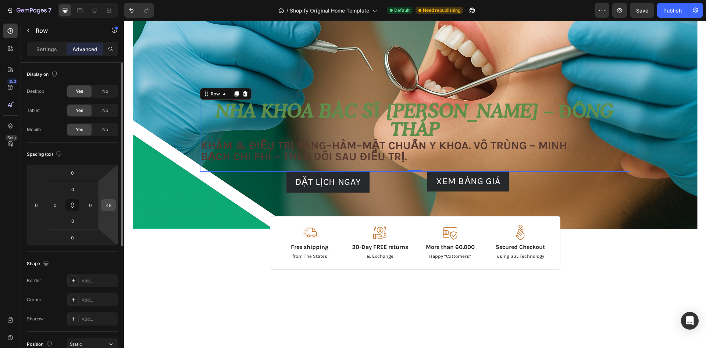
click at [108, 210] on input "48" at bounding box center [108, 204] width 11 height 11
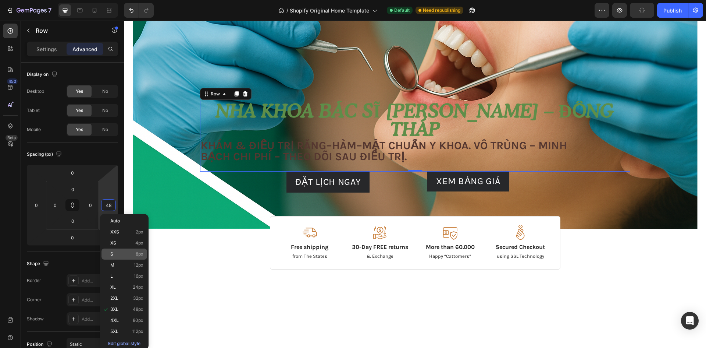
click at [120, 255] on p "S 8px" at bounding box center [126, 253] width 33 height 5
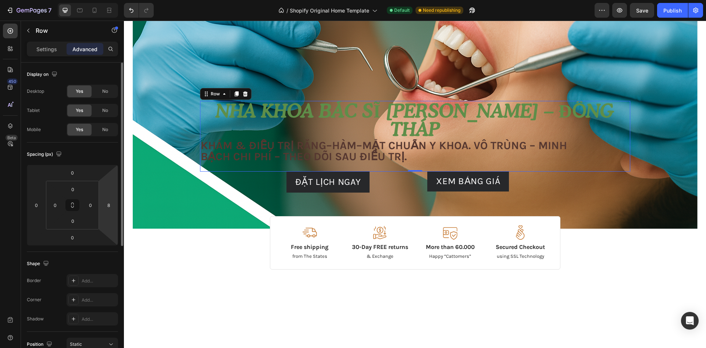
click at [117, 32] on html "7 / Shopify Original Home Template Default Need republishing Preview Save Publi…" at bounding box center [353, 16] width 706 height 32
click at [112, 205] on input "8" at bounding box center [108, 204] width 11 height 11
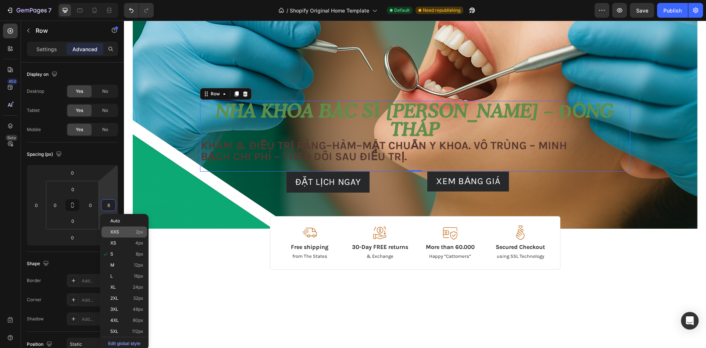
click at [126, 235] on div "XXS 2px" at bounding box center [125, 231] width 46 height 11
type input "2"
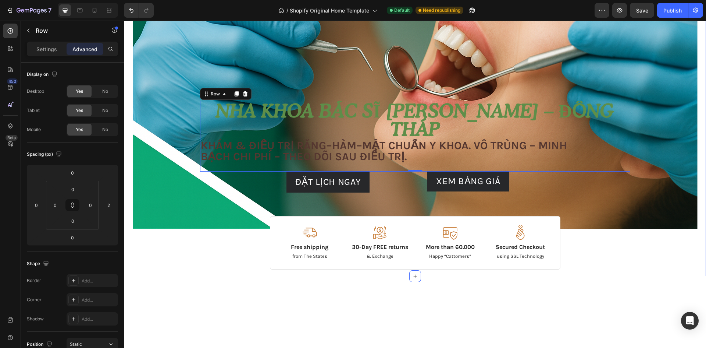
click at [218, 246] on div "Image Image Free shipping Text Block from The States Text Block Advanced List I…" at bounding box center [415, 60] width 582 height 417
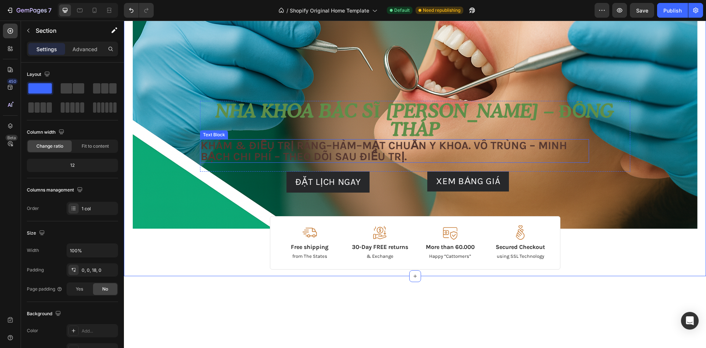
click at [508, 141] on p "Khám & điều trị Răng–Hàm–Mặt chuẩn y khoa. Vô trùng – minh bạch chi phí – theo …" at bounding box center [395, 151] width 388 height 22
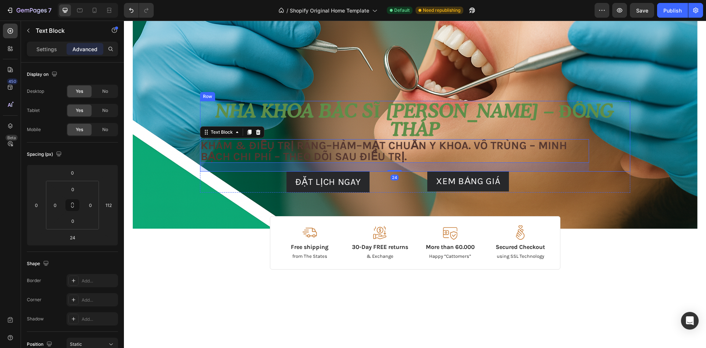
click at [619, 149] on div "Nha khoa Bác sĩ Tâm – Đồng Tháp Heading Khám & điều trị Răng–Hàm–Mặt chuẩn y kh…" at bounding box center [415, 136] width 430 height 71
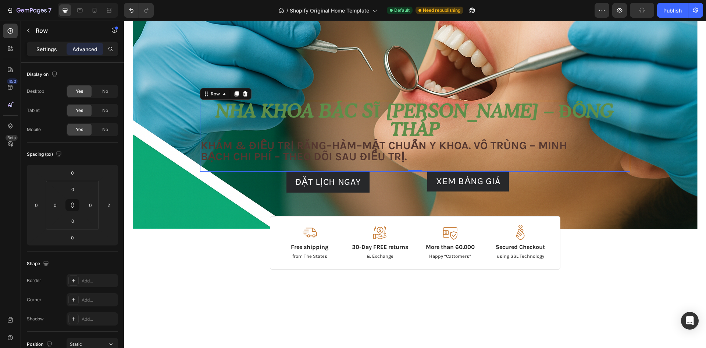
click at [34, 53] on div "Settings" at bounding box center [46, 49] width 37 height 12
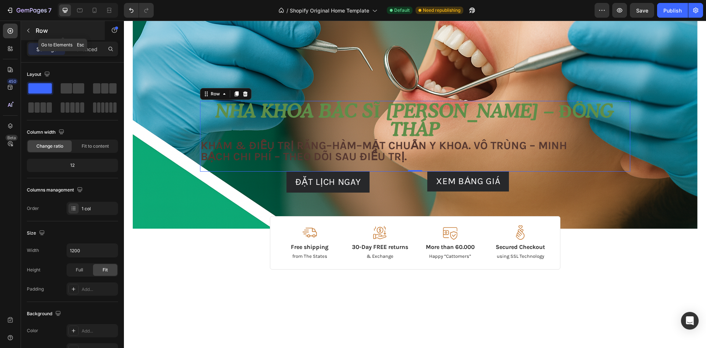
click at [27, 27] on button "button" at bounding box center [28, 31] width 12 height 12
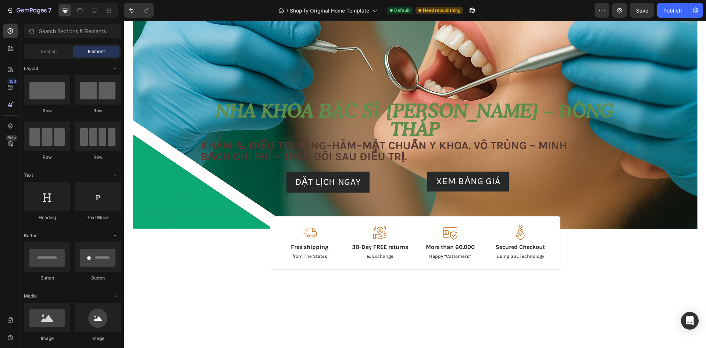
click at [219, 156] on p "Khám & điều trị Răng–Hàm–Mặt chuẩn y khoa. Vô trùng – minh bạch chi phí – theo …" at bounding box center [395, 151] width 388 height 22
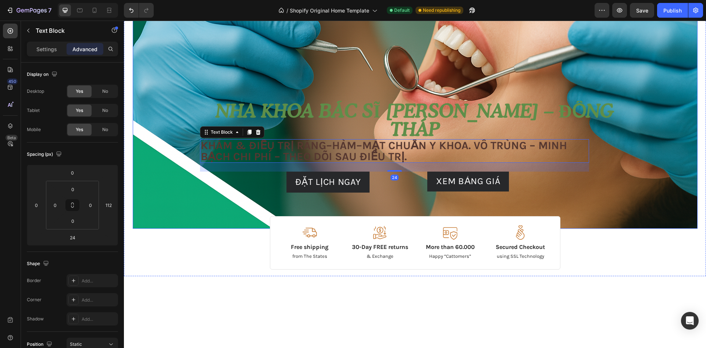
click at [626, 153] on div "Nha khoa Bác sĩ Tâm – Đồng Tháp Heading Khám & điều trị Răng–Hàm–Mặt chuẩn y kh…" at bounding box center [415, 136] width 430 height 71
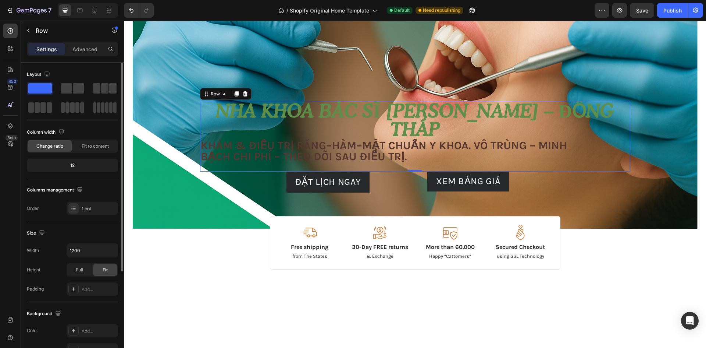
click at [82, 167] on div "12" at bounding box center [72, 165] width 88 height 10
click at [72, 162] on div "12" at bounding box center [72, 165] width 88 height 10
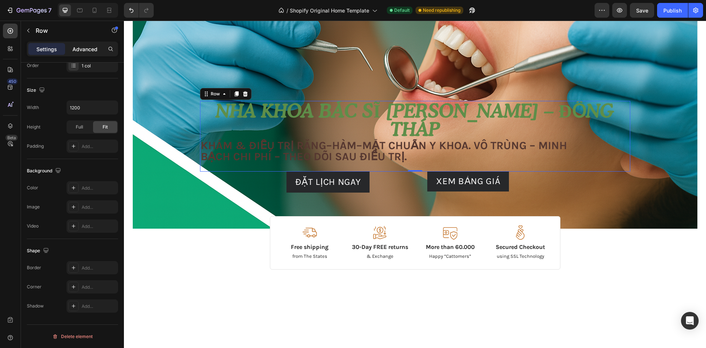
click at [90, 50] on p "Advanced" at bounding box center [84, 49] width 25 height 8
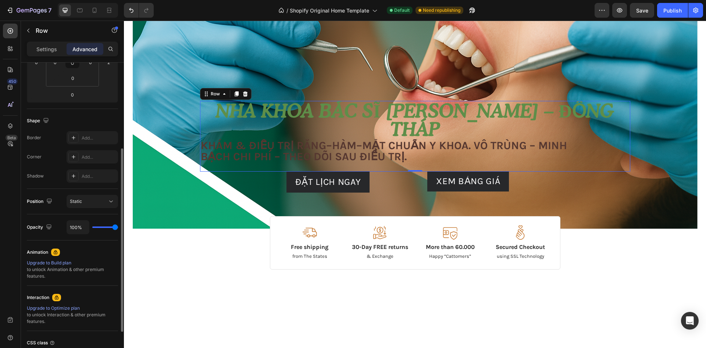
drag, startPoint x: 113, startPoint y: 230, endPoint x: 66, endPoint y: 240, distance: 48.1
click at [64, 241] on div "Display on Desktop Yes No Tablet Yes No Mobile Yes No Spacing (px) 0 0 0 2 0 0 …" at bounding box center [72, 150] width 91 height 460
type input "0%"
type input "0"
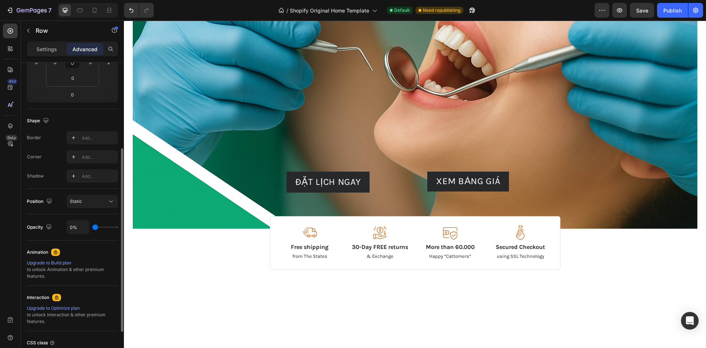
type input "69%"
type input "69"
type input "100%"
type input "100"
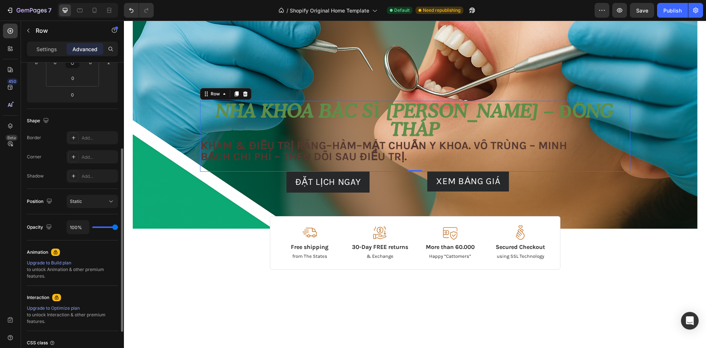
drag, startPoint x: 116, startPoint y: 227, endPoint x: 115, endPoint y: 219, distance: 7.8
click at [118, 228] on input "range" at bounding box center [105, 226] width 26 height 1
click at [111, 207] on button "Static" at bounding box center [92, 201] width 51 height 13
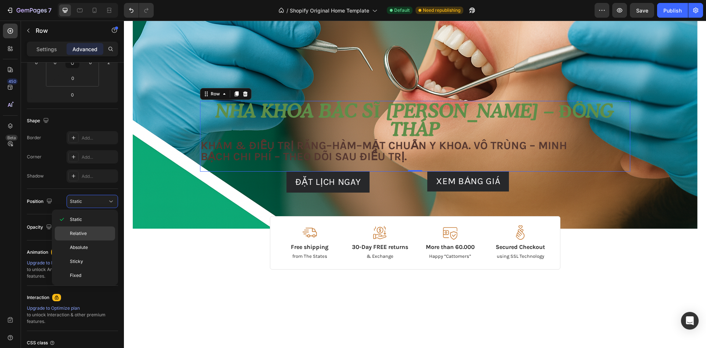
click at [82, 236] on span "Relative" at bounding box center [78, 233] width 17 height 7
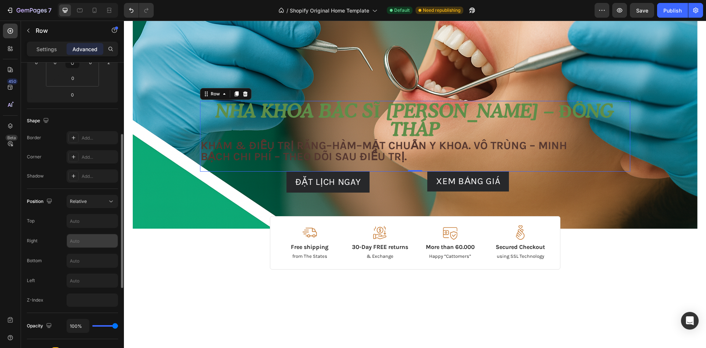
click at [88, 239] on input "text" at bounding box center [92, 240] width 51 height 13
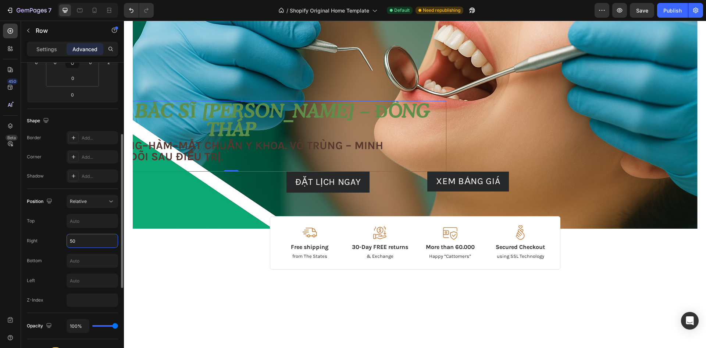
type input "5"
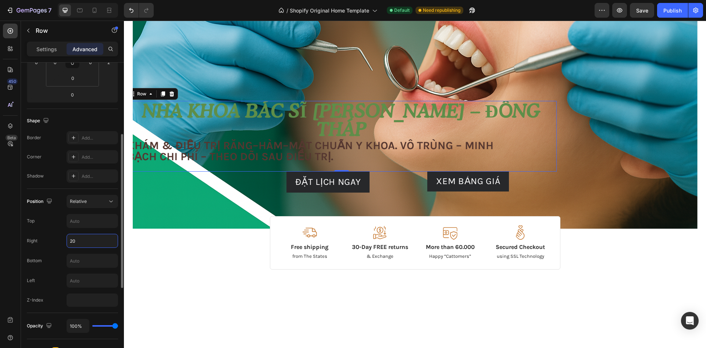
type input "2"
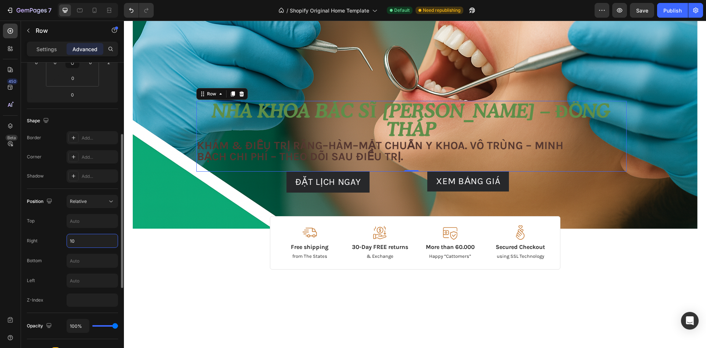
type input "100"
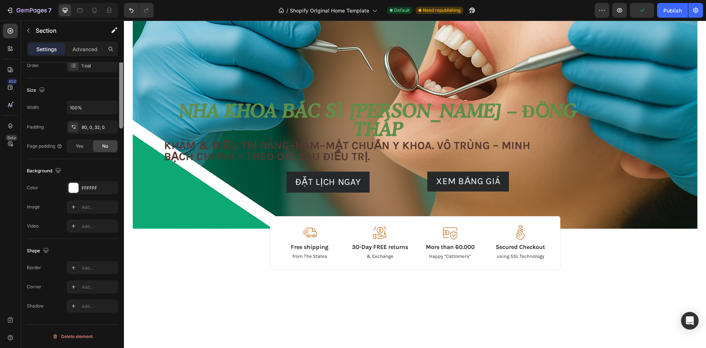
scroll to position [0, 0]
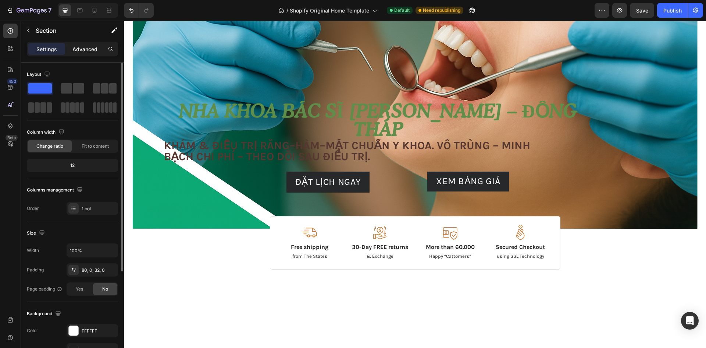
click at [81, 51] on p "Advanced" at bounding box center [84, 49] width 25 height 8
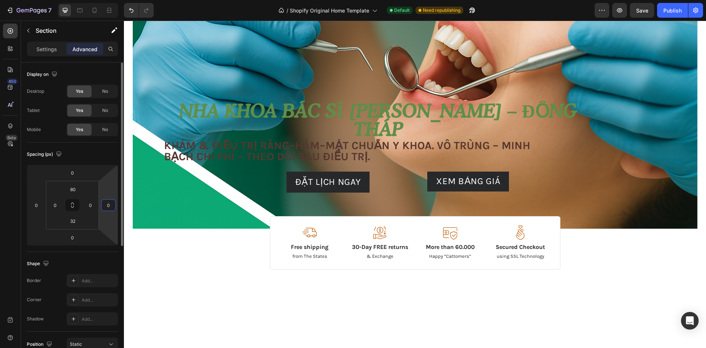
click at [112, 206] on input "0" at bounding box center [108, 204] width 11 height 11
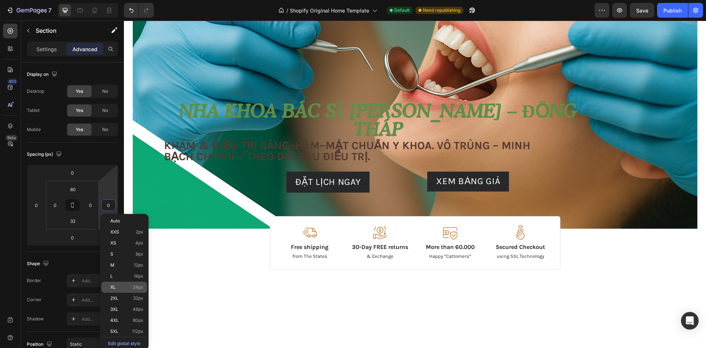
click at [122, 282] on div "XL 24px" at bounding box center [125, 286] width 46 height 11
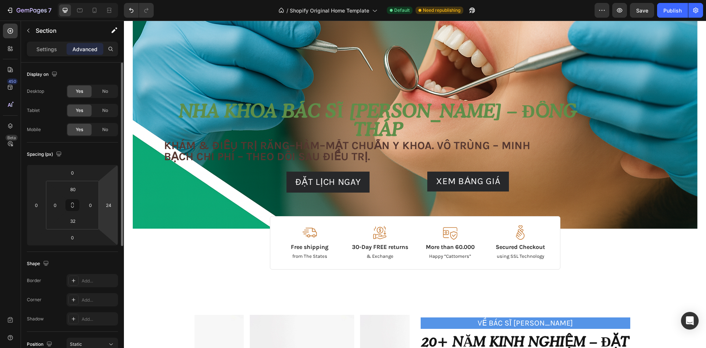
click at [110, 32] on html "7 / Shopify Original Home Template Default Need republishing Preview Save Publi…" at bounding box center [353, 16] width 706 height 32
click at [107, 32] on html "7 / Shopify Original Home Template Default Need republishing Preview Save Publi…" at bounding box center [353, 16] width 706 height 32
click at [115, 203] on div "24" at bounding box center [108, 205] width 15 height 12
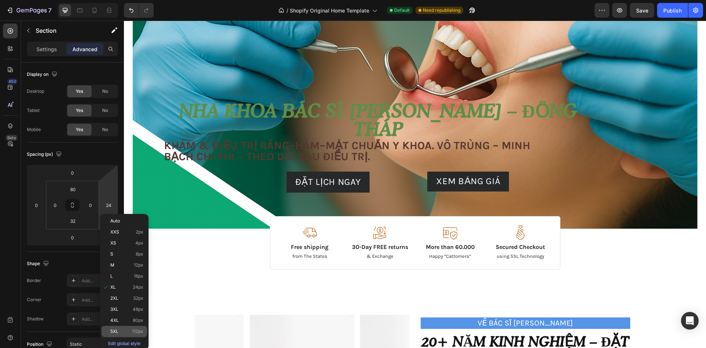
click at [132, 334] on div "5XL 112px" at bounding box center [125, 331] width 46 height 11
type input "112"
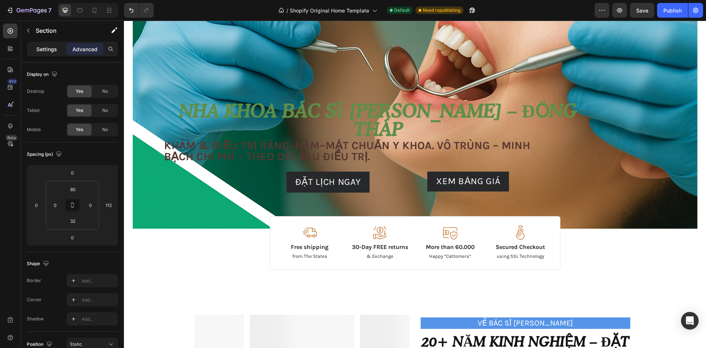
click at [50, 51] on p "Settings" at bounding box center [46, 49] width 21 height 8
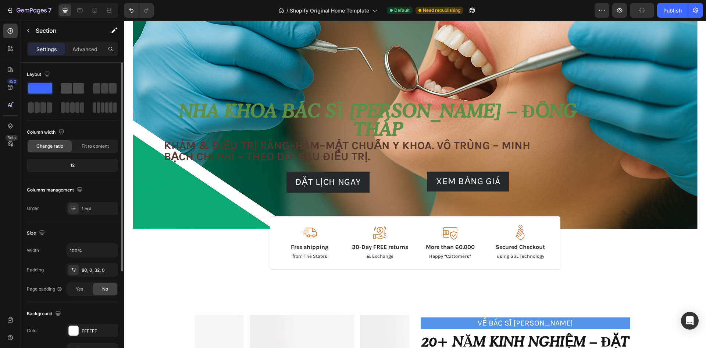
click at [65, 93] on span at bounding box center [66, 88] width 11 height 10
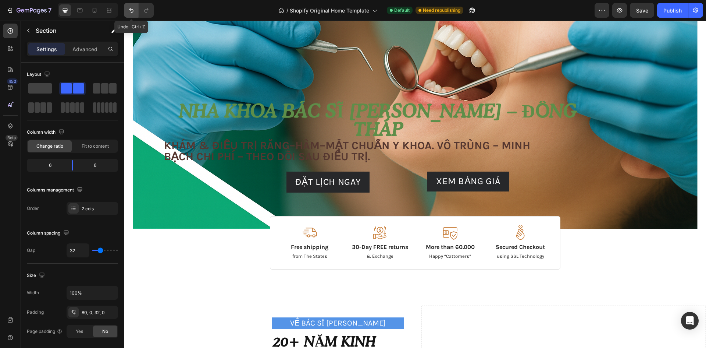
click at [132, 6] on button "Undo/Redo" at bounding box center [131, 10] width 15 height 15
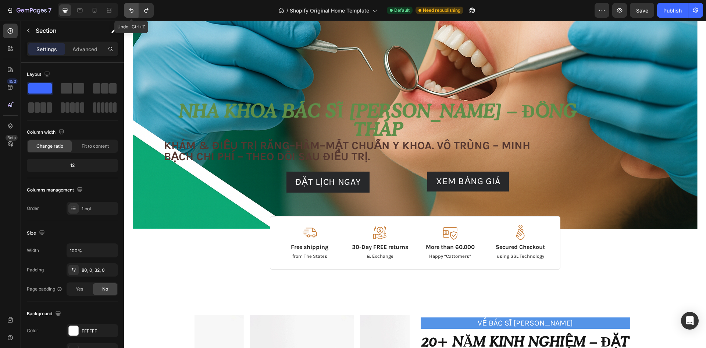
click at [132, 6] on button "Undo/Redo" at bounding box center [131, 10] width 15 height 15
click at [130, 8] on icon "Undo/Redo" at bounding box center [131, 10] width 7 height 7
click at [129, 8] on icon "Undo/Redo" at bounding box center [131, 10] width 7 height 7
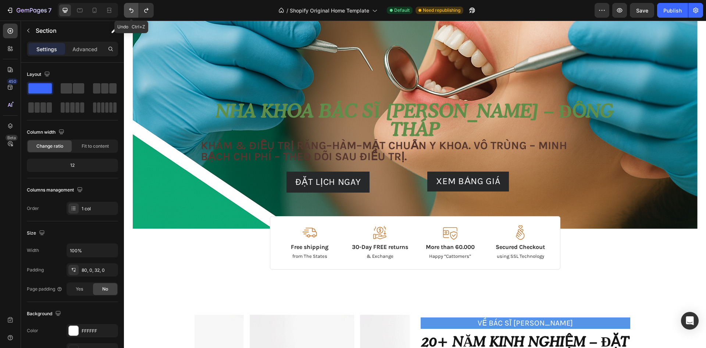
click at [129, 8] on icon "Undo/Redo" at bounding box center [131, 10] width 7 height 7
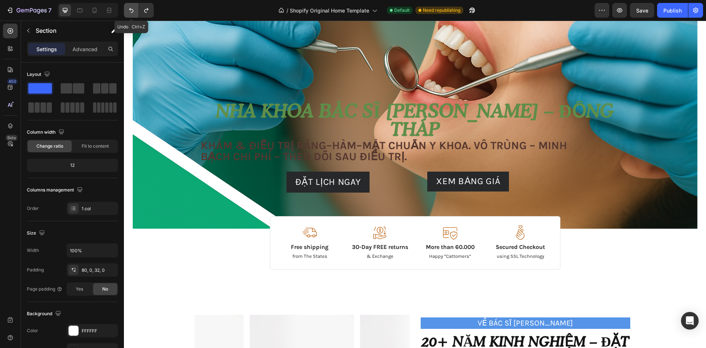
click at [129, 8] on icon "Undo/Redo" at bounding box center [131, 10] width 7 height 7
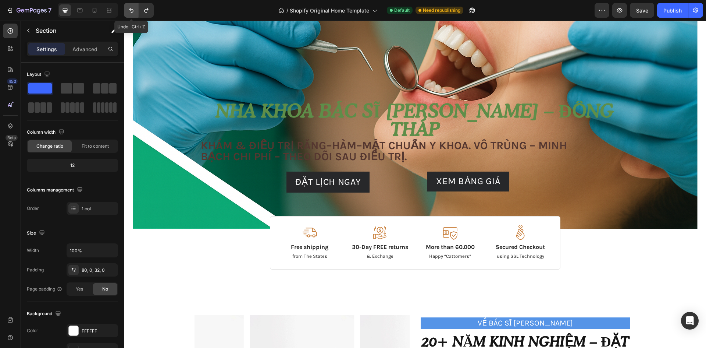
click at [129, 8] on icon "Undo/Redo" at bounding box center [131, 10] width 7 height 7
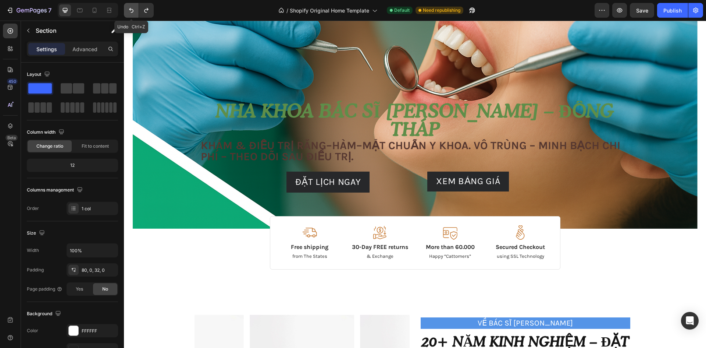
click at [129, 8] on icon "Undo/Redo" at bounding box center [131, 10] width 7 height 7
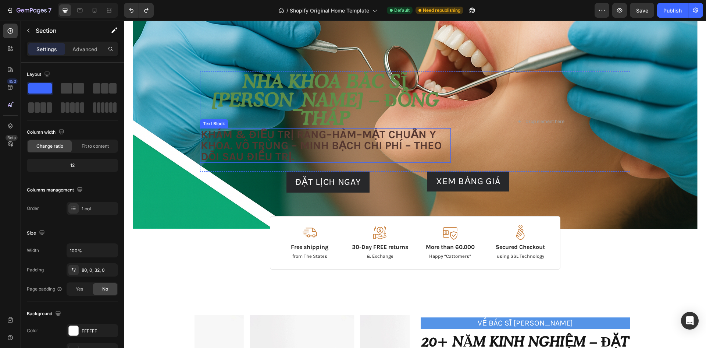
click at [362, 144] on p "Khám & điều trị Răng–Hàm–Mặt chuẩn y khoa. Vô trùng – minh bạch chi phí – theo …" at bounding box center [326, 145] width 250 height 33
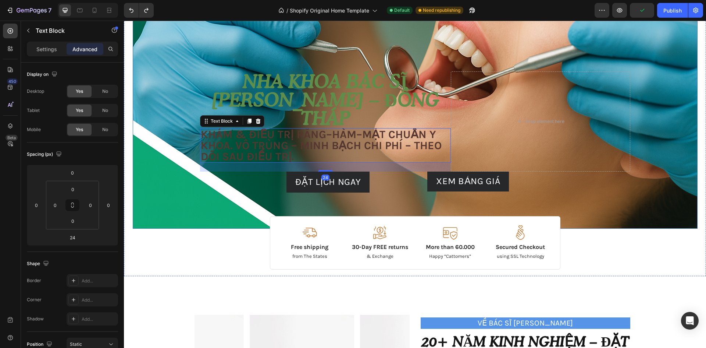
click at [426, 96] on p "Nha khoa Bác sĩ [PERSON_NAME] – Đồng Tháp" at bounding box center [326, 99] width 250 height 55
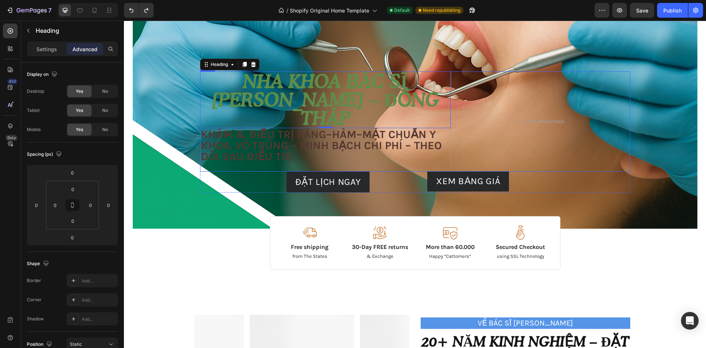
click at [441, 168] on div "Nha khoa Bác sĩ Tâm – Đồng Tháp Heading 0 Khám & điều trị Răng–Hàm–Mặt chuẩn y …" at bounding box center [325, 121] width 251 height 100
click at [304, 159] on p "Khám & điều trị Răng–Hàm–Mặt chuẩn y khoa. Vô trùng – minh bạch chi phí – theo …" at bounding box center [326, 145] width 250 height 33
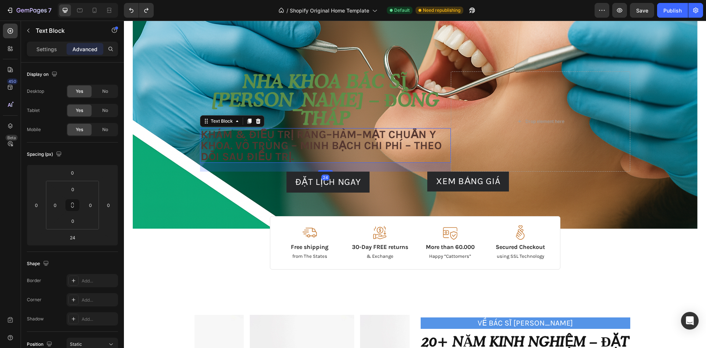
click at [323, 159] on p "Khám & điều trị Răng–Hàm–Mặt chuẩn y khoa. Vô trùng – minh bạch chi phí – theo …" at bounding box center [326, 145] width 250 height 33
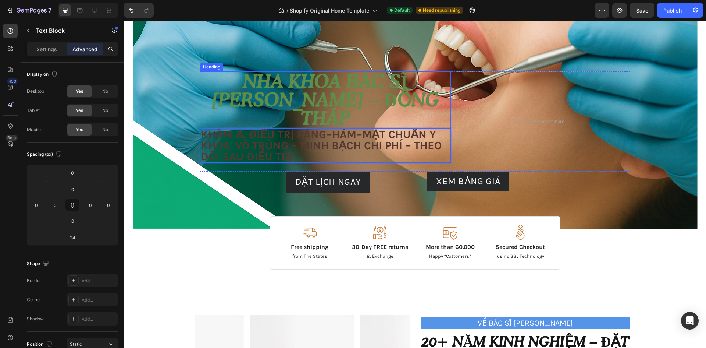
click at [201, 91] on p "Nha khoa Bác sĩ [PERSON_NAME] – Đồng Tháp" at bounding box center [326, 99] width 250 height 55
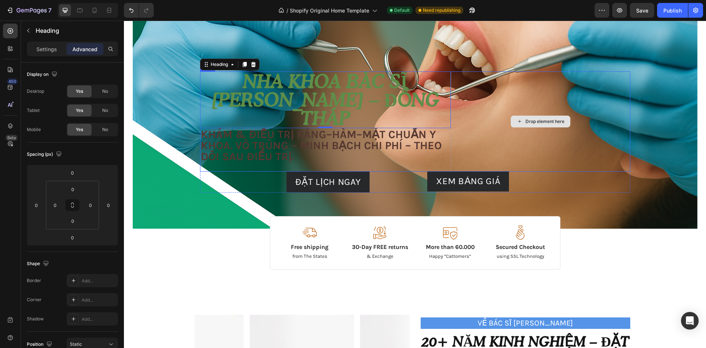
click at [580, 105] on div "Drop element here" at bounding box center [540, 121] width 179 height 100
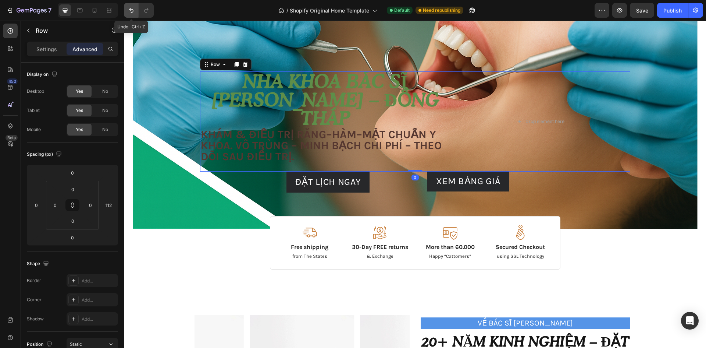
click at [131, 11] on icon "Undo/Redo" at bounding box center [131, 10] width 7 height 7
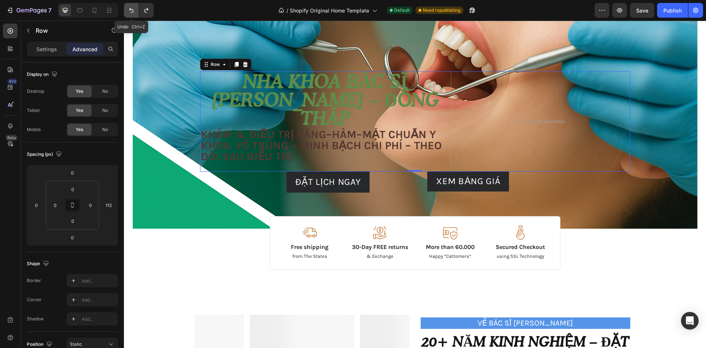
click at [131, 11] on icon "Undo/Redo" at bounding box center [131, 10] width 7 height 7
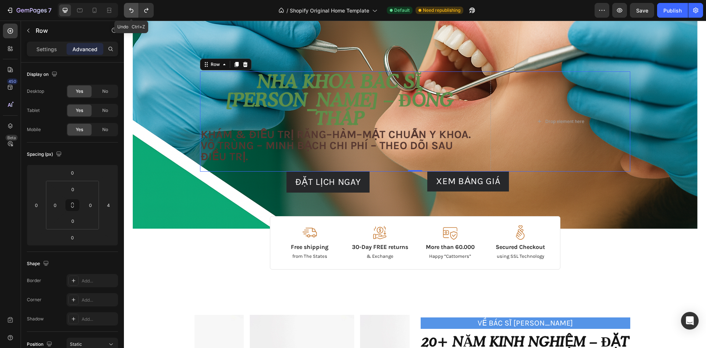
click at [131, 11] on icon "Undo/Redo" at bounding box center [131, 10] width 7 height 7
type input "0"
click at [131, 11] on icon "Undo/Redo" at bounding box center [131, 10] width 7 height 7
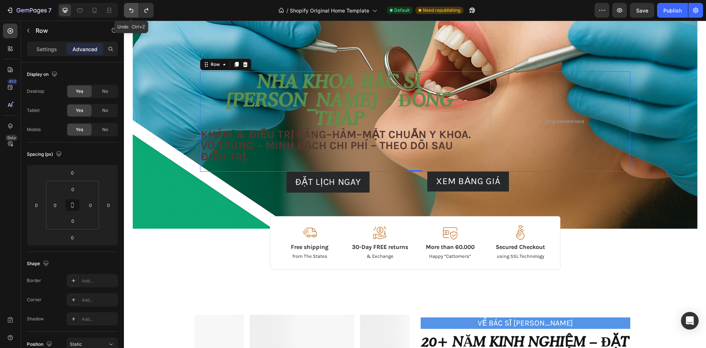
click at [131, 11] on icon "Undo/Redo" at bounding box center [131, 10] width 7 height 7
type input "0"
click at [131, 11] on icon "Undo/Redo" at bounding box center [131, 10] width 7 height 7
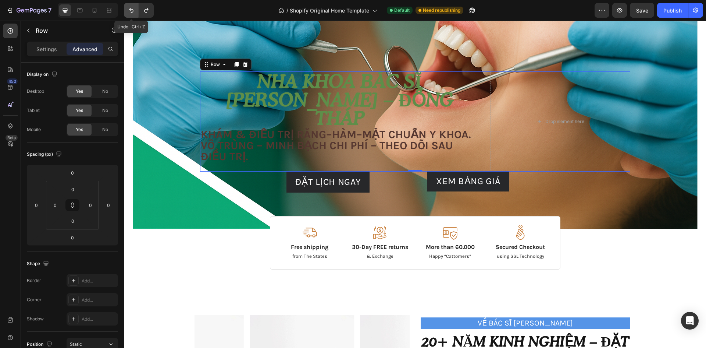
click at [131, 11] on icon "Undo/Redo" at bounding box center [131, 10] width 7 height 7
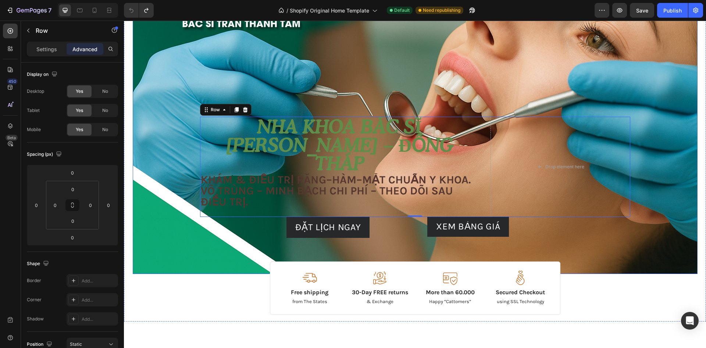
scroll to position [74, 0]
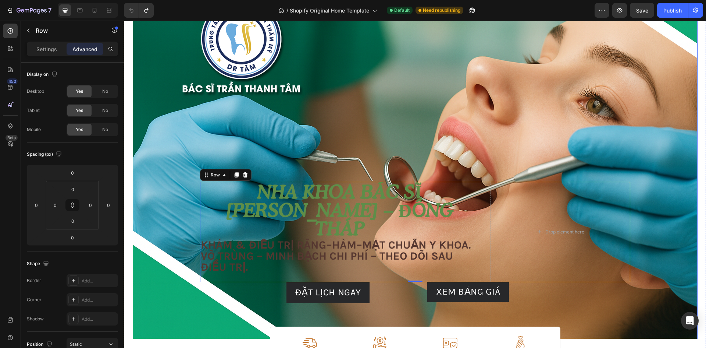
click at [439, 168] on div "Image Image Free shipping Text Block from The States Text Block Advanced List I…" at bounding box center [415, 242] width 441 height 193
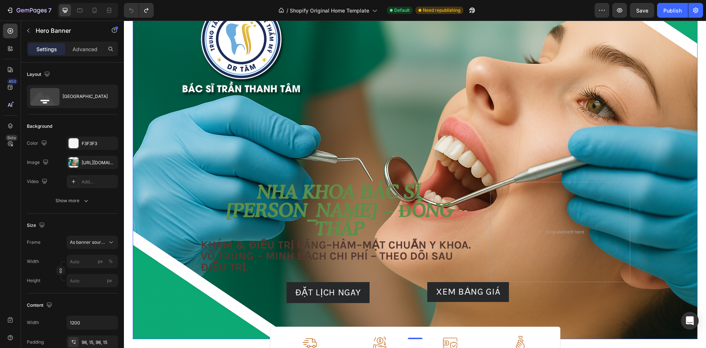
click at [486, 126] on div "Background Image" at bounding box center [415, 150] width 565 height 377
click at [634, 139] on div "Background Image" at bounding box center [415, 150] width 565 height 377
click at [100, 50] on div "Advanced" at bounding box center [85, 49] width 37 height 12
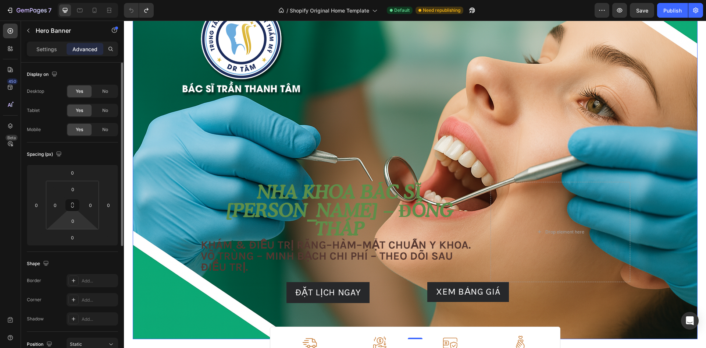
scroll to position [147, 0]
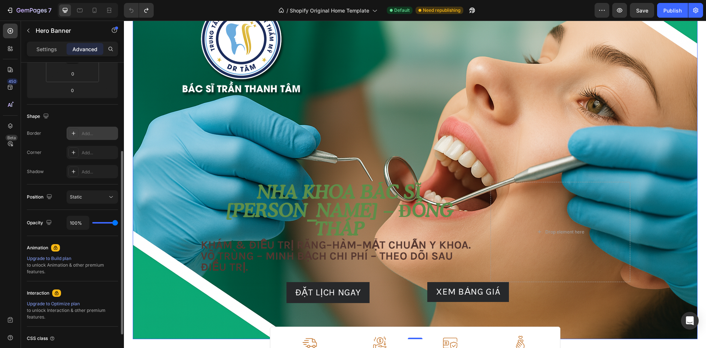
click at [89, 134] on div "Add..." at bounding box center [99, 133] width 35 height 7
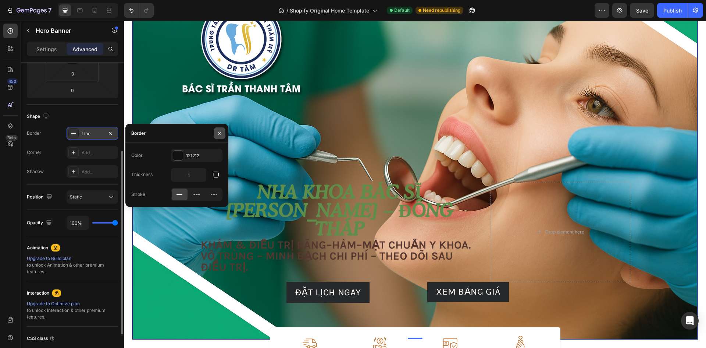
click at [217, 134] on icon "button" at bounding box center [220, 133] width 6 height 6
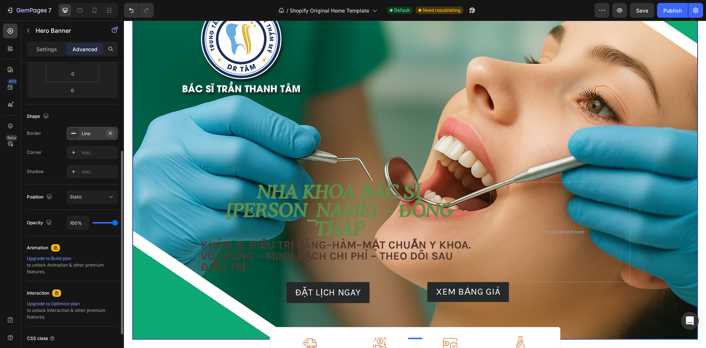
click at [113, 131] on icon "button" at bounding box center [110, 133] width 6 height 6
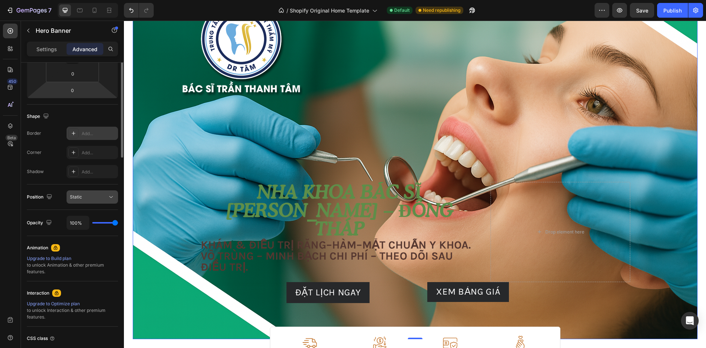
scroll to position [0, 0]
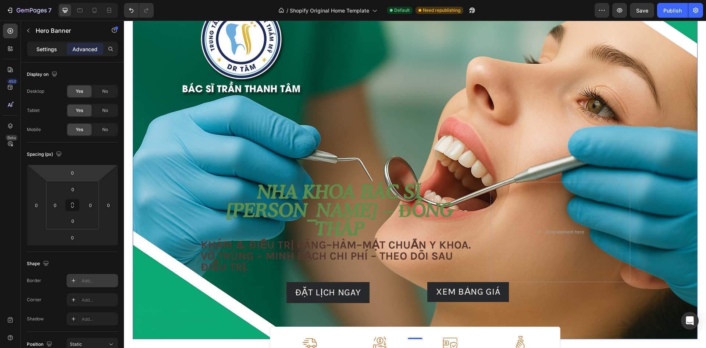
click at [56, 53] on div "Settings" at bounding box center [46, 49] width 37 height 12
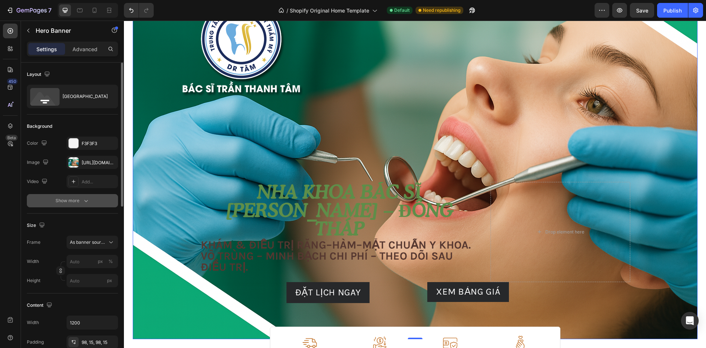
click at [64, 203] on div "Show more" at bounding box center [73, 200] width 34 height 7
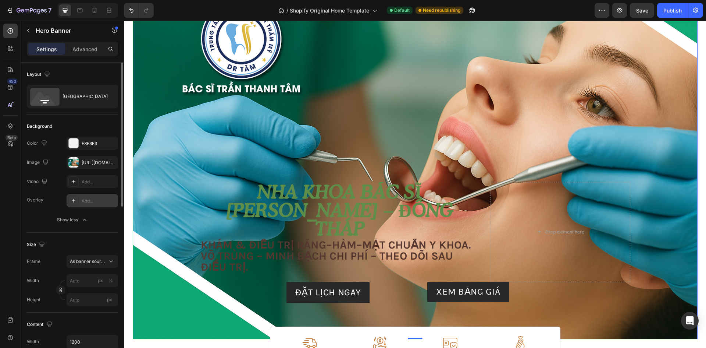
click at [96, 202] on div "Add..." at bounding box center [99, 201] width 35 height 7
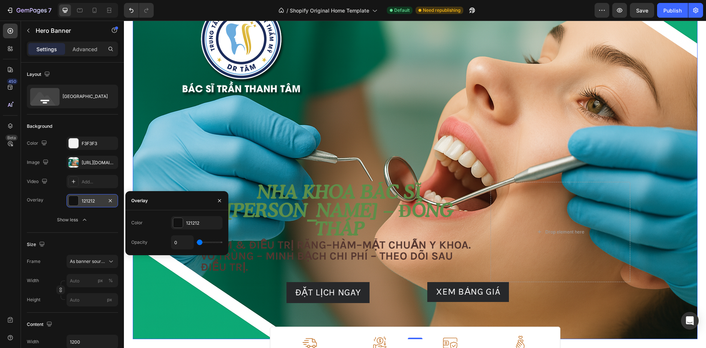
click at [100, 220] on button "Show less" at bounding box center [72, 219] width 91 height 13
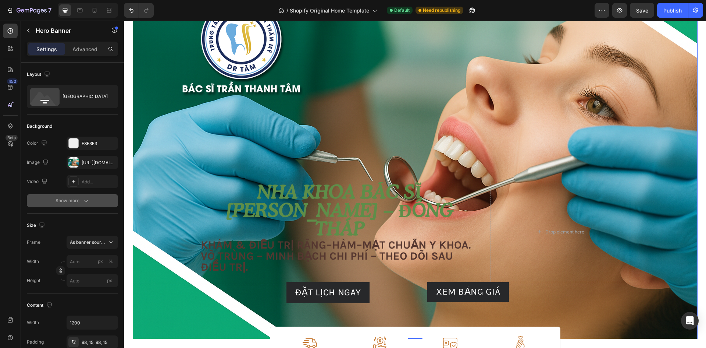
click at [87, 200] on icon "button" at bounding box center [86, 201] width 4 height 2
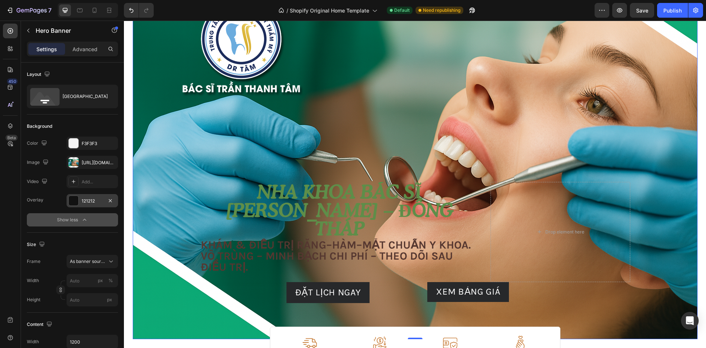
click at [87, 205] on div "121212" at bounding box center [92, 200] width 51 height 13
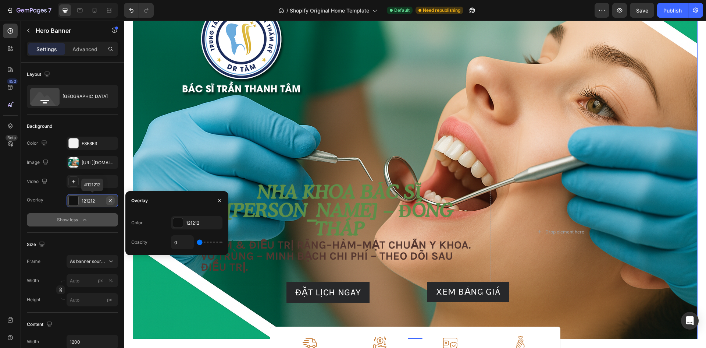
click at [111, 200] on icon "button" at bounding box center [110, 200] width 3 height 3
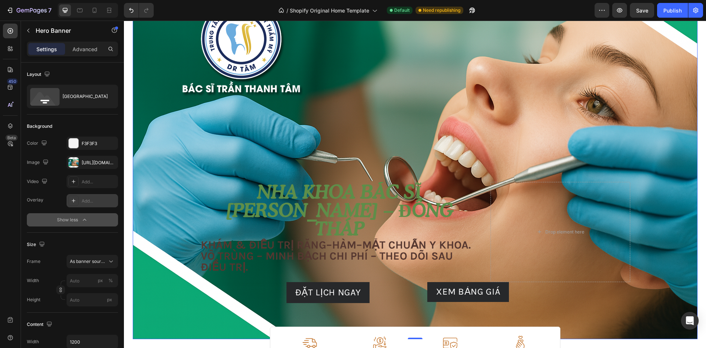
click at [102, 218] on button "Show less" at bounding box center [72, 219] width 91 height 13
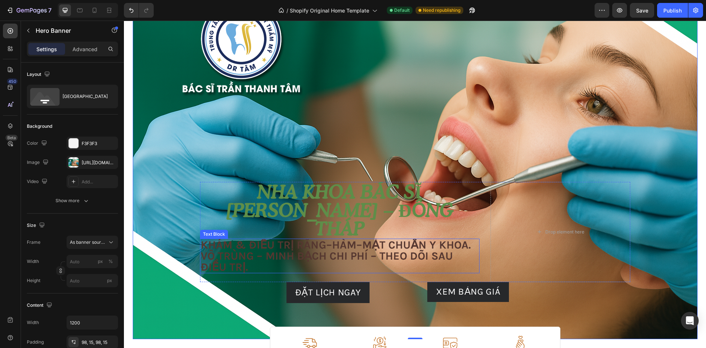
click at [345, 245] on p "Khám & điều trị Răng–Hàm–Mặt chuẩn y khoa. Vô trùng – minh bạch chi phí – theo …" at bounding box center [340, 255] width 278 height 33
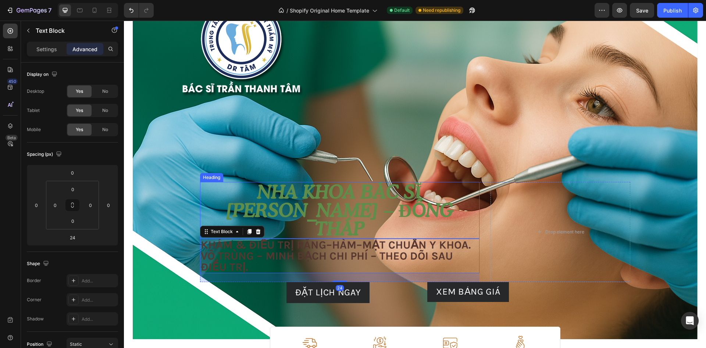
click at [202, 209] on p "Nha khoa Bác sĩ [PERSON_NAME] – Đồng Tháp" at bounding box center [340, 209] width 278 height 55
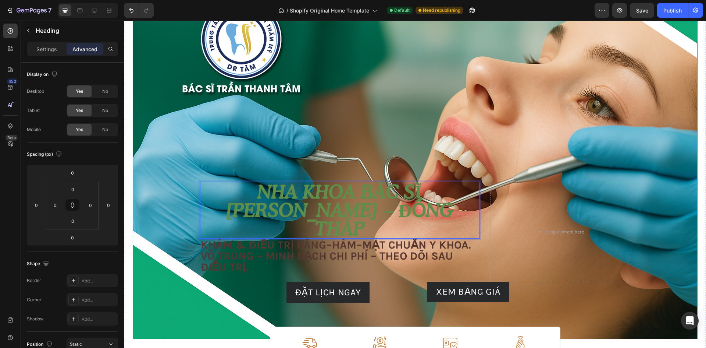
drag, startPoint x: 202, startPoint y: 209, endPoint x: 192, endPoint y: 205, distance: 10.9
click at [195, 200] on div "Image Image Free shipping Text Block from The States Text Block Advanced List I…" at bounding box center [415, 242] width 441 height 193
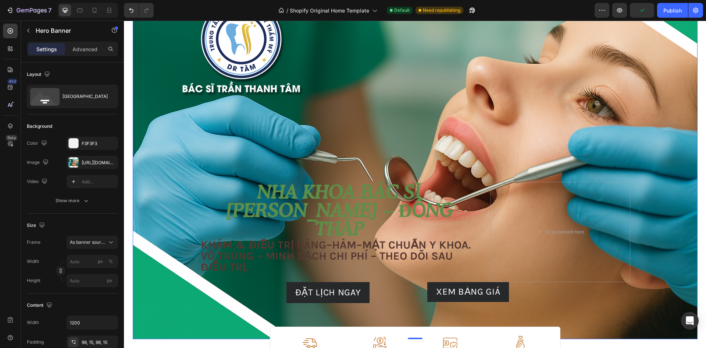
click at [201, 202] on p "Nha khoa Bác sĩ [PERSON_NAME] – Đồng Tháp" at bounding box center [340, 209] width 278 height 55
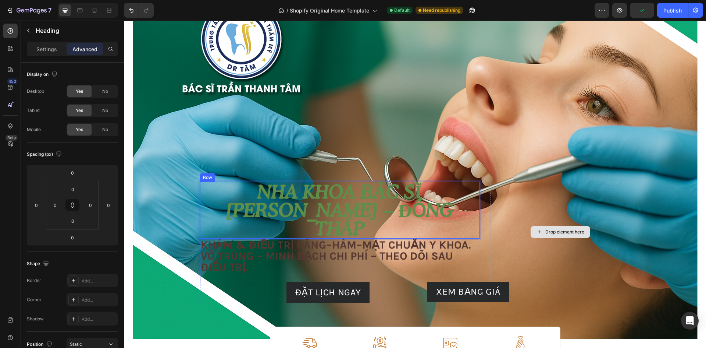
click at [477, 263] on div "Nha khoa Bác sĩ Tâm – Đồng Tháp Heading 0 Khám & điều trị Răng–Hàm–Mặt chuẩn y …" at bounding box center [415, 232] width 430 height 100
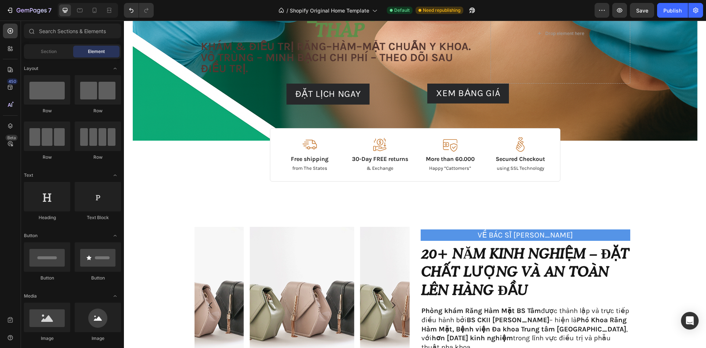
scroll to position [249, 0]
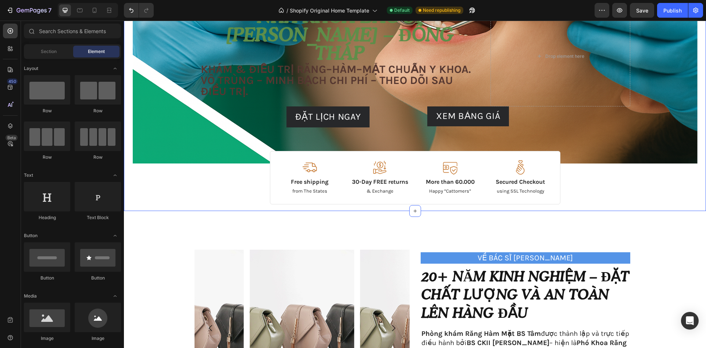
click at [632, 161] on div "Image Image Free shipping Text Block from The States Text Block Advanced List I…" at bounding box center [415, 66] width 441 height 193
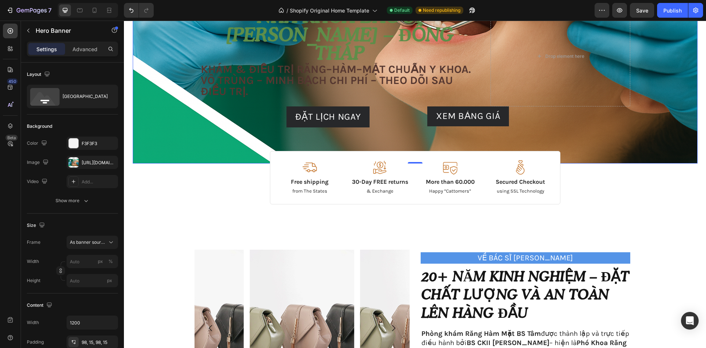
click at [632, 154] on div "Image Image Free shipping Text Block from The States Text Block Advanced List I…" at bounding box center [415, 66] width 441 height 193
click at [427, 189] on p "Happy “Cattomers”" at bounding box center [450, 191] width 60 height 6
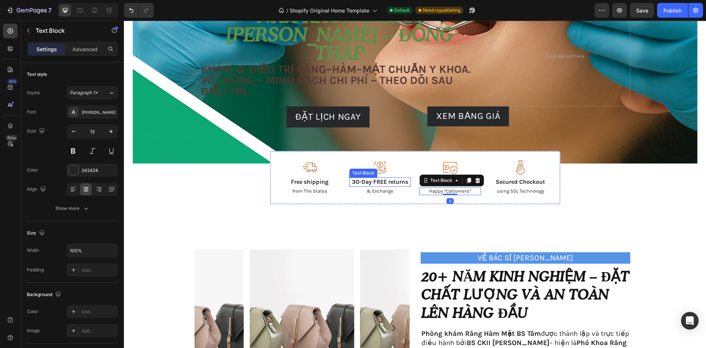
click at [390, 188] on p "& Exchange" at bounding box center [380, 191] width 60 height 6
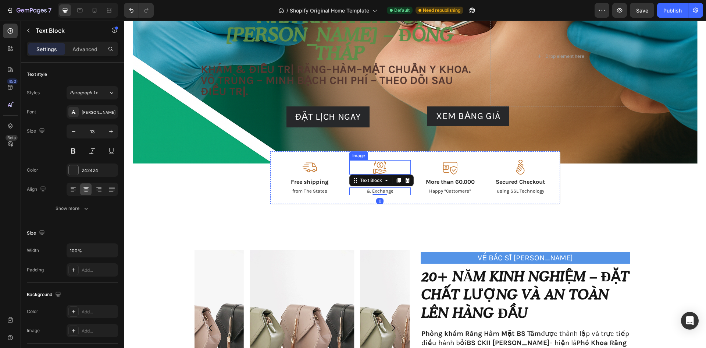
click at [409, 160] on div "Image Free shipping Text Block from The States Text Block Image 30-Day FREE ret…" at bounding box center [415, 177] width 291 height 53
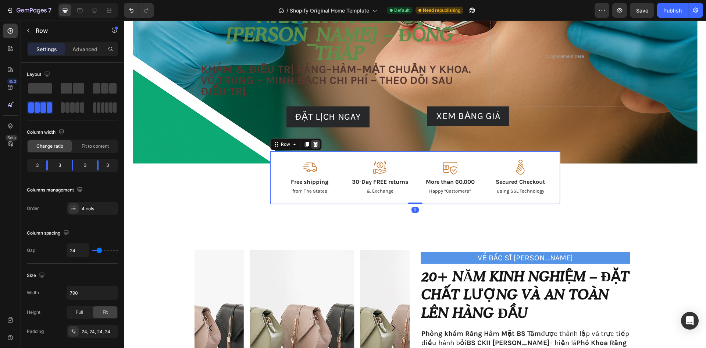
click at [313, 143] on icon at bounding box center [316, 144] width 6 height 6
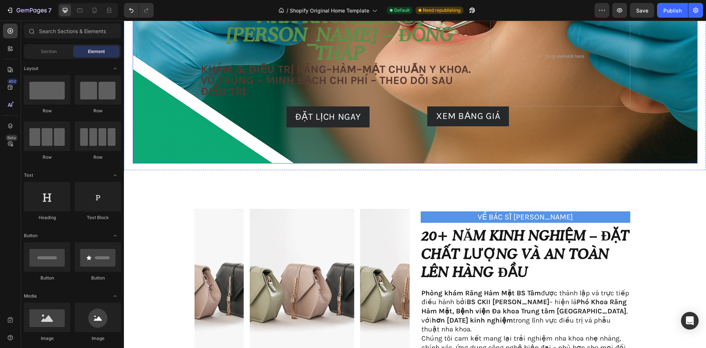
click at [412, 157] on div "Image Image Free shipping Text Block from The States Text Block Advanced List I…" at bounding box center [415, 66] width 441 height 193
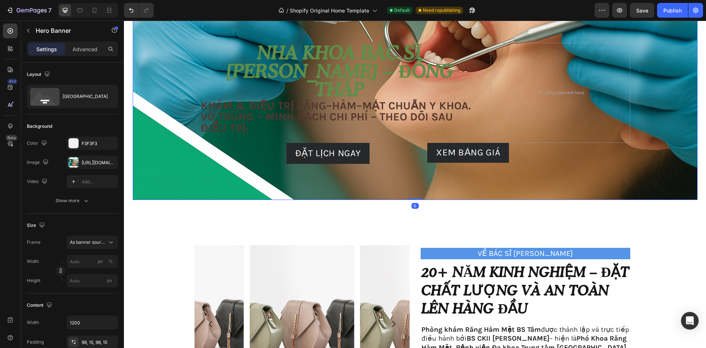
scroll to position [212, 0]
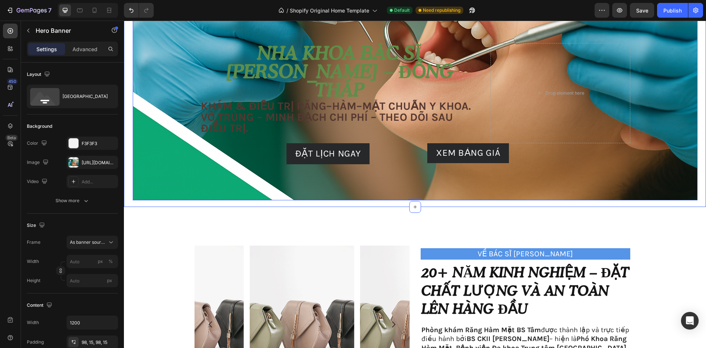
click at [414, 200] on div "Image Image Free shipping Text Block from The States Text Block Advanced List I…" at bounding box center [415, 14] width 582 height 383
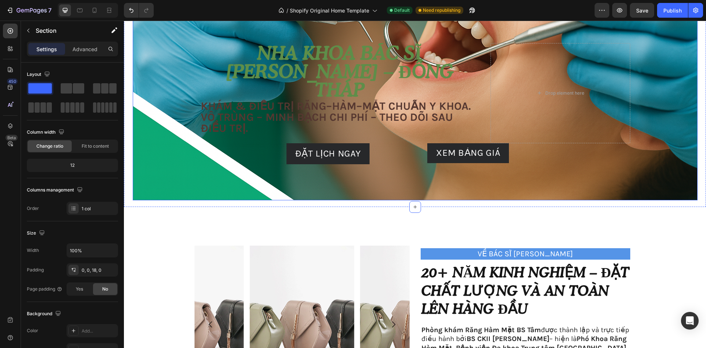
click at [416, 198] on div "Image Image Free shipping Text Block from The States Text Block Advanced List I…" at bounding box center [415, 103] width 441 height 193
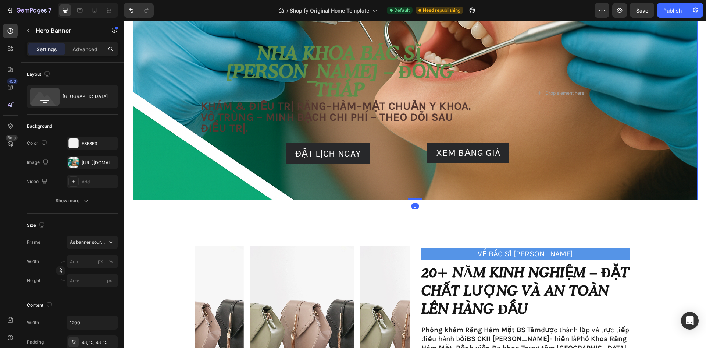
click at [413, 198] on div at bounding box center [415, 199] width 15 height 2
drag, startPoint x: 413, startPoint y: 198, endPoint x: 410, endPoint y: 203, distance: 6.1
click at [413, 199] on div at bounding box center [415, 199] width 15 height 1
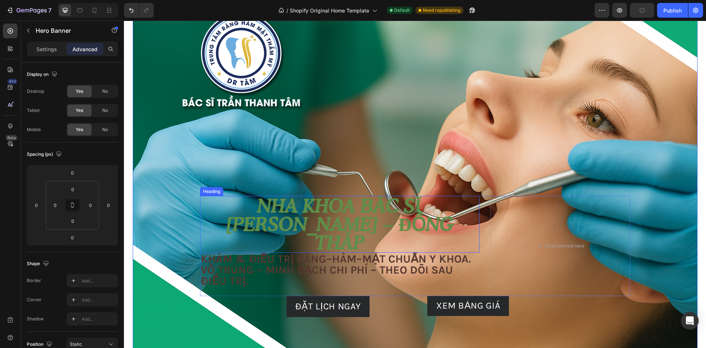
scroll to position [28, 0]
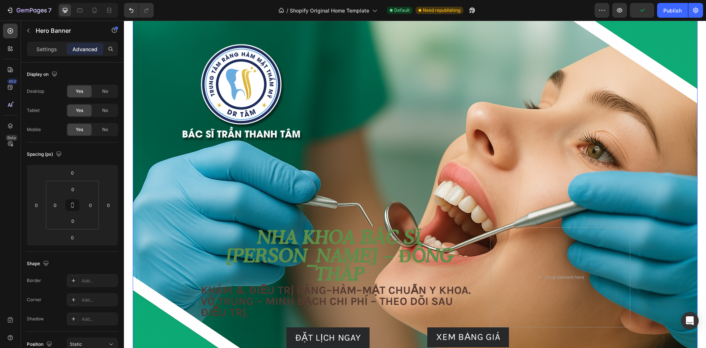
click at [377, 118] on div "Overlay" at bounding box center [415, 195] width 565 height 377
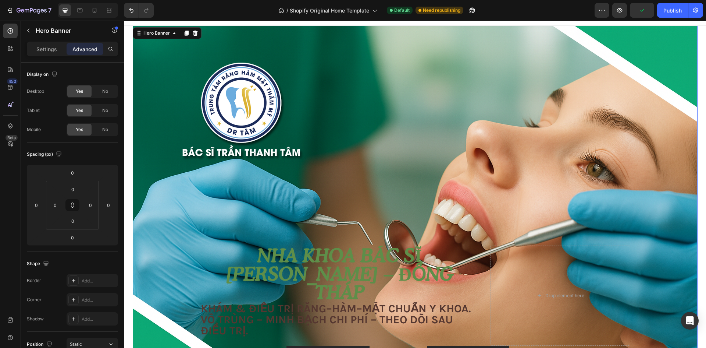
scroll to position [0, 0]
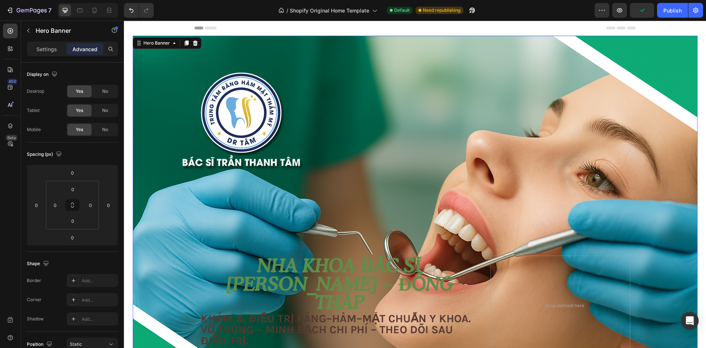
click at [218, 102] on div "Overlay" at bounding box center [415, 224] width 565 height 377
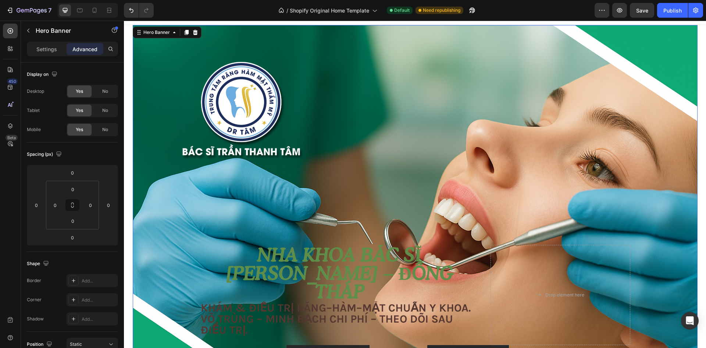
scroll to position [110, 0]
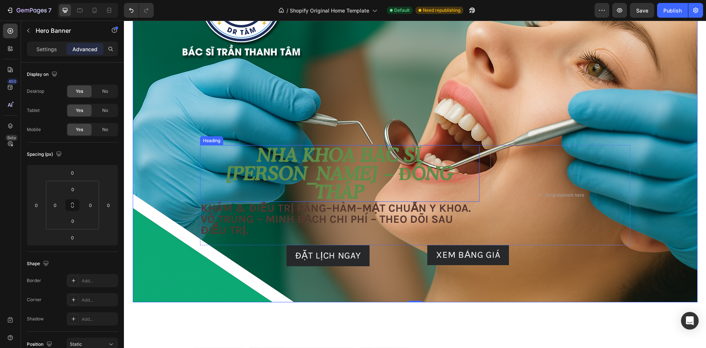
click at [206, 171] on p "Nha khoa Bác sĩ [PERSON_NAME] – Đồng Tháp" at bounding box center [340, 173] width 278 height 55
click at [522, 221] on div "Drop element here" at bounding box center [561, 195] width 140 height 100
click at [472, 238] on div "Nha khoa Bác sĩ Tâm – Đồng Tháp Heading Khám & điều trị Răng–Hàm–Mặt chuẩn y kh…" at bounding box center [340, 195] width 280 height 100
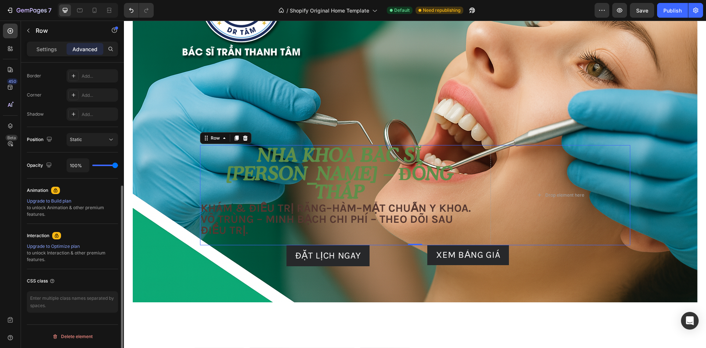
scroll to position [94, 0]
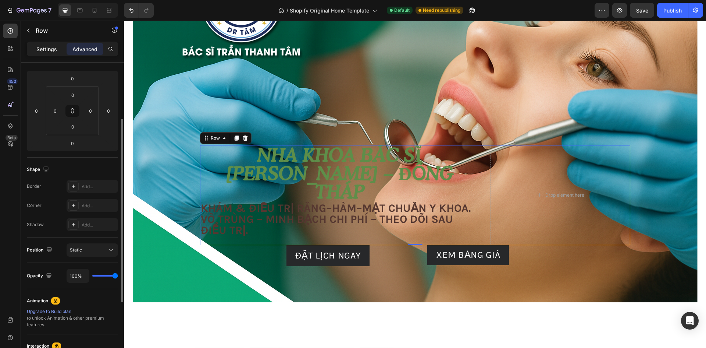
click at [35, 44] on div "Settings" at bounding box center [46, 49] width 37 height 12
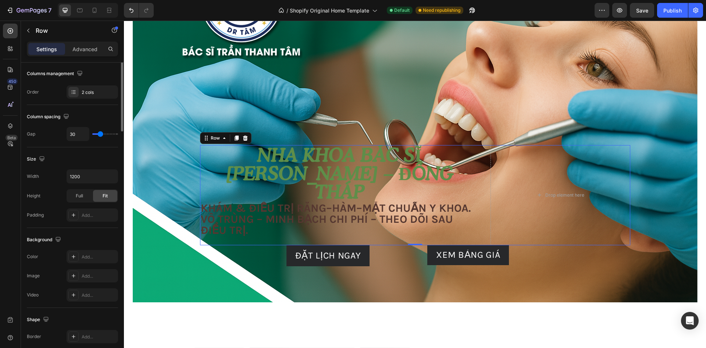
scroll to position [0, 0]
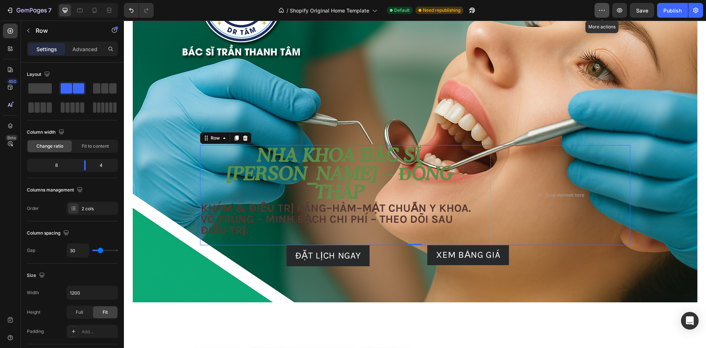
click at [605, 12] on icon "button" at bounding box center [601, 10] width 7 height 7
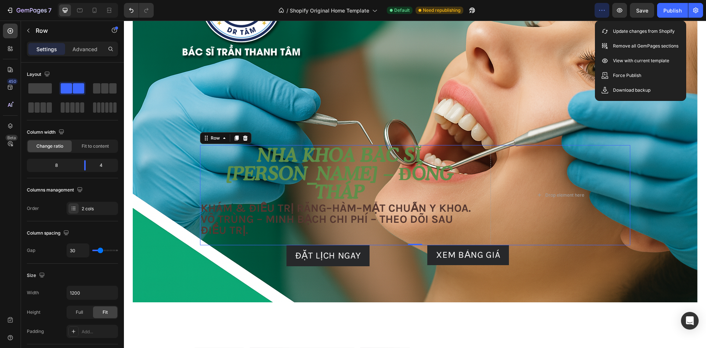
click at [605, 13] on icon "button" at bounding box center [601, 10] width 7 height 7
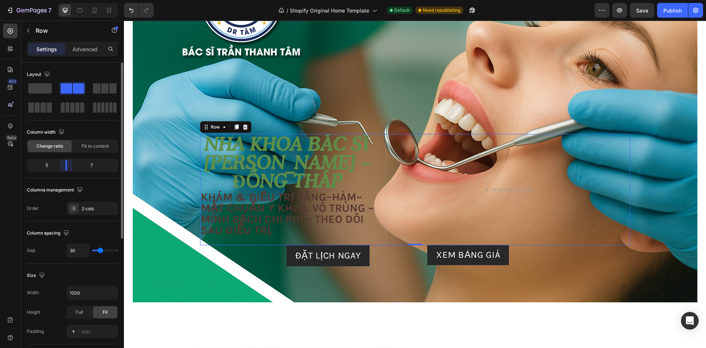
drag, startPoint x: 88, startPoint y: 168, endPoint x: 67, endPoint y: 181, distance: 24.2
click at [67, 181] on div "Layout Column width Change ratio Fit to content 5 7 Columns management Order 2 …" at bounding box center [72, 141] width 91 height 146
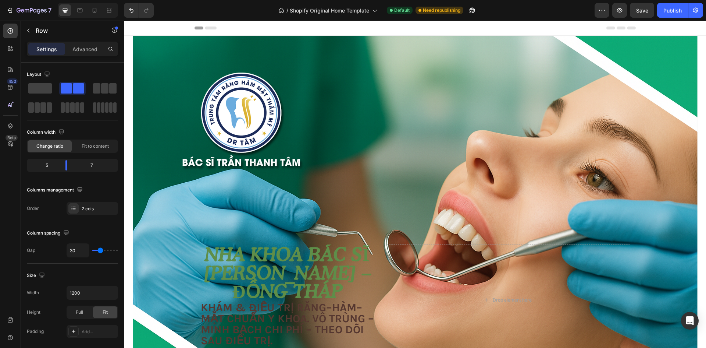
click at [312, 35] on div at bounding box center [415, 28] width 582 height 15
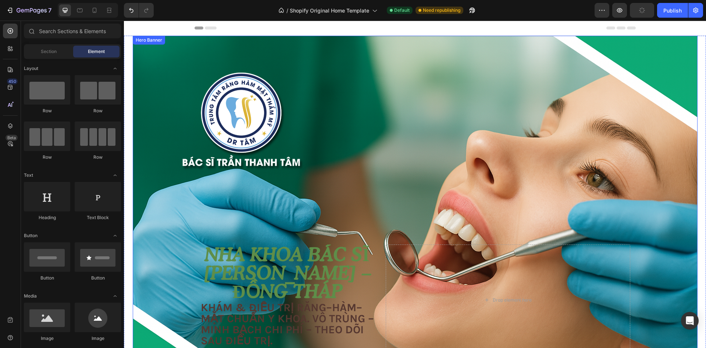
click at [217, 83] on div "Overlay" at bounding box center [415, 224] width 565 height 377
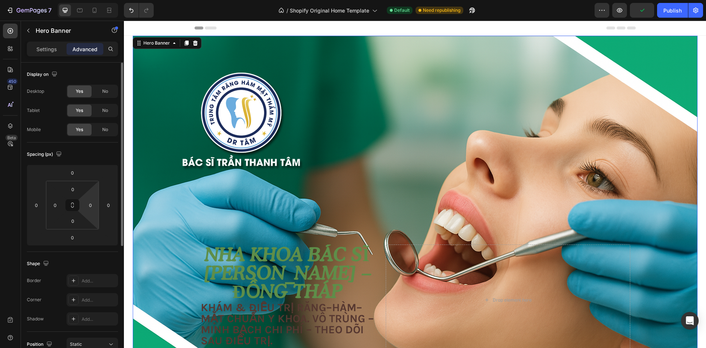
scroll to position [147, 0]
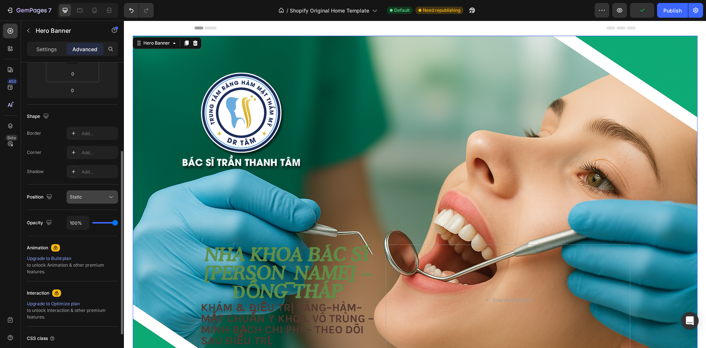
click at [102, 194] on div "Static" at bounding box center [89, 196] width 38 height 7
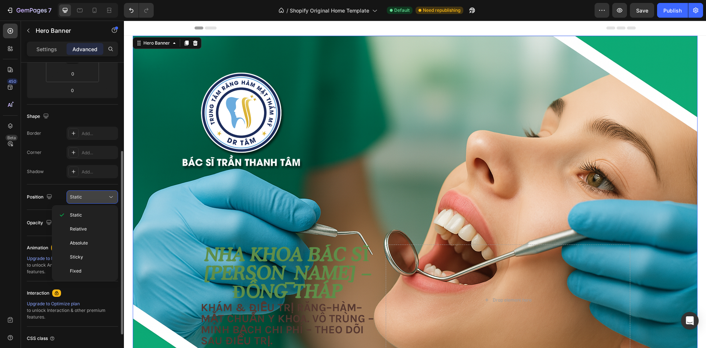
click at [102, 196] on div "Static" at bounding box center [89, 196] width 38 height 7
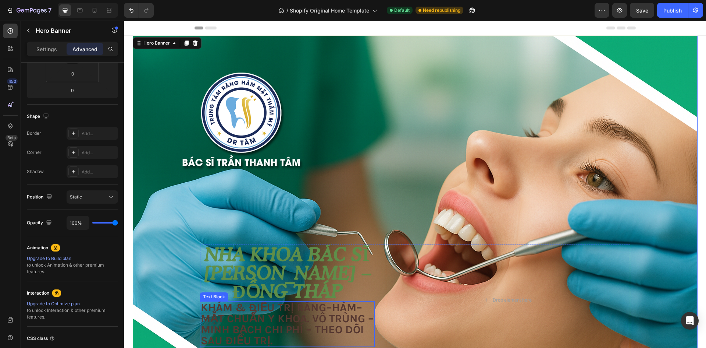
click at [347, 281] on p "Nha khoa Bác sĩ [PERSON_NAME] – Đồng Tháp" at bounding box center [287, 272] width 173 height 55
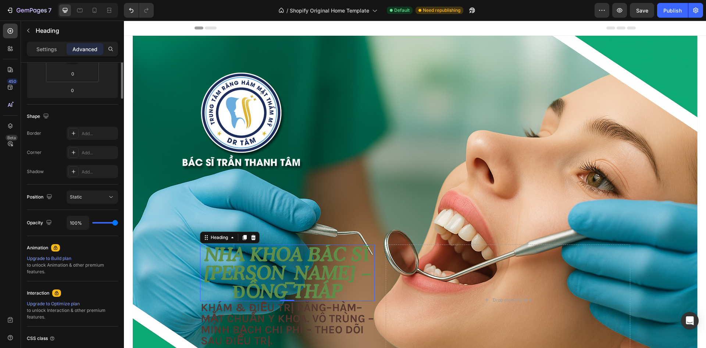
scroll to position [0, 0]
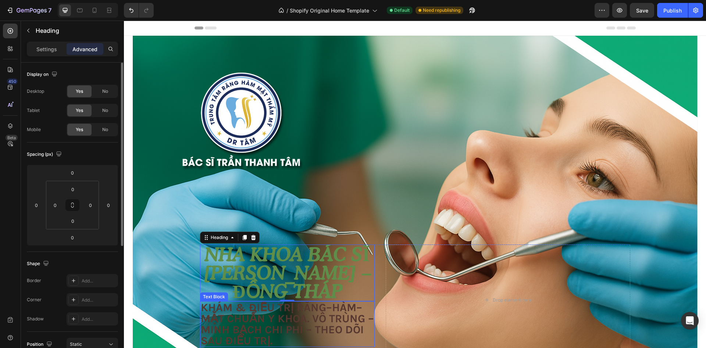
click at [372, 304] on div "Nha khoa Bác sĩ Tâm – Đồng Tháp Heading 0 Khám & điều trị Răng–Hàm–Mặt chuẩn y …" at bounding box center [415, 299] width 430 height 111
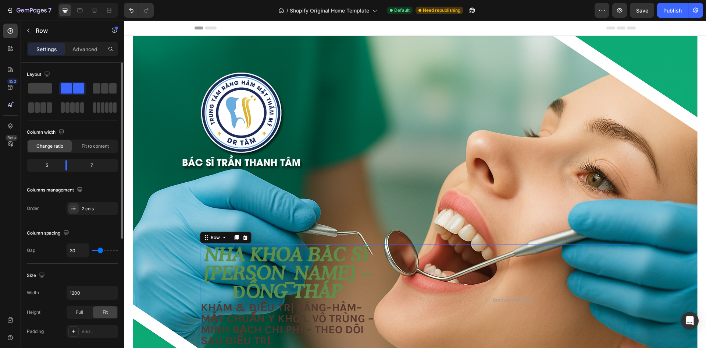
click at [379, 319] on div "Nha khoa Bác sĩ Tâm – Đồng Tháp Heading Khám & điều trị Răng–Hàm–Mặt chuẩn y kh…" at bounding box center [415, 299] width 430 height 111
click at [99, 44] on div "Advanced" at bounding box center [85, 49] width 37 height 12
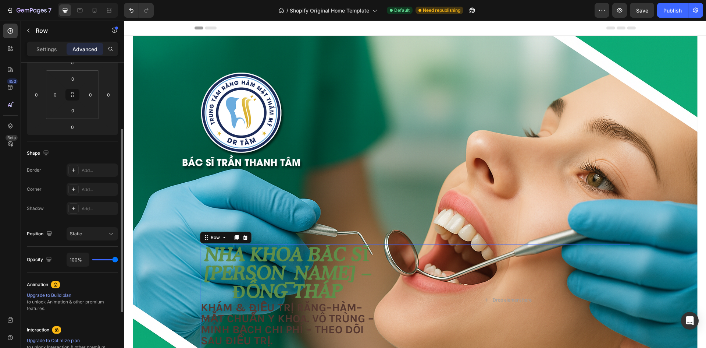
scroll to position [205, 0]
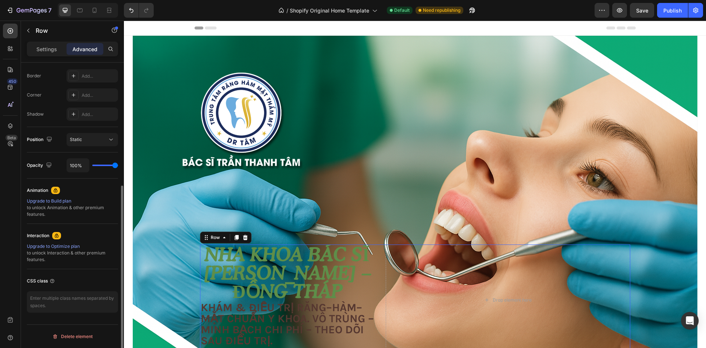
click at [109, 129] on div "Position Static" at bounding box center [72, 139] width 91 height 25
click at [106, 138] on div "Static" at bounding box center [89, 139] width 38 height 7
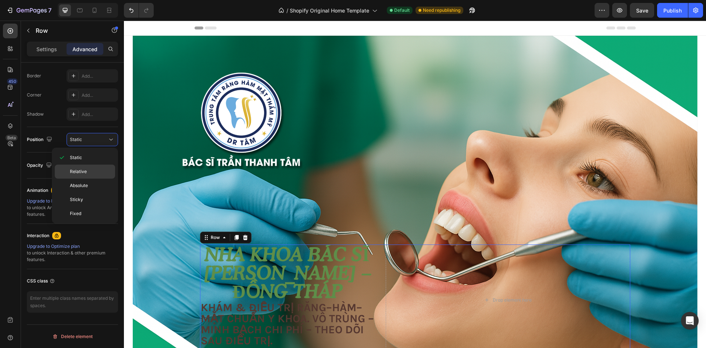
click at [85, 174] on span "Relative" at bounding box center [78, 171] width 17 height 7
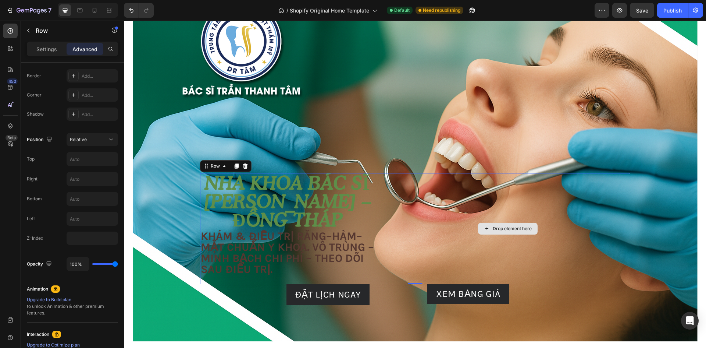
scroll to position [74, 0]
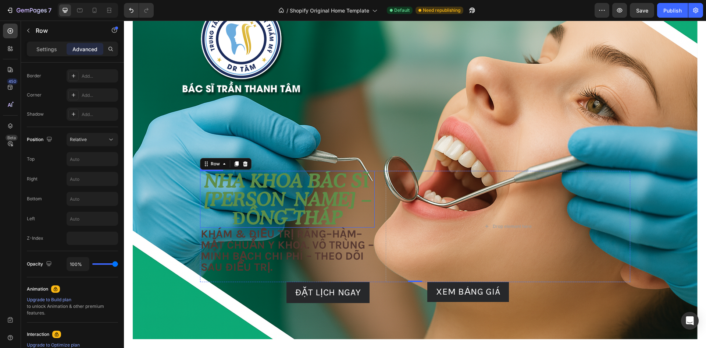
click at [360, 211] on p "Nha khoa Bác sĩ [PERSON_NAME] – Đồng Tháp" at bounding box center [287, 198] width 173 height 55
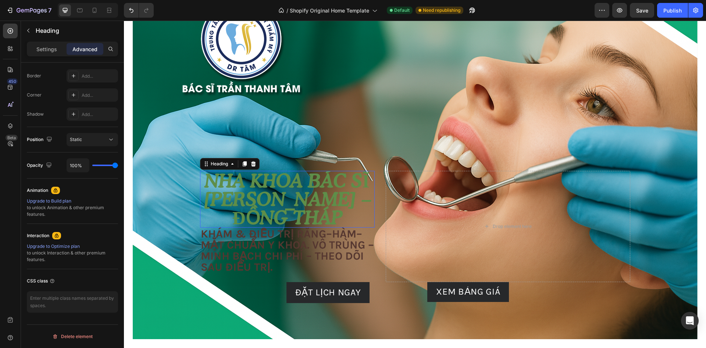
scroll to position [0, 0]
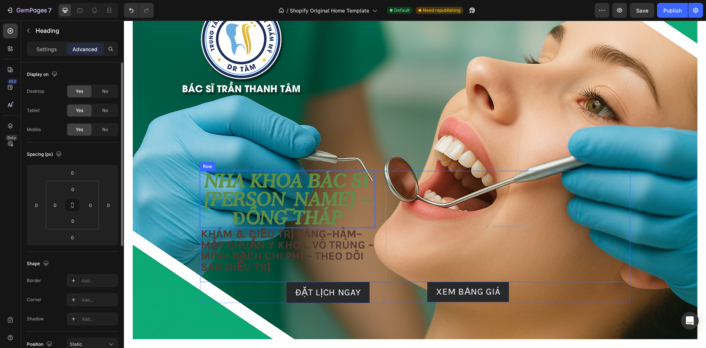
click at [373, 253] on div "Nha khoa Bác sĩ Tâm – Đồng Tháp Heading 0 Khám & điều trị Răng–Hàm–Mặt chuẩn y …" at bounding box center [415, 226] width 430 height 111
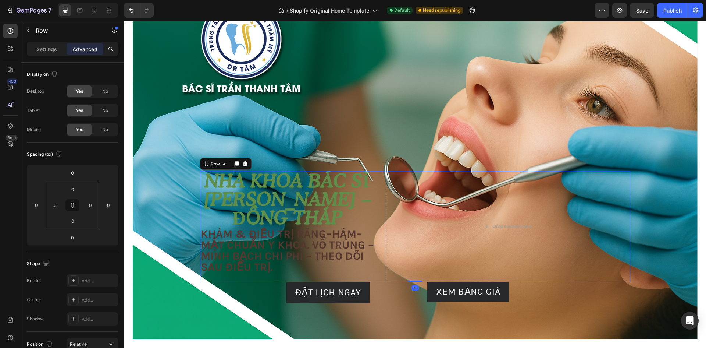
click at [375, 265] on div "Nha khoa Bác sĩ Tâm – Đồng Tháp Heading Khám & điều trị Răng–Hàm–Mặt chuẩn y kh…" at bounding box center [415, 226] width 430 height 111
click at [31, 47] on div "Settings" at bounding box center [46, 49] width 37 height 12
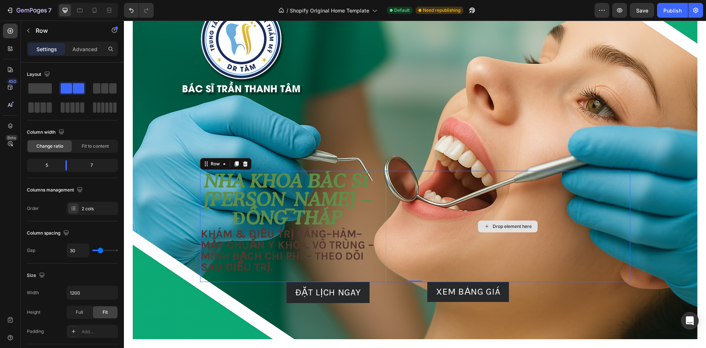
click at [401, 173] on div "Drop element here" at bounding box center [508, 226] width 245 height 111
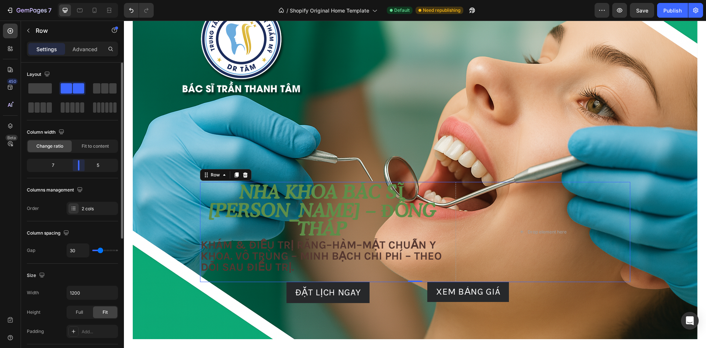
drag, startPoint x: 67, startPoint y: 168, endPoint x: 81, endPoint y: 179, distance: 17.5
click at [81, 179] on div "Layout Column width Change ratio Fit to content 7 5 Columns management Order 2 …" at bounding box center [72, 141] width 91 height 146
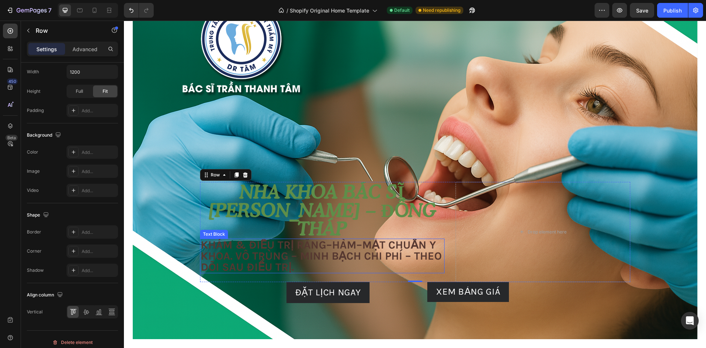
click at [209, 217] on p "Nha khoa Bác sĩ [PERSON_NAME] – Đồng Tháp" at bounding box center [322, 209] width 243 height 55
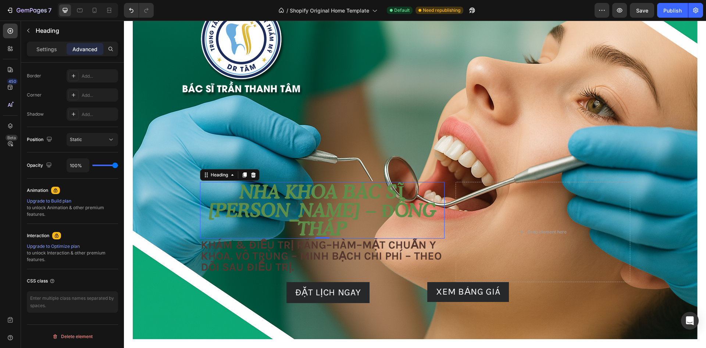
scroll to position [0, 0]
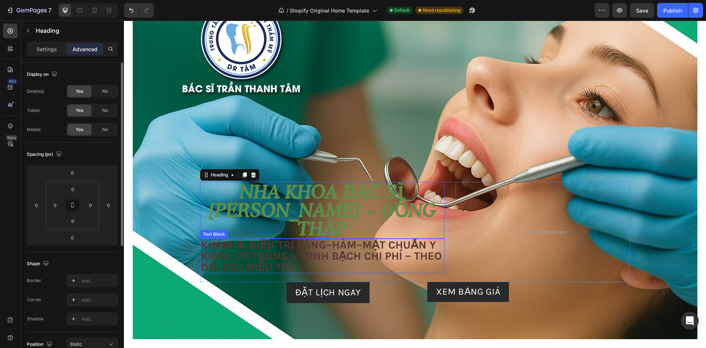
click at [211, 242] on p "Khám & điều trị Răng–Hàm–Mặt chuẩn y khoa. Vô trùng – minh bạch chi phí – theo …" at bounding box center [322, 255] width 243 height 33
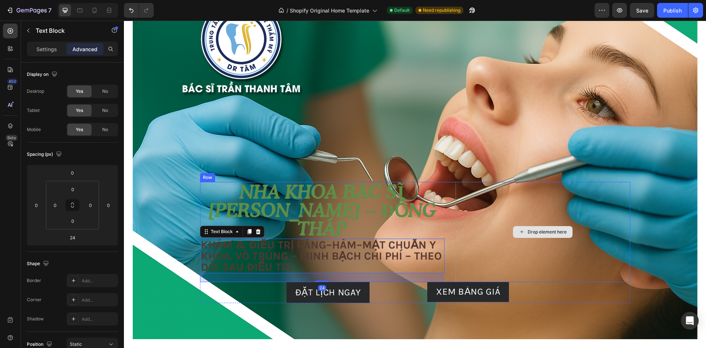
drag, startPoint x: 465, startPoint y: 269, endPoint x: 458, endPoint y: 269, distance: 7.0
click at [464, 269] on div "Drop element here" at bounding box center [543, 232] width 175 height 100
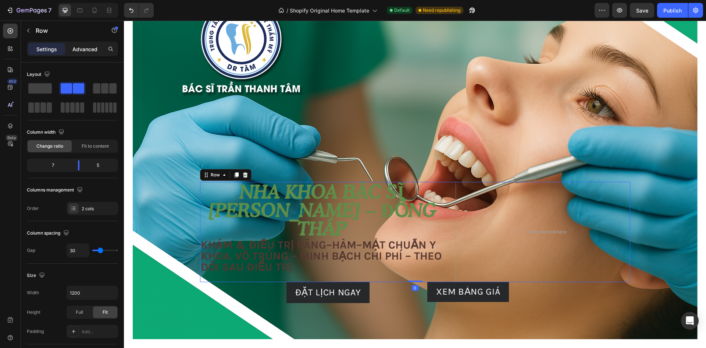
click at [96, 54] on div "Advanced" at bounding box center [85, 49] width 37 height 12
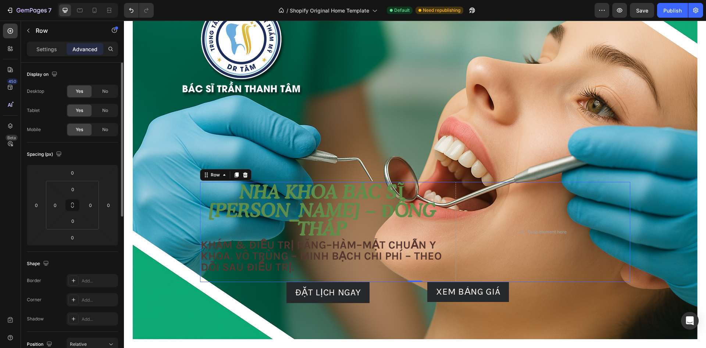
scroll to position [184, 0]
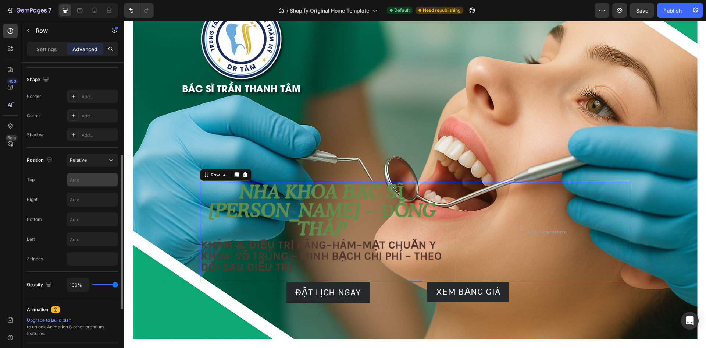
click at [99, 179] on input "text" at bounding box center [92, 179] width 51 height 13
click at [88, 228] on div "Position Relative Top Right Bottom Left Z-Index" at bounding box center [72, 209] width 91 height 112
click at [97, 214] on input "text" at bounding box center [92, 219] width 51 height 13
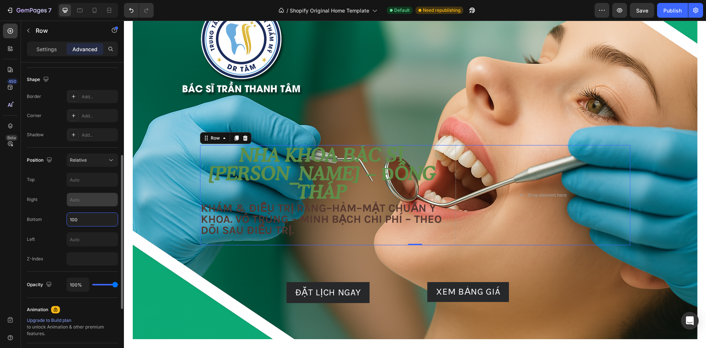
type input "100"
click at [92, 203] on input "text" at bounding box center [92, 199] width 51 height 13
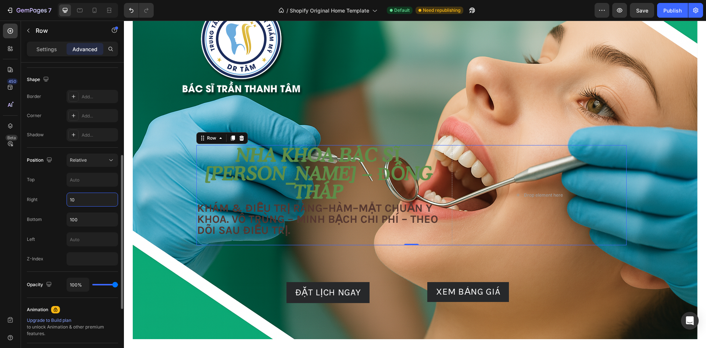
type input "1"
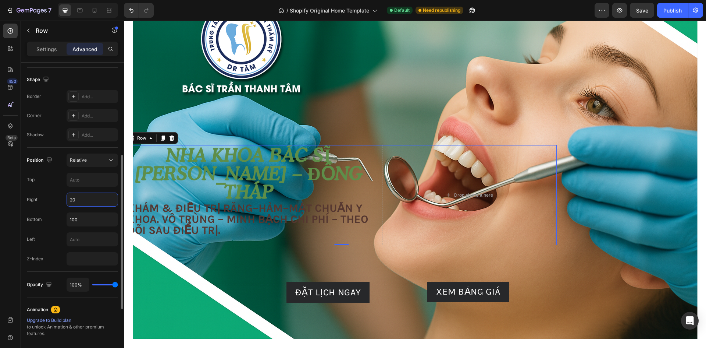
type input "2"
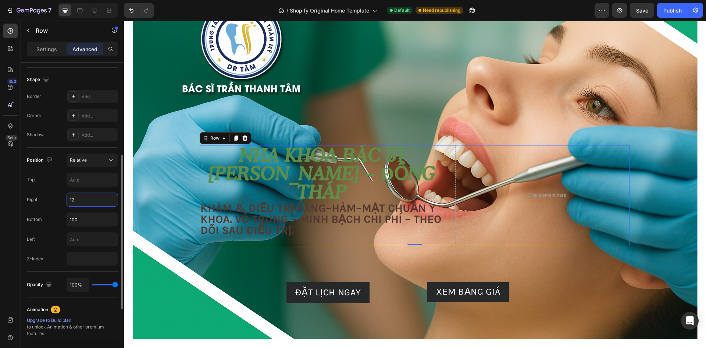
type input "120"
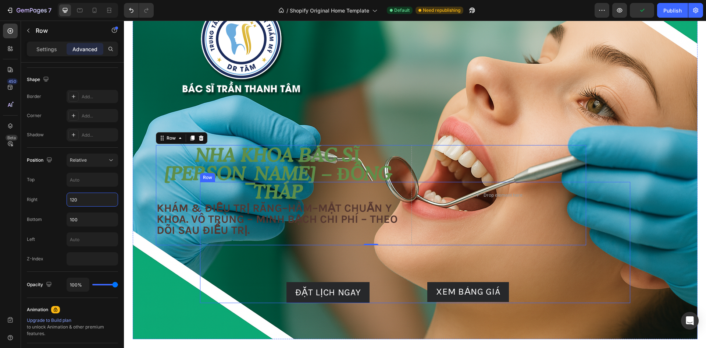
click at [364, 247] on div "Image Free shipping Text Block from The States Text Block Advanced List Image 3…" at bounding box center [415, 242] width 430 height 121
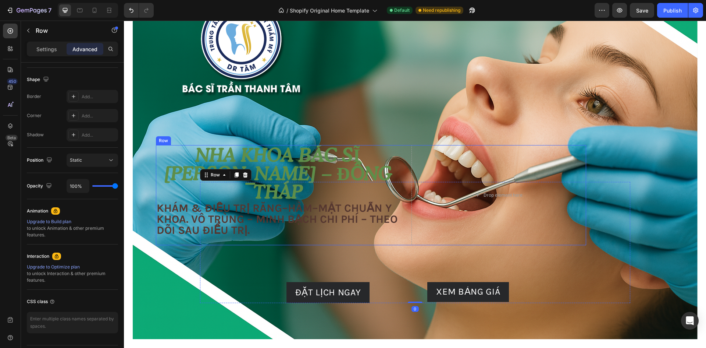
click at [366, 244] on div "Nha khoa Bác sĩ Tâm – Đồng Tháp Heading Khám & điều trị Răng–Hàm–Mặt chuẩn y kh…" at bounding box center [278, 195] width 245 height 100
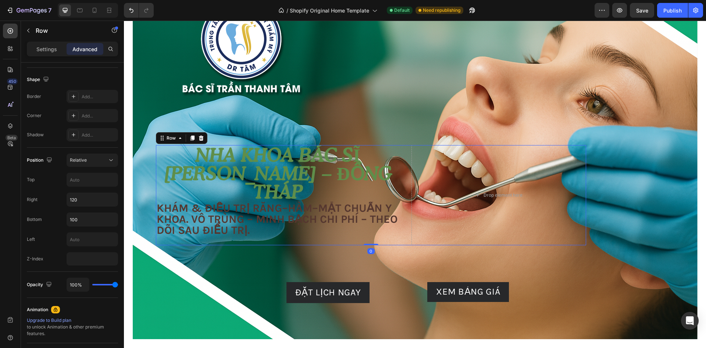
drag, startPoint x: 368, startPoint y: 244, endPoint x: 366, endPoint y: 200, distance: 43.4
click at [372, 223] on div "Nha khoa Bác sĩ Tâm – Đồng Tháp Heading Khám & điều trị Răng–Hàm–Mặt chuẩn y kh…" at bounding box center [371, 195] width 430 height 100
click at [392, 238] on div "Nha khoa Bác sĩ Tâm – Đồng Tháp Heading Khám & điều trị Răng–Hàm–Mặt chuẩn y kh…" at bounding box center [278, 195] width 245 height 100
click at [346, 223] on p "Khám & điều trị Răng–Hàm–Mặt chuẩn y khoa. Vô trùng – minh bạch chi phí – theo …" at bounding box center [278, 218] width 243 height 33
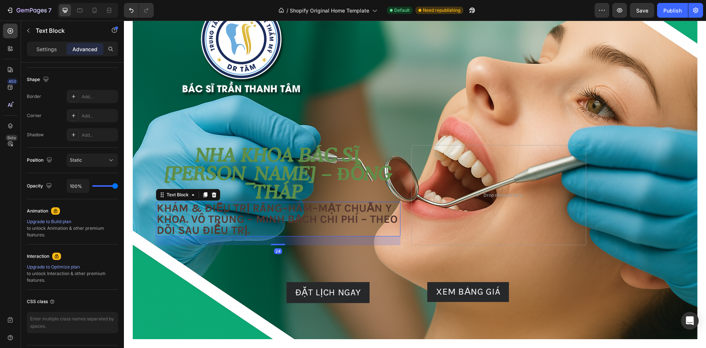
scroll to position [0, 0]
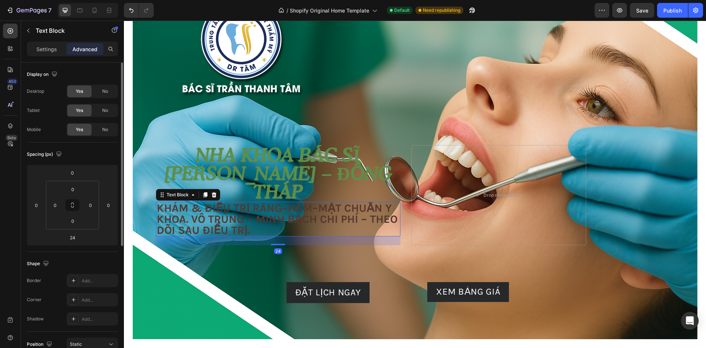
click at [394, 181] on p "Nha khoa Bác sĩ [PERSON_NAME] – Đồng Tháp" at bounding box center [278, 173] width 243 height 55
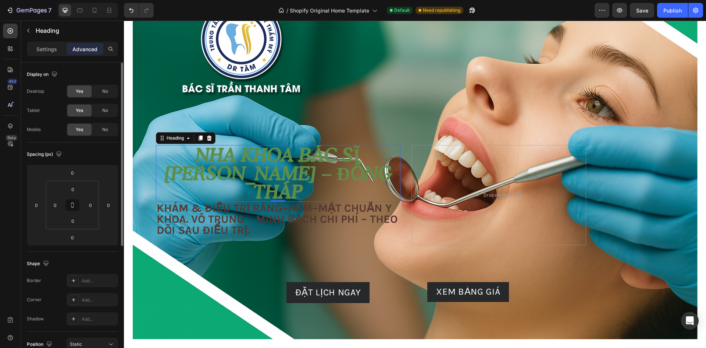
click at [412, 191] on div "Drop element here" at bounding box center [499, 195] width 175 height 100
click at [51, 49] on p "Settings" at bounding box center [46, 49] width 21 height 8
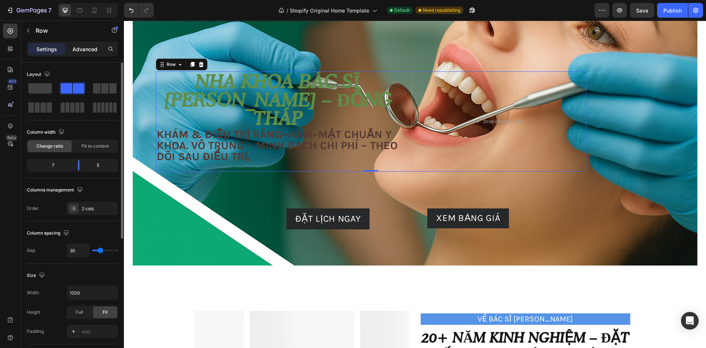
click at [82, 51] on p "Advanced" at bounding box center [84, 49] width 25 height 8
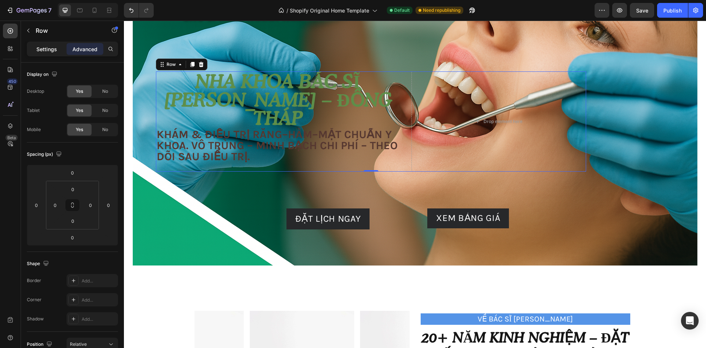
click at [59, 50] on div "Settings" at bounding box center [46, 49] width 37 height 12
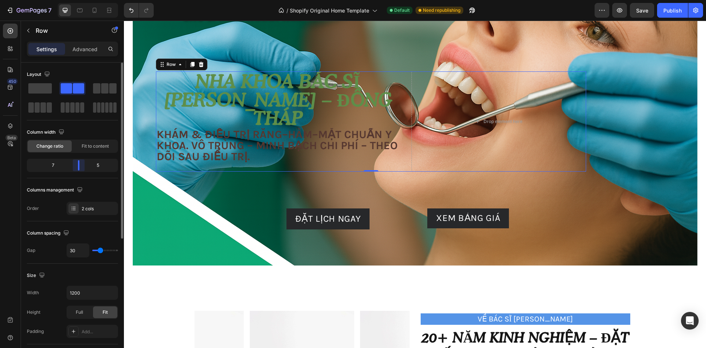
drag, startPoint x: 79, startPoint y: 167, endPoint x: 81, endPoint y: 175, distance: 8.2
click at [81, 175] on div "Column width Change ratio Fit to content 7 5" at bounding box center [72, 152] width 91 height 52
click at [88, 51] on p "Advanced" at bounding box center [84, 49] width 25 height 8
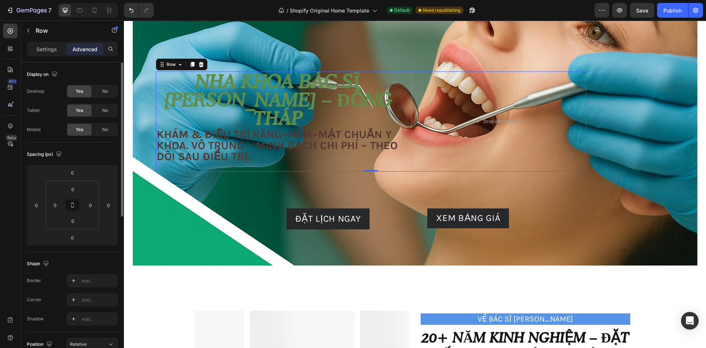
scroll to position [184, 0]
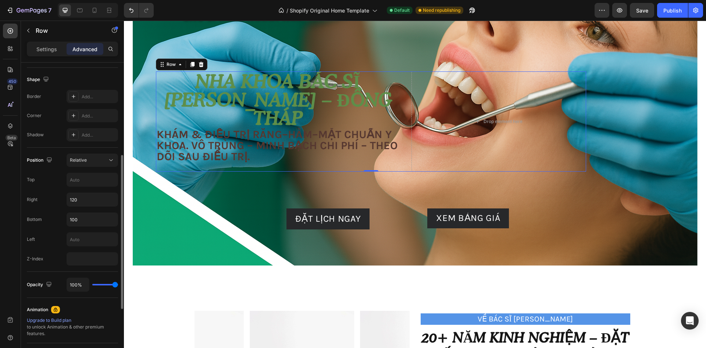
click at [113, 152] on div "Position Relative Top Right 120 Bottom 100 Left Z-Index" at bounding box center [72, 209] width 91 height 124
type input "1"
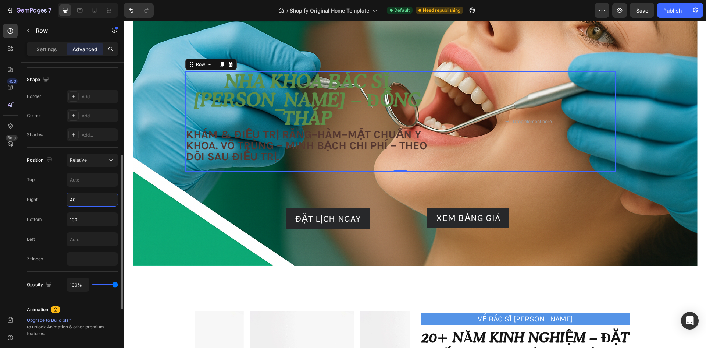
type input "4"
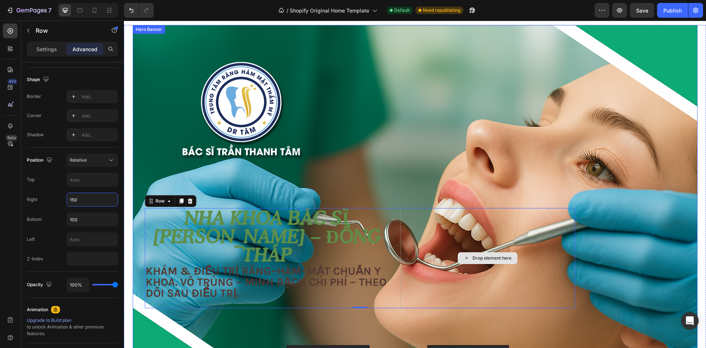
scroll to position [110, 0]
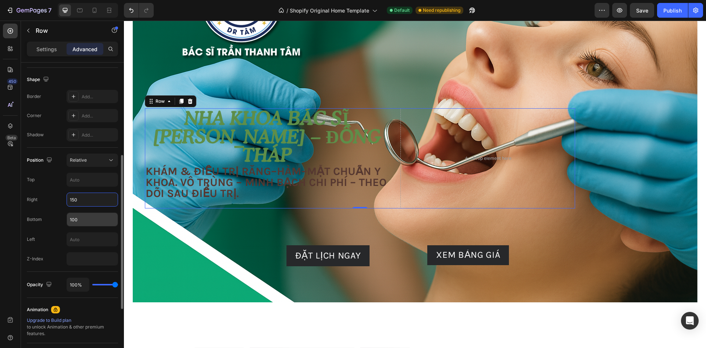
type input "150"
click at [98, 214] on input "100" at bounding box center [92, 219] width 51 height 13
click at [231, 189] on p "Khám & điều trị Răng–Hàm–Mặt chuẩn y khoa. Vô trùng – minh bạch chi phí – theo …" at bounding box center [267, 182] width 243 height 33
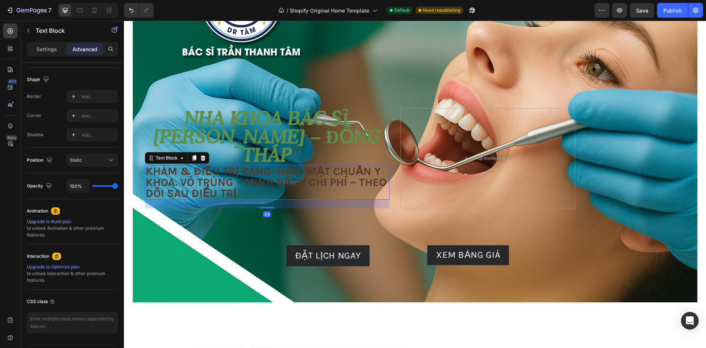
scroll to position [0, 0]
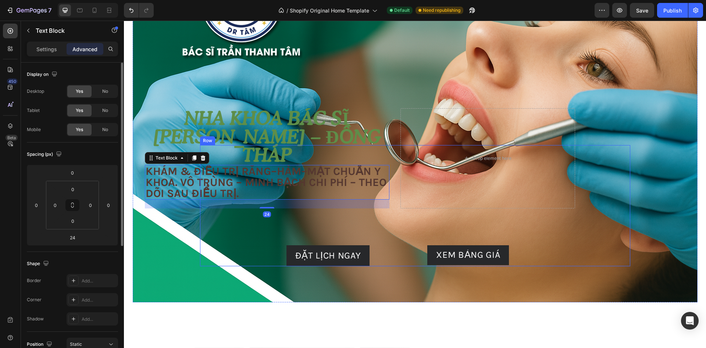
click at [383, 221] on div "Image Free shipping Text Block from The States Text Block Advanced List Image 3…" at bounding box center [415, 205] width 430 height 121
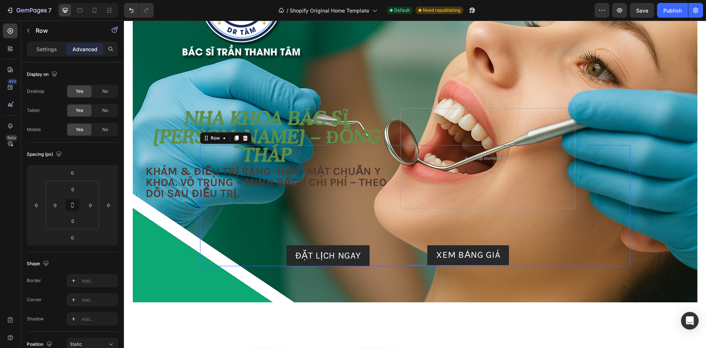
click at [394, 77] on div "Overlay" at bounding box center [415, 113] width 565 height 377
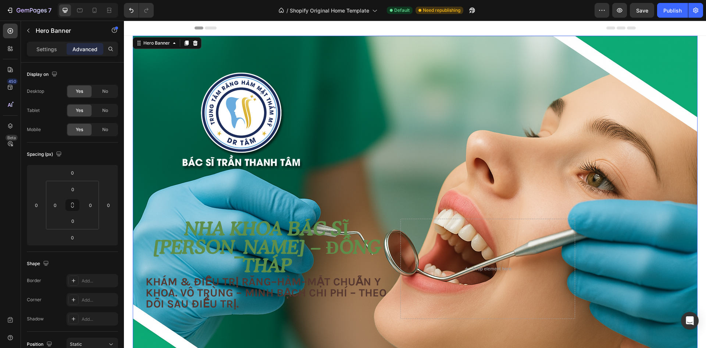
click at [372, 102] on div "Overlay" at bounding box center [415, 224] width 565 height 377
click at [371, 101] on div "Overlay" at bounding box center [415, 224] width 565 height 377
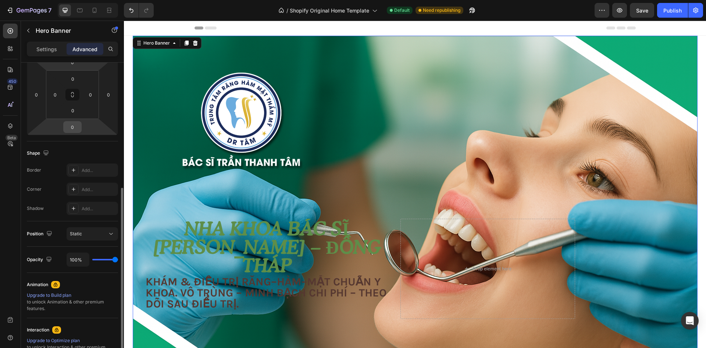
scroll to position [205, 0]
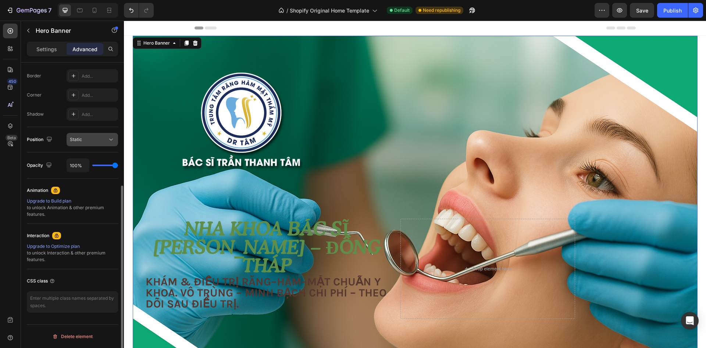
click at [101, 138] on div "Static" at bounding box center [89, 139] width 38 height 7
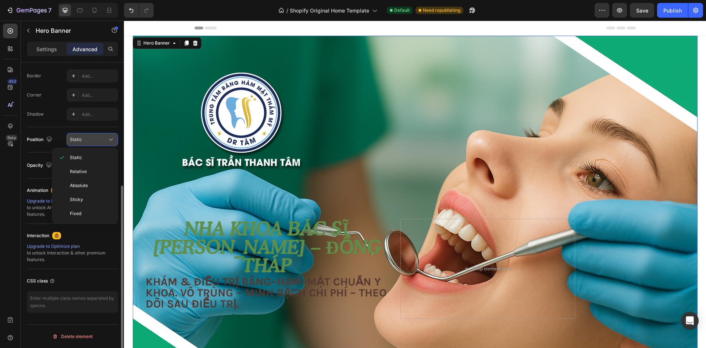
click at [100, 144] on button "Static" at bounding box center [92, 139] width 51 height 13
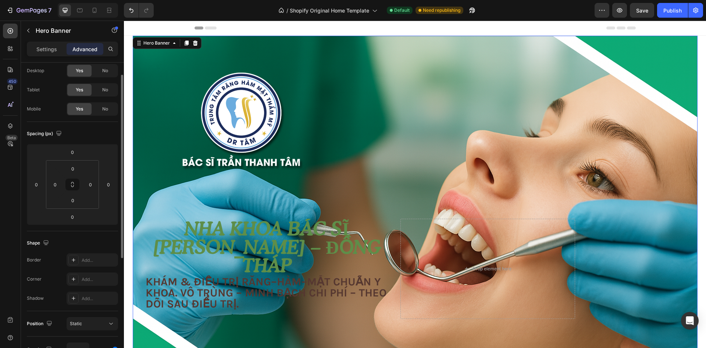
scroll to position [0, 0]
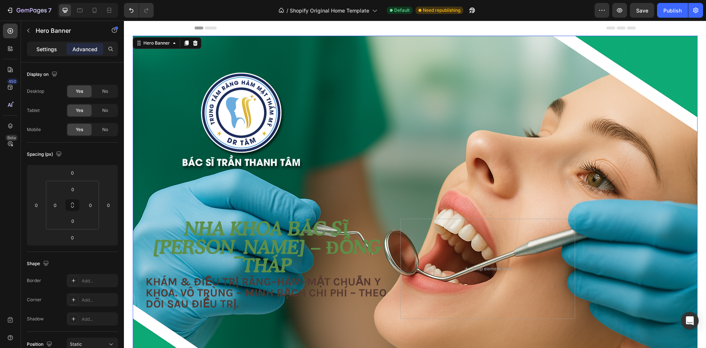
click at [41, 48] on p "Settings" at bounding box center [46, 49] width 21 height 8
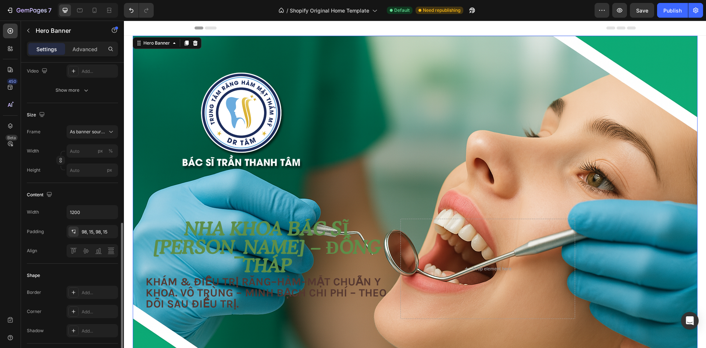
scroll to position [184, 0]
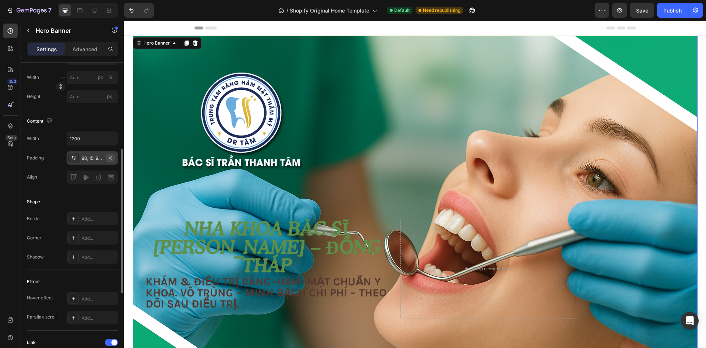
click at [110, 158] on icon "button" at bounding box center [110, 158] width 6 height 6
click at [424, 74] on div "Overlay" at bounding box center [415, 224] width 565 height 377
click at [358, 71] on div "Overlay" at bounding box center [415, 224] width 565 height 377
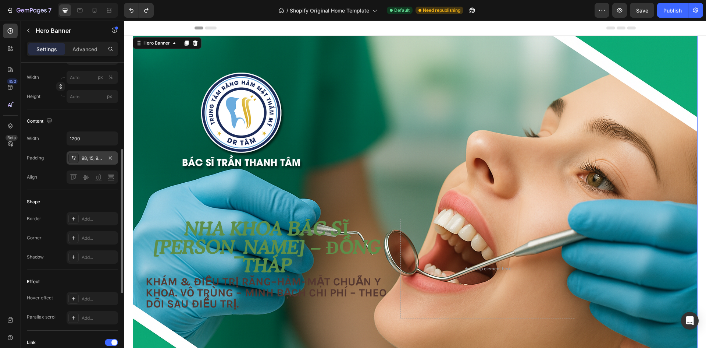
click at [358, 71] on div "Overlay" at bounding box center [415, 224] width 565 height 377
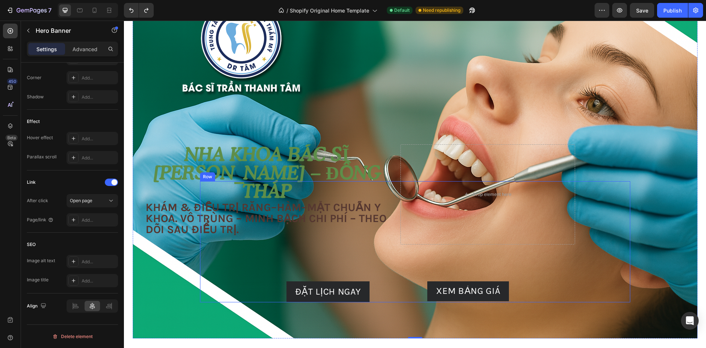
scroll to position [74, 0]
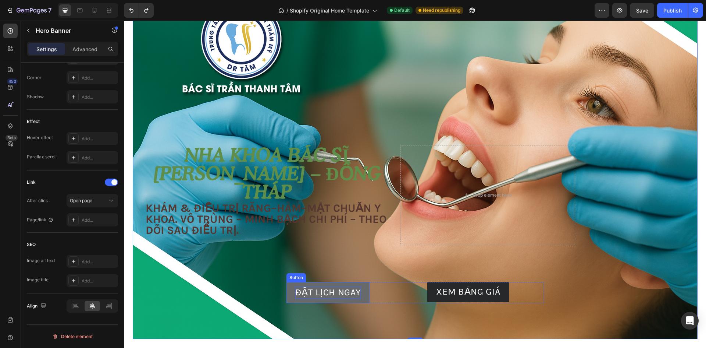
click at [342, 289] on span "ĐẶT LỊCH NGAY" at bounding box center [328, 292] width 66 height 11
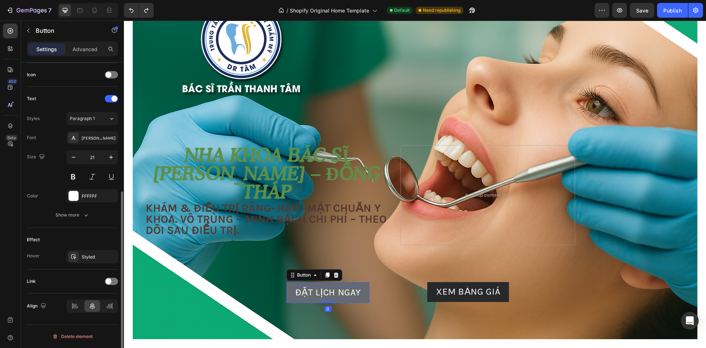
scroll to position [0, 0]
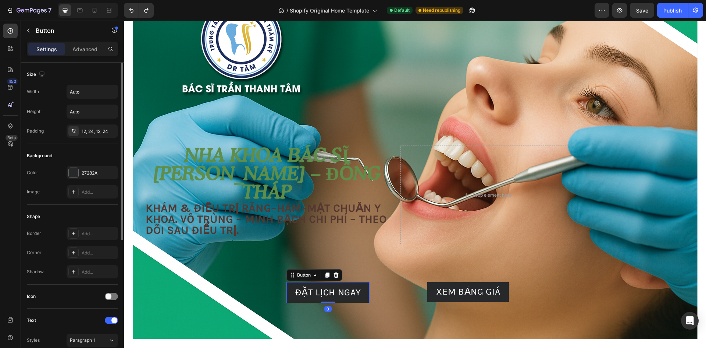
click at [412, 278] on div "Image Free shipping Text Block from The States Text Block Advanced List Image 3…" at bounding box center [415, 242] width 430 height 121
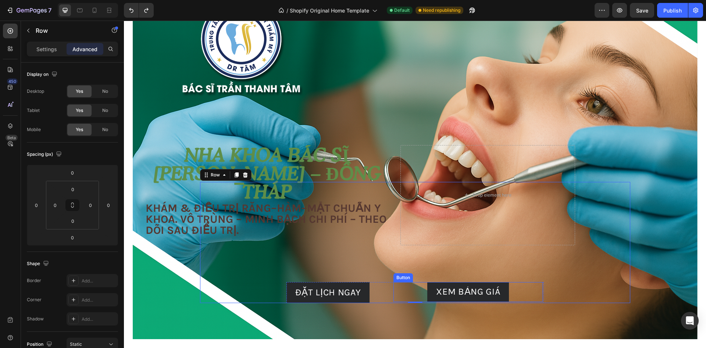
click at [404, 284] on div "XEM BẢNG GIÁ Button" at bounding box center [468, 292] width 149 height 20
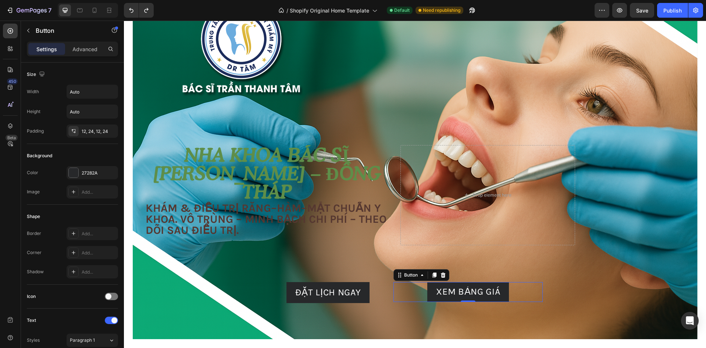
click at [394, 286] on div "XEM BẢNG GIÁ Button 0" at bounding box center [468, 292] width 149 height 20
click at [380, 286] on div "ĐẶT LỊCH NGAY Button" at bounding box center [340, 292] width 107 height 21
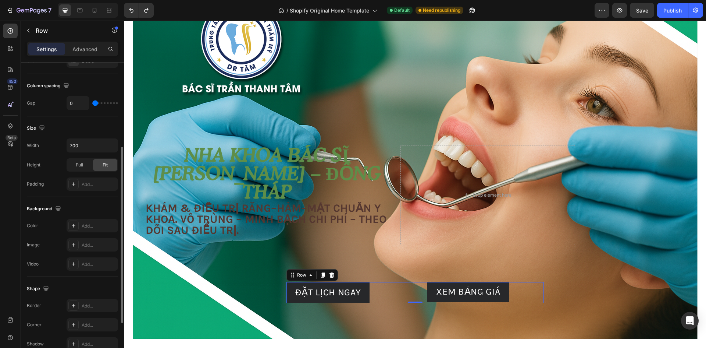
scroll to position [227, 0]
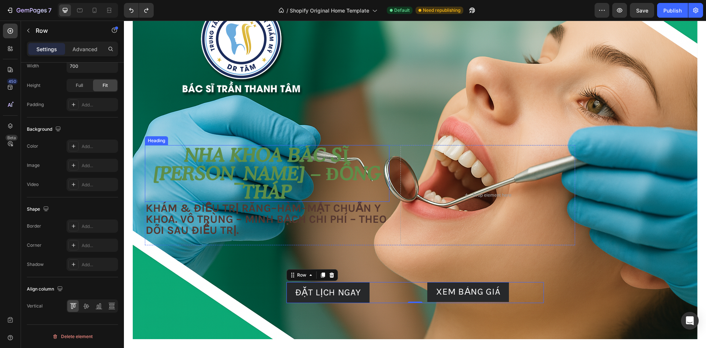
click at [238, 185] on p "Nha khoa Bác sĩ [PERSON_NAME] – Đồng Tháp" at bounding box center [267, 173] width 243 height 55
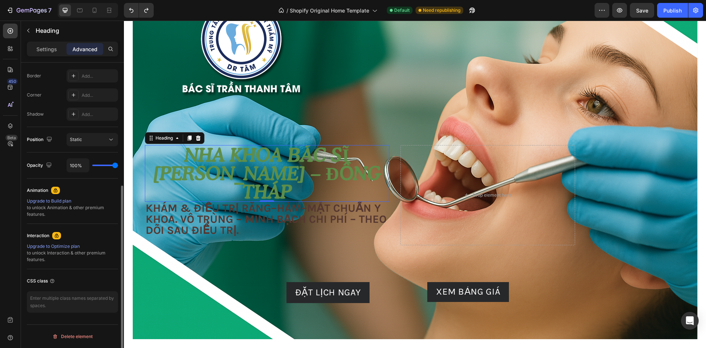
scroll to position [0, 0]
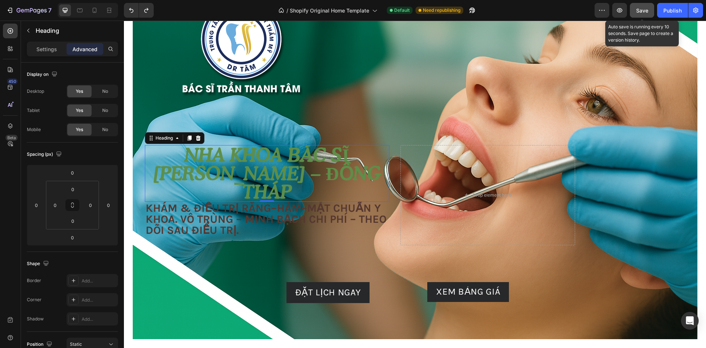
click at [634, 7] on button "Save" at bounding box center [642, 10] width 24 height 15
